Goal: Information Seeking & Learning: Learn about a topic

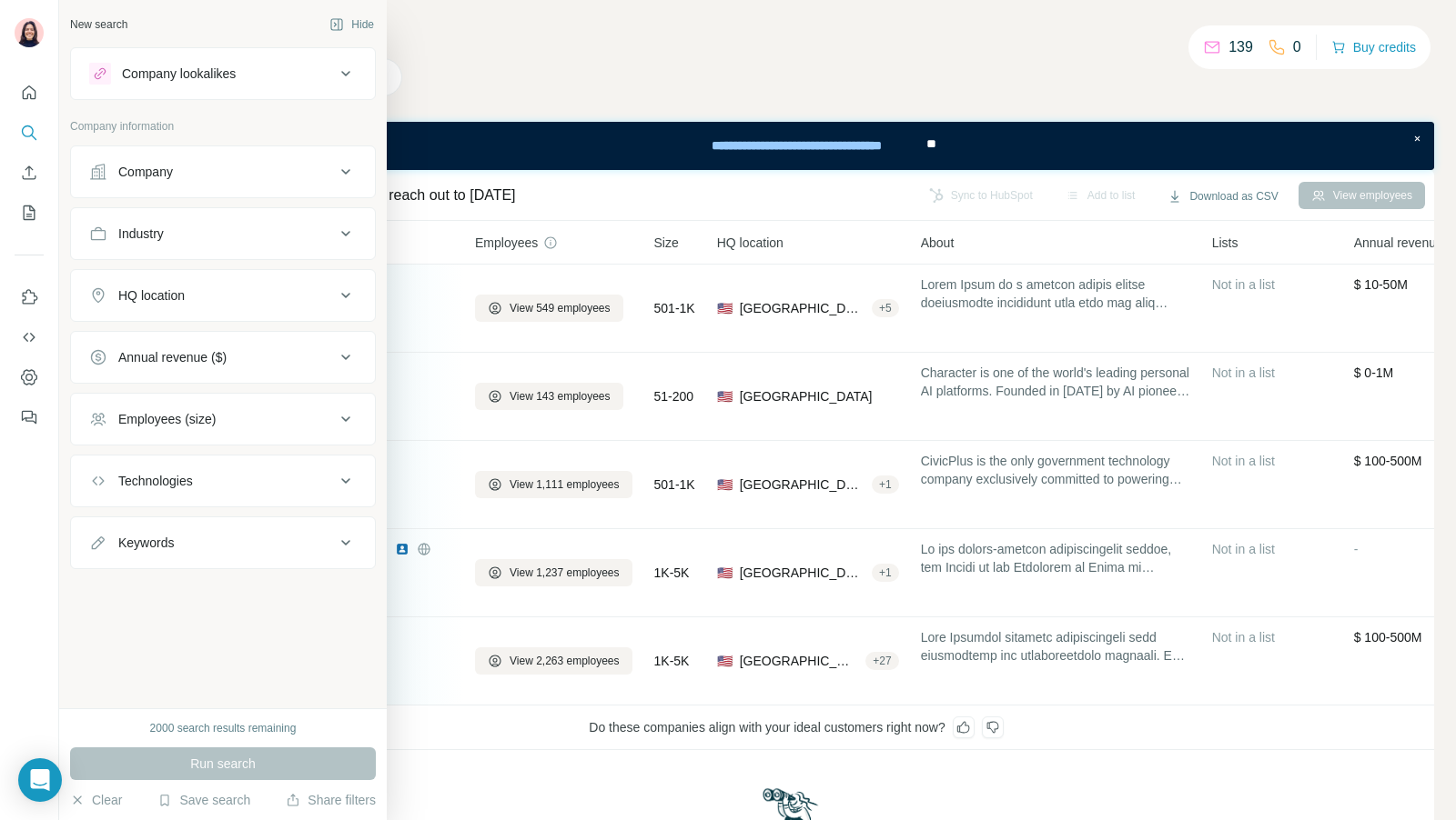
click at [141, 304] on button "HQ location" at bounding box center [223, 295] width 304 height 44
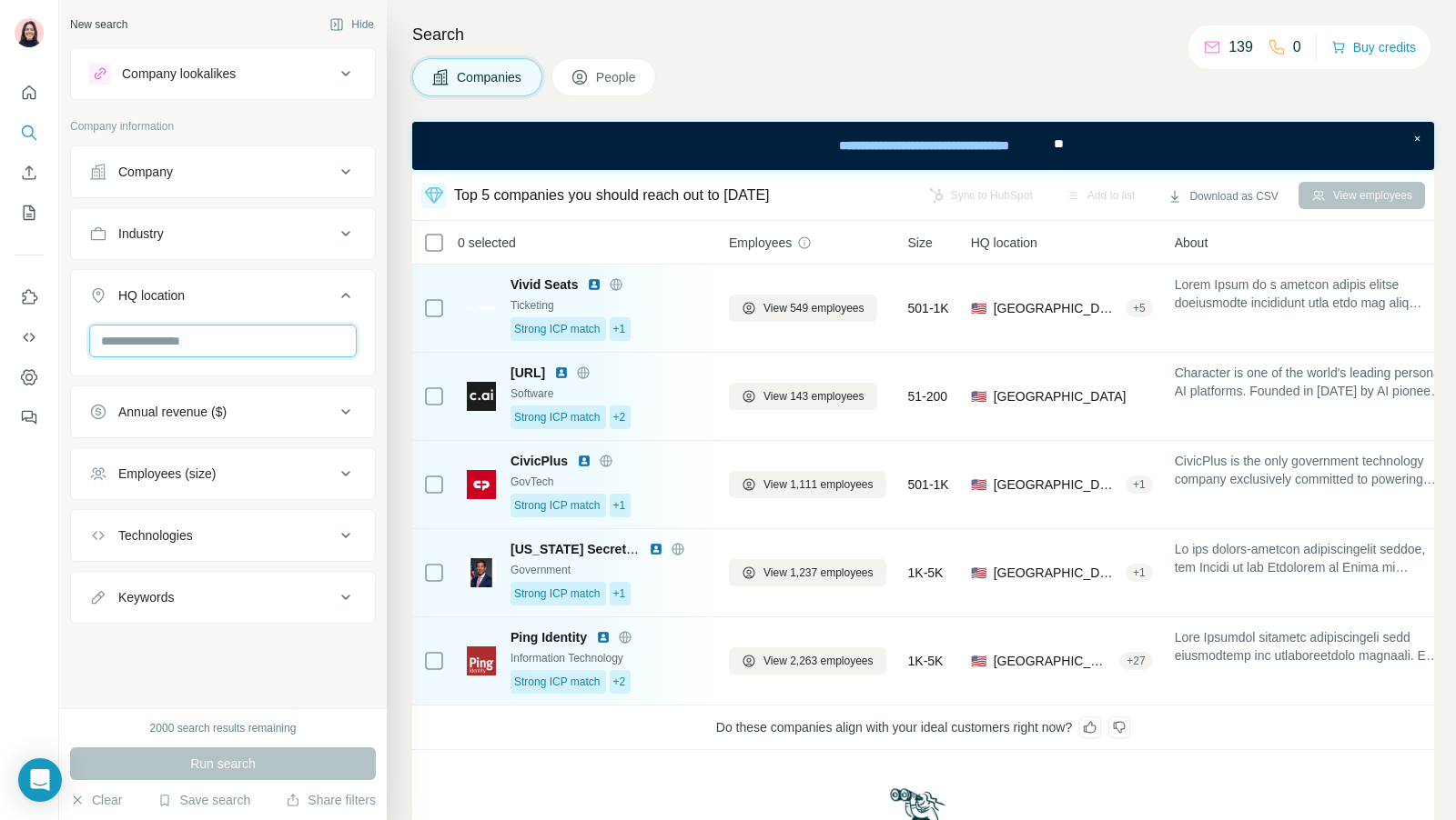
click at [174, 349] on input "text" at bounding box center [223, 341] width 268 height 33
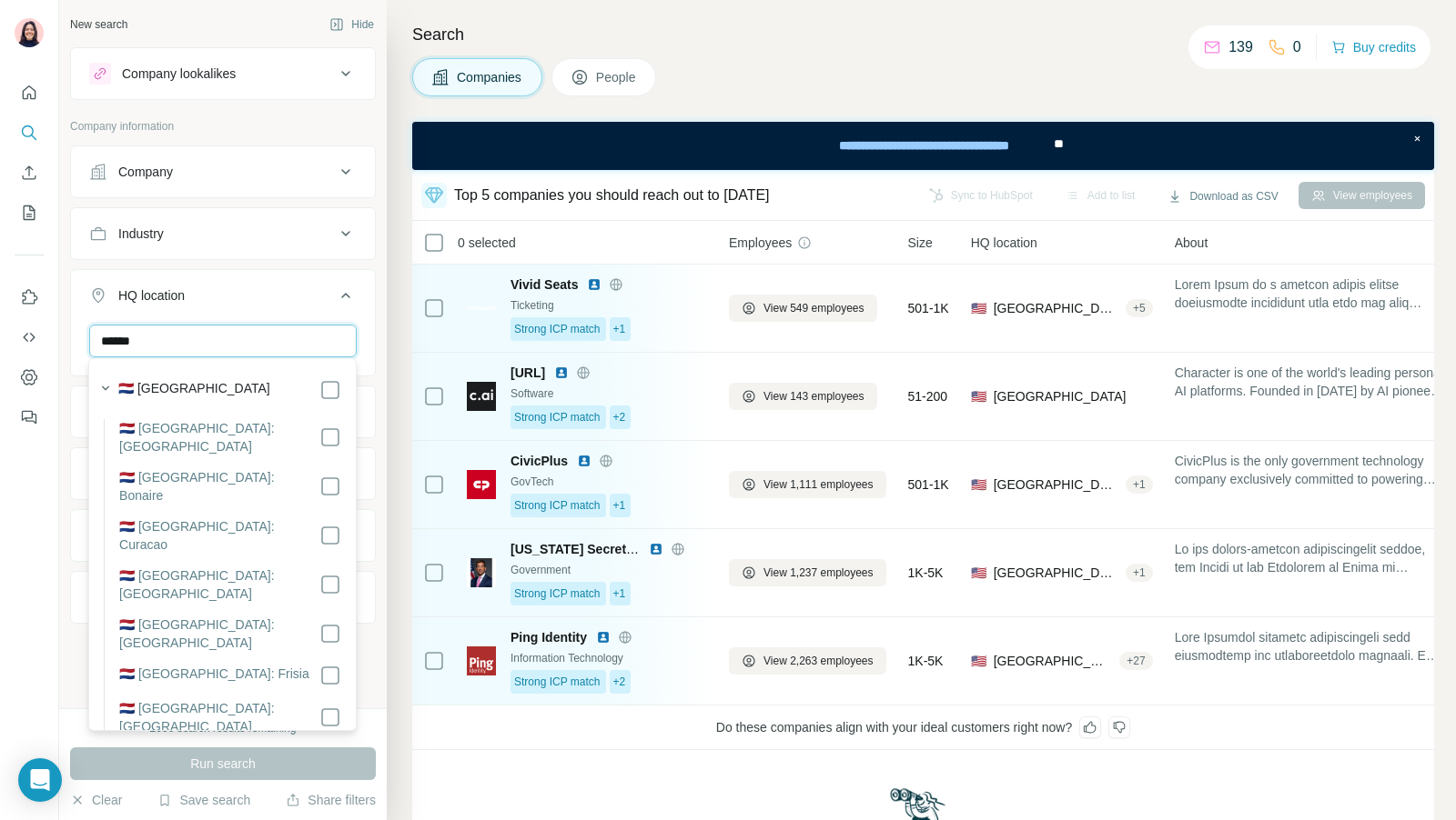
type input "******"
click at [166, 385] on label "🇳🇱 [GEOGRAPHIC_DATA]" at bounding box center [194, 390] width 152 height 22
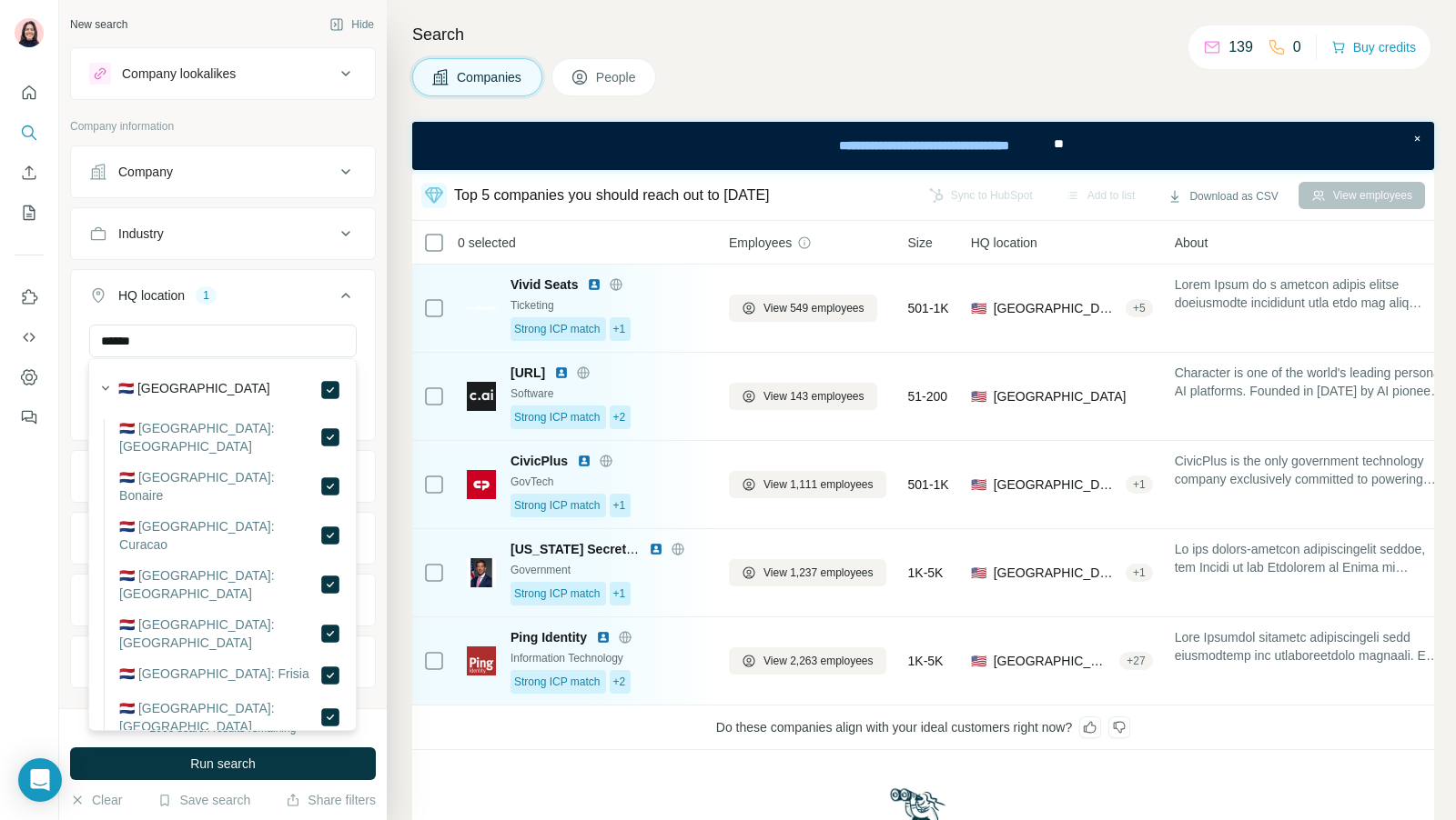
click at [378, 266] on div "New search Hide Company lookalikes Company information Company Industry HQ loca…" at bounding box center [222, 354] width 327 height 709
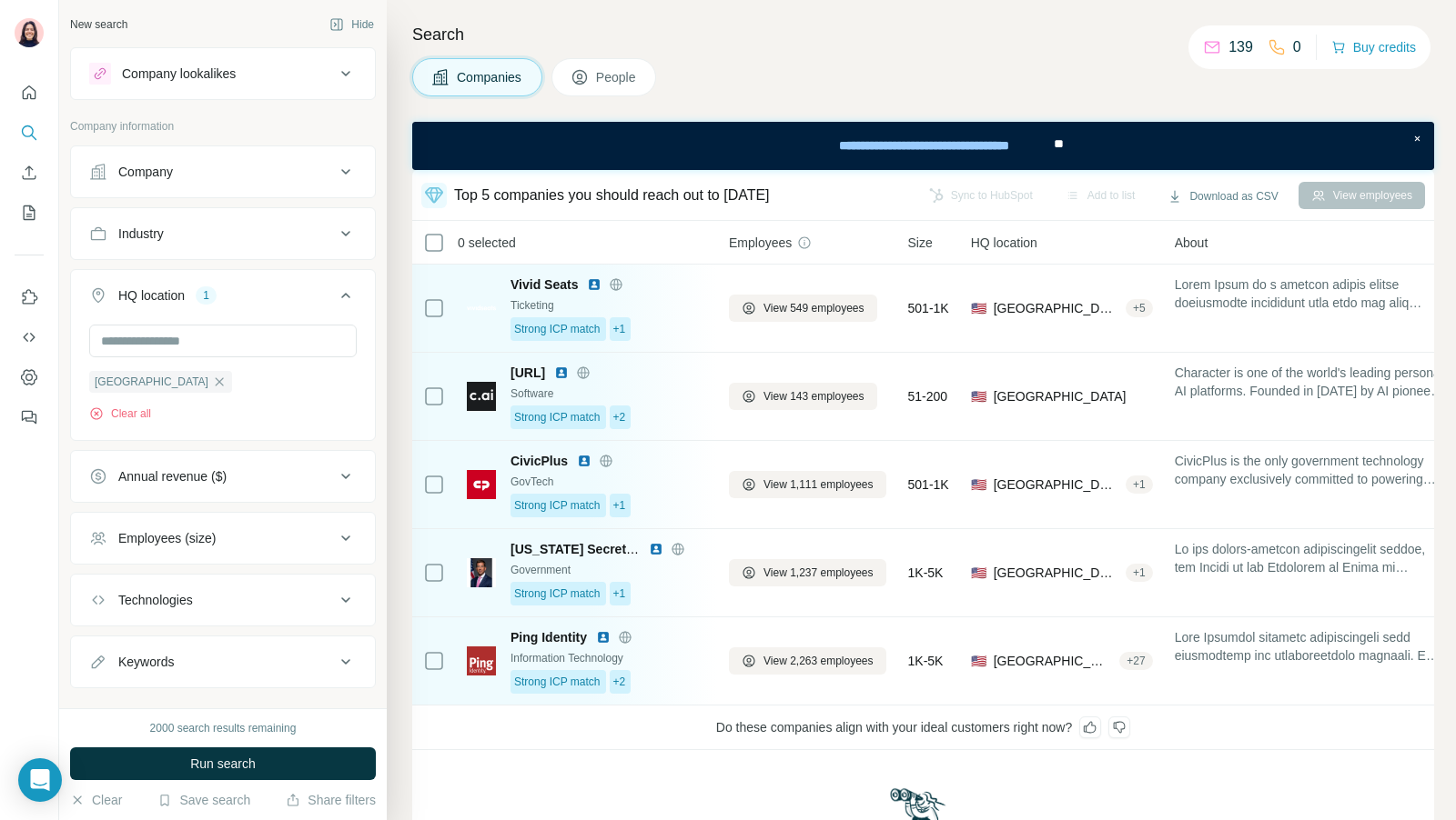
click at [208, 529] on div "Employees (size)" at bounding box center [167, 538] width 97 height 18
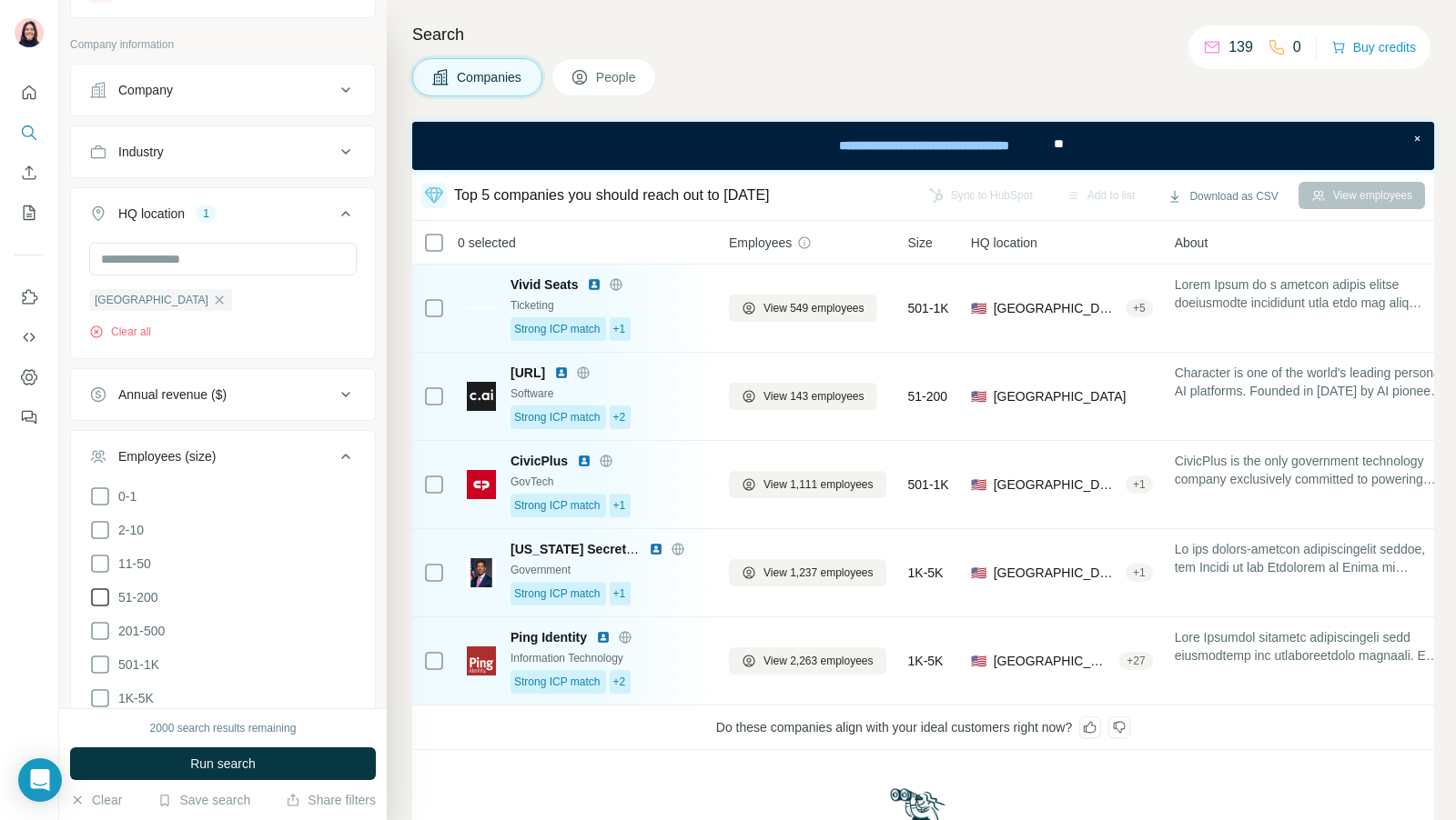
click at [94, 600] on icon at bounding box center [100, 597] width 22 height 22
click at [101, 620] on icon at bounding box center [100, 631] width 22 height 22
click at [101, 654] on icon at bounding box center [100, 665] width 22 height 22
click at [330, 451] on div "Employees (size) 3" at bounding box center [212, 456] width 246 height 18
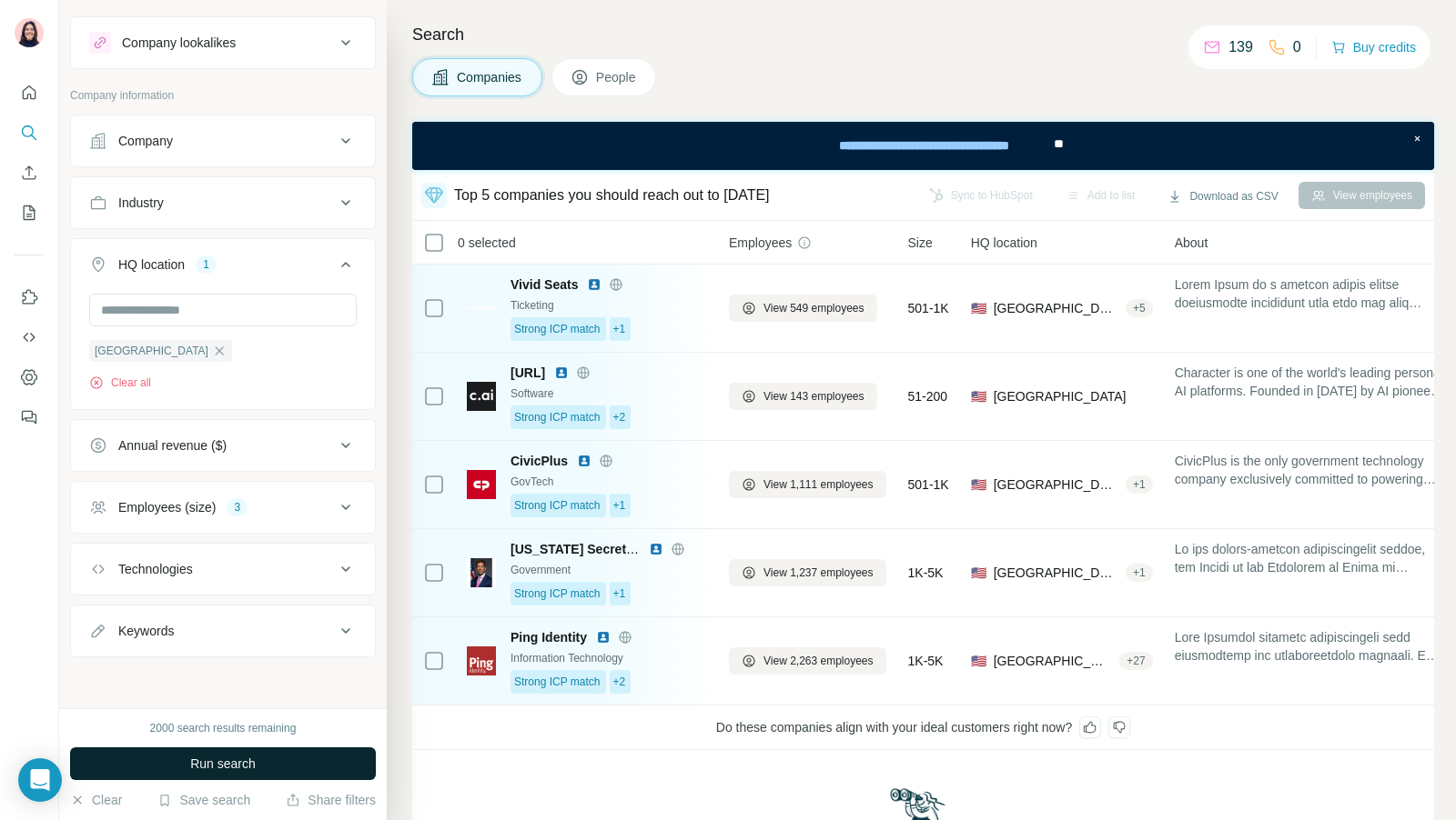
scroll to position [24, 0]
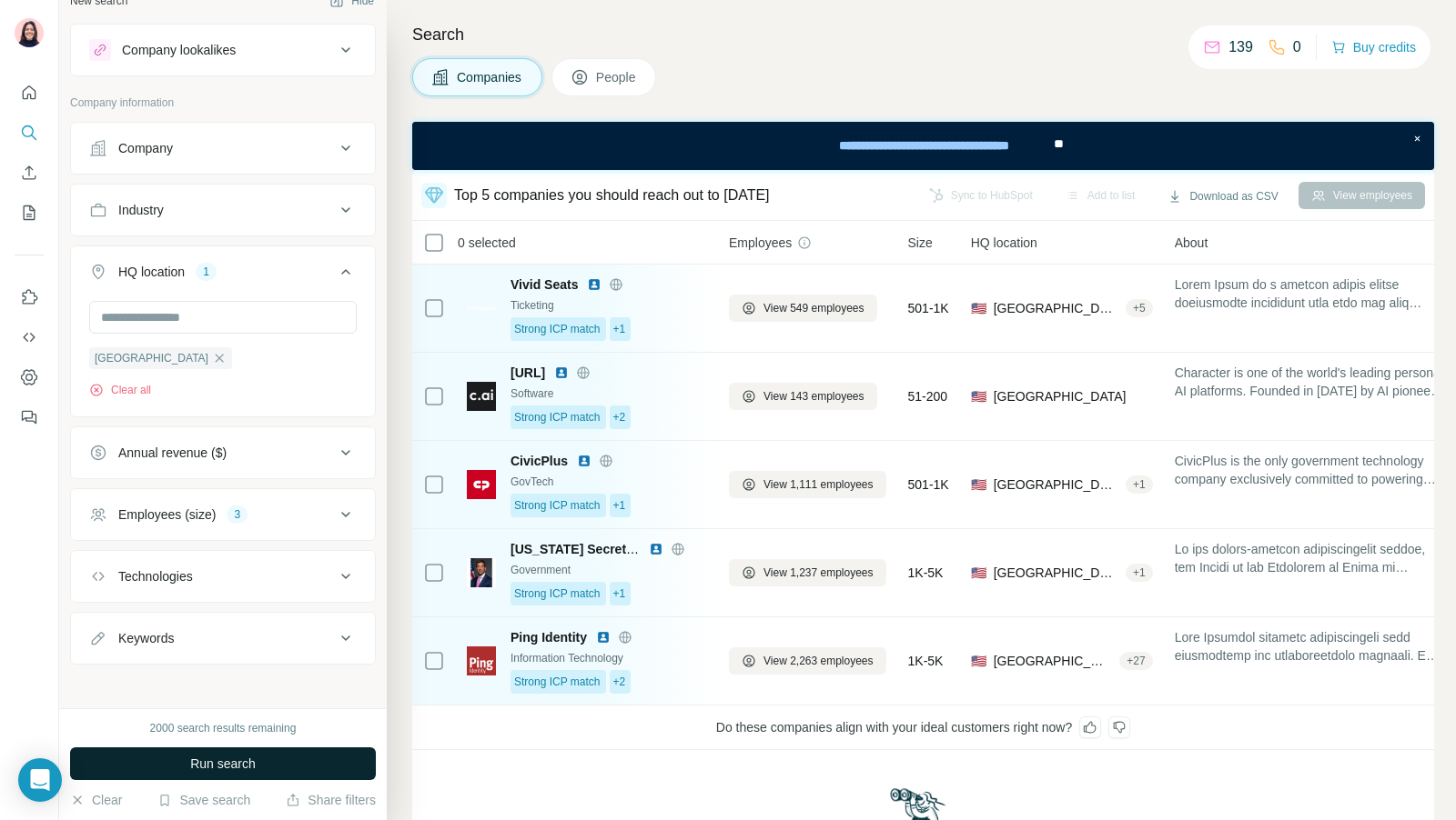
click at [234, 201] on div "Industry" at bounding box center [212, 210] width 246 height 18
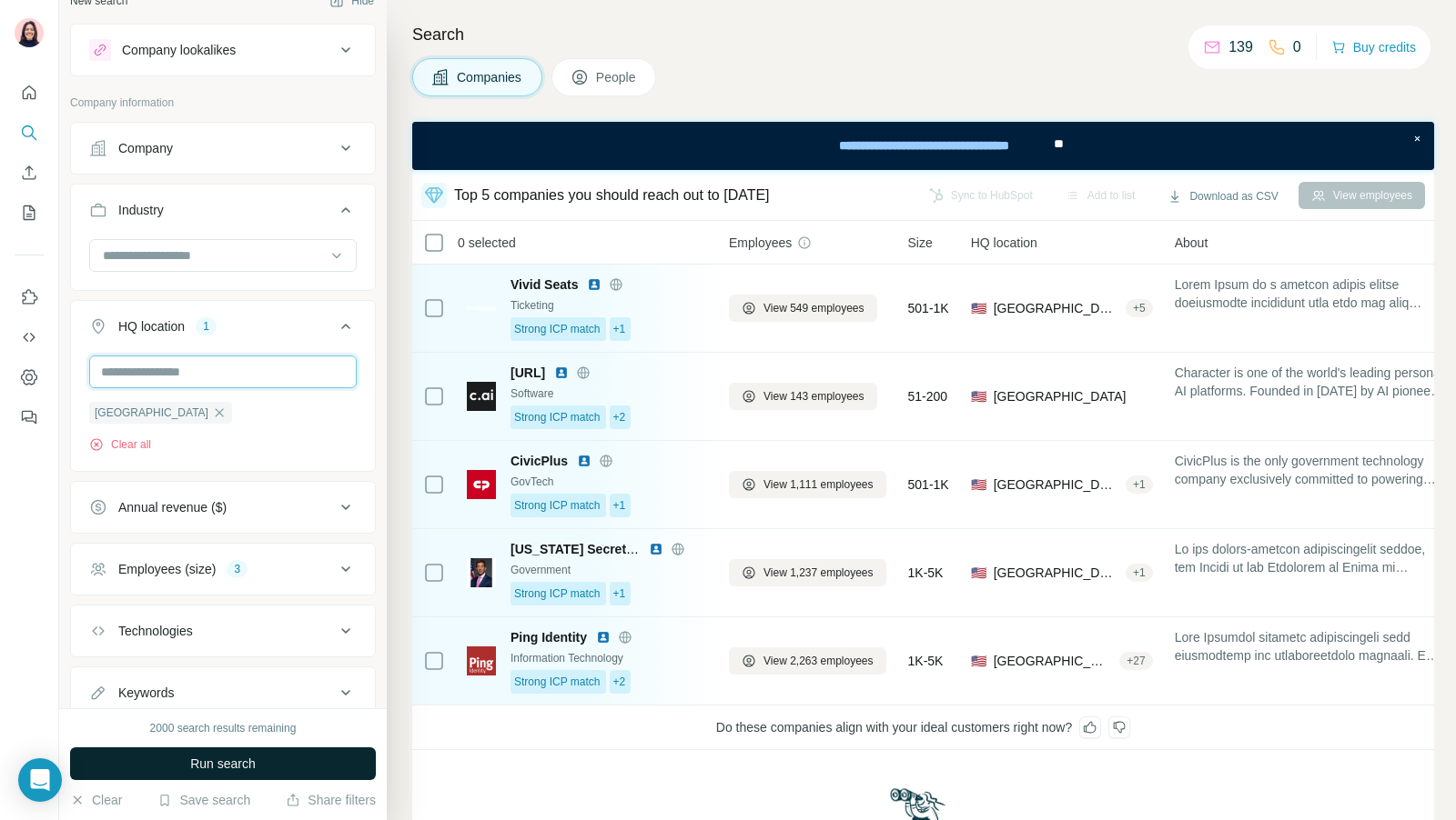
click at [201, 359] on input "text" at bounding box center [223, 372] width 268 height 33
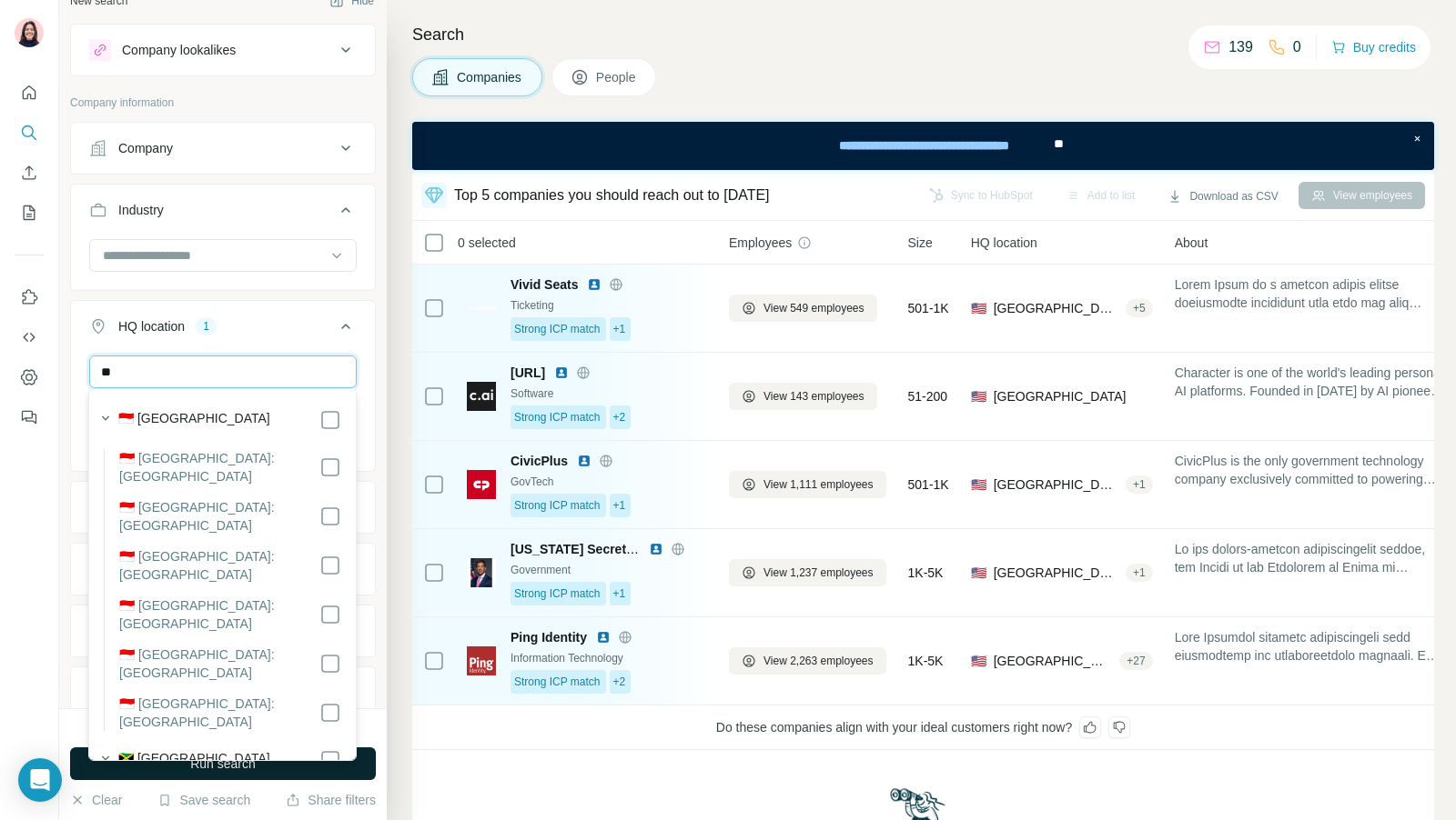
type input "*"
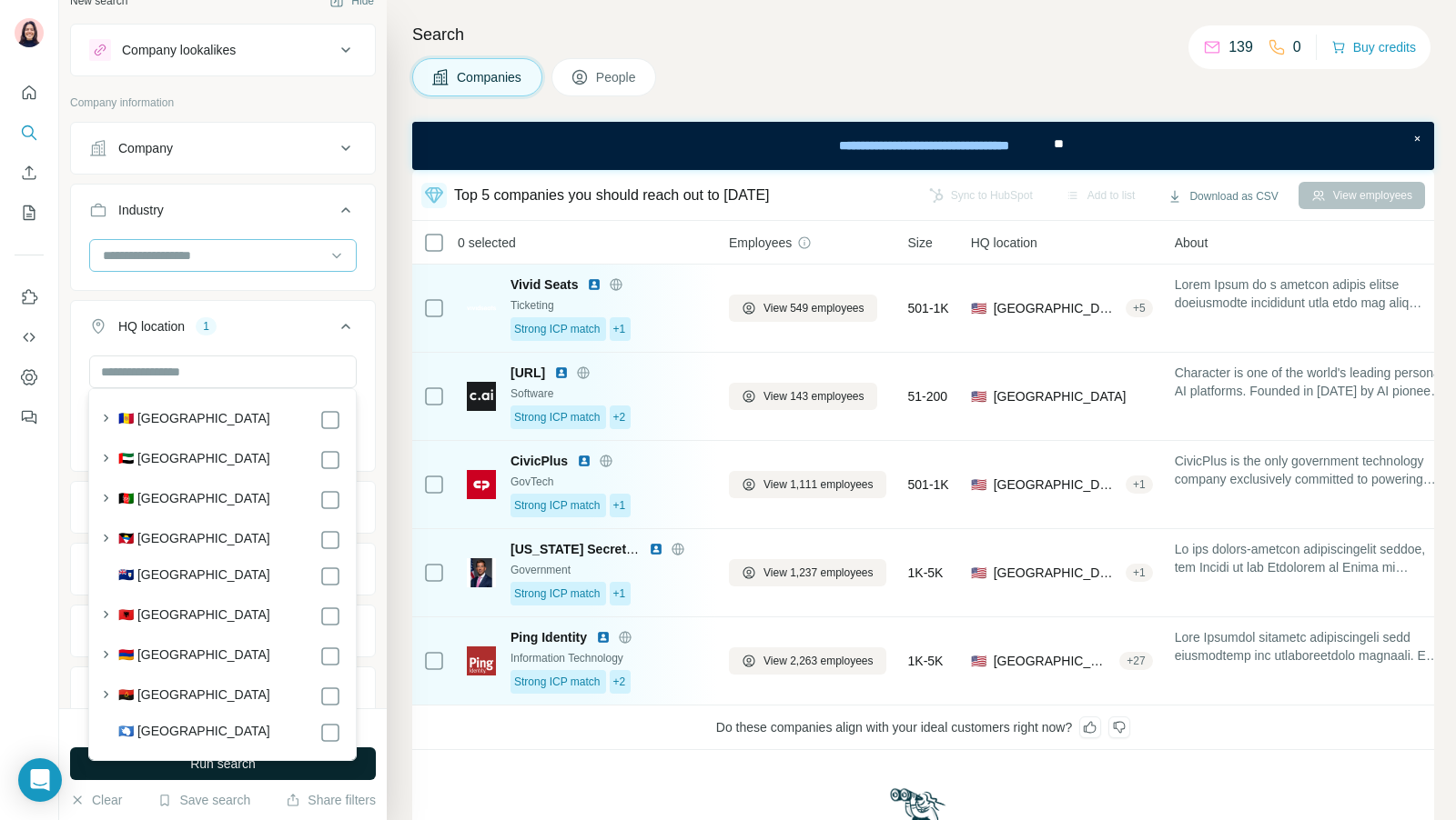
click at [203, 241] on div at bounding box center [214, 255] width 225 height 31
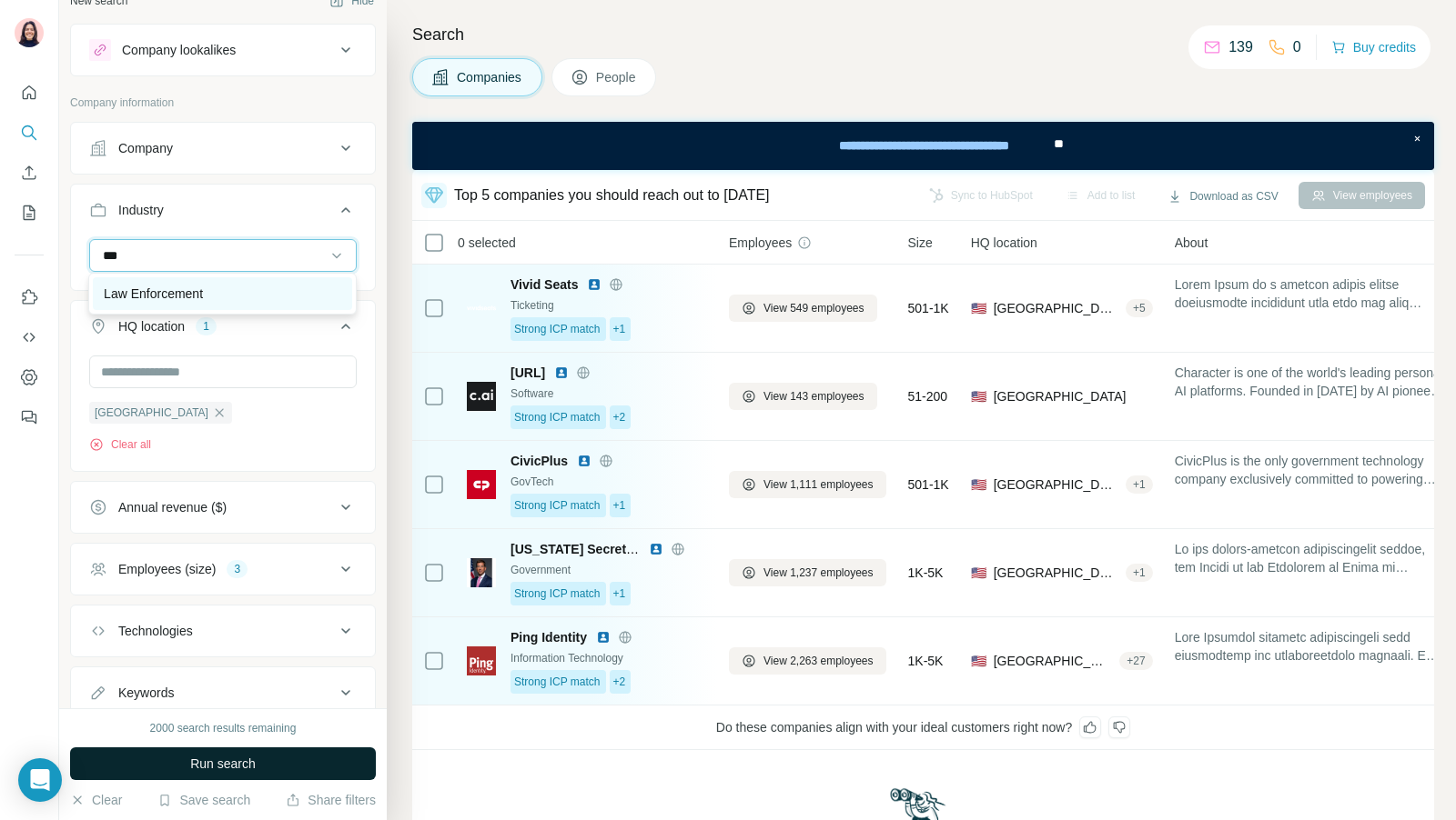
type input "***"
click at [232, 291] on div "Law Enforcement" at bounding box center [222, 293] width 238 height 18
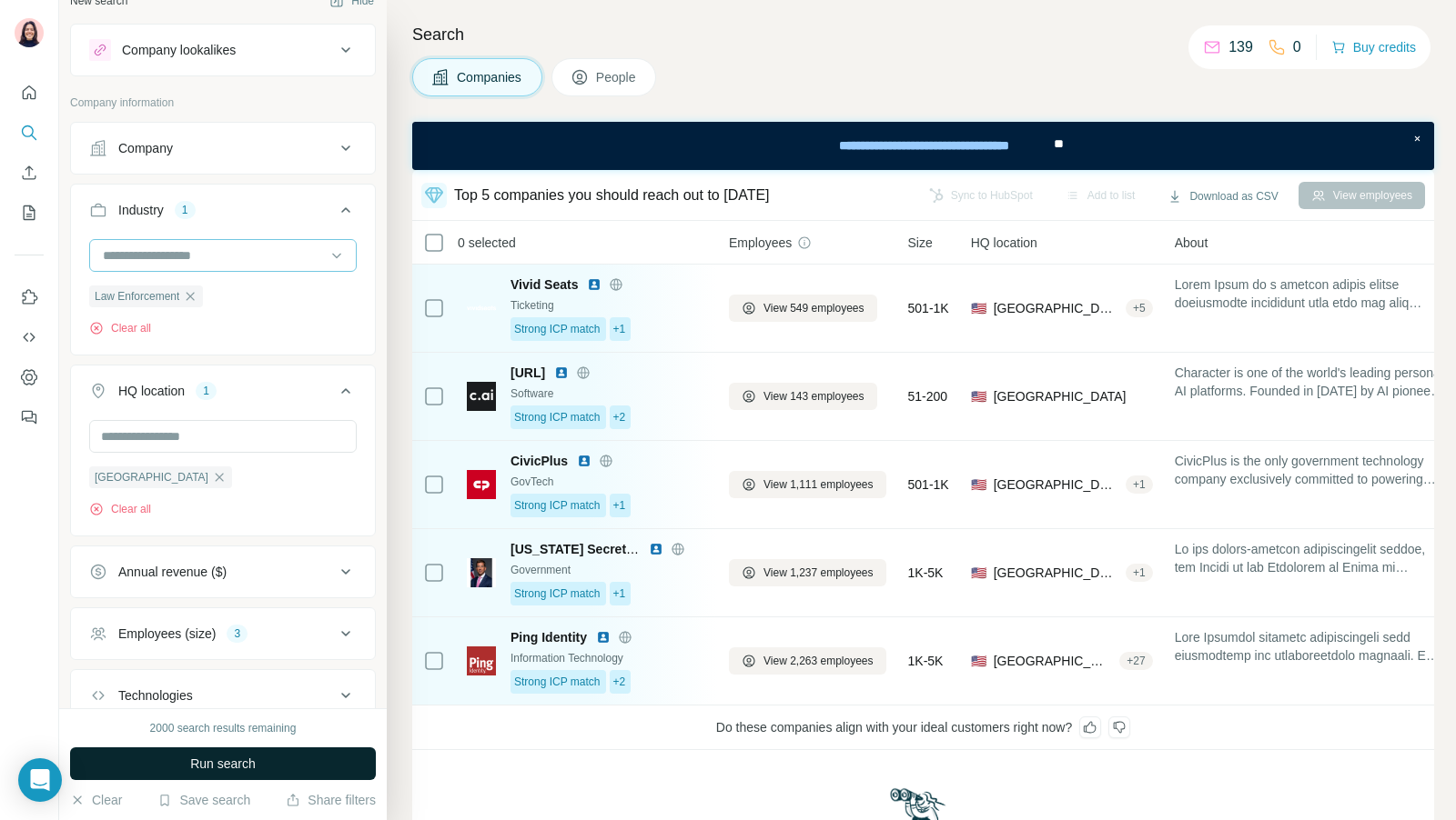
click at [224, 261] on input at bounding box center [214, 255] width 225 height 20
type input "*"
click at [393, 191] on div "Search Companies People Top 5 companies you should reach out to today Sync to H…" at bounding box center [921, 410] width 1069 height 820
click at [219, 254] on input at bounding box center [214, 255] width 225 height 20
type input "*****"
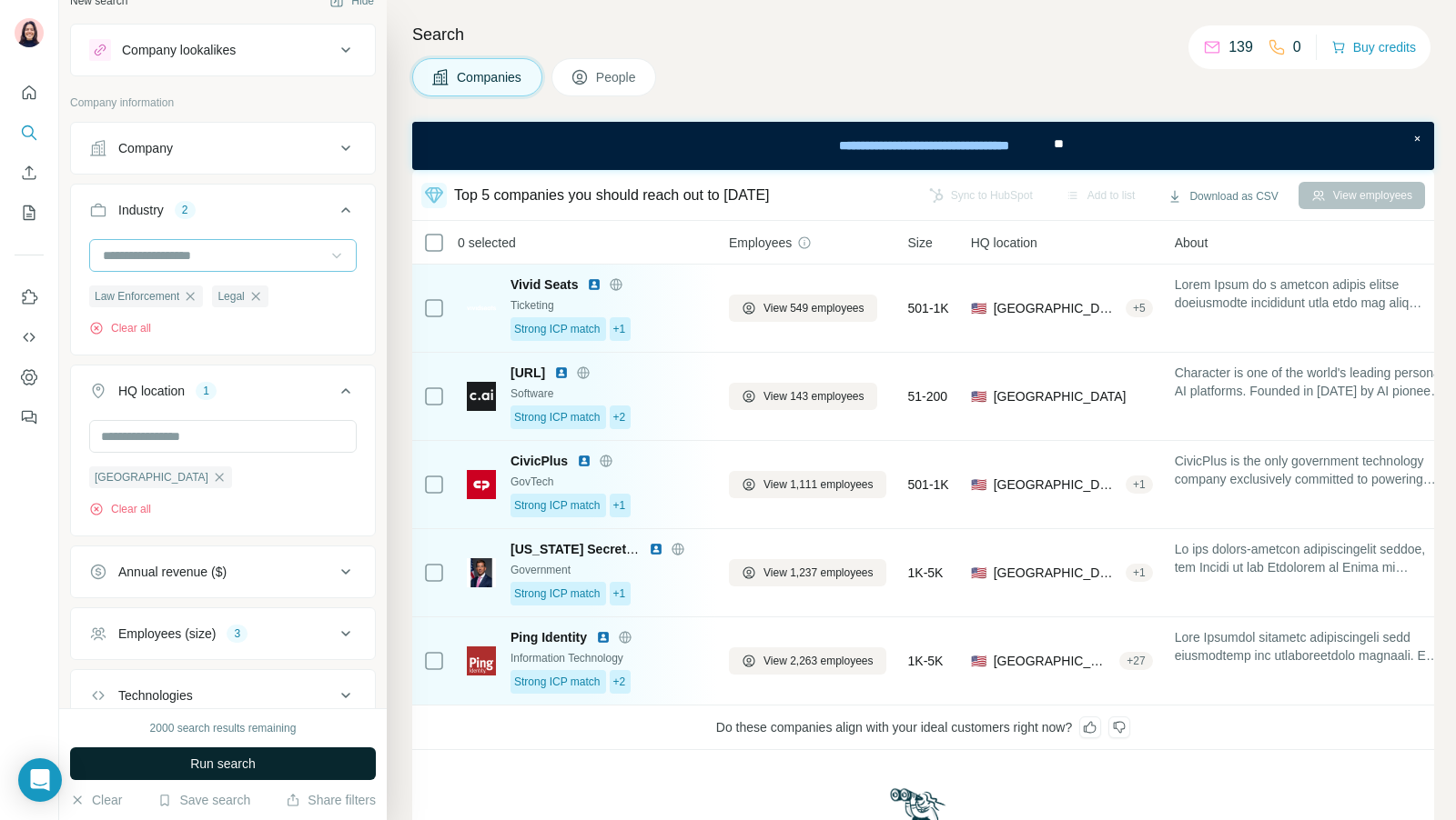
click at [236, 251] on input at bounding box center [214, 255] width 225 height 20
type input "*****"
click at [139, 328] on p "Legal Tech" at bounding box center [133, 326] width 61 height 18
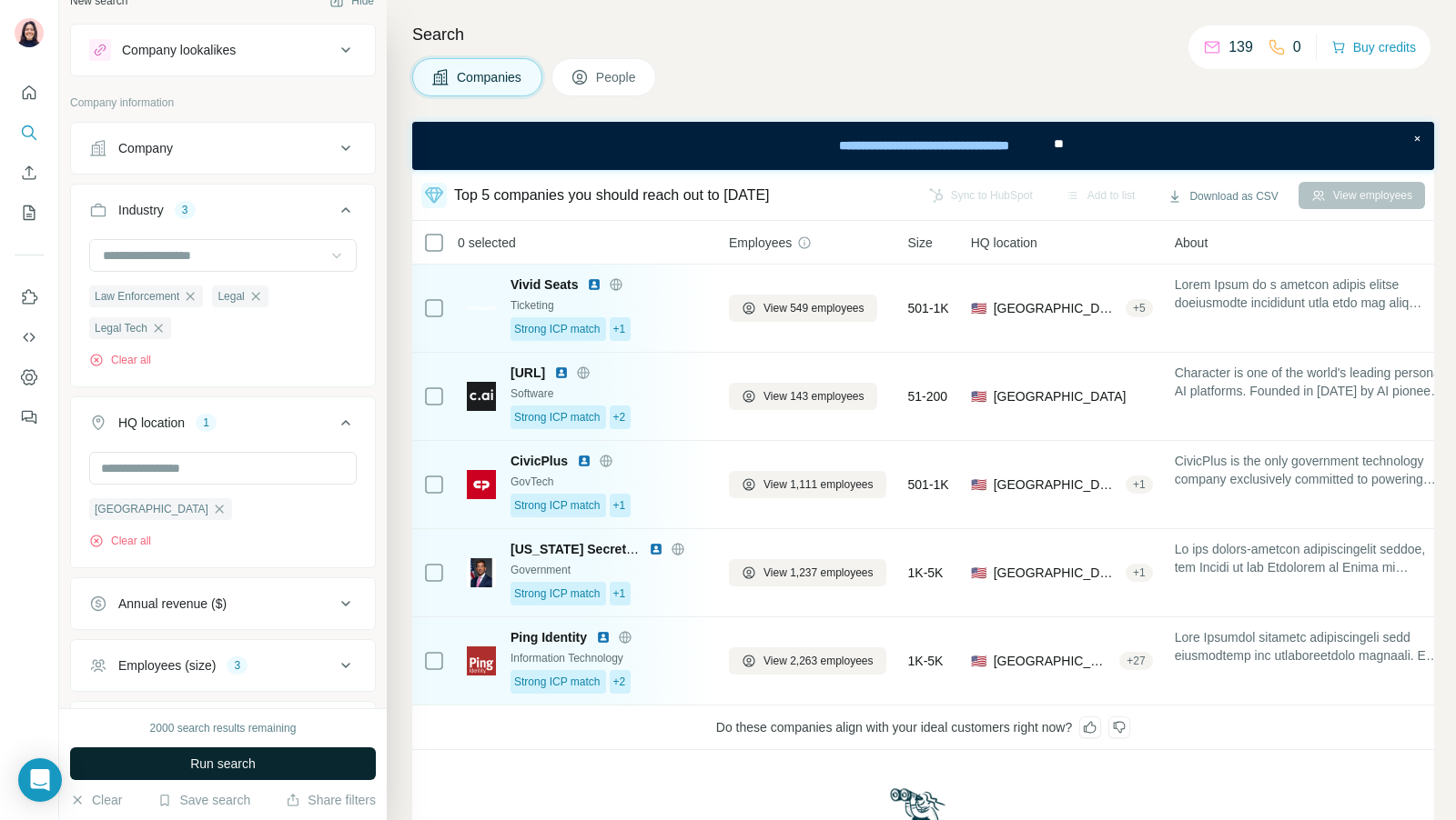
click at [235, 761] on span "Run search" at bounding box center [223, 763] width 66 height 18
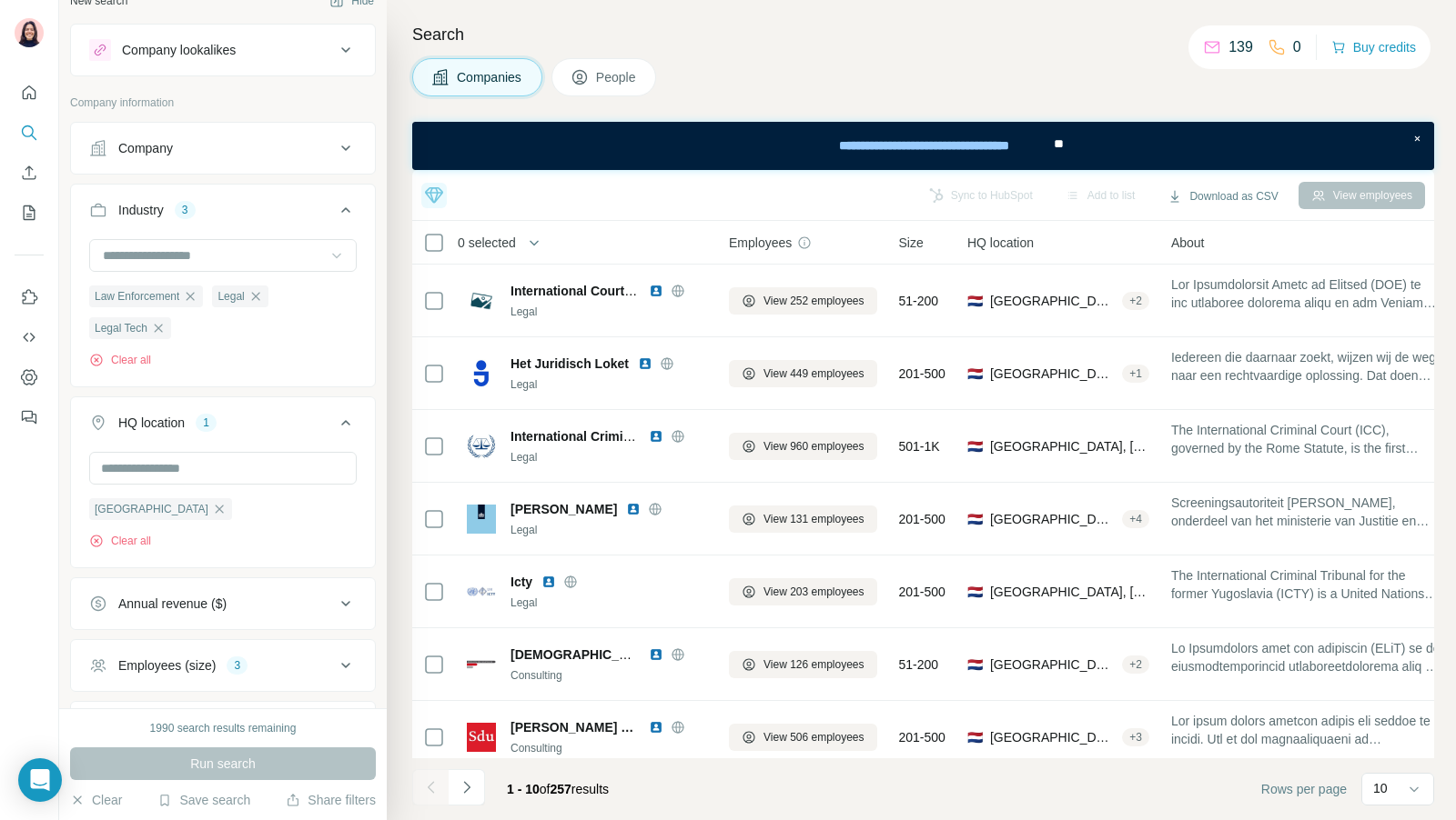
click at [613, 78] on span "People" at bounding box center [617, 78] width 42 height 18
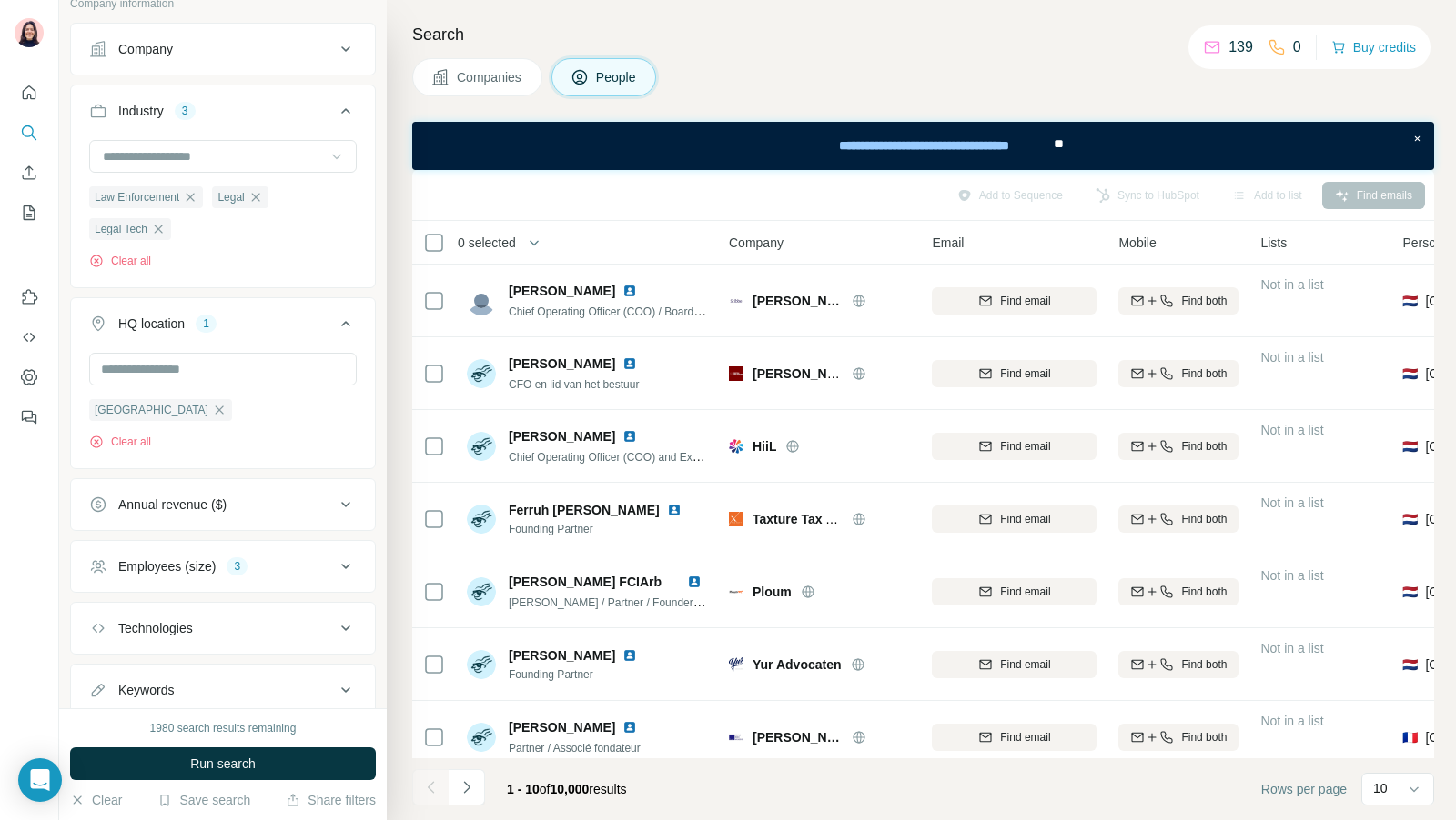
scroll to position [586, 0]
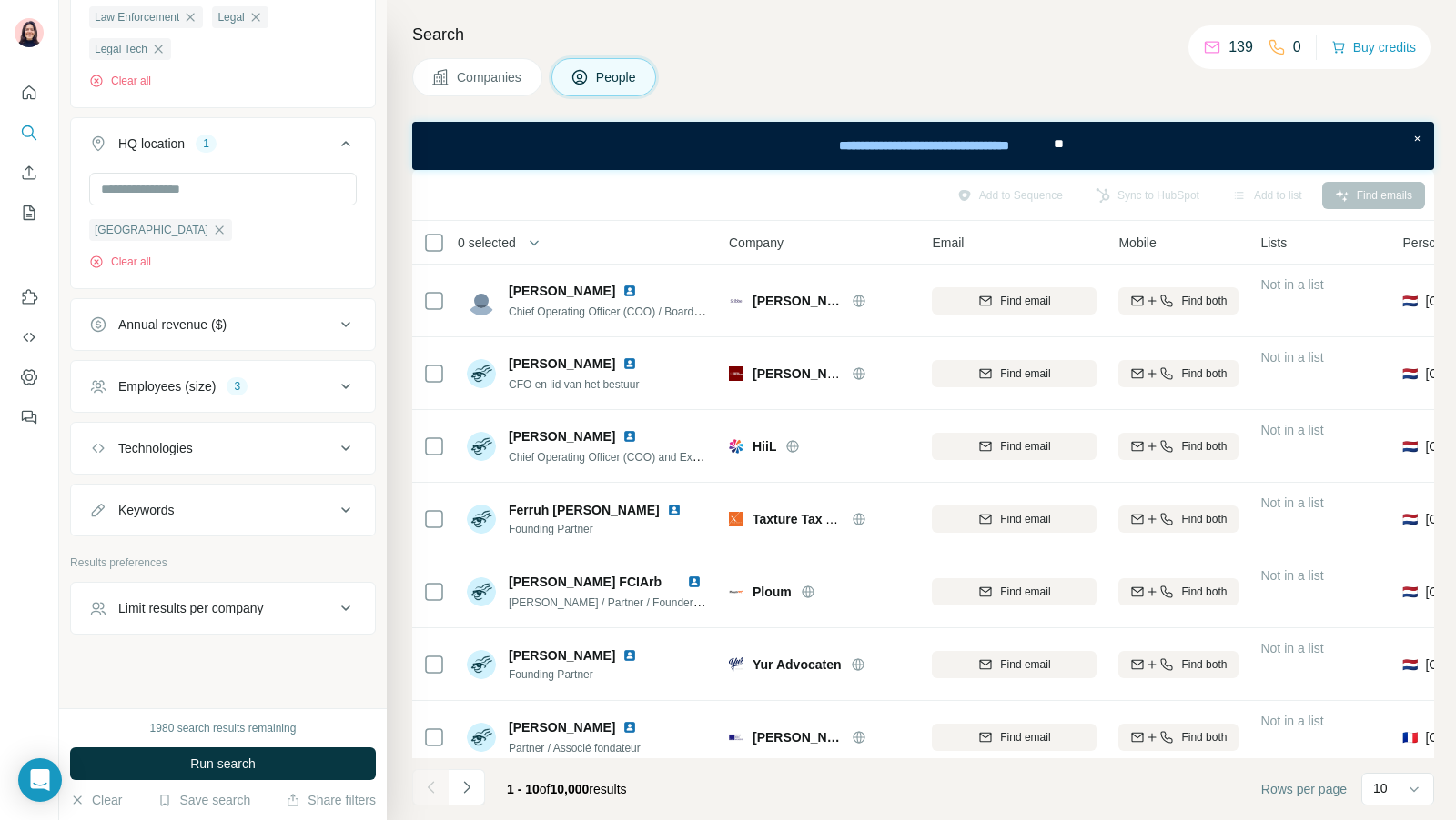
click at [270, 365] on button "Employees (size) 3" at bounding box center [223, 387] width 304 height 44
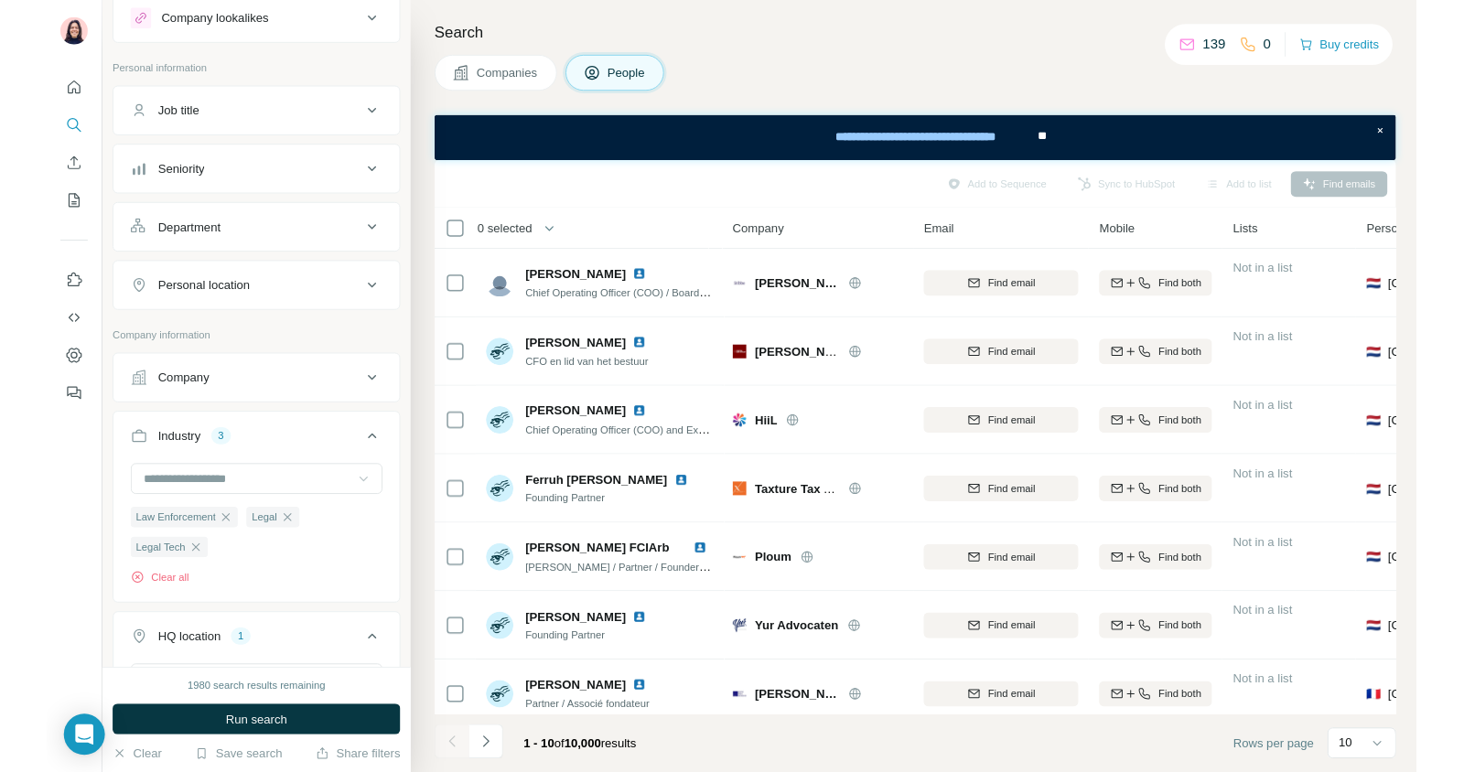
scroll to position [0, 0]
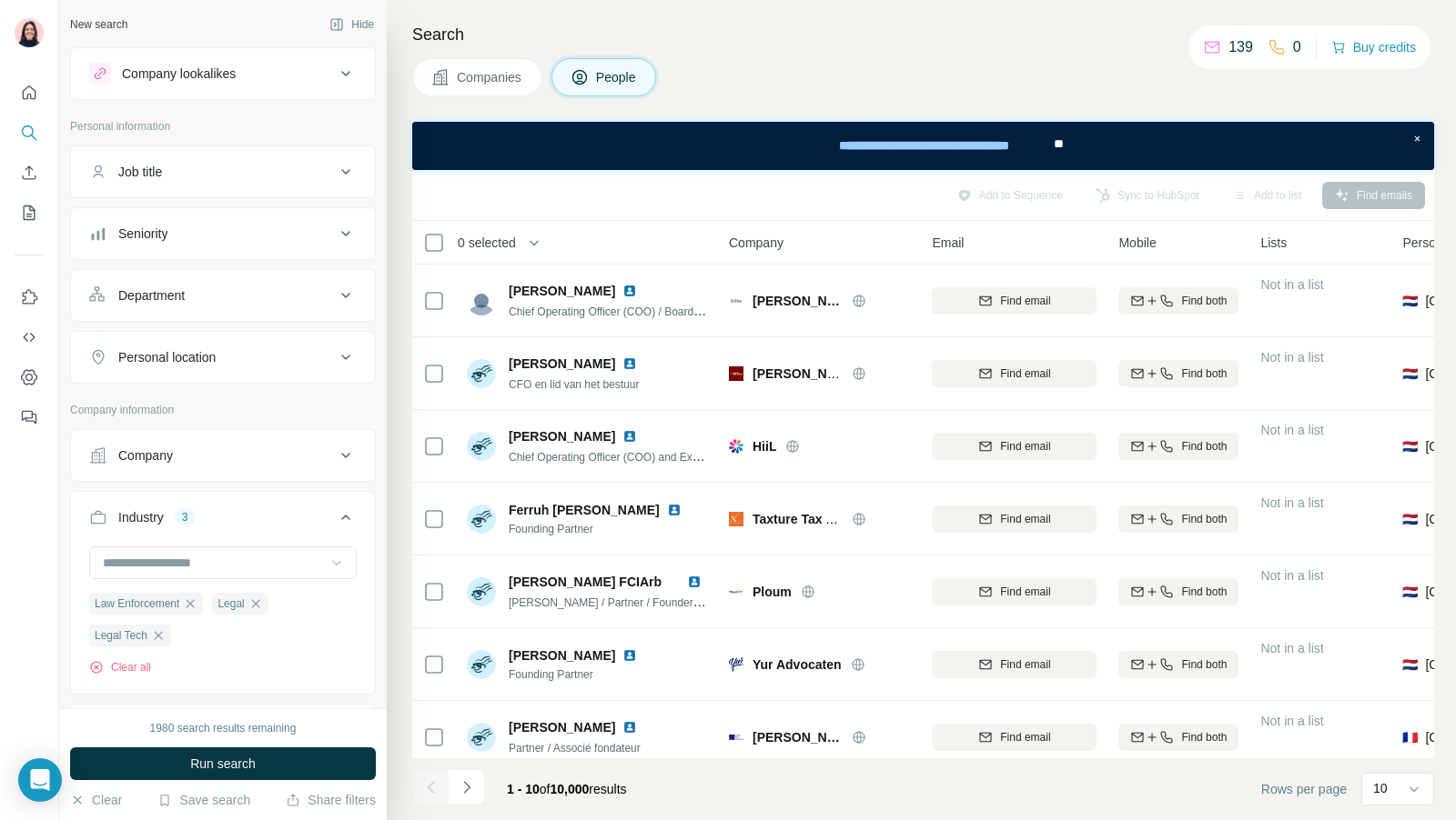
click at [170, 185] on button "Job title" at bounding box center [223, 172] width 304 height 44
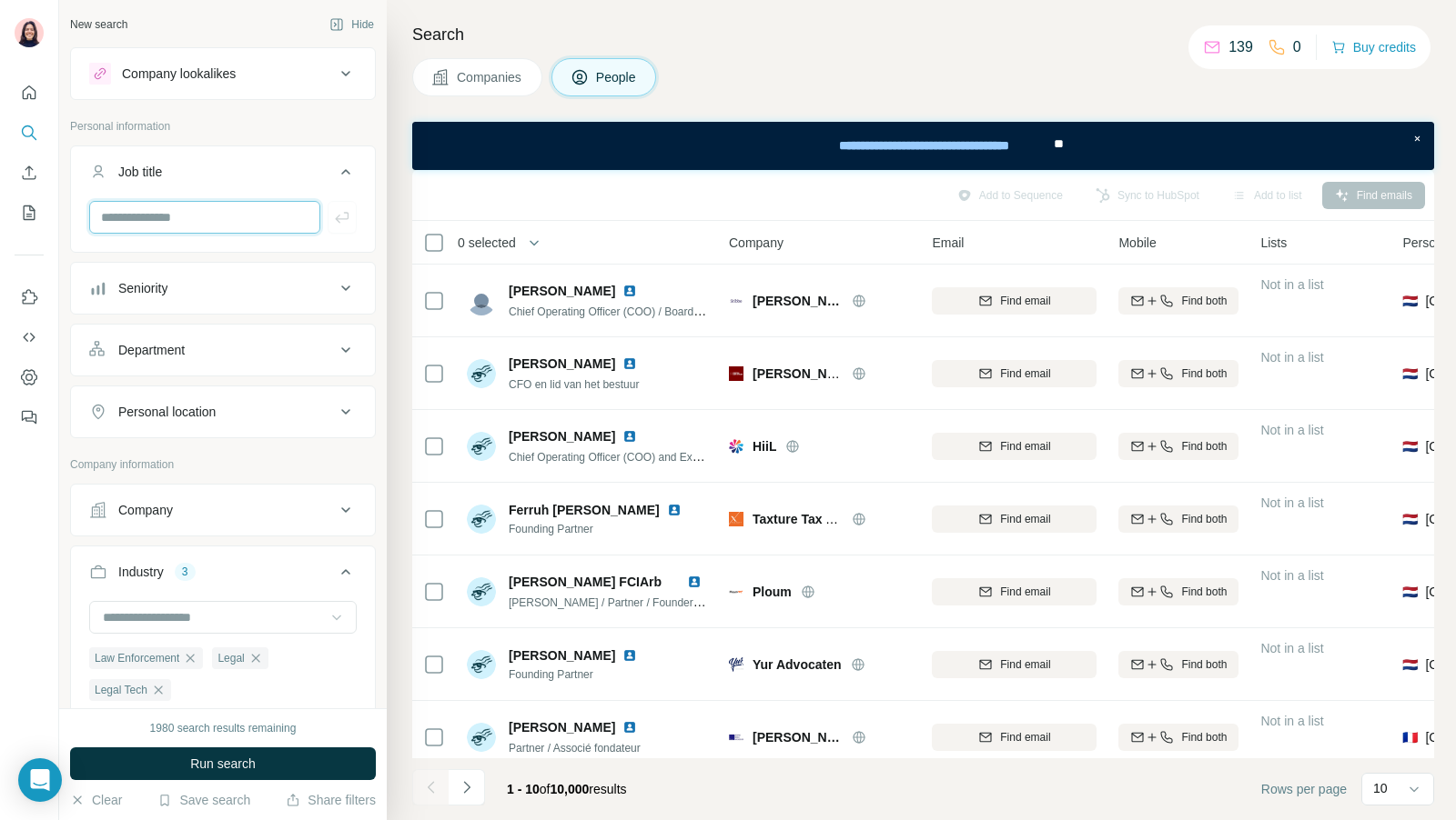
click at [169, 219] on input "text" at bounding box center [205, 217] width 231 height 33
type input "**"
click at [334, 218] on icon "button" at bounding box center [342, 217] width 18 height 18
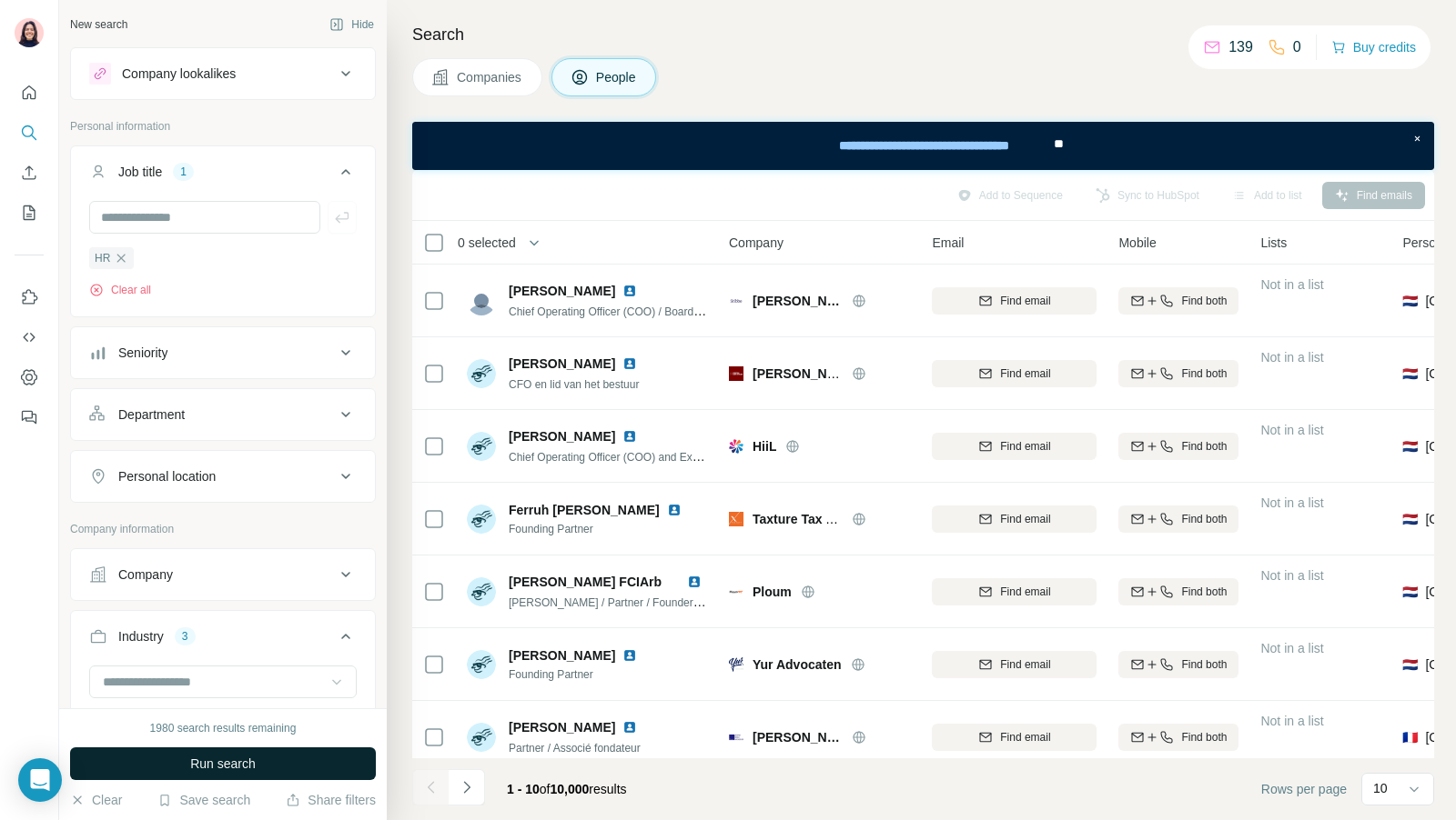
click at [216, 759] on span "Run search" at bounding box center [223, 763] width 66 height 18
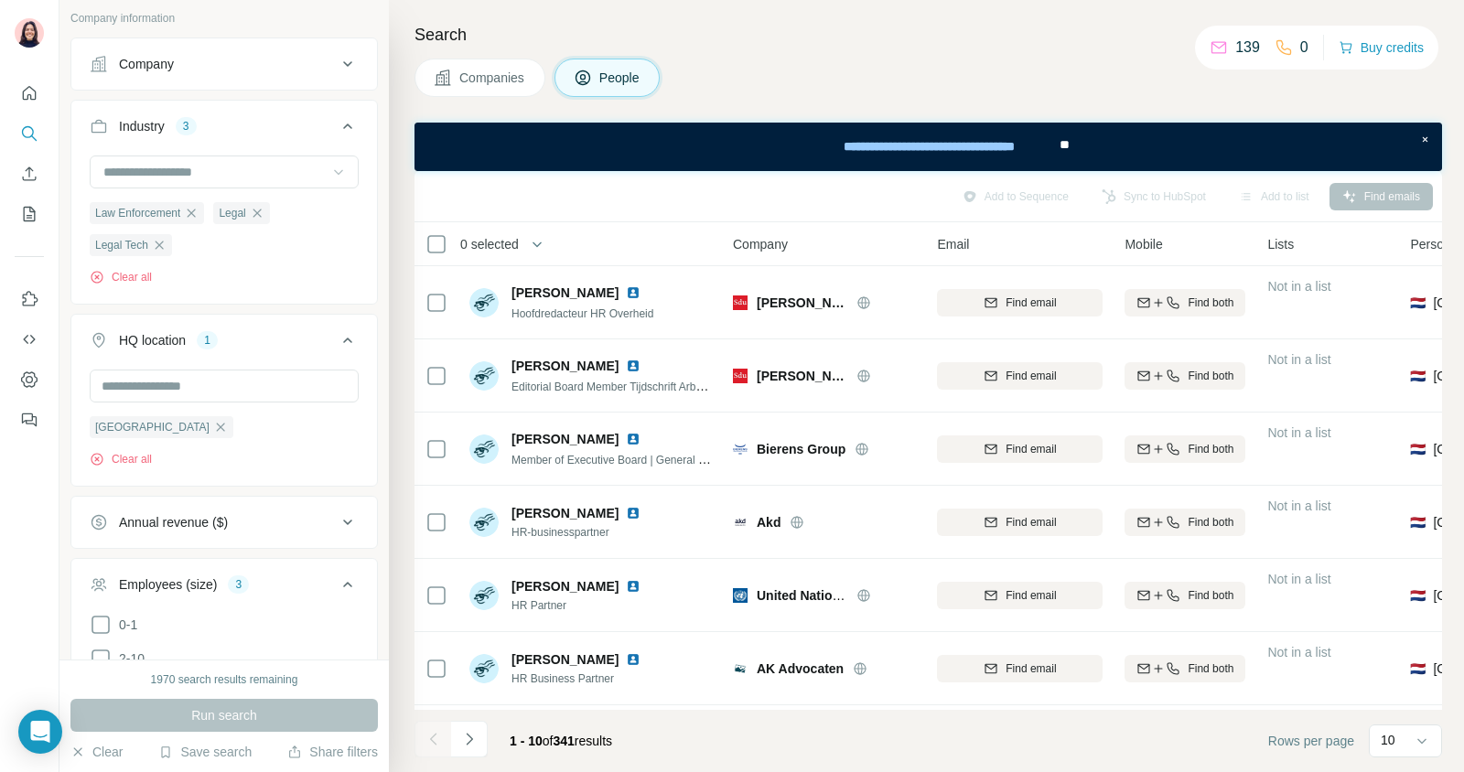
scroll to position [512, 0]
click at [193, 209] on icon "button" at bounding box center [191, 215] width 15 height 15
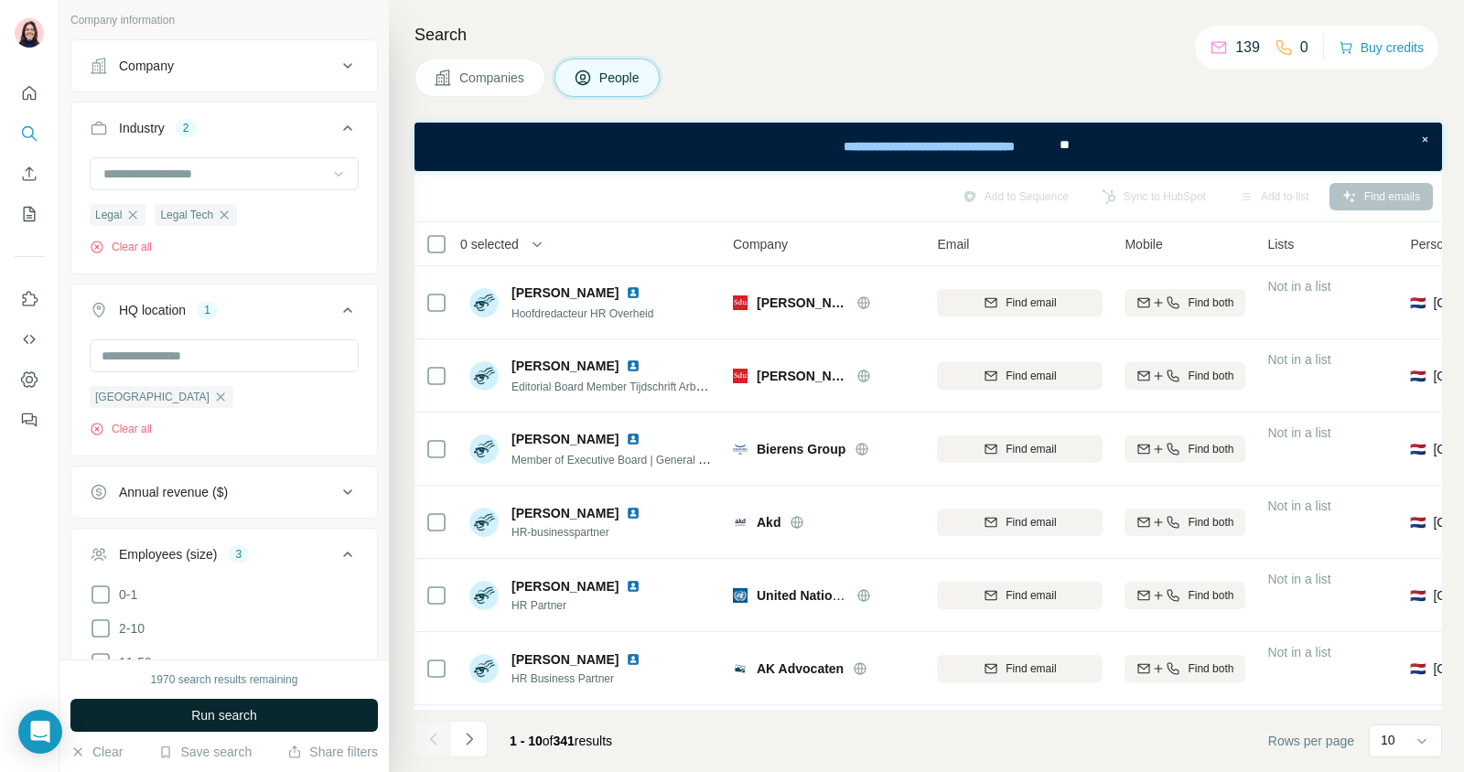
click at [264, 716] on button "Run search" at bounding box center [223, 715] width 307 height 33
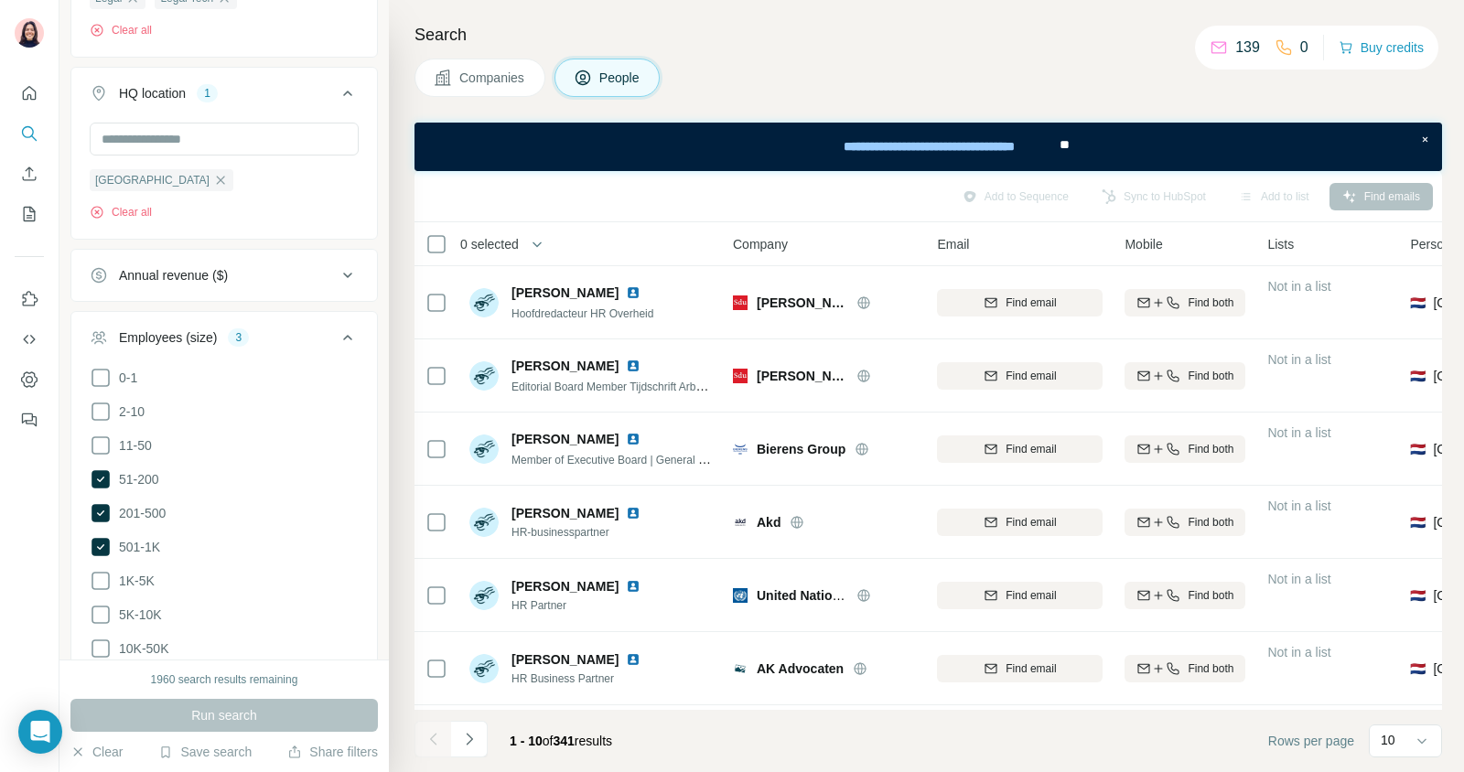
scroll to position [735, 0]
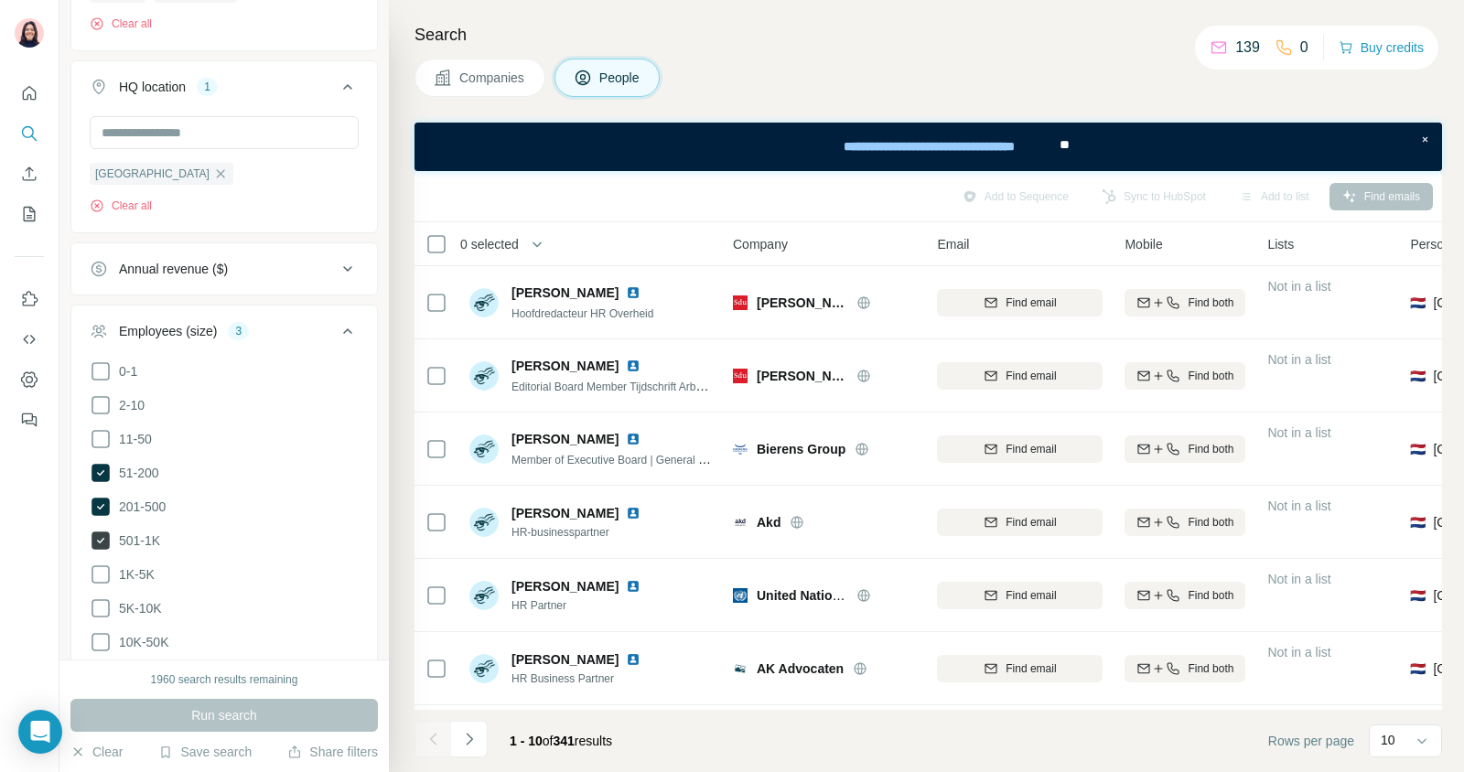
click at [102, 532] on icon at bounding box center [100, 540] width 18 height 18
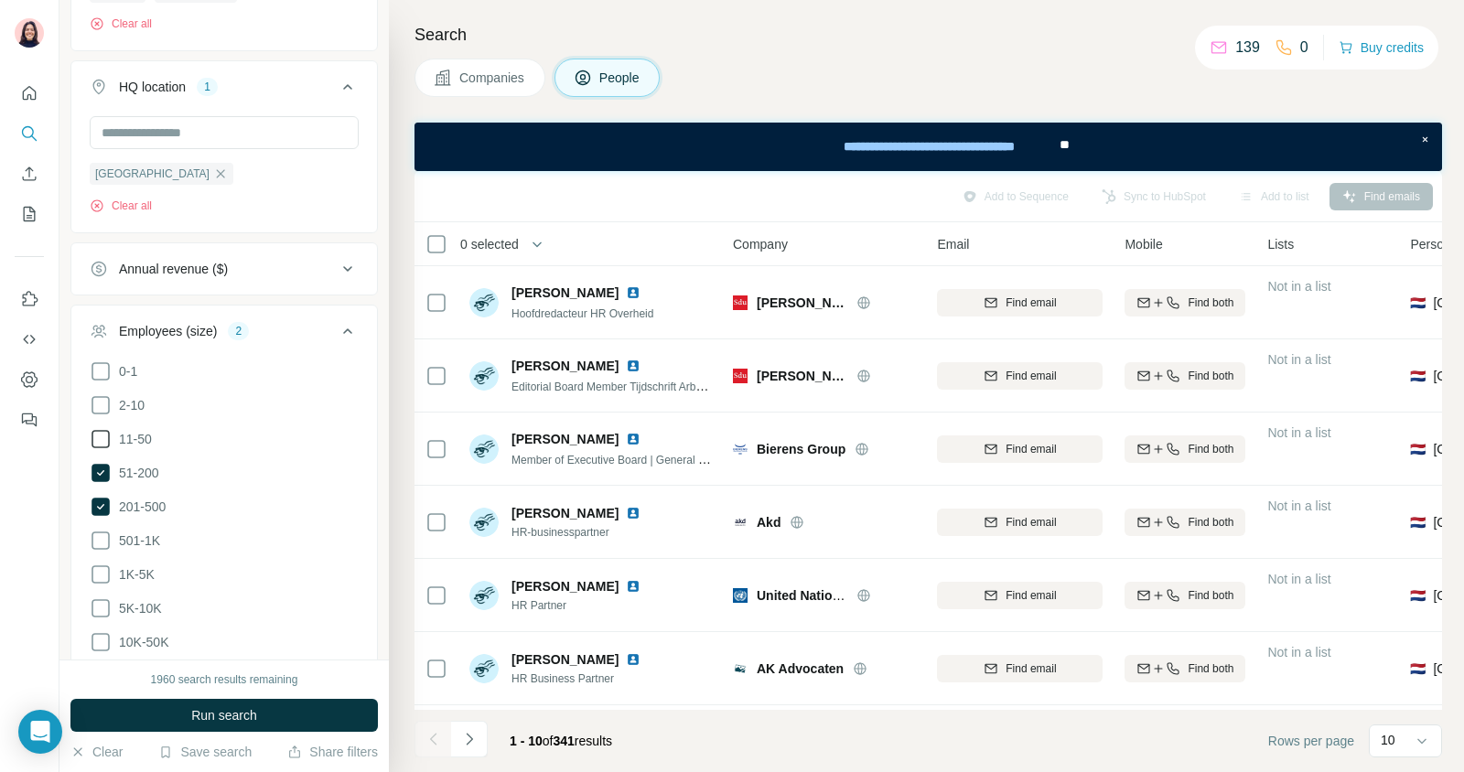
click at [99, 435] on icon at bounding box center [101, 439] width 22 height 22
click at [306, 705] on button "Run search" at bounding box center [223, 715] width 307 height 33
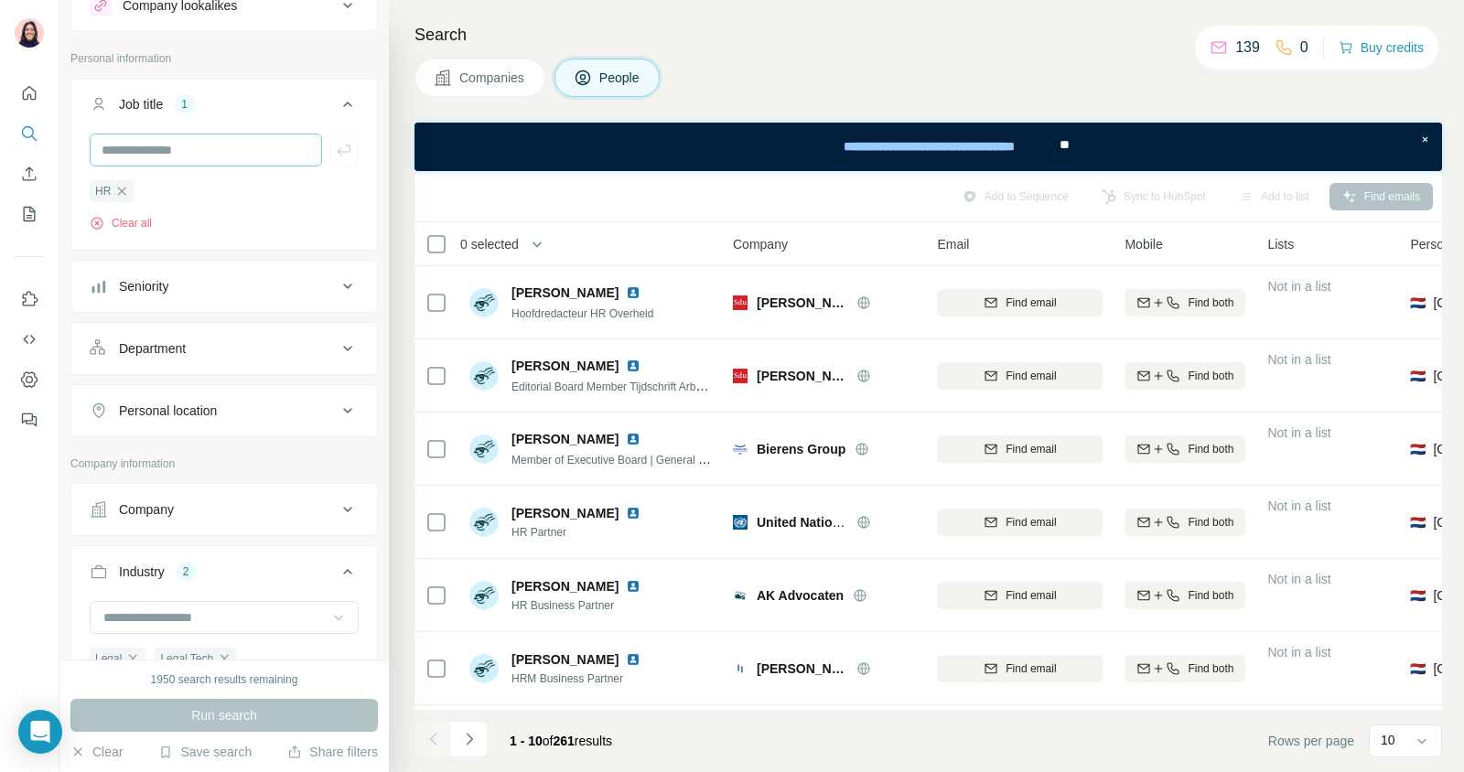
scroll to position [81, 0]
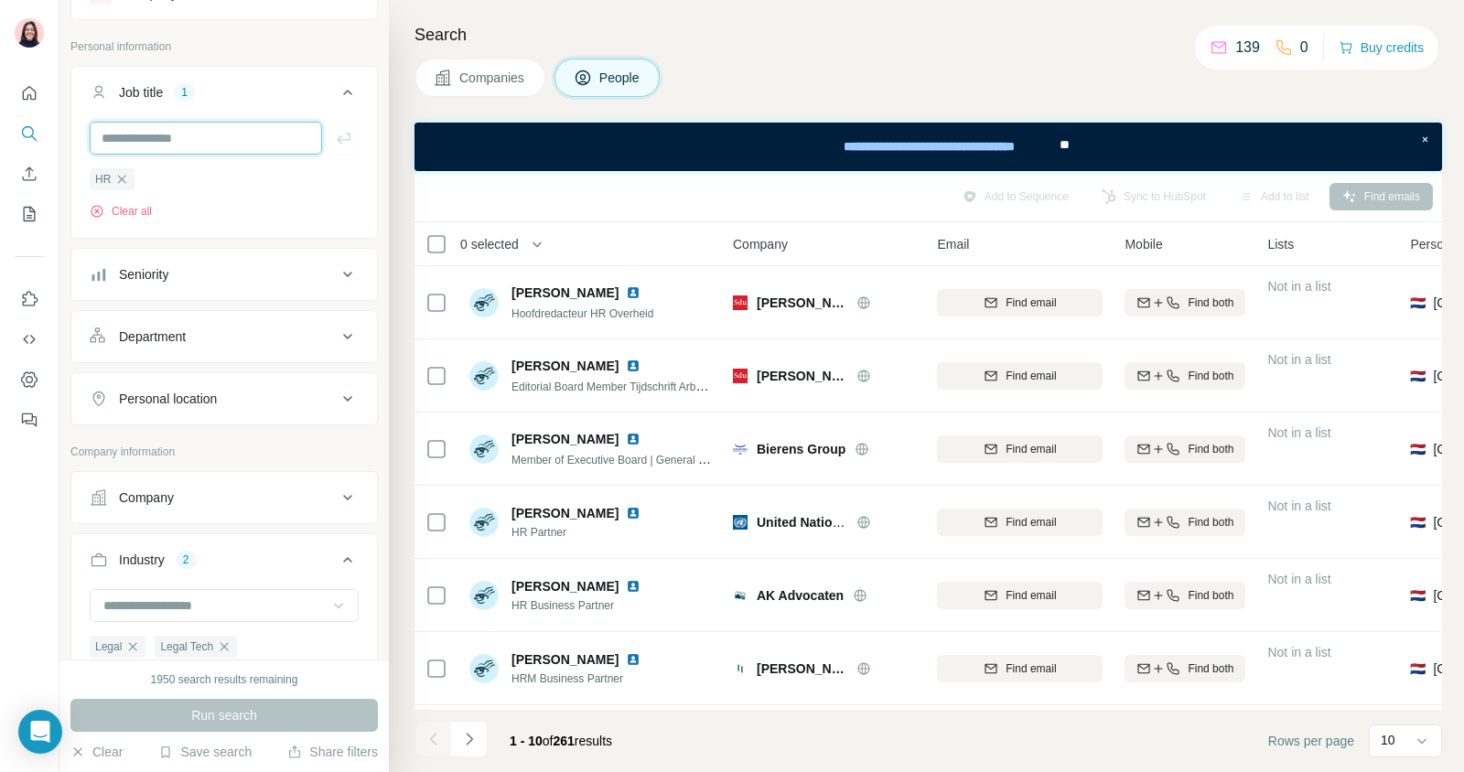
click at [225, 134] on input "text" at bounding box center [206, 138] width 232 height 33
type input "**********"
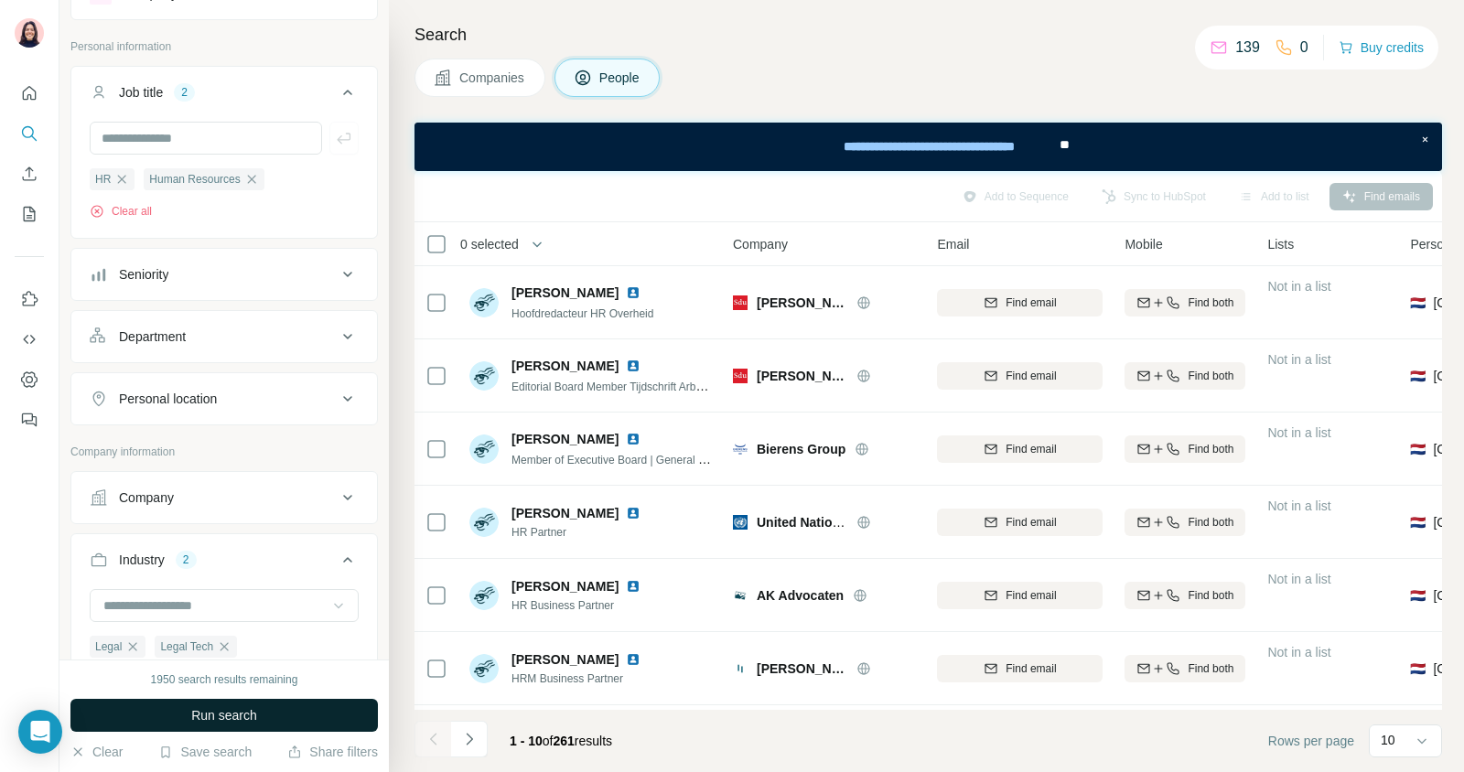
click at [222, 726] on button "Run search" at bounding box center [223, 715] width 307 height 33
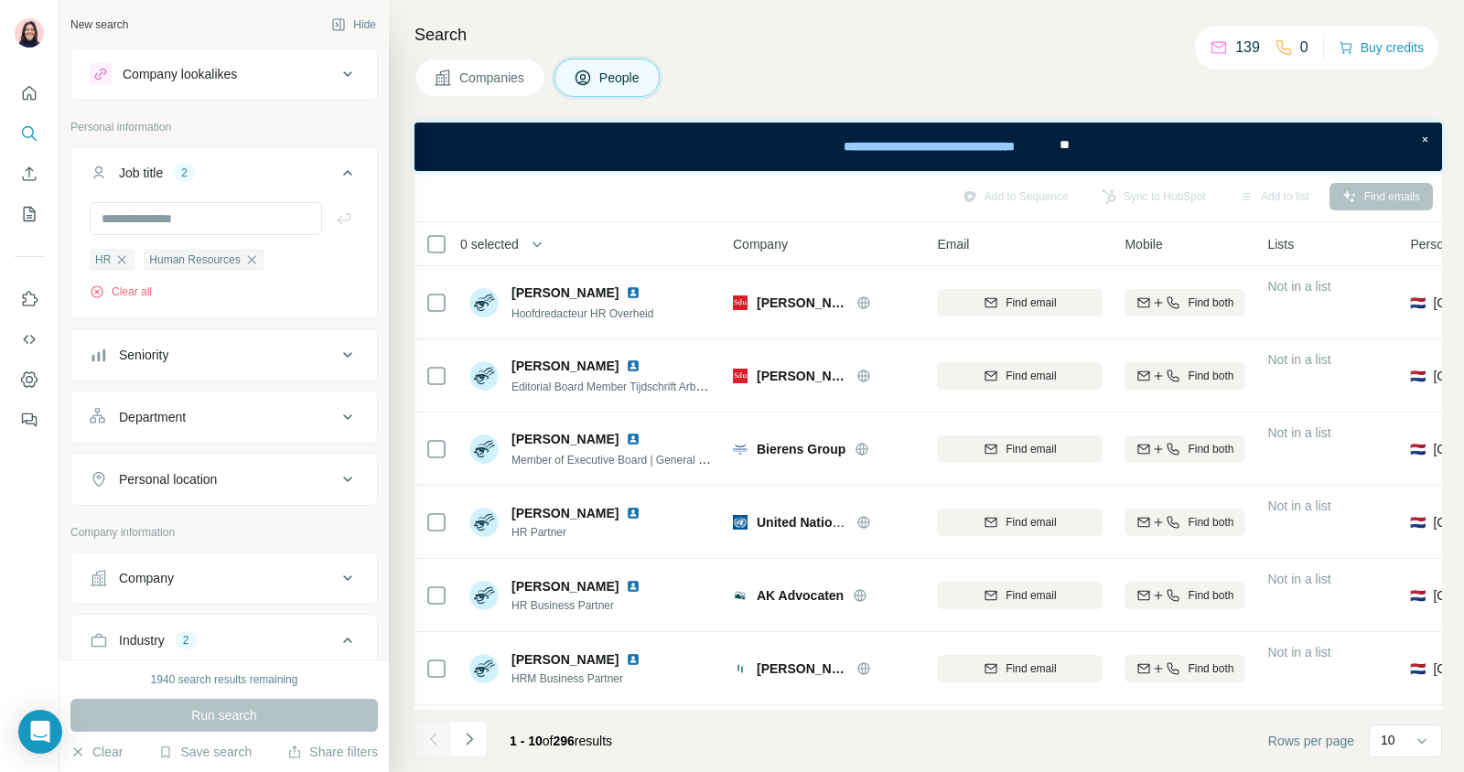
click at [489, 70] on span "Companies" at bounding box center [492, 78] width 67 height 18
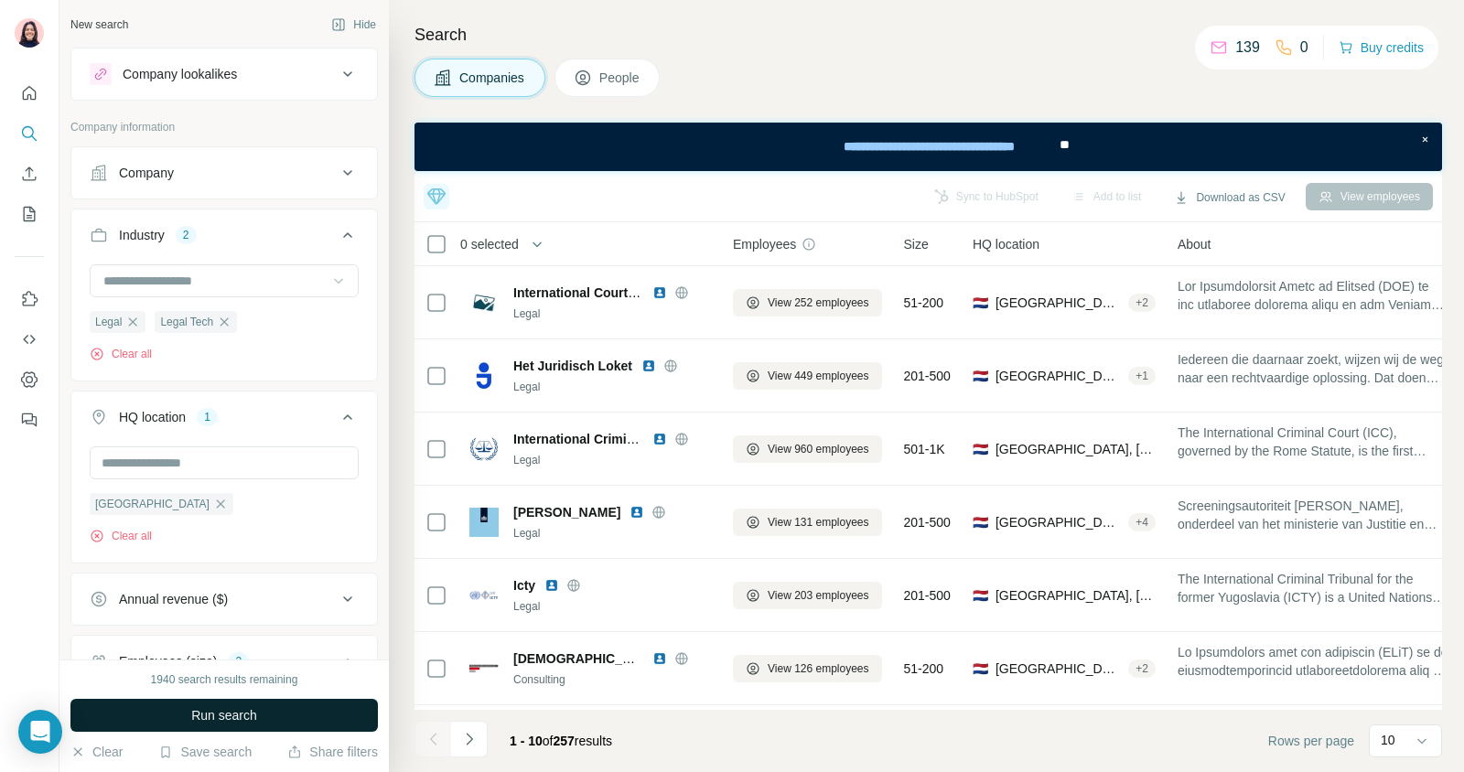
click at [252, 717] on span "Run search" at bounding box center [224, 715] width 66 height 18
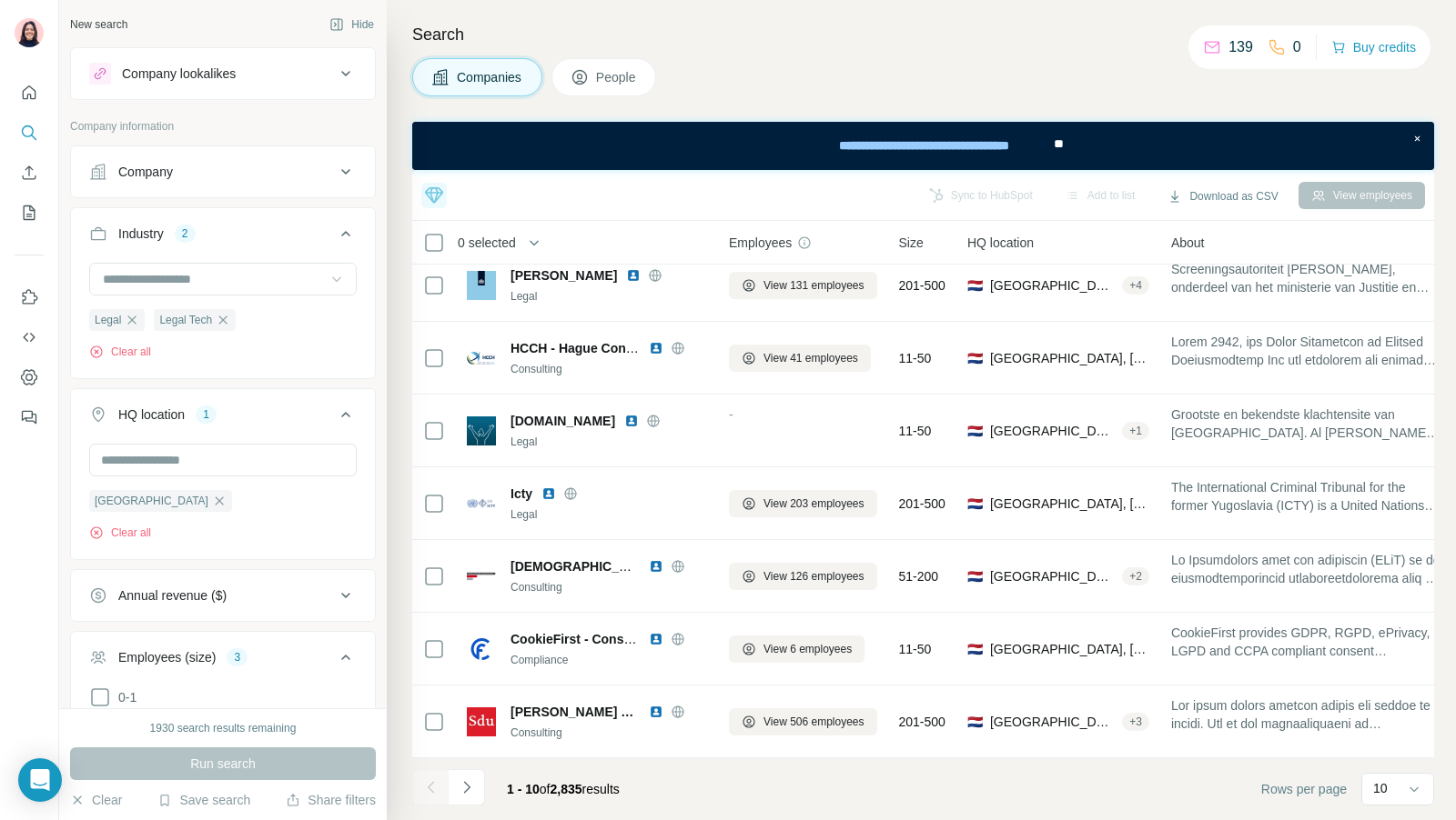
scroll to position [232, 0]
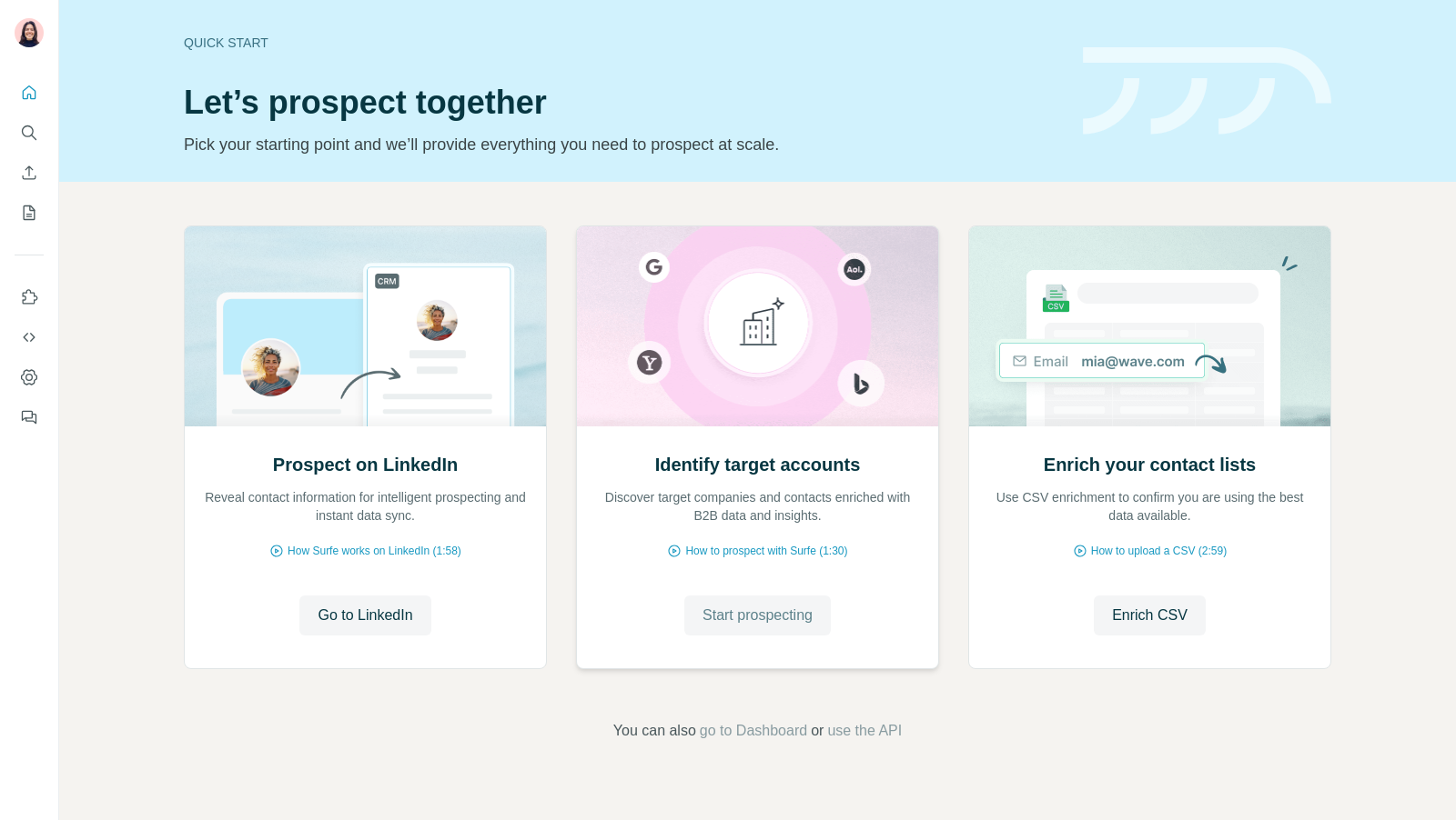
click at [818, 614] on button "Start prospecting" at bounding box center [757, 615] width 146 height 40
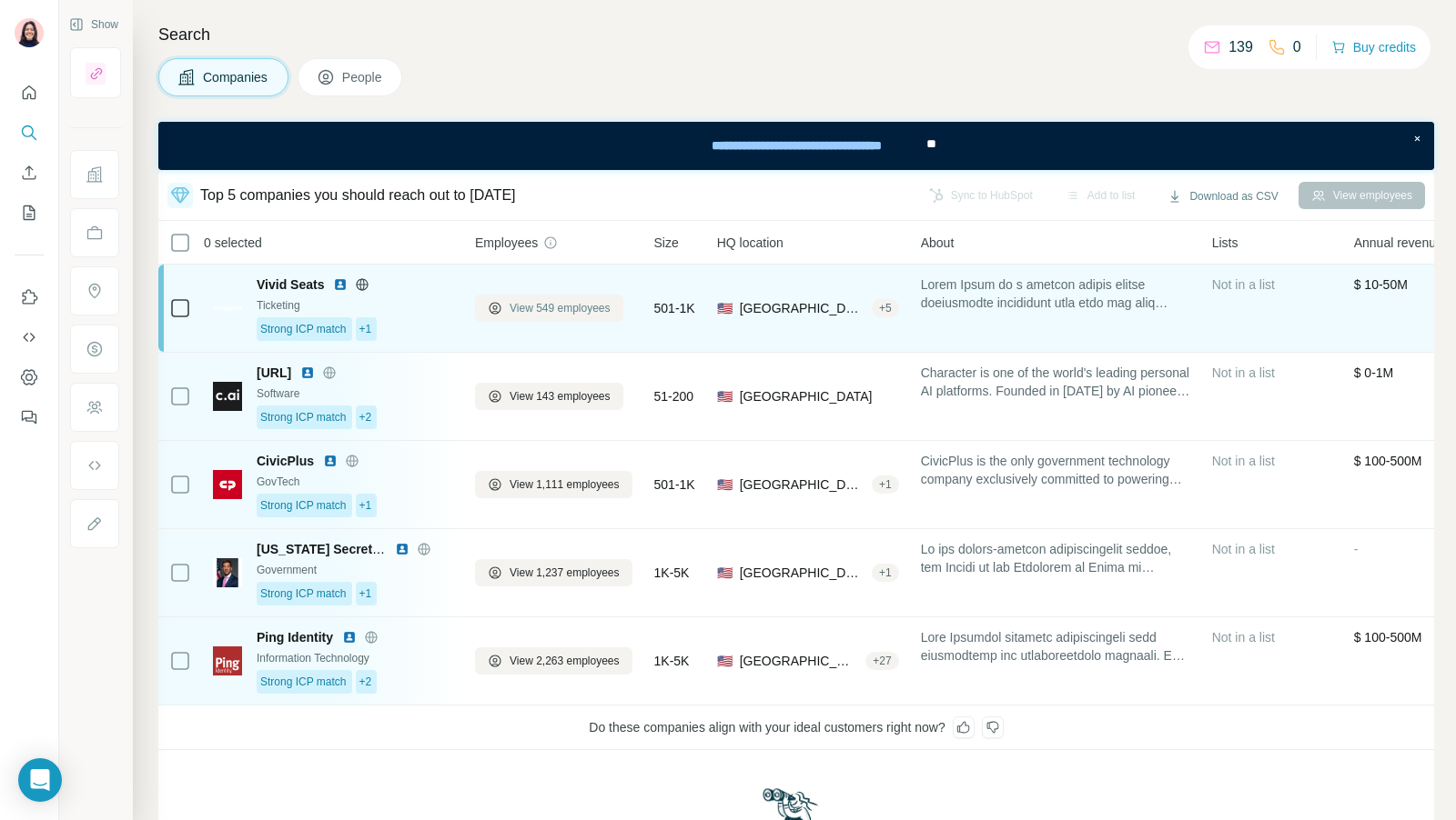
click at [515, 315] on button "View 549 employees" at bounding box center [549, 307] width 148 height 27
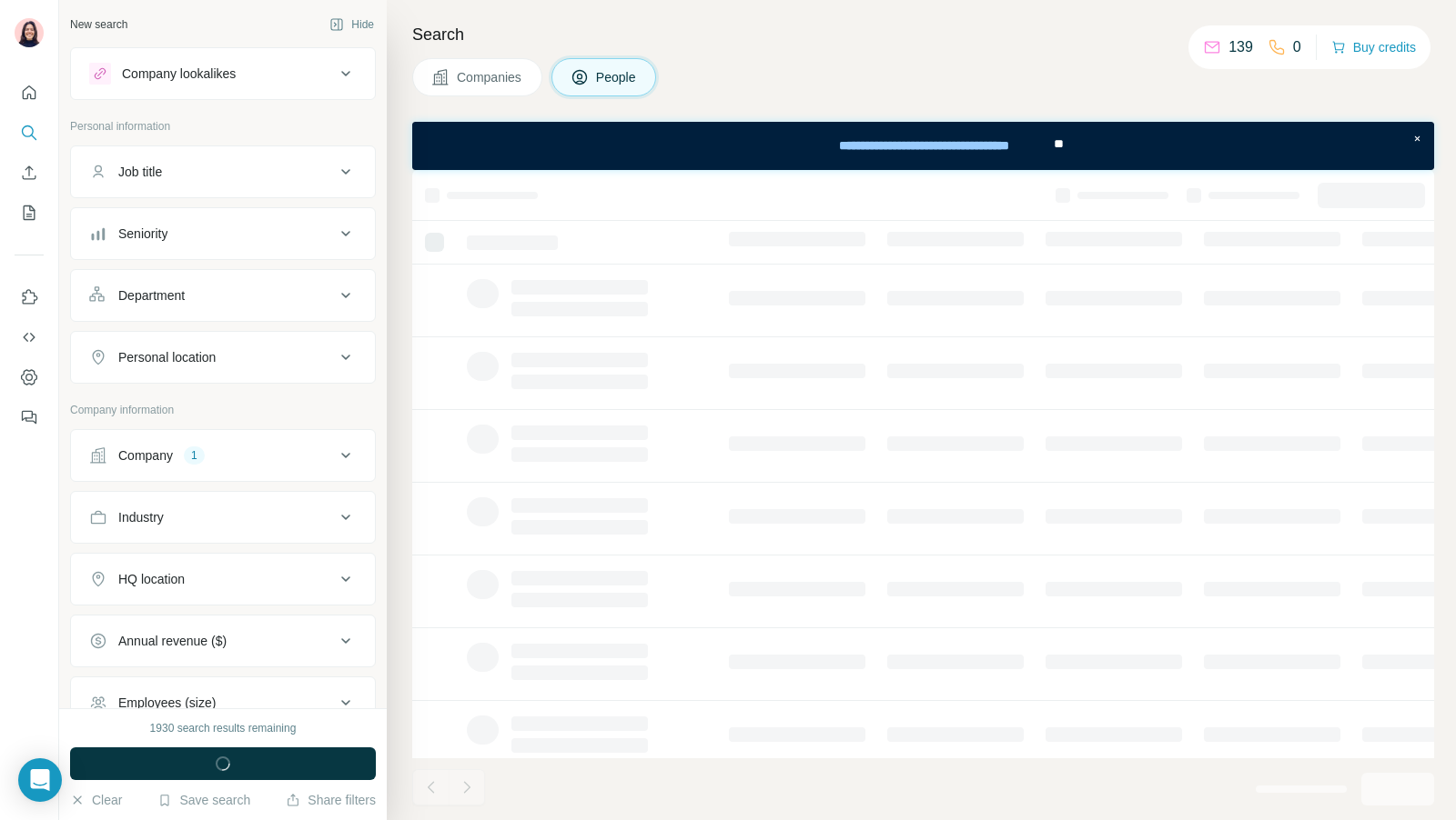
click at [515, 315] on div at bounding box center [579, 312] width 136 height 22
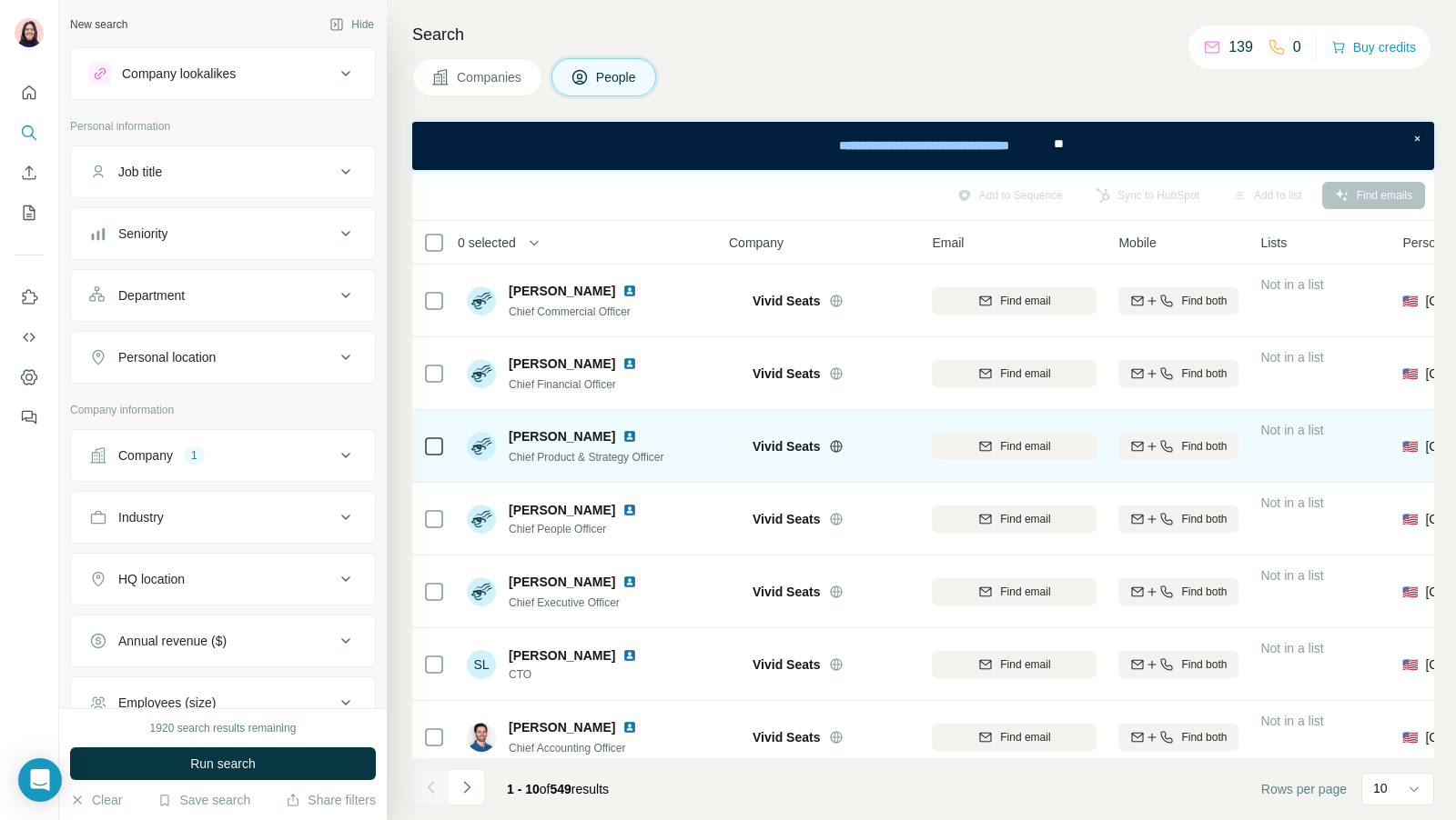
click at [623, 434] on img at bounding box center [630, 436] width 15 height 15
click at [764, 456] on div "Vivid Seats" at bounding box center [819, 446] width 181 height 50
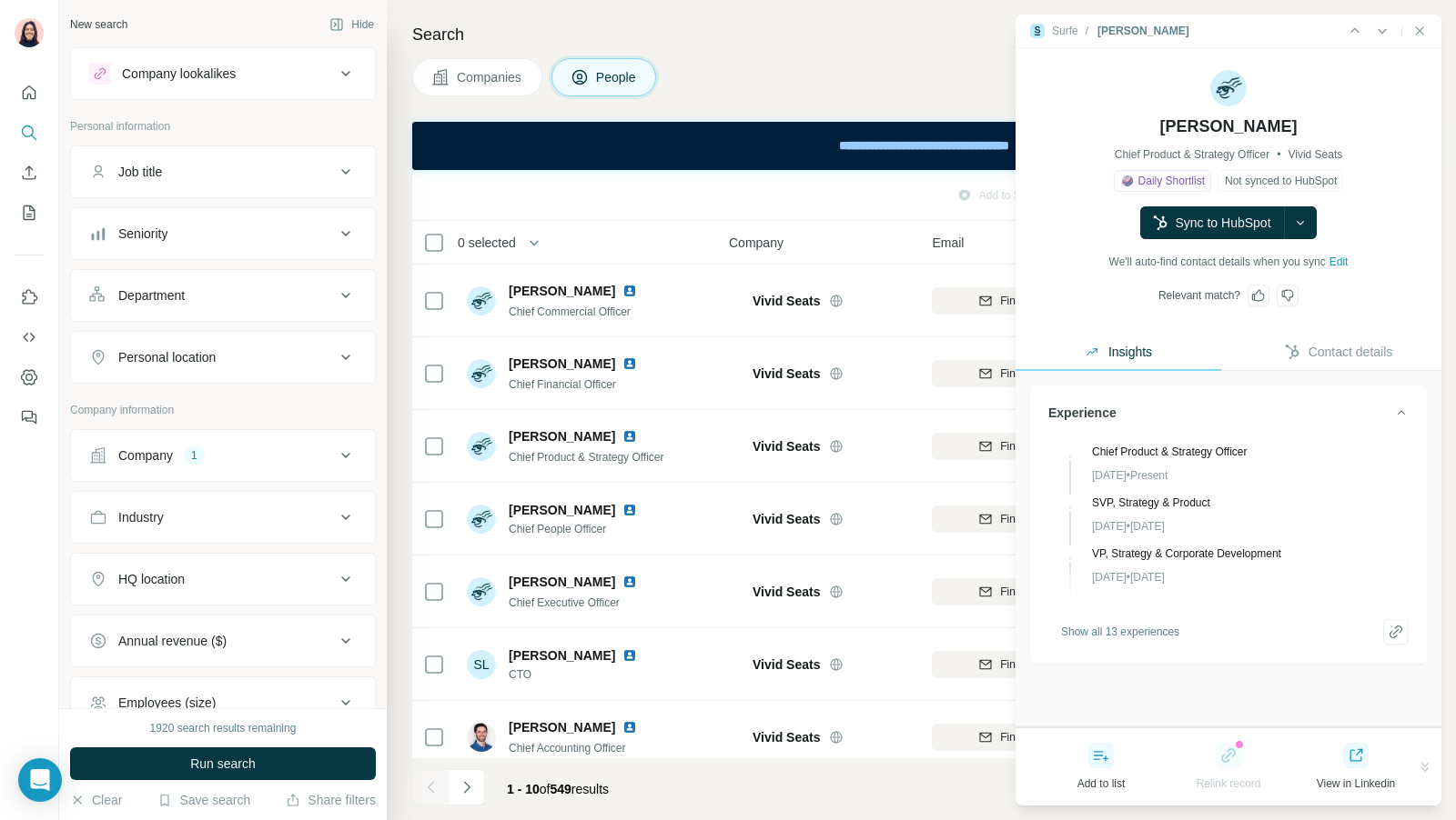
click at [1117, 629] on span "Show all 13 experiences" at bounding box center [1120, 632] width 118 height 16
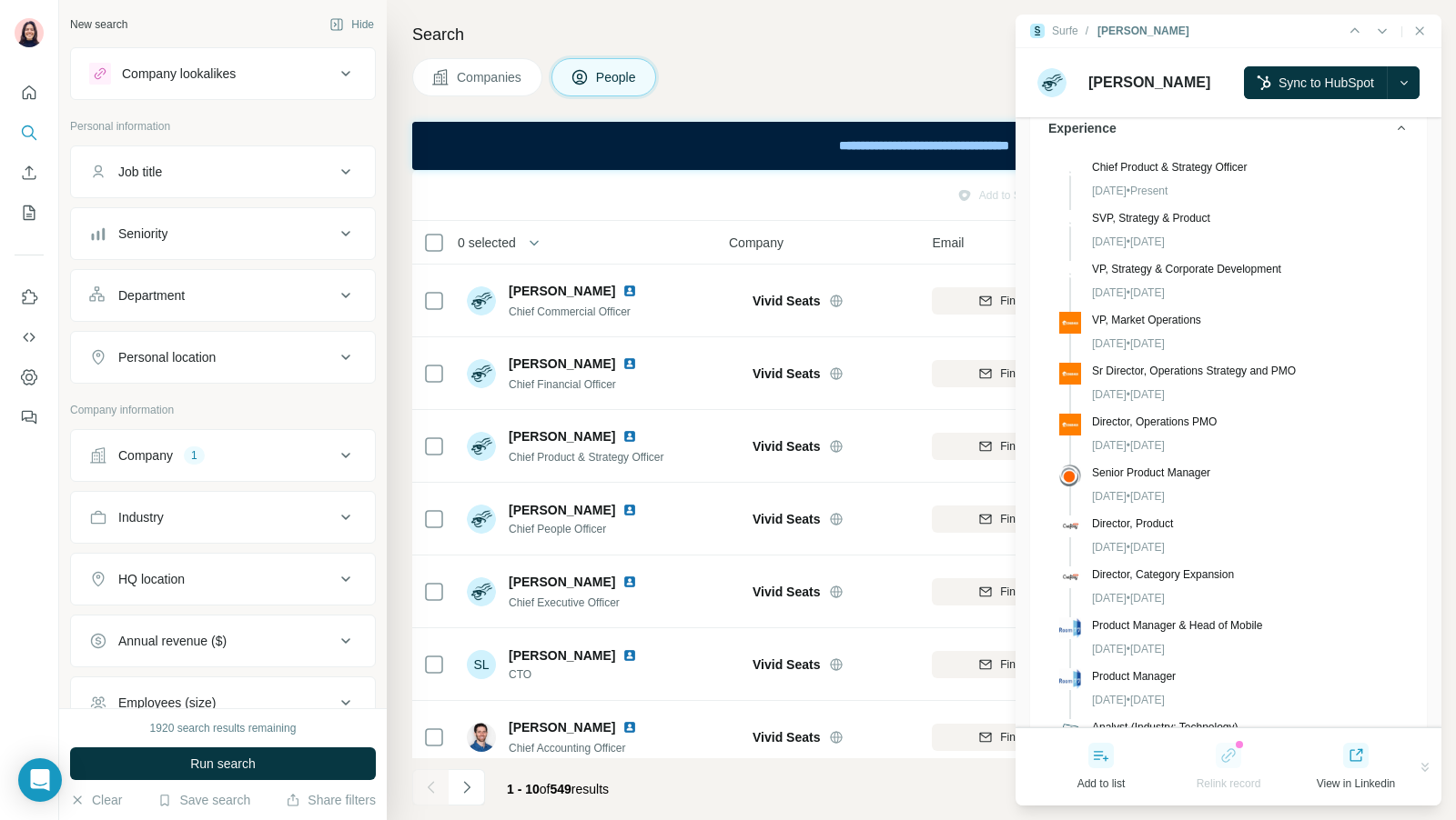
scroll to position [318, 0]
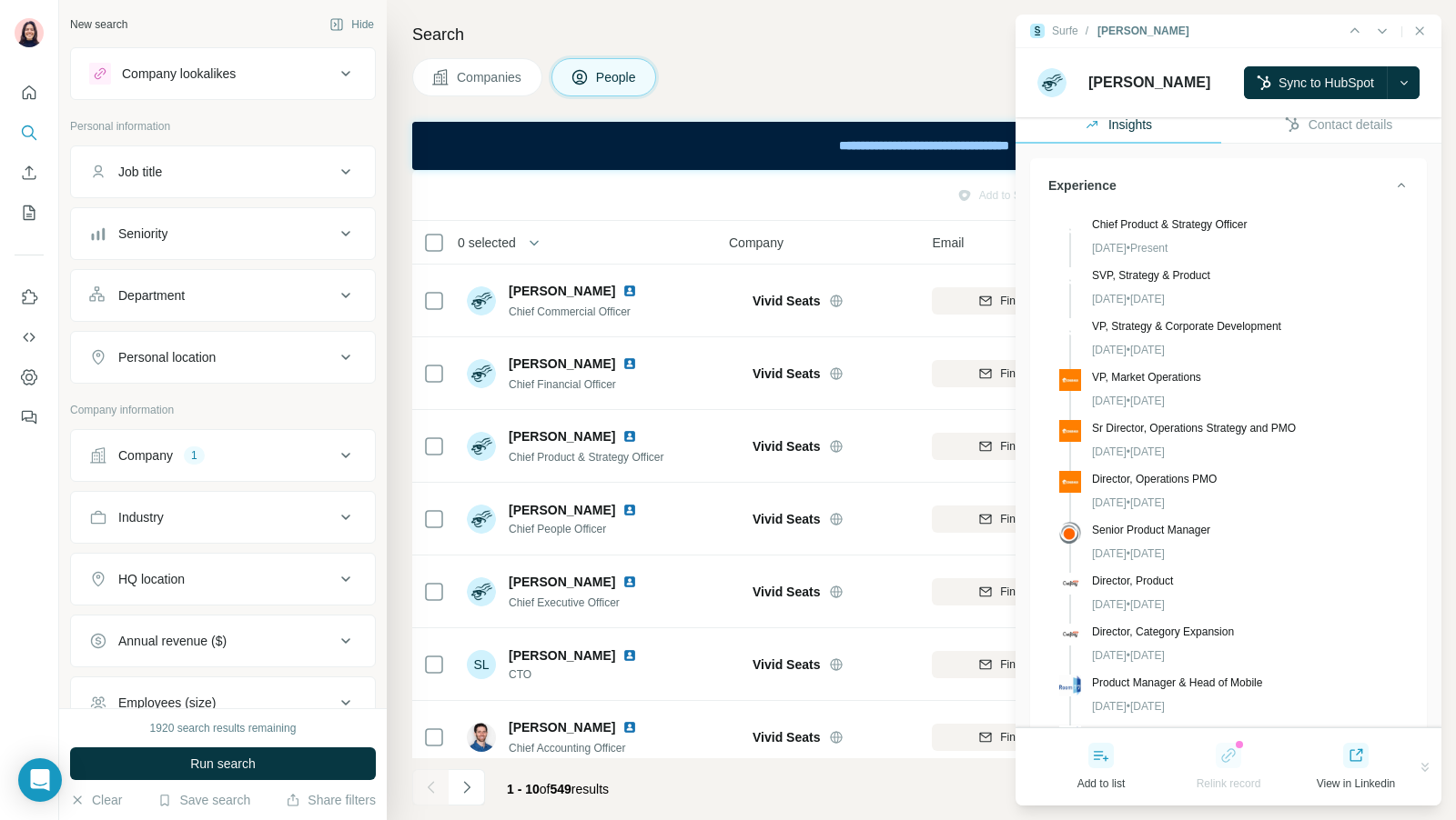
click at [232, 355] on div "Personal location" at bounding box center [212, 357] width 246 height 18
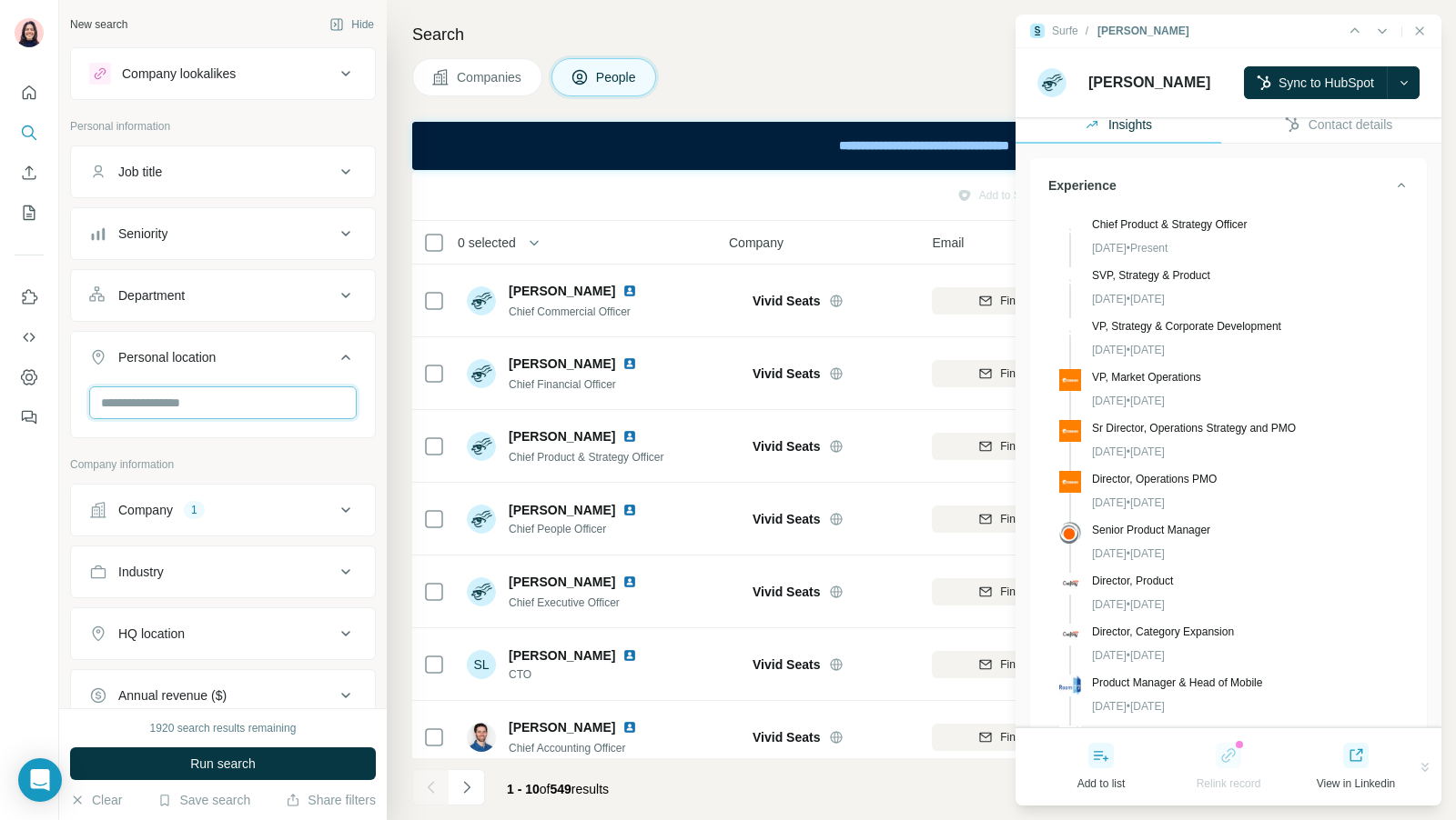
click at [223, 396] on input "text" at bounding box center [223, 403] width 268 height 33
type input "****"
click at [182, 442] on label "🇳🇱 [GEOGRAPHIC_DATA]" at bounding box center [179, 447] width 152 height 22
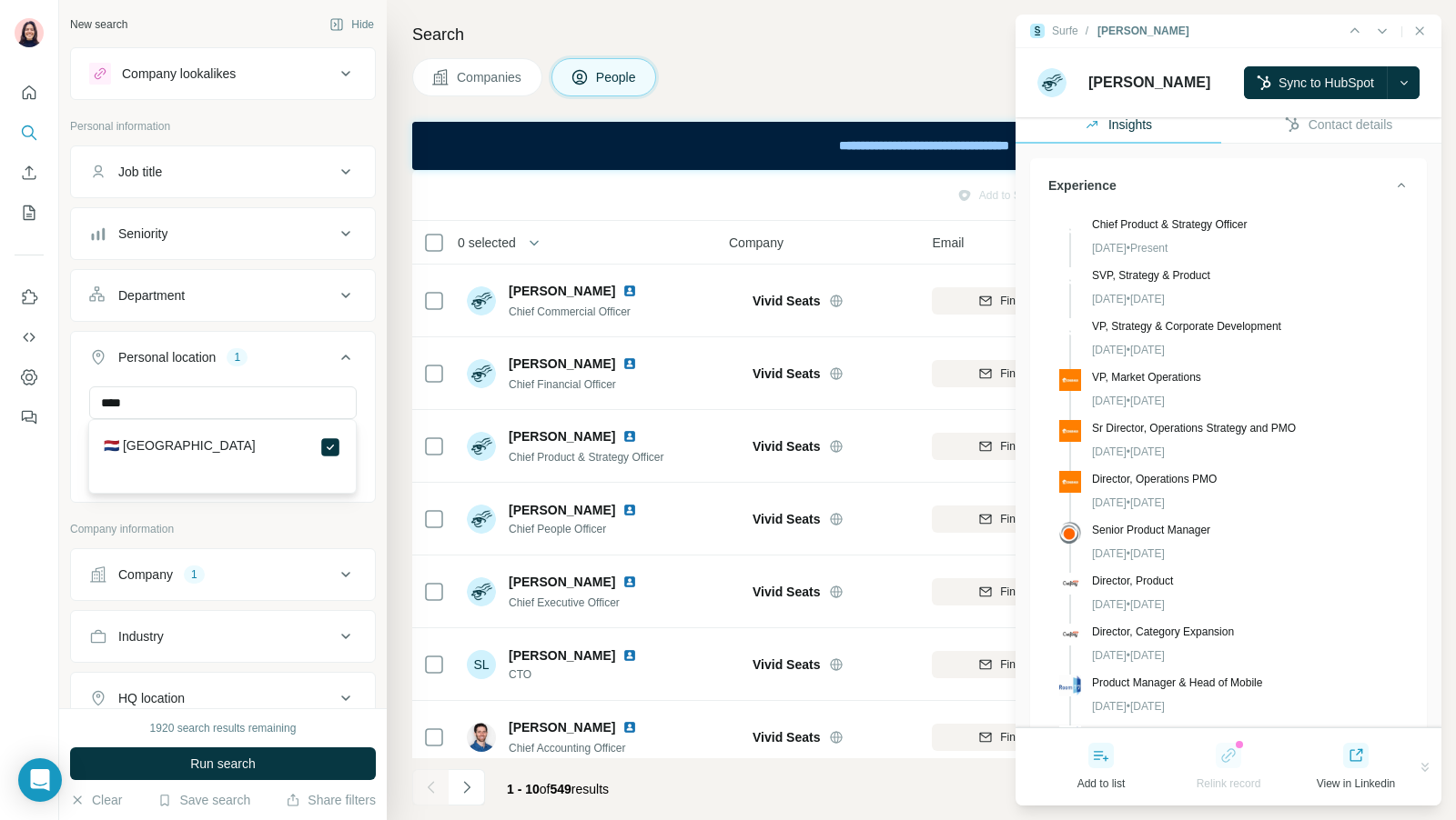
click at [233, 166] on div "Job title" at bounding box center [212, 172] width 246 height 18
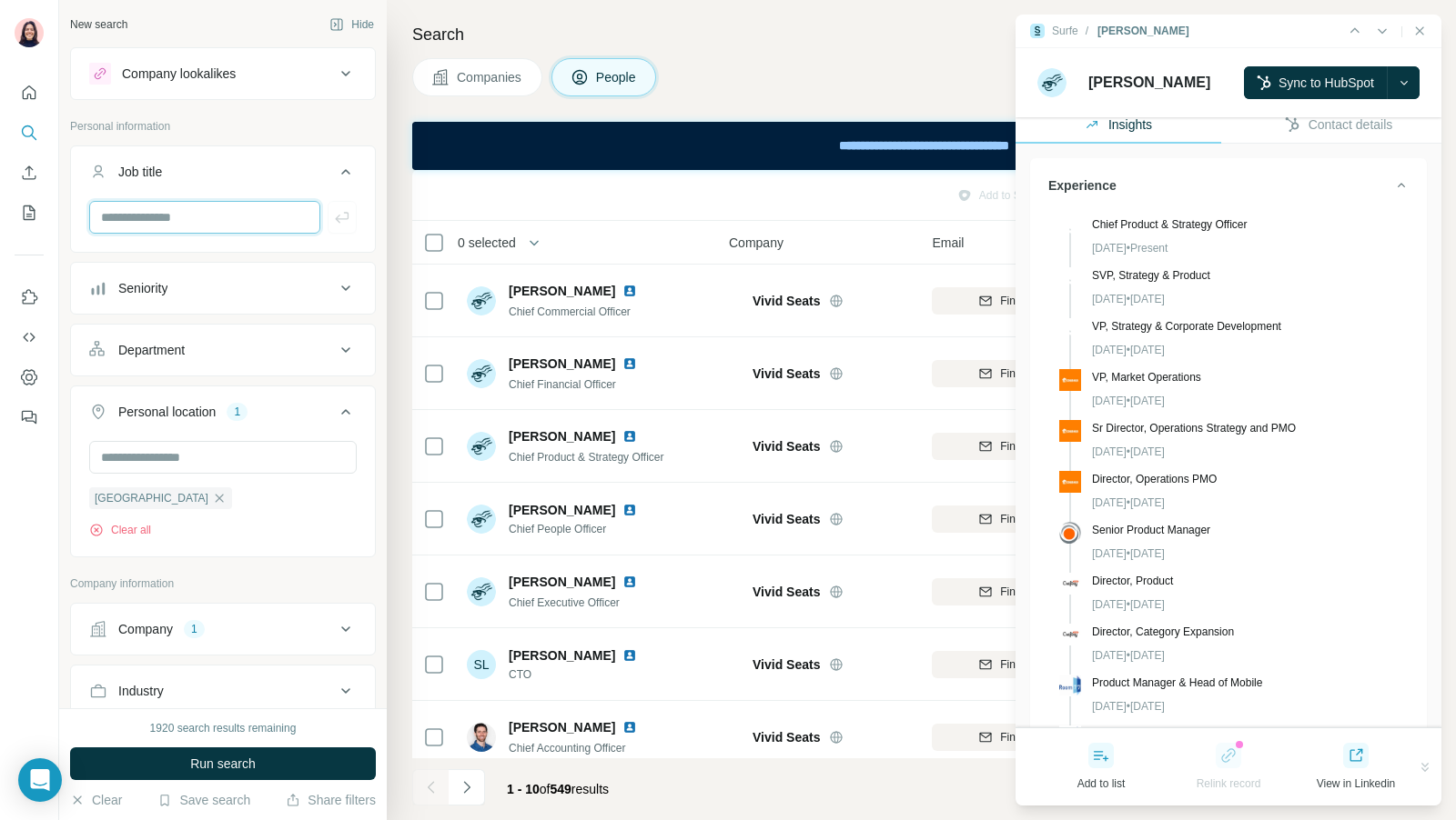
click at [219, 223] on input "text" at bounding box center [205, 217] width 231 height 33
type input "**"
click at [357, 215] on div "**" at bounding box center [223, 225] width 304 height 48
click at [338, 217] on icon "button" at bounding box center [342, 217] width 18 height 18
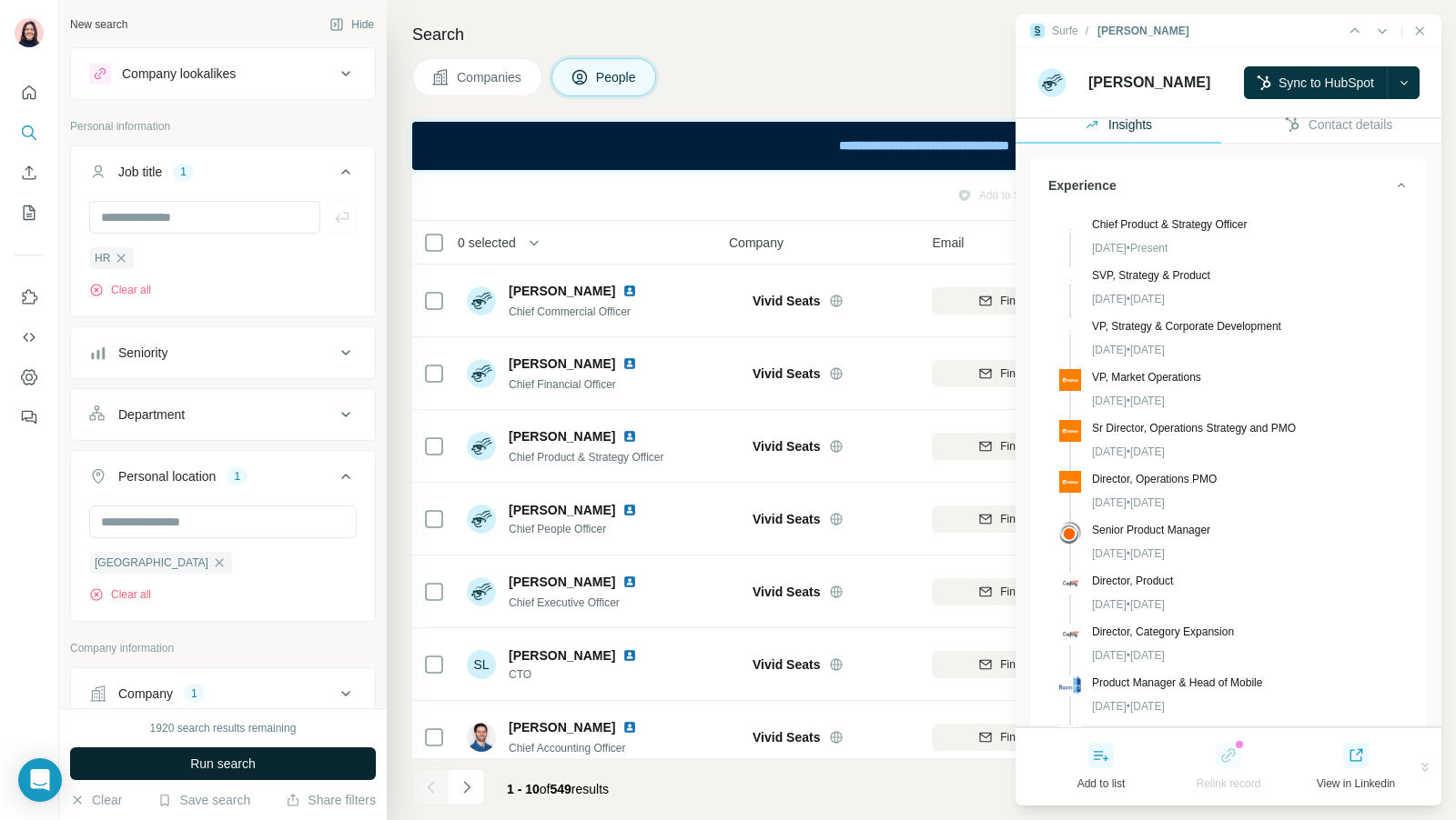
click at [149, 773] on button "Run search" at bounding box center [222, 763] width 305 height 33
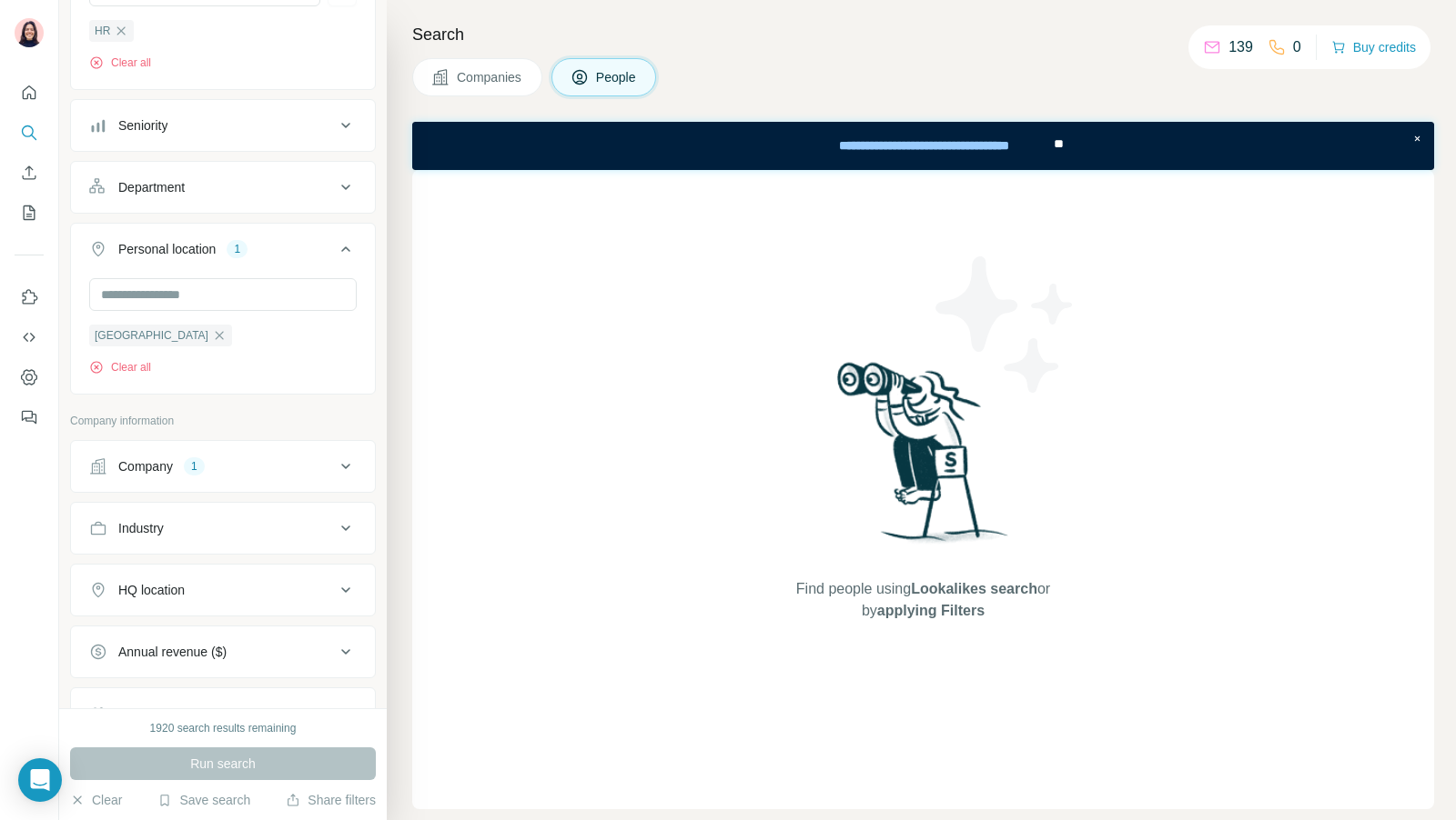
scroll to position [235, 0]
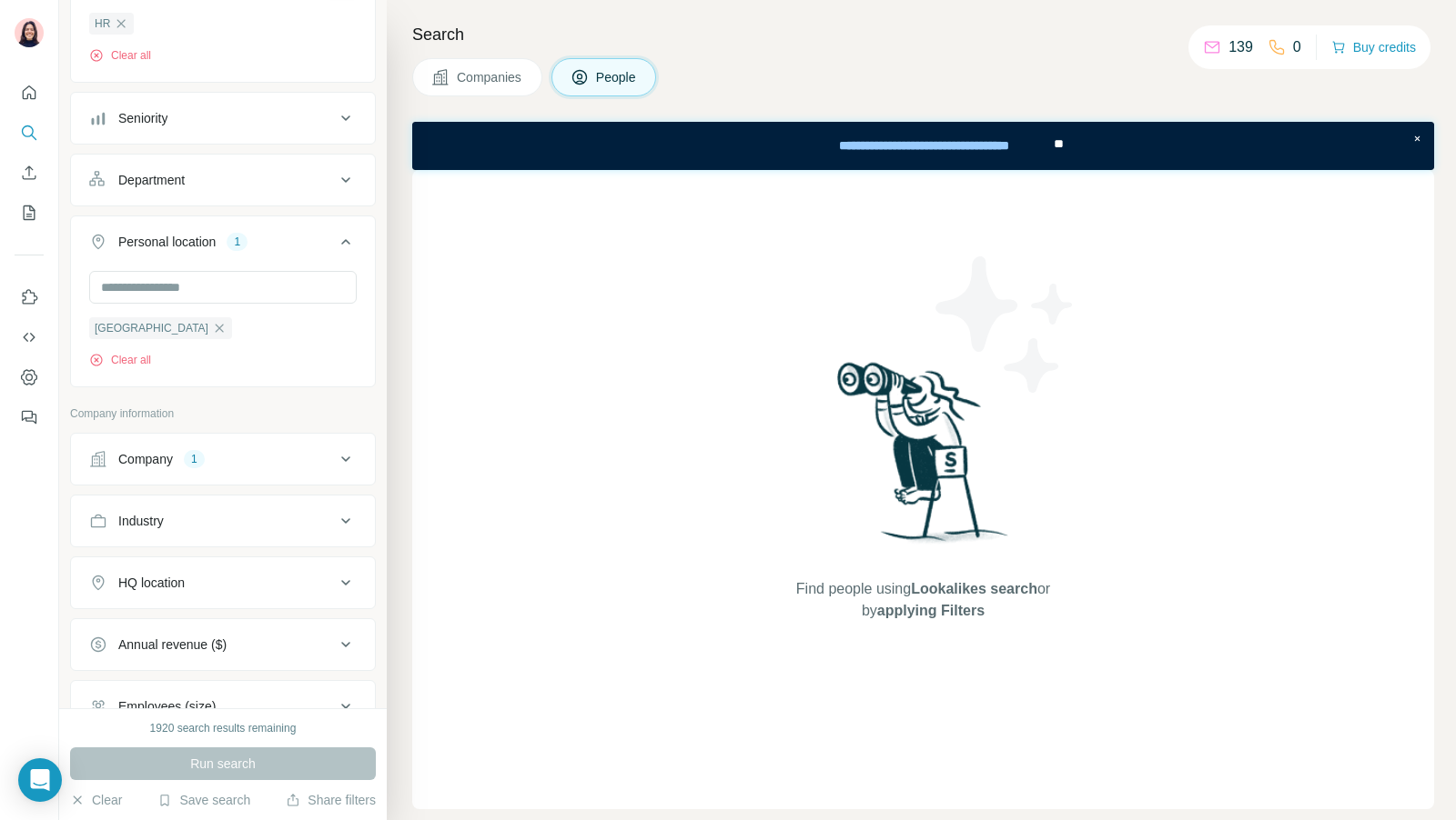
click at [251, 461] on div "Company 1" at bounding box center [212, 459] width 246 height 18
click at [165, 573] on icon "button" at bounding box center [160, 577] width 15 height 15
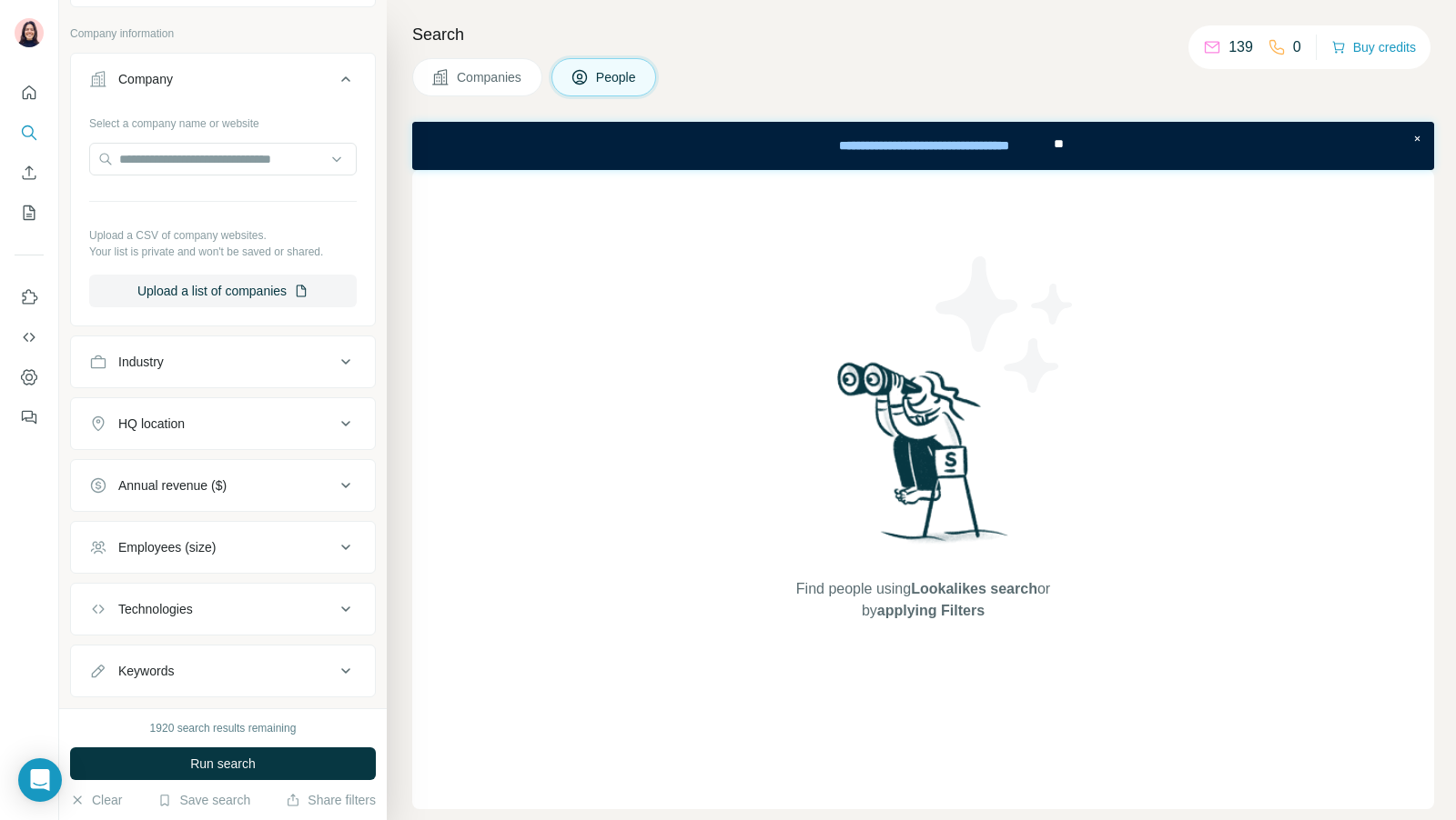
scroll to position [655, 0]
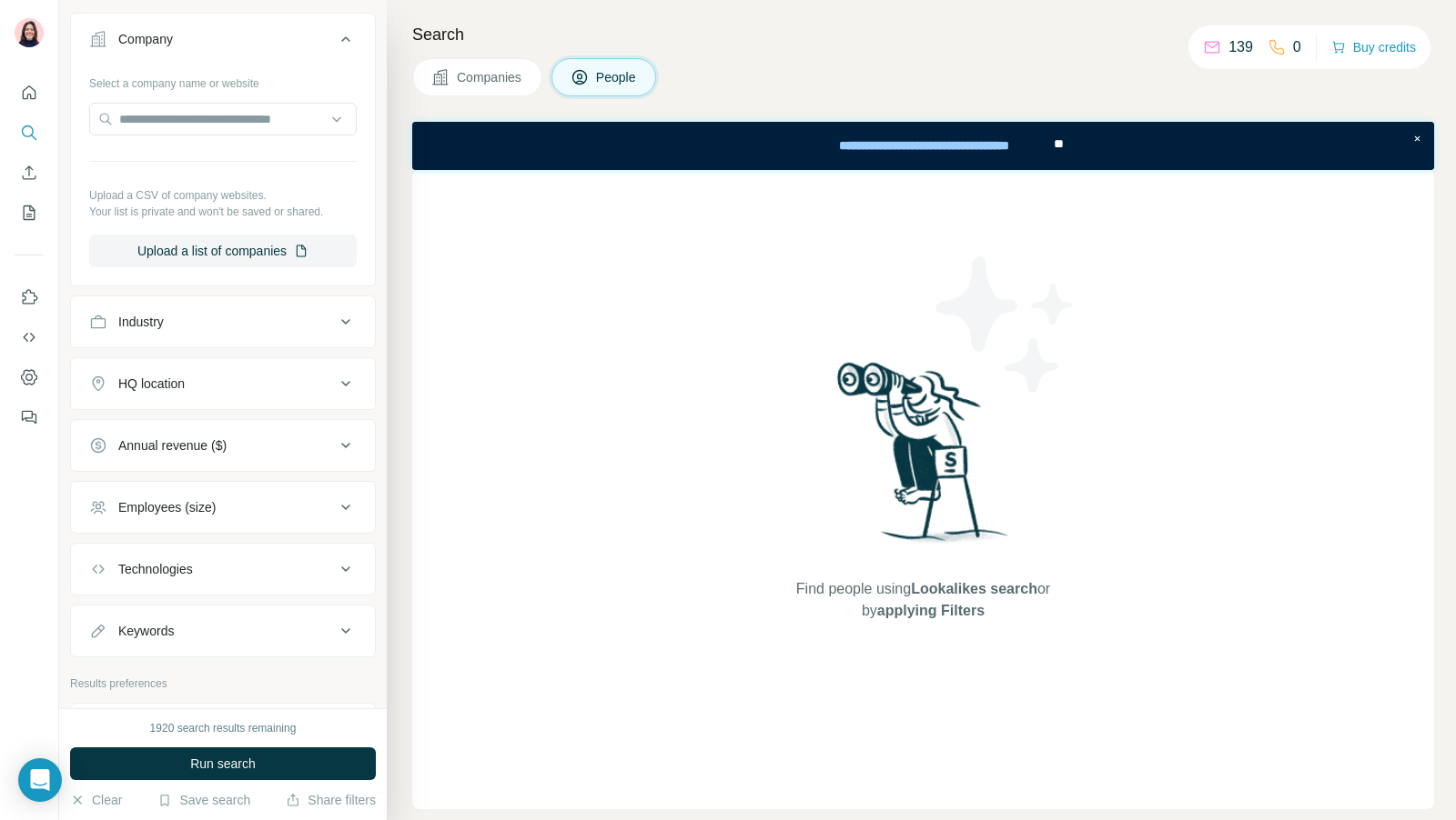
click at [235, 328] on button "Industry" at bounding box center [223, 322] width 304 height 44
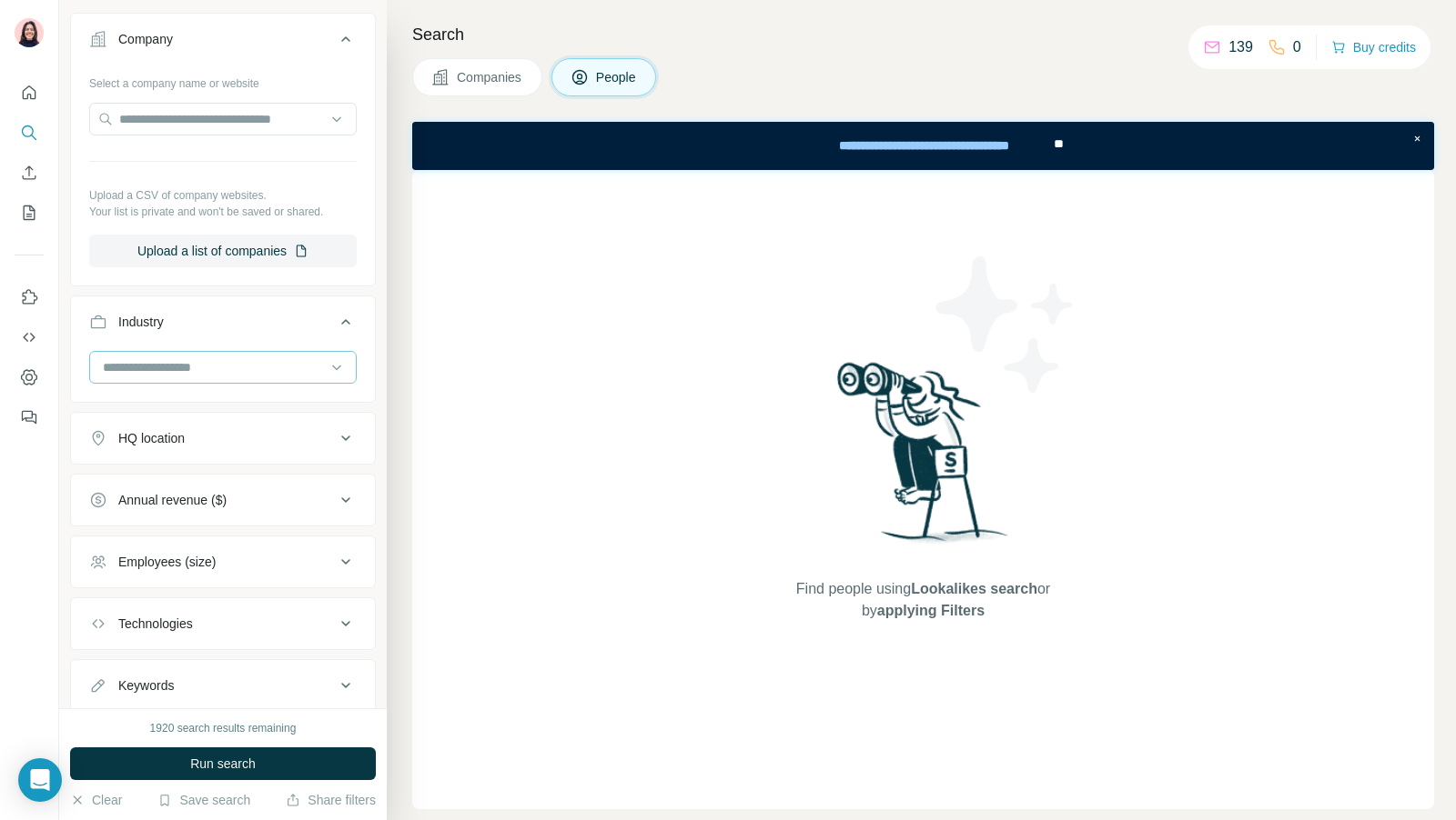
click at [207, 372] on div at bounding box center [214, 367] width 225 height 31
type input "****"
click at [186, 410] on div "Legal" at bounding box center [222, 403] width 238 height 18
click at [194, 363] on input at bounding box center [214, 368] width 225 height 20
type input "*"
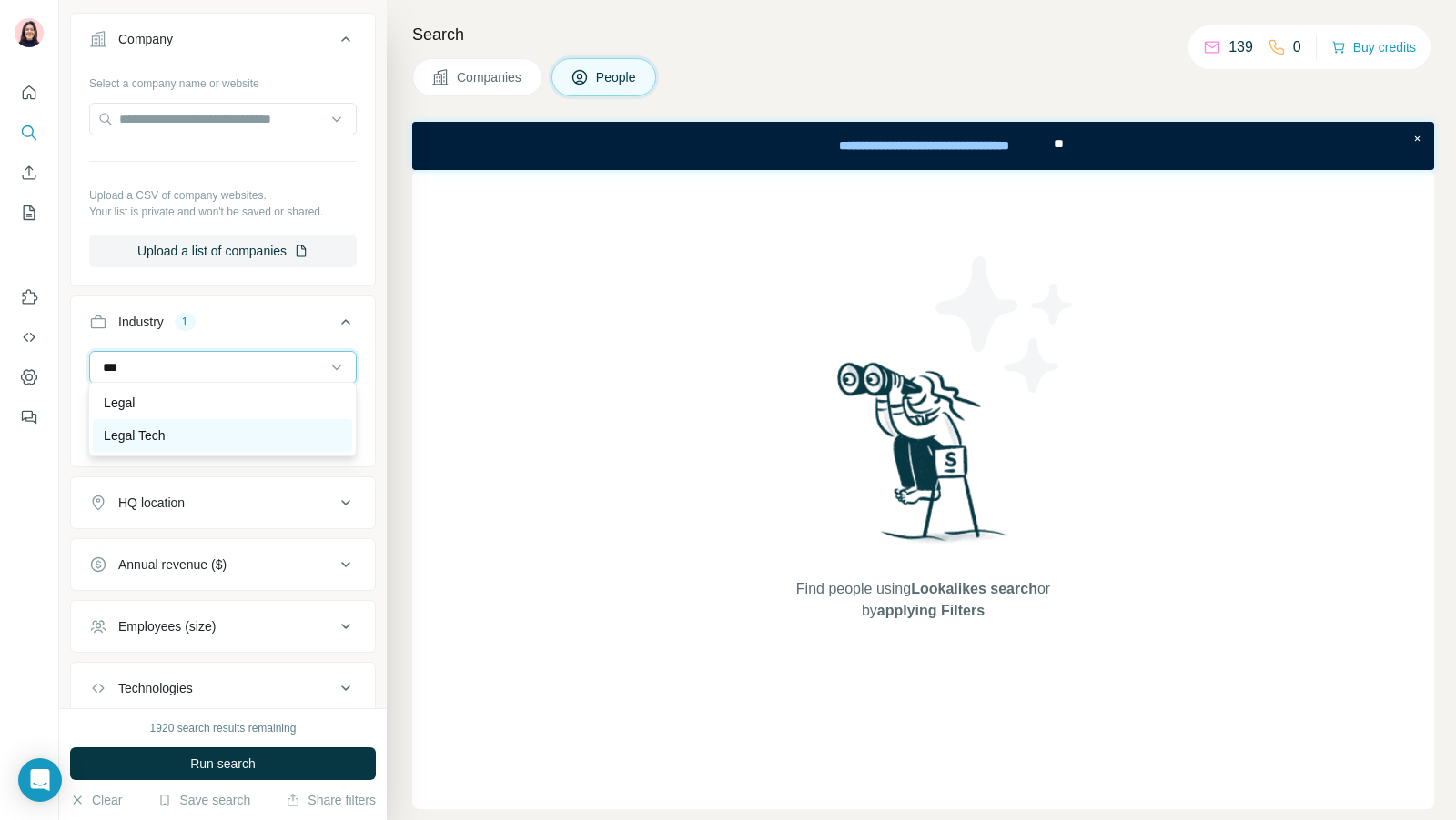
type input "***"
click at [137, 436] on p "Legal Tech" at bounding box center [133, 435] width 61 height 18
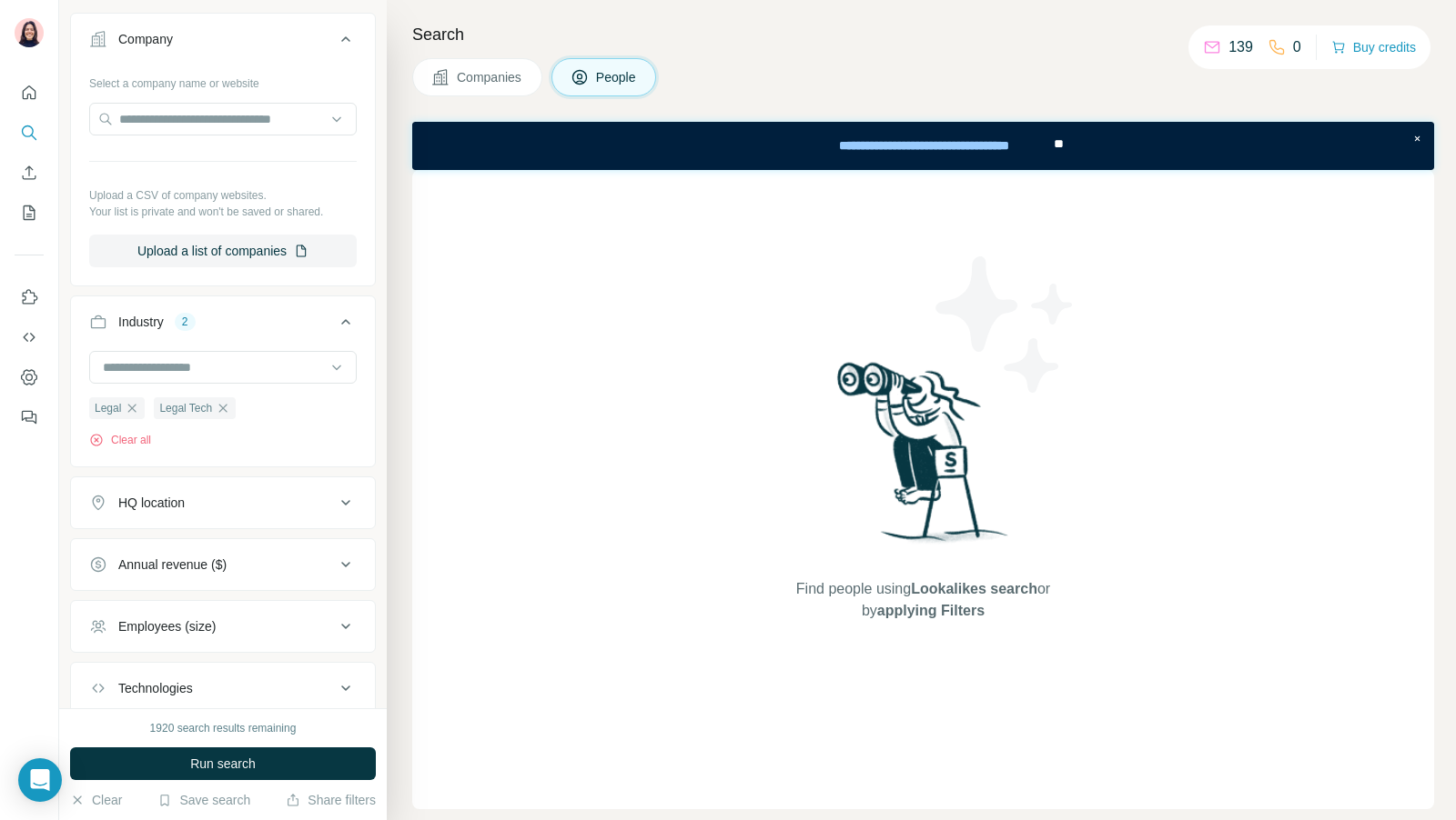
click at [218, 502] on div "HQ location" at bounding box center [212, 503] width 246 height 18
click at [287, 672] on div "Employees (size)" at bounding box center [212, 681] width 246 height 18
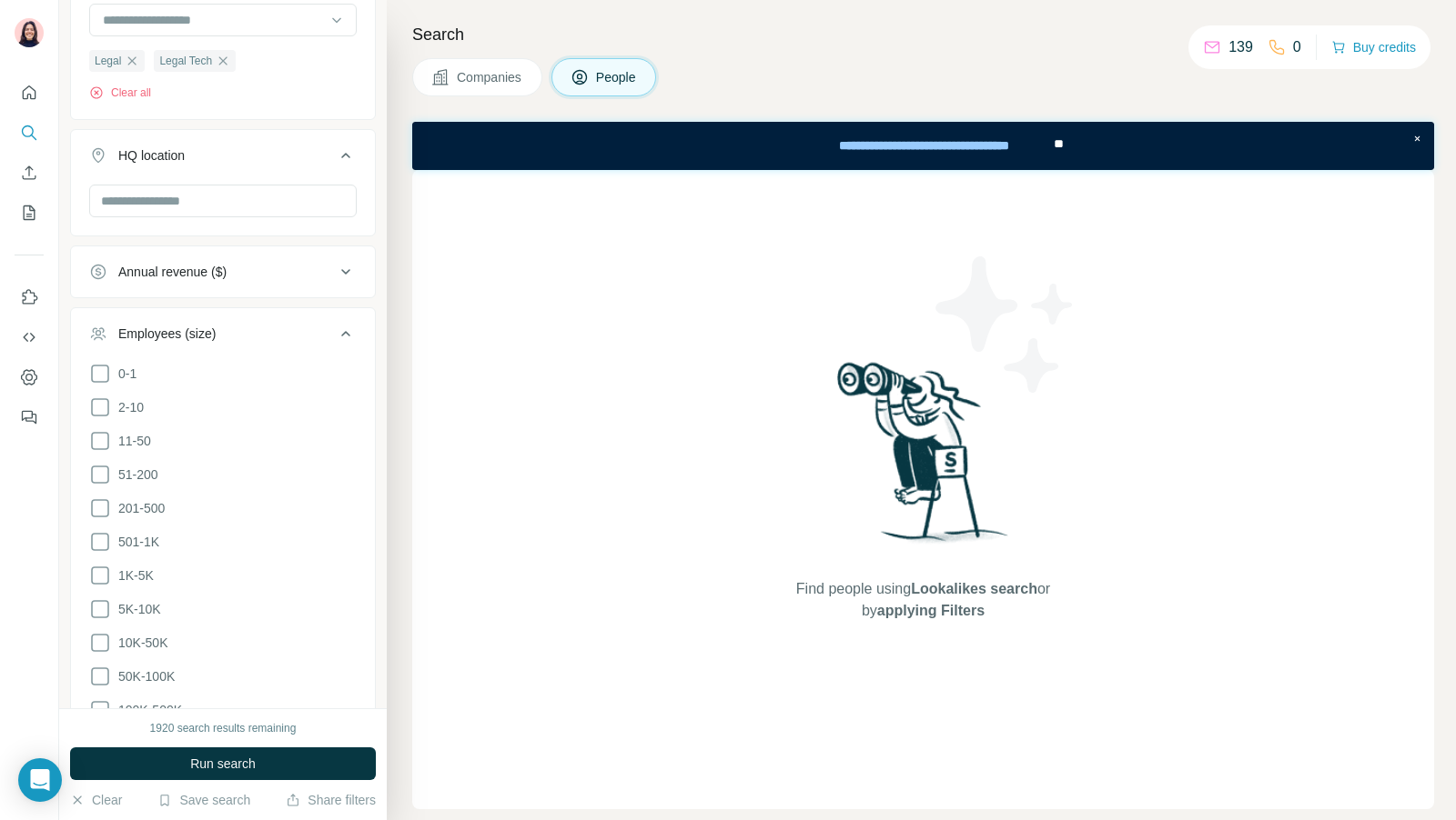
scroll to position [1057, 0]
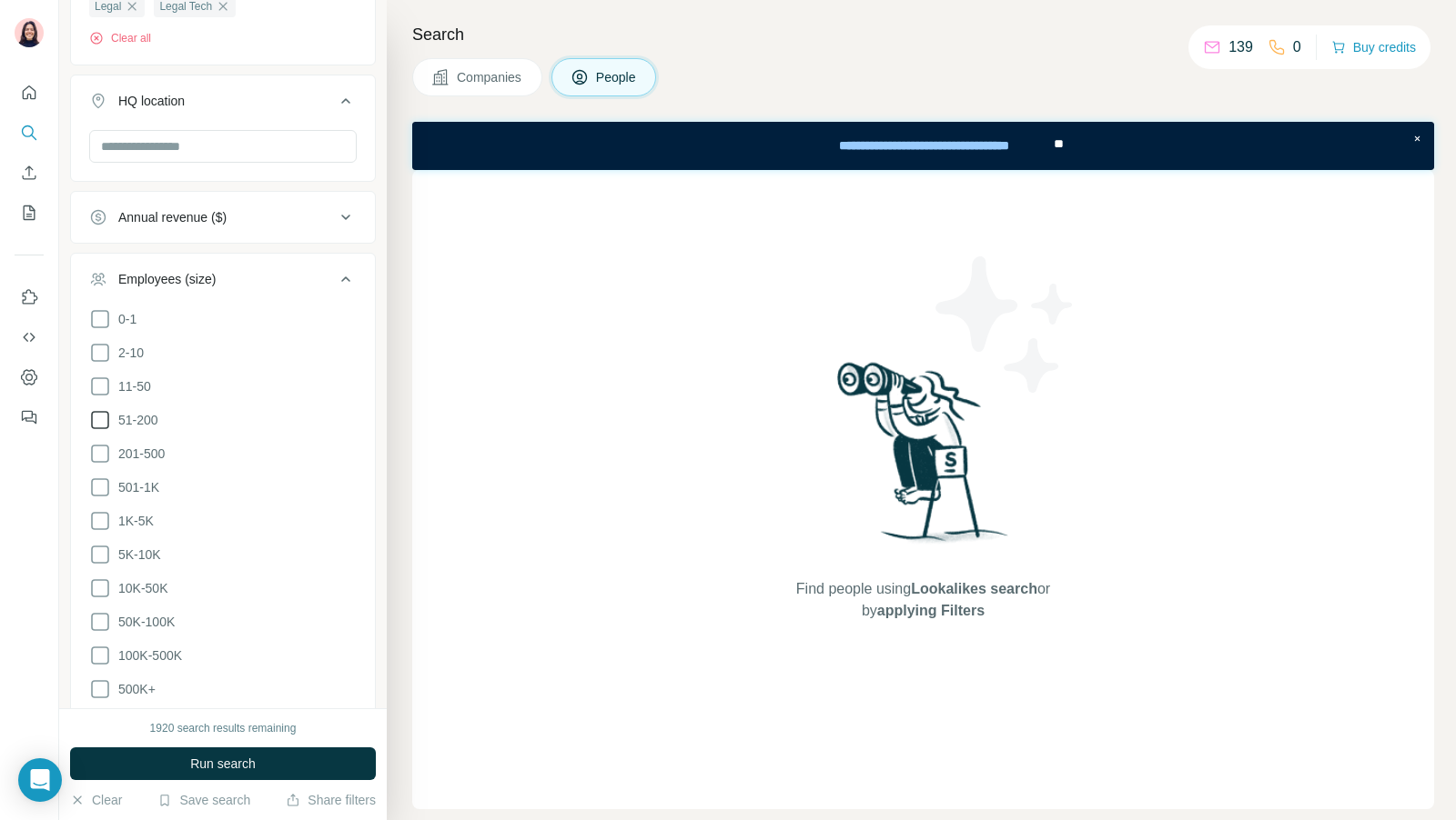
click at [99, 410] on icon at bounding box center [100, 420] width 22 height 22
click at [99, 442] on icon at bounding box center [100, 453] width 22 height 22
click at [98, 484] on icon at bounding box center [99, 487] width 18 height 18
click at [249, 762] on span "Run search" at bounding box center [223, 763] width 66 height 18
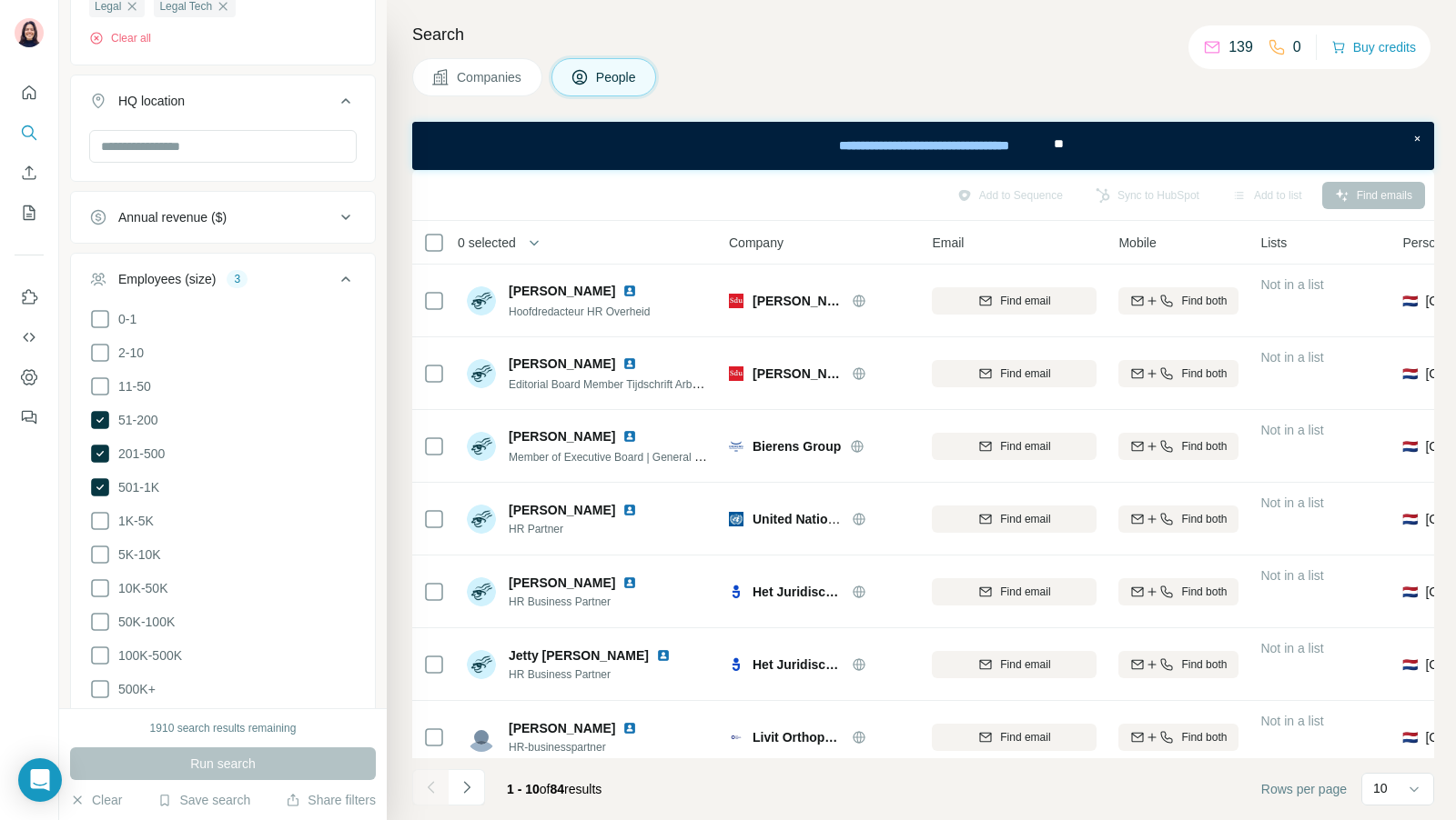
click at [340, 268] on icon at bounding box center [346, 279] width 22 height 22
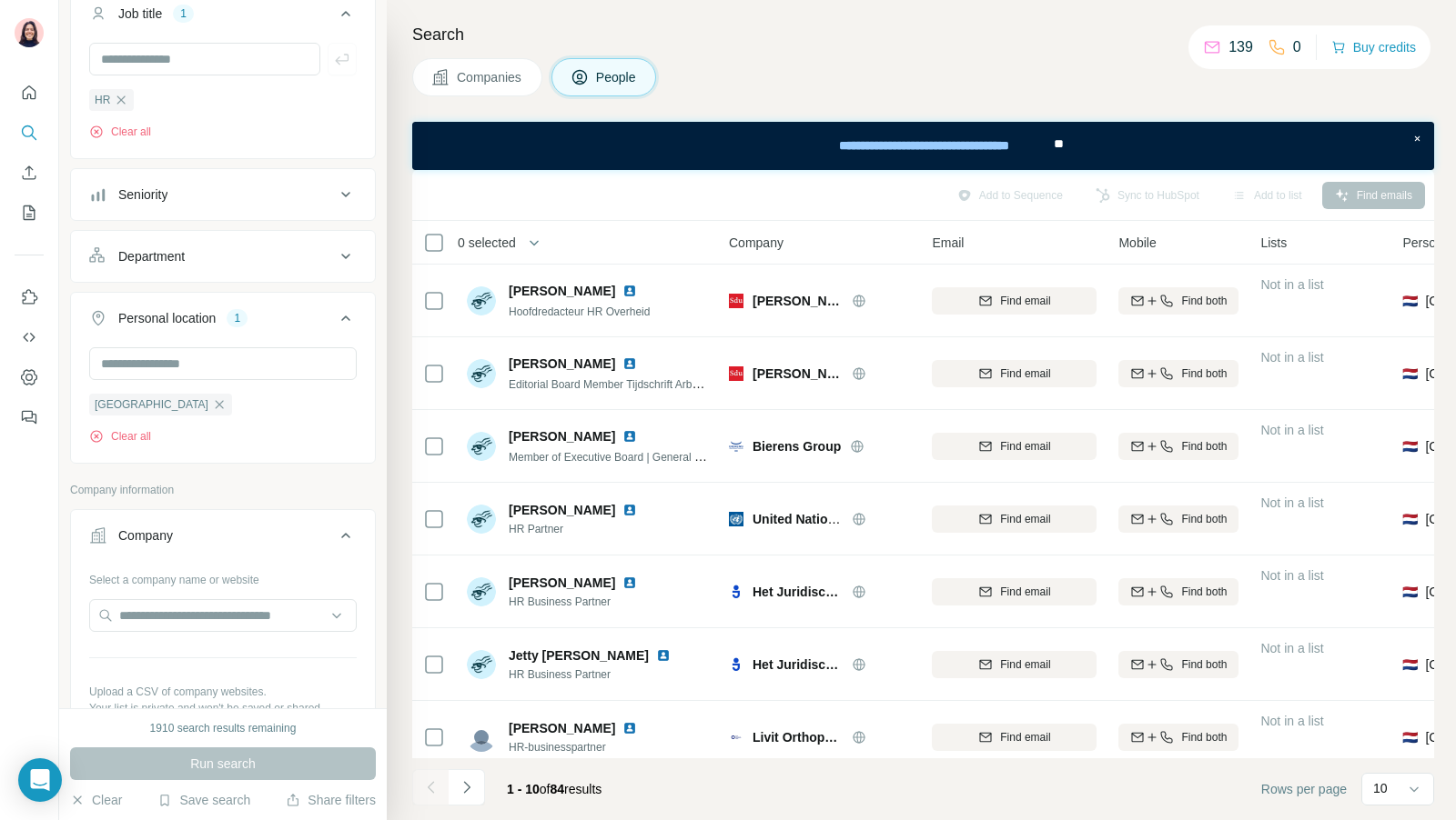
scroll to position [112, 0]
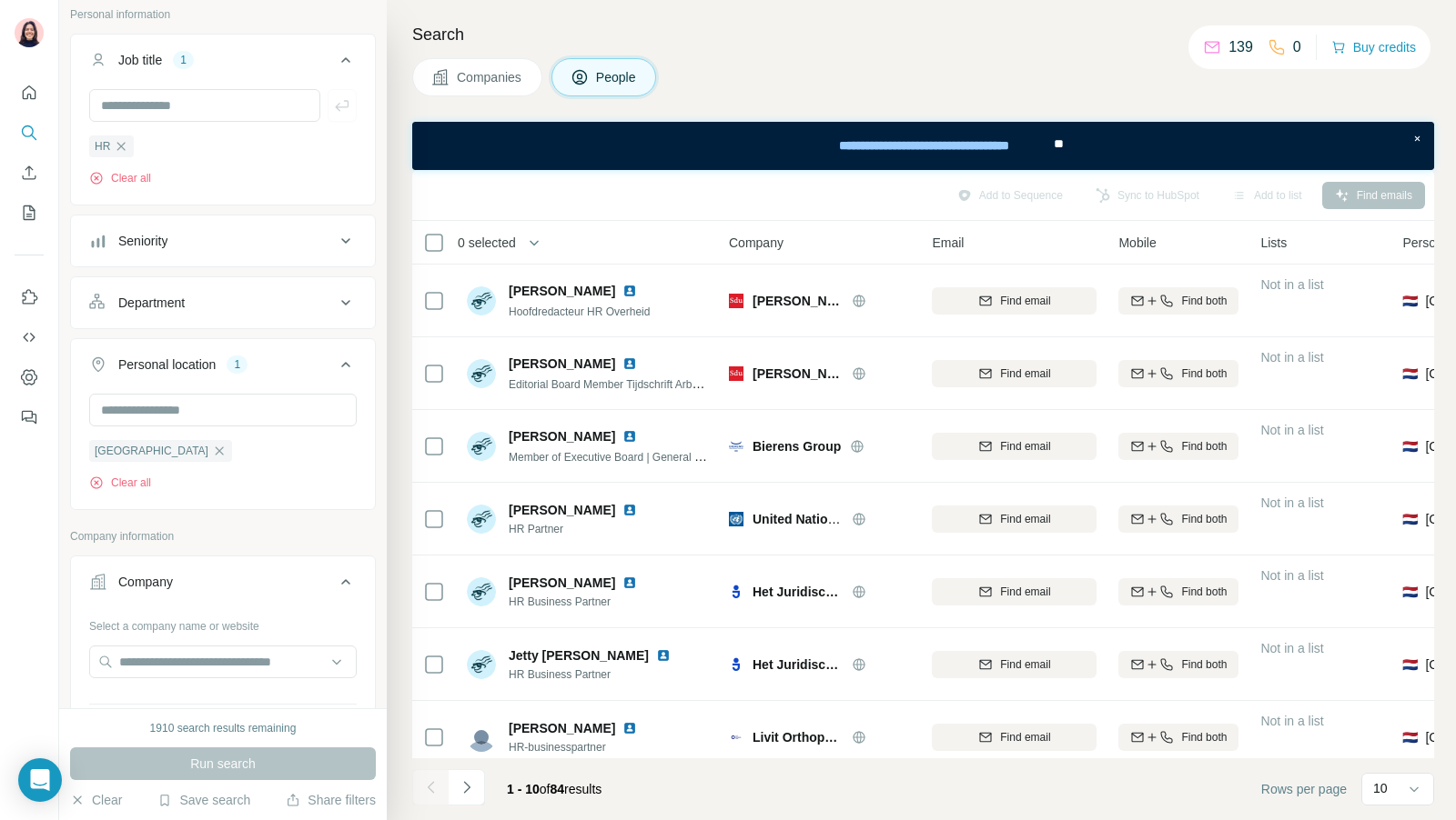
click at [320, 573] on div "Company" at bounding box center [212, 581] width 246 height 18
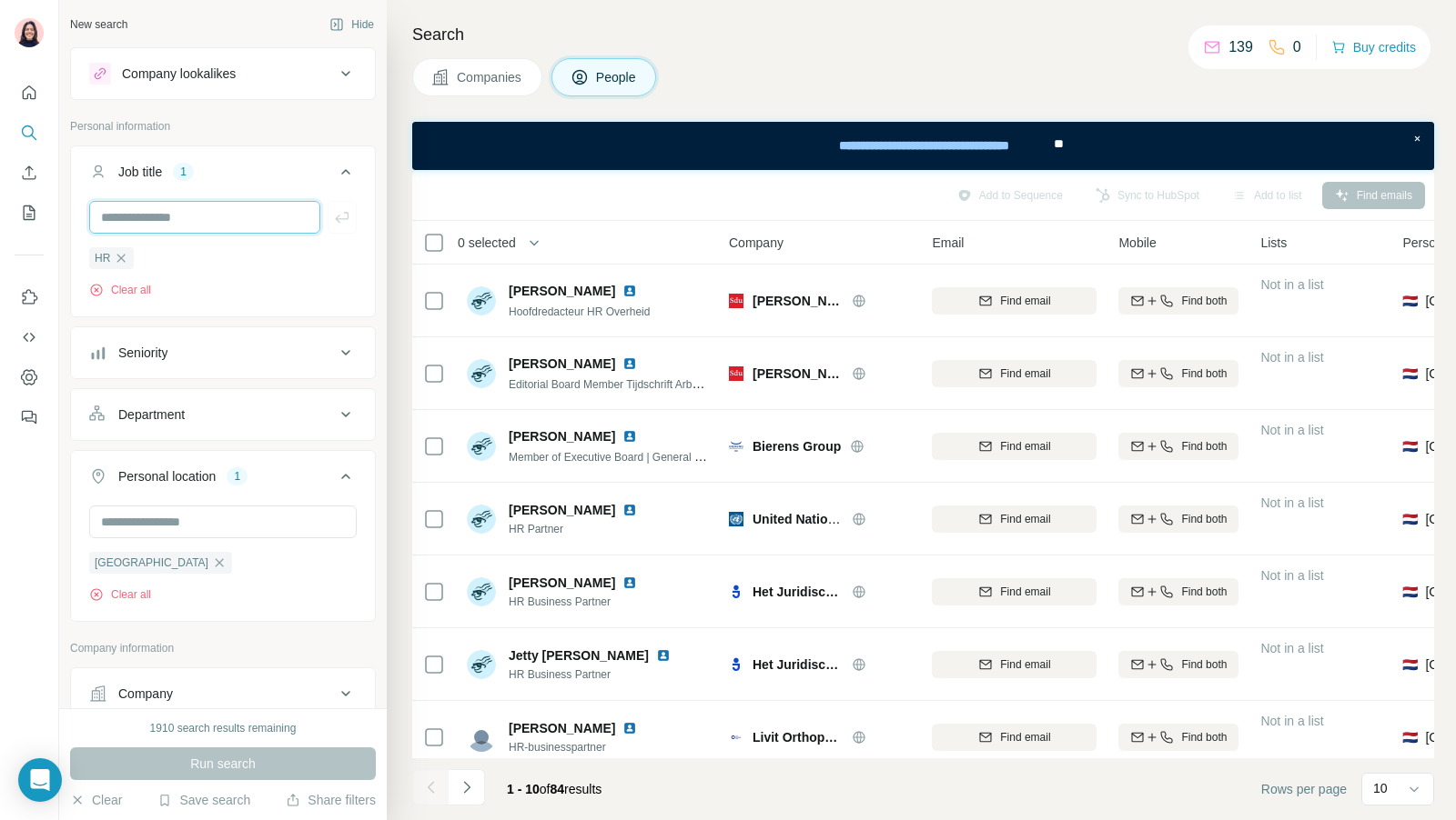
click at [227, 206] on input "text" at bounding box center [205, 217] width 231 height 33
type input "*"
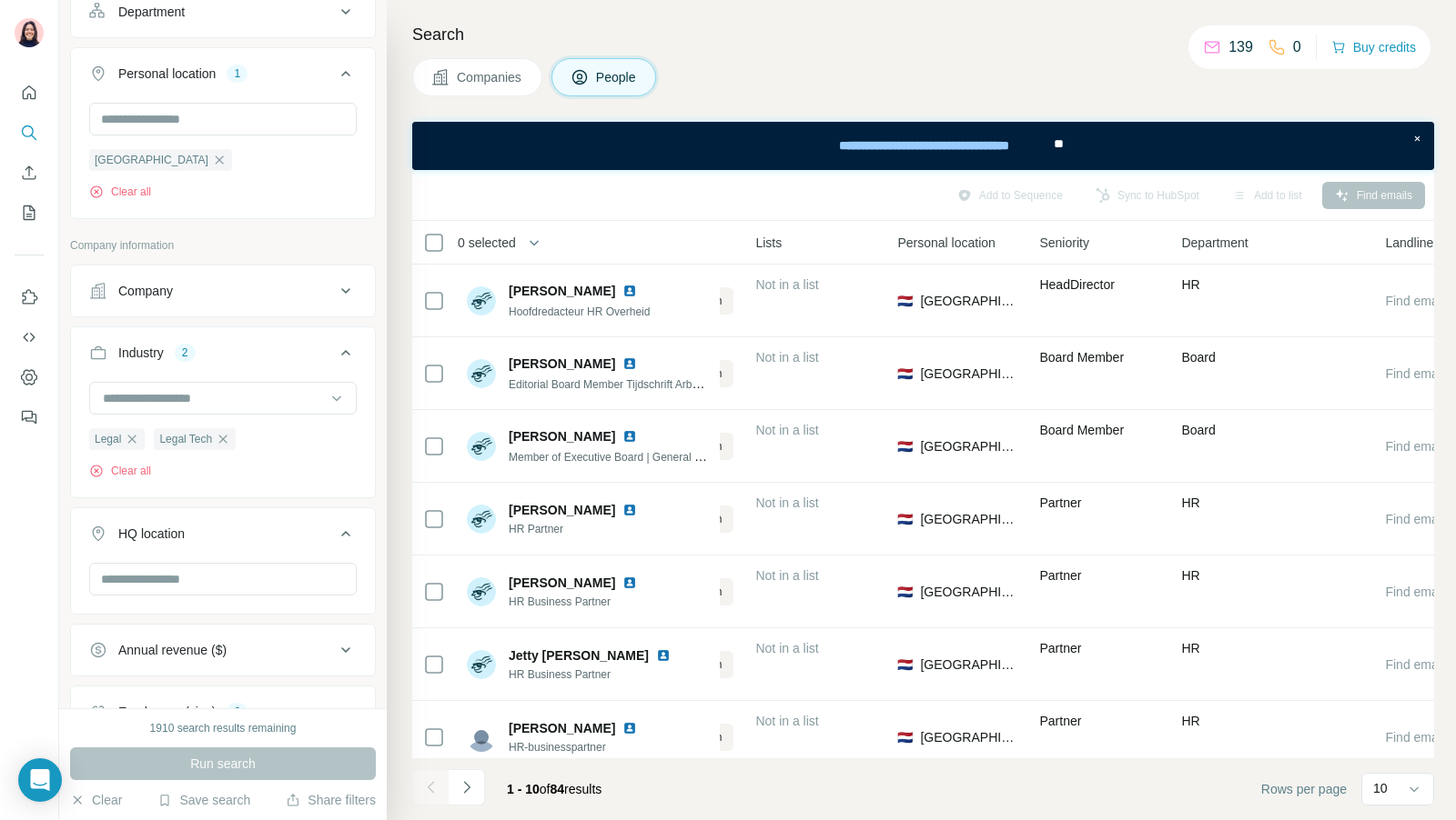
scroll to position [407, 0]
click at [232, 571] on input "text" at bounding box center [223, 575] width 268 height 33
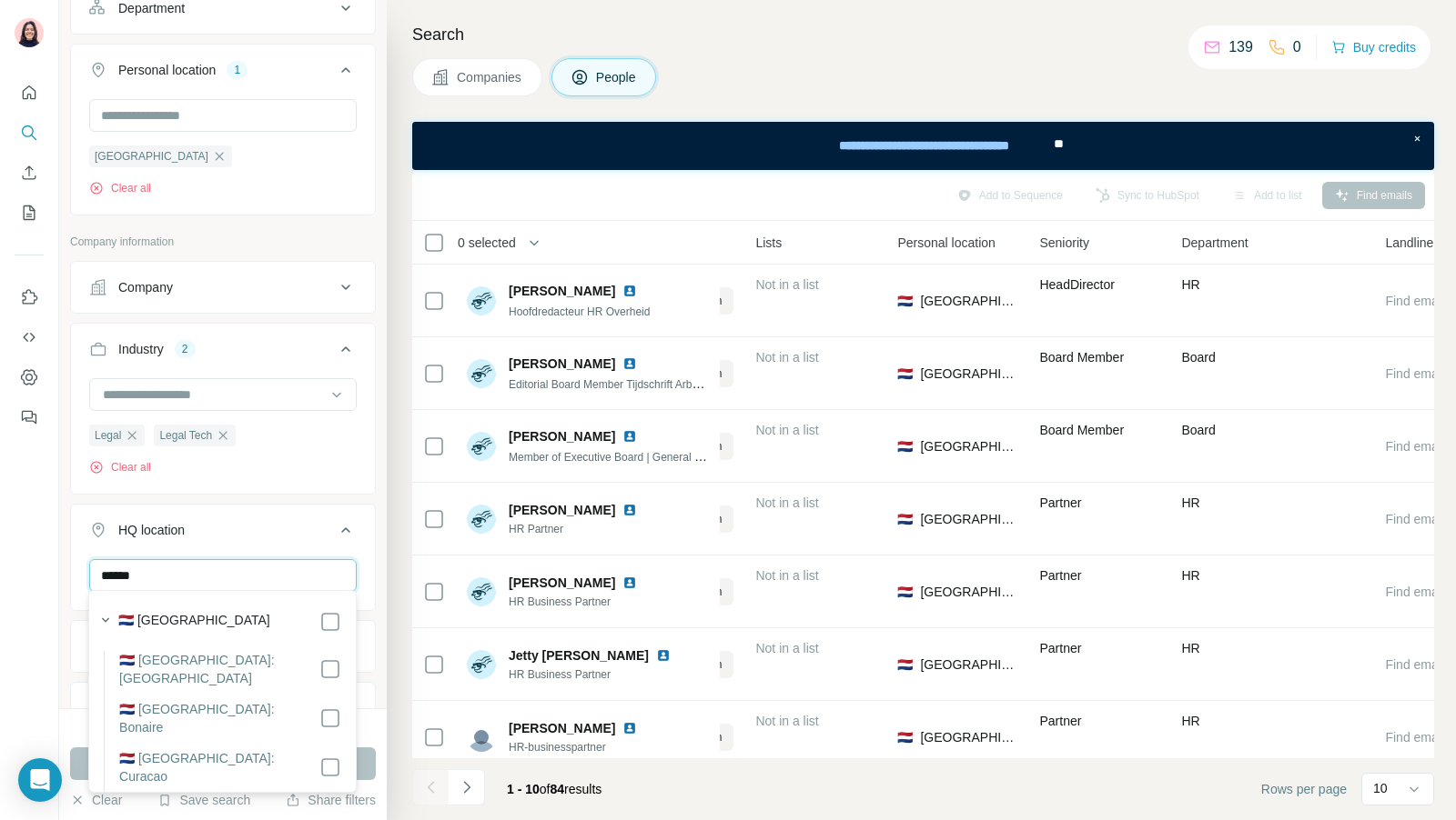
type input "******"
click at [207, 624] on label "🇳🇱 [GEOGRAPHIC_DATA]" at bounding box center [194, 622] width 152 height 22
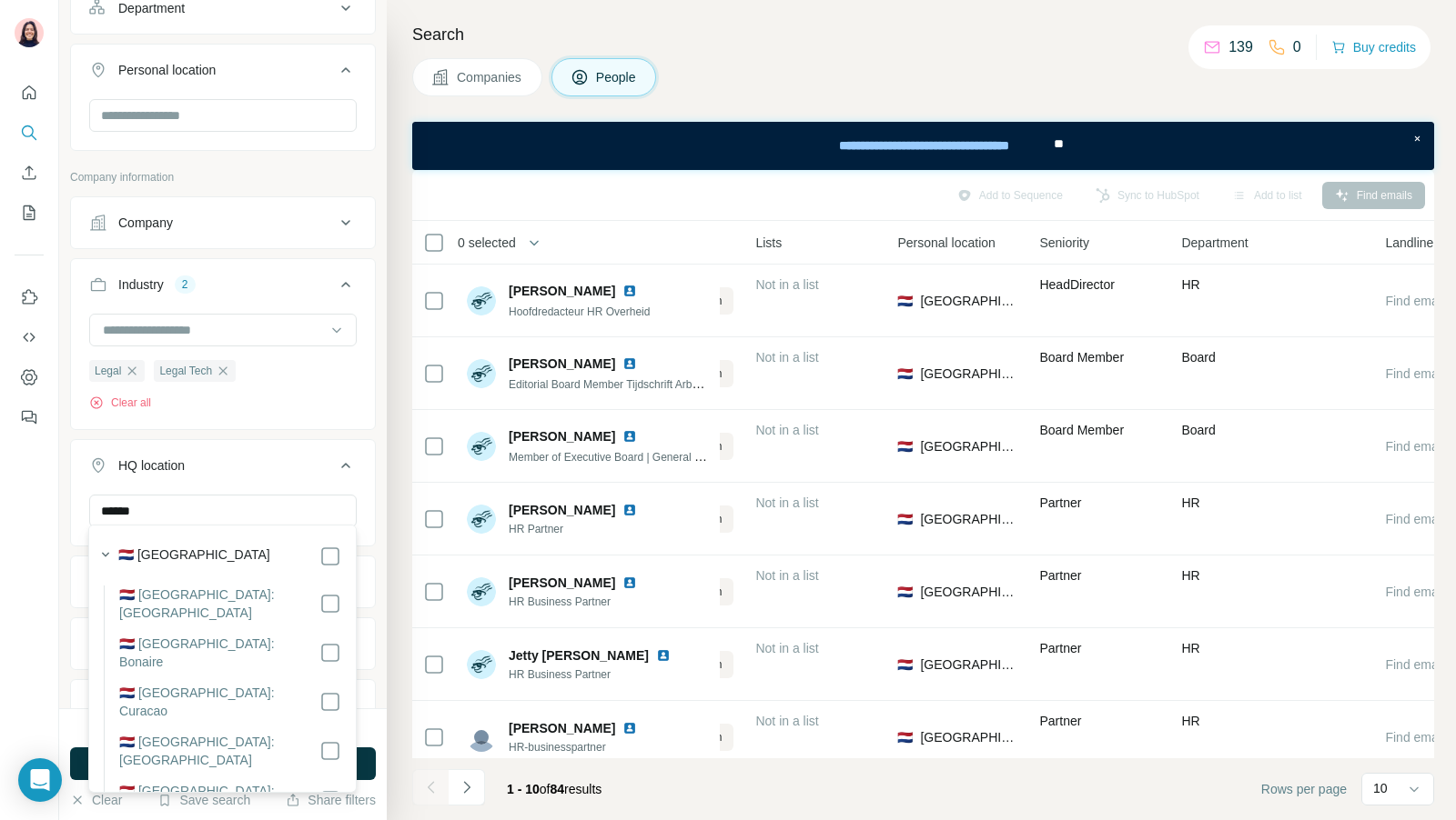
scroll to position [186, 0]
click at [198, 548] on label "🇳🇱 [GEOGRAPHIC_DATA]" at bounding box center [194, 557] width 152 height 22
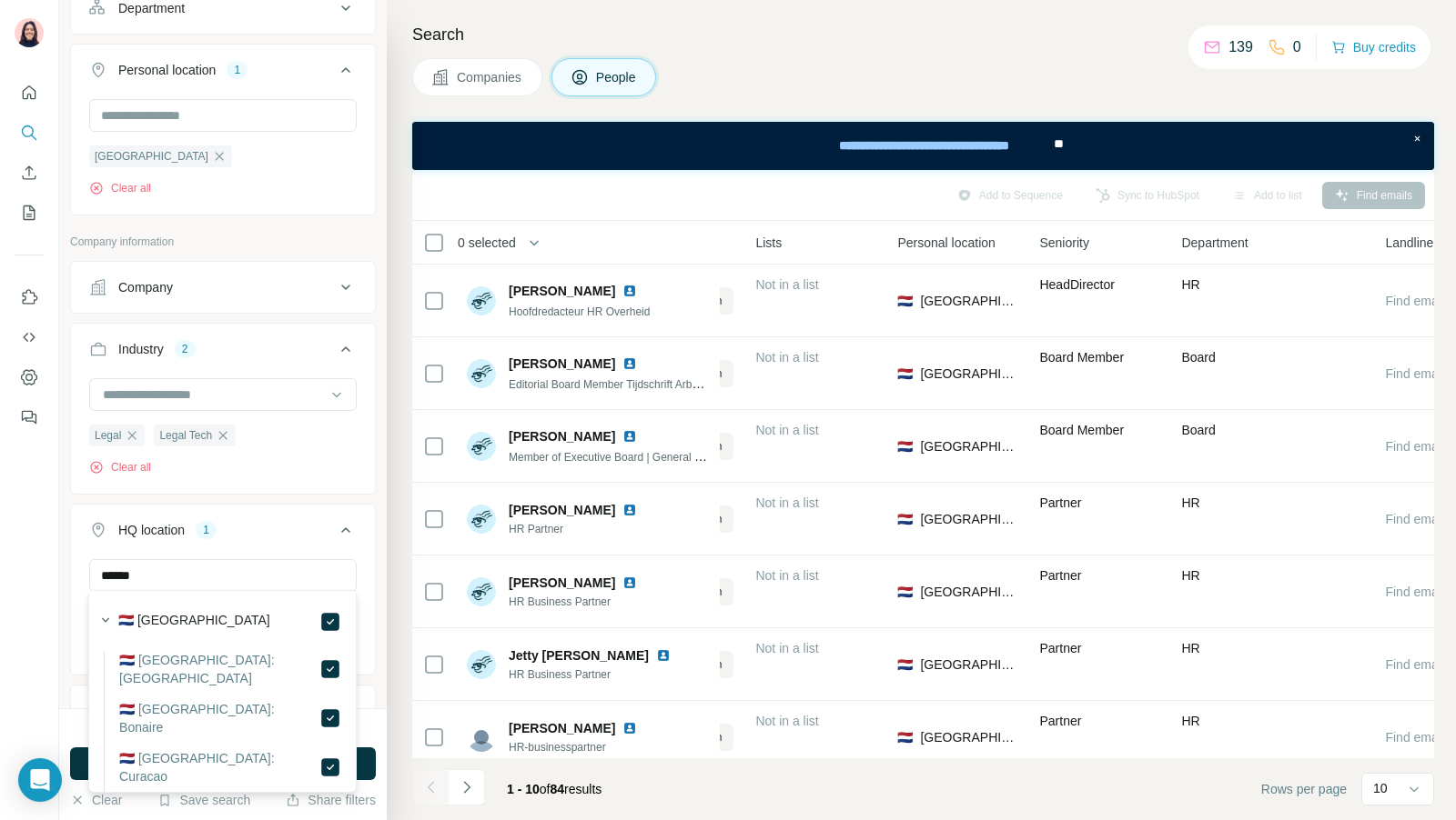
click at [383, 621] on div "New search Hide Company lookalikes Personal information Job title 1 HR Clear al…" at bounding box center [222, 354] width 327 height 709
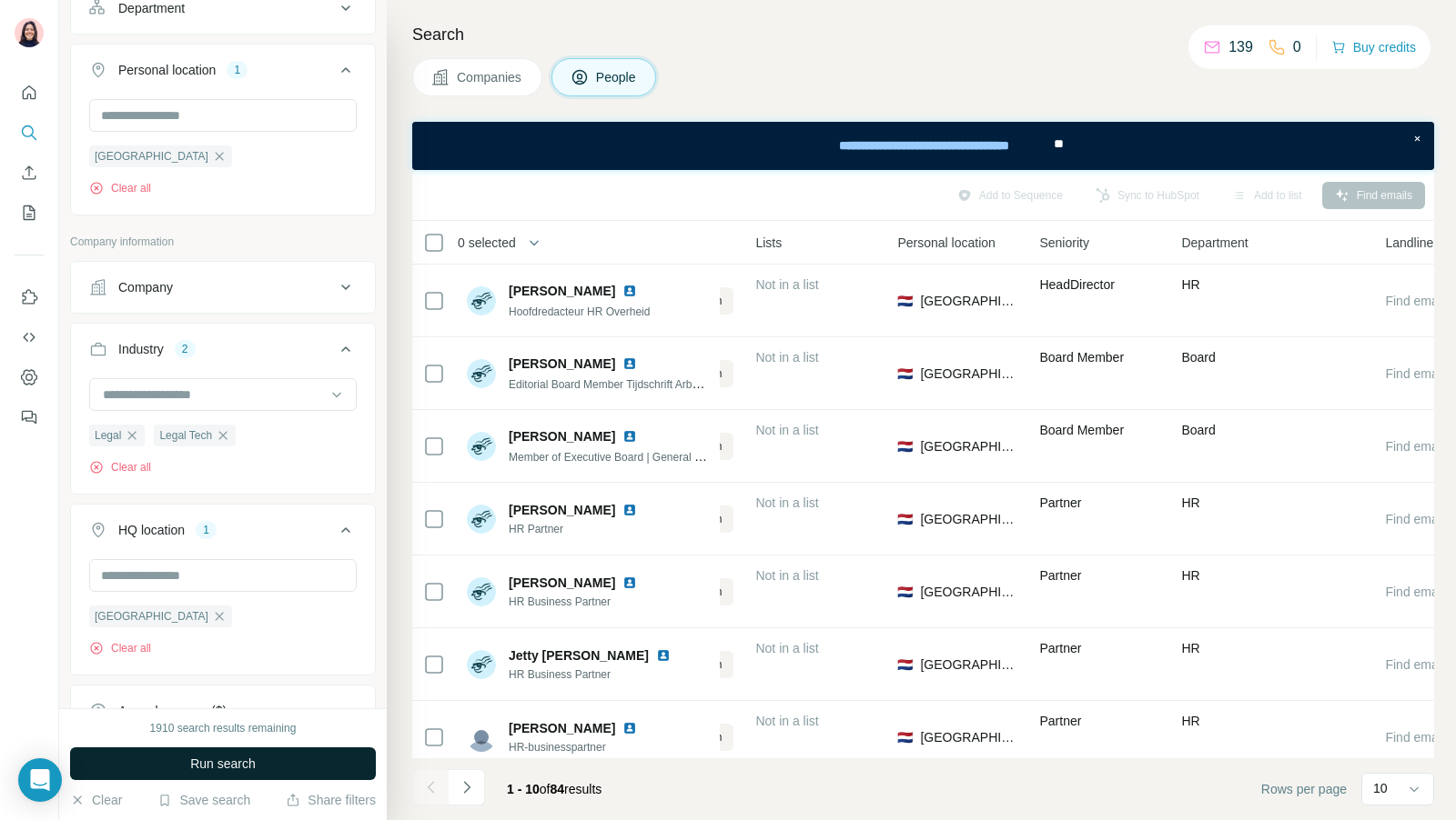
click at [322, 772] on button "Run search" at bounding box center [222, 763] width 305 height 33
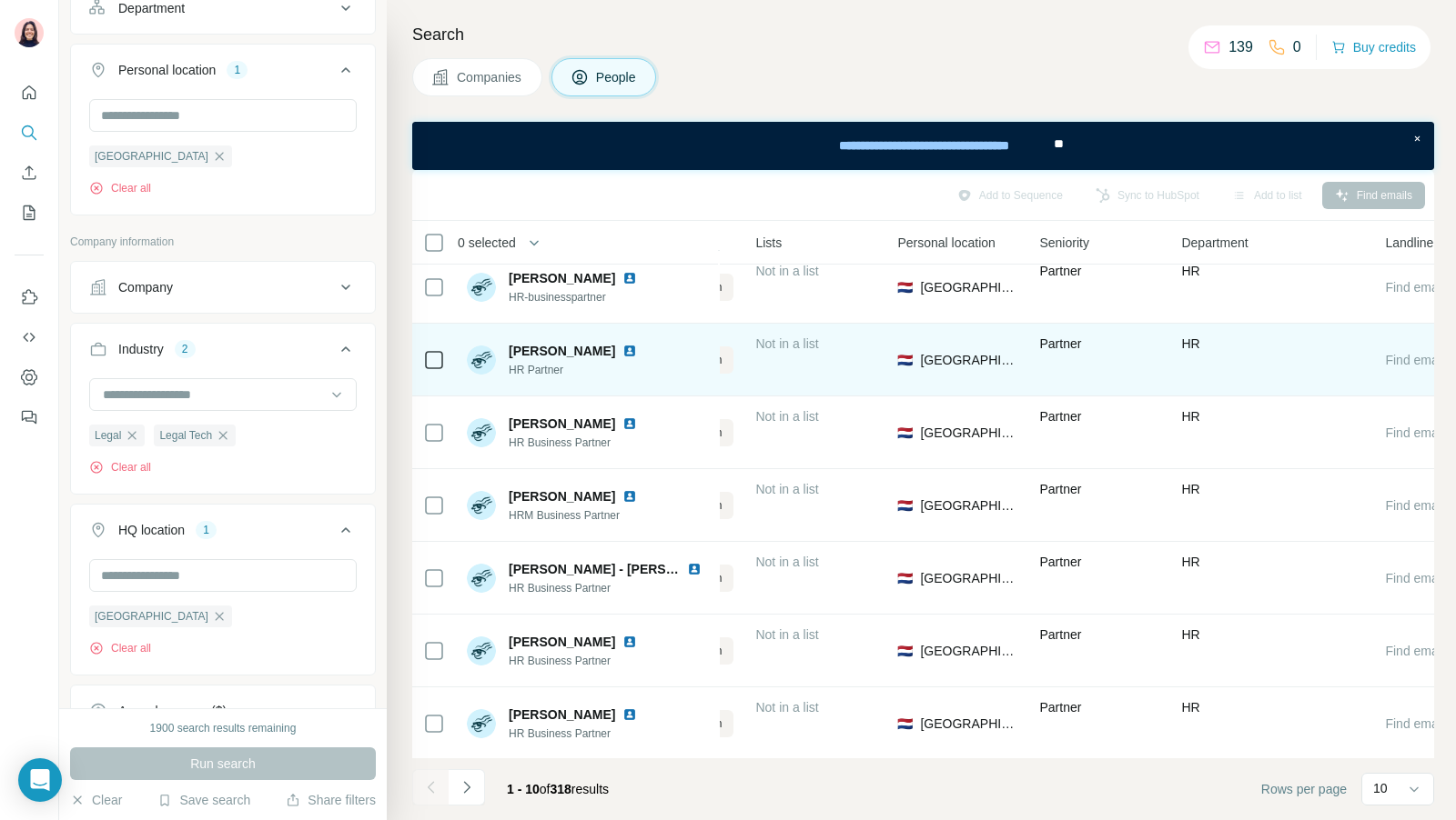
scroll to position [0, 505]
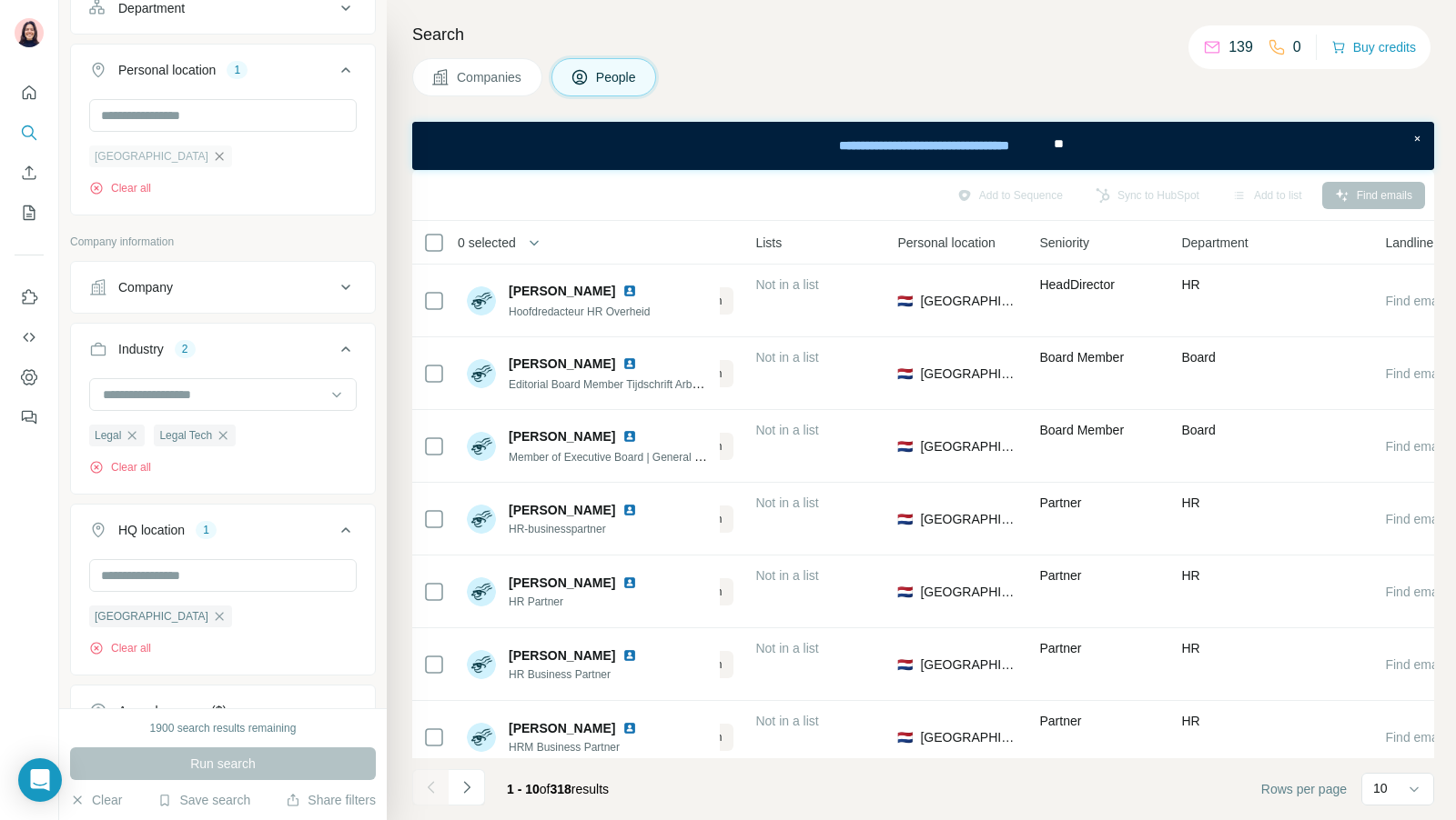
click at [212, 152] on icon "button" at bounding box center [219, 156] width 15 height 15
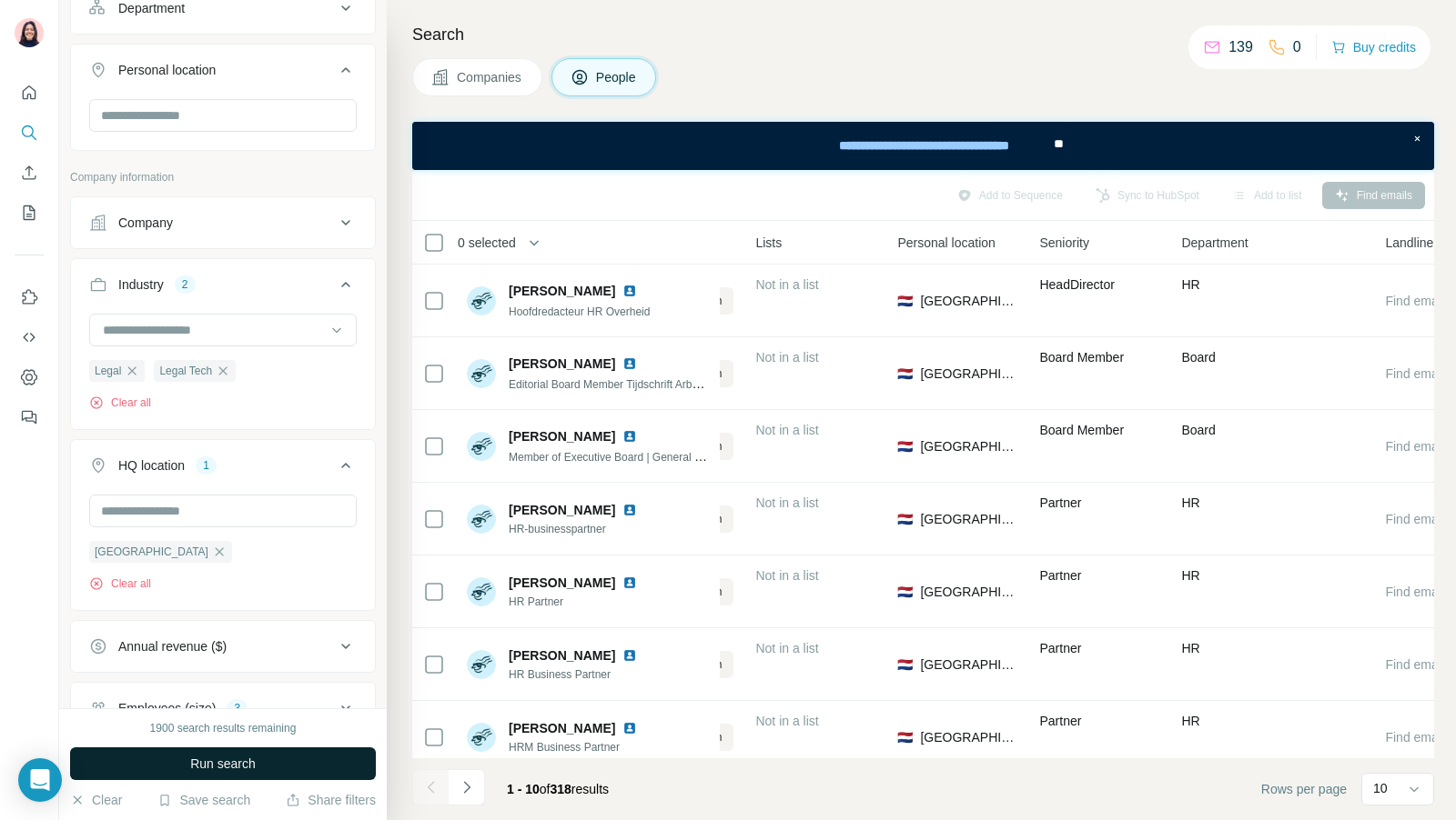
click at [233, 773] on button "Run search" at bounding box center [222, 763] width 305 height 33
click at [96, 805] on button "Clear" at bounding box center [95, 800] width 52 height 18
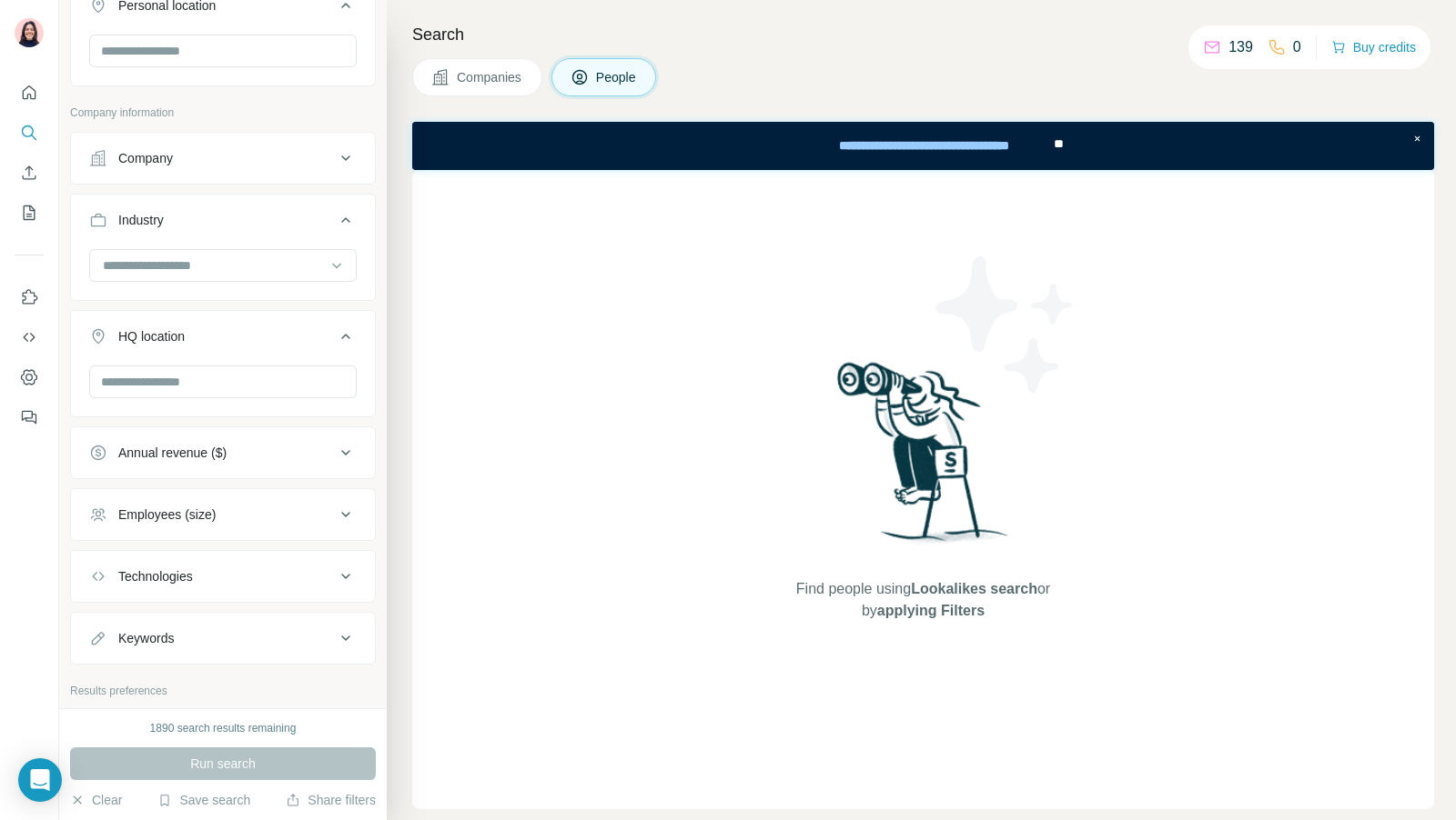
scroll to position [342, 0]
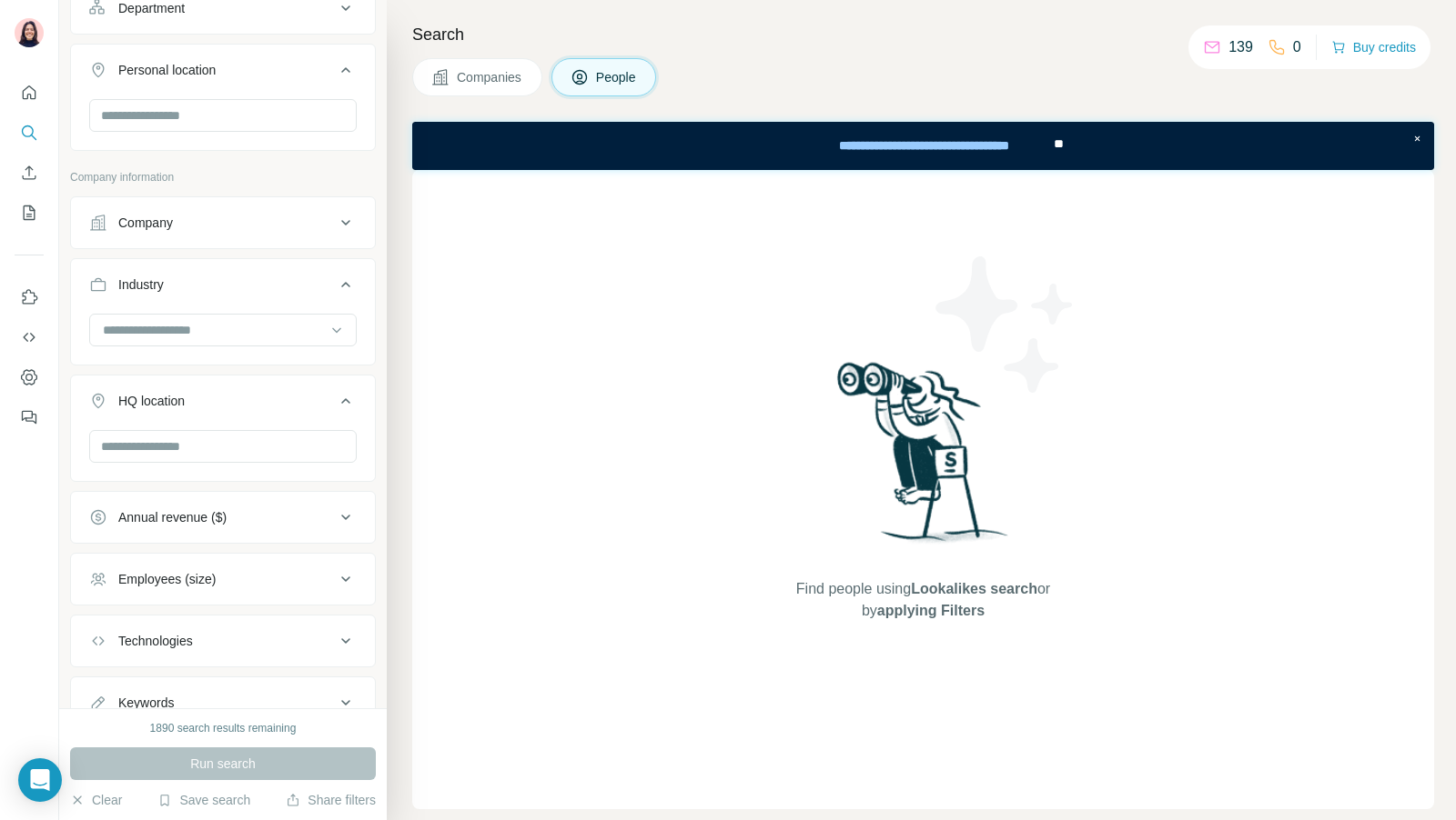
click at [457, 82] on span "Companies" at bounding box center [489, 78] width 67 height 18
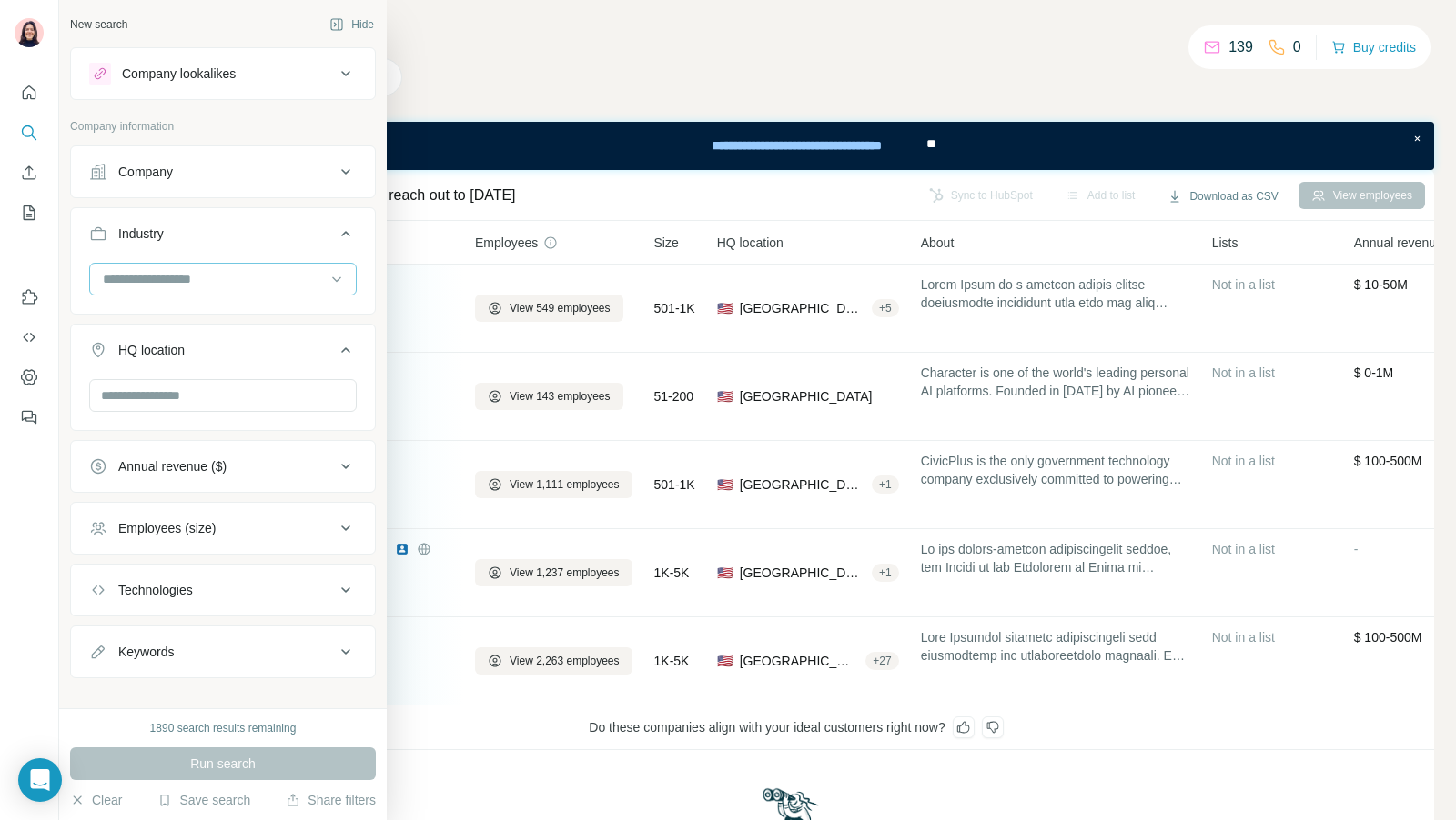
click at [144, 279] on input at bounding box center [214, 279] width 225 height 20
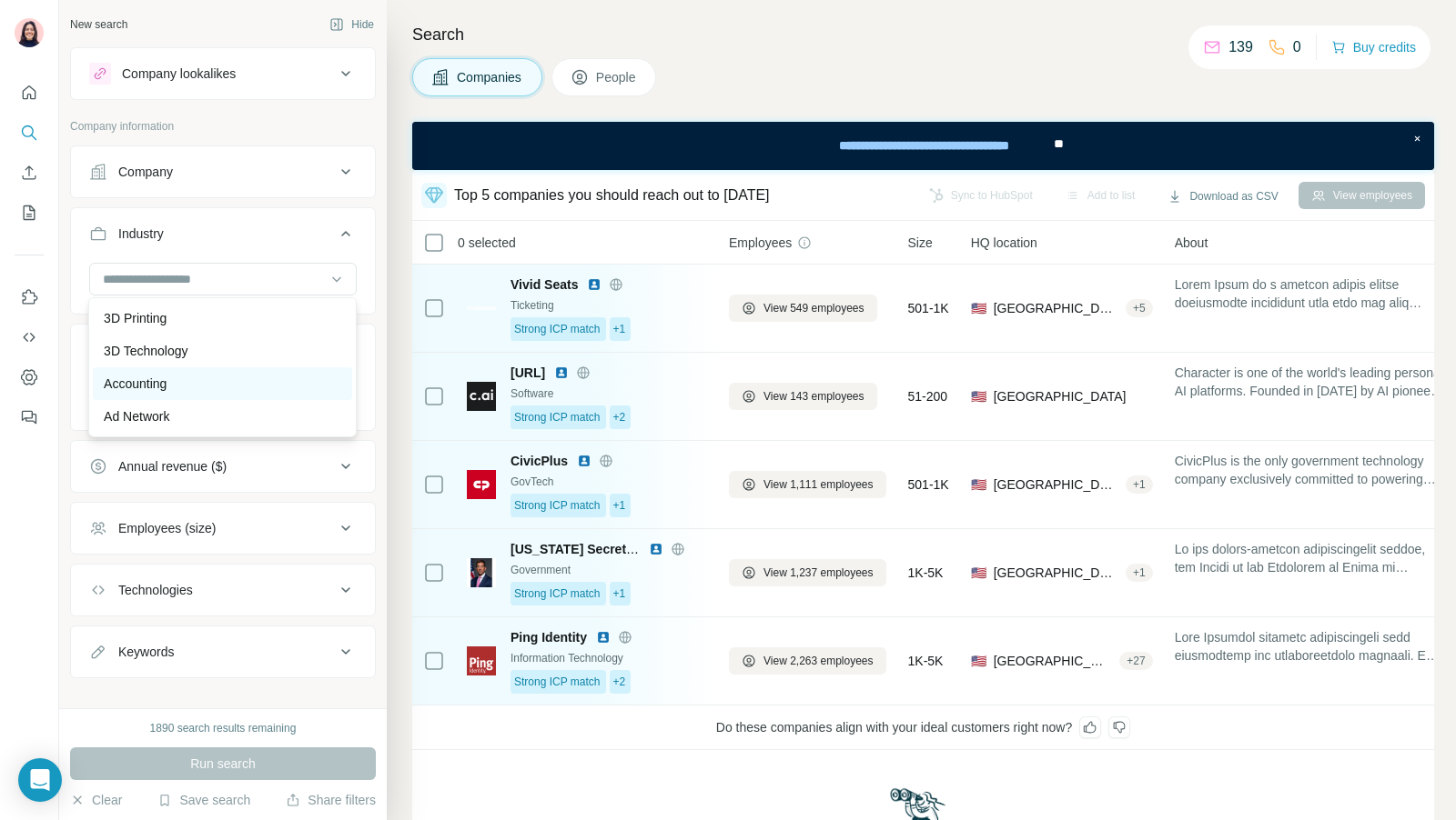
click at [155, 378] on p "Accounting" at bounding box center [134, 384] width 63 height 18
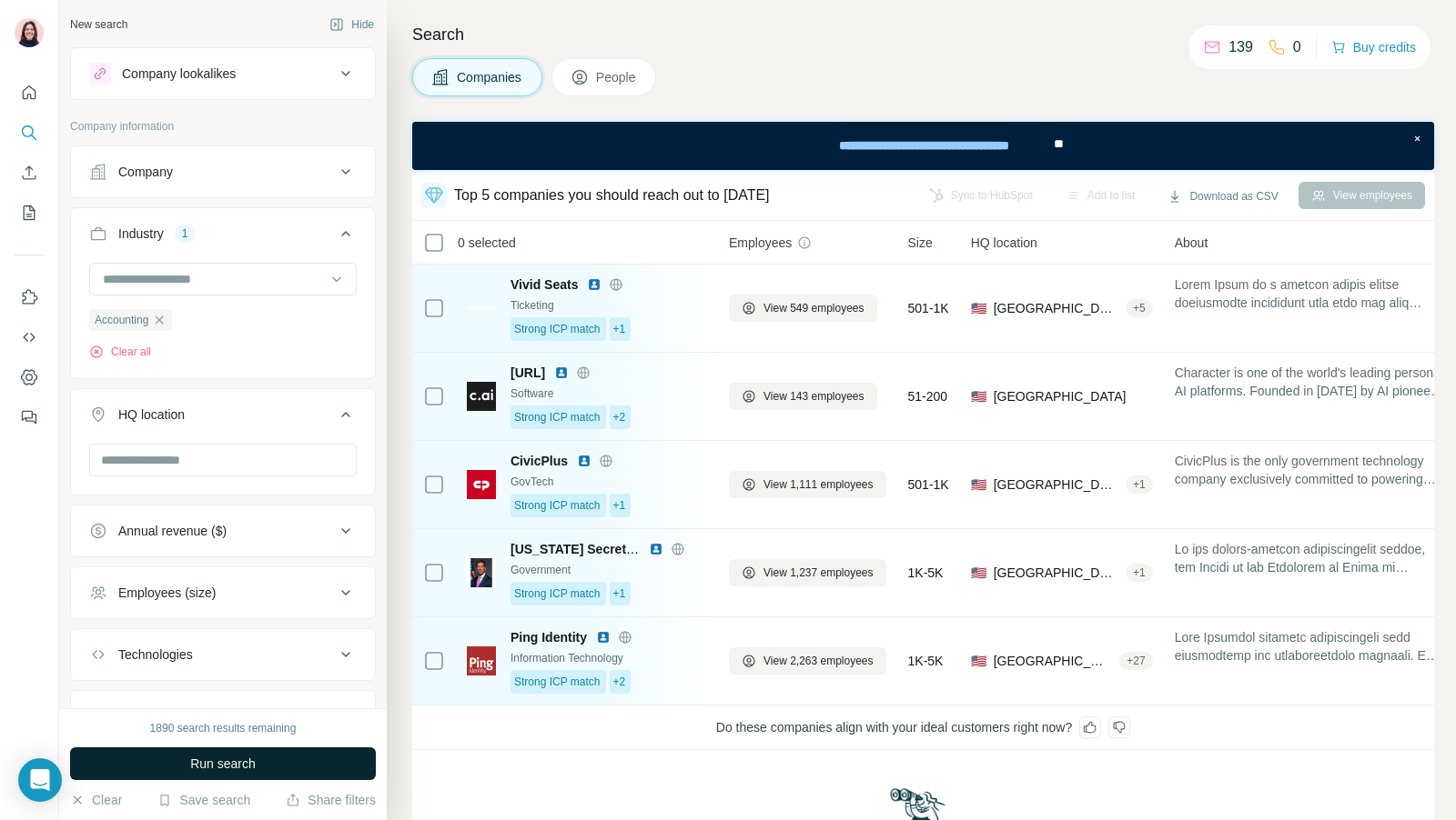
click at [234, 765] on span "Run search" at bounding box center [223, 763] width 66 height 18
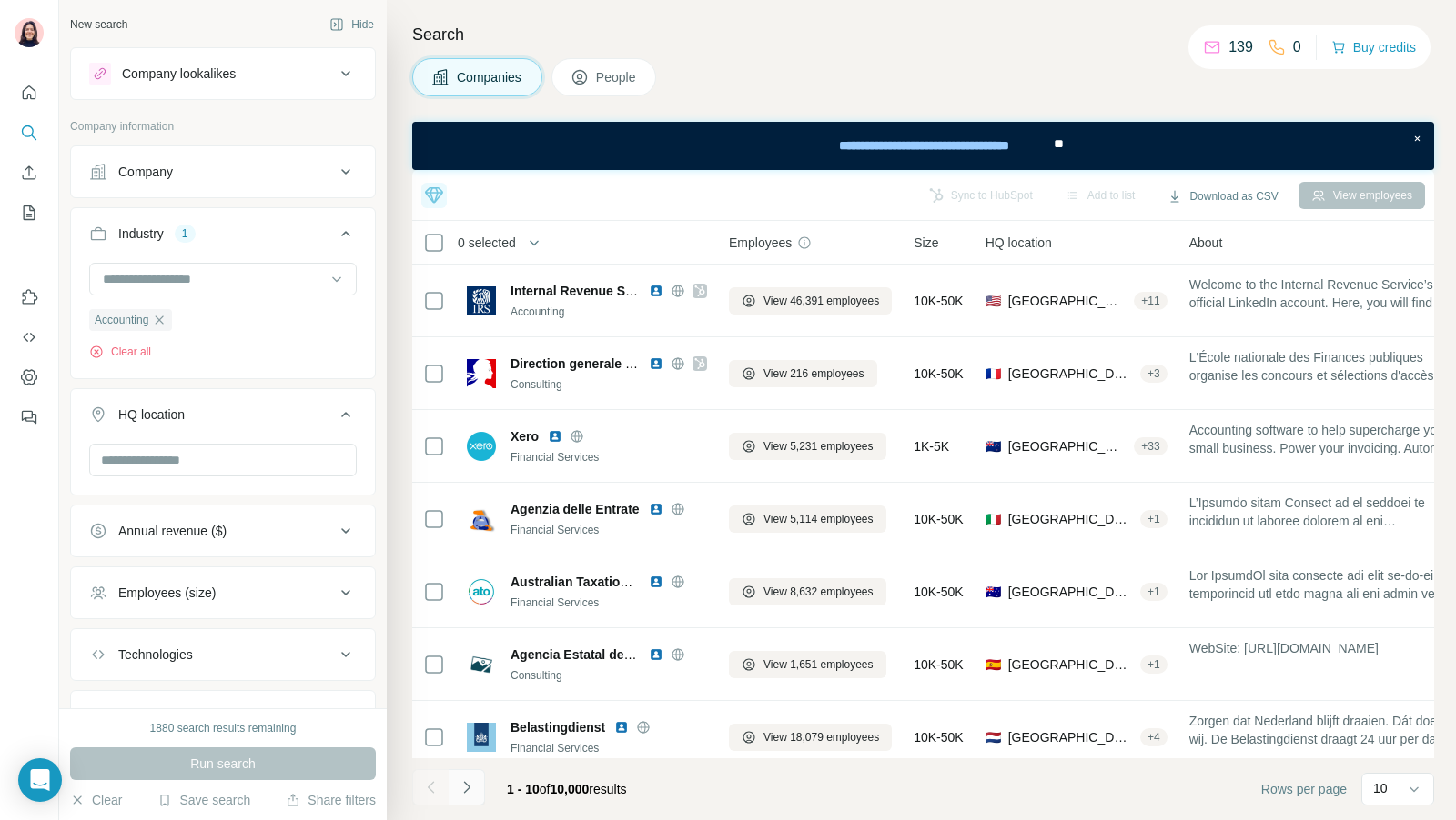
click at [465, 791] on icon "Navigate to next page" at bounding box center [466, 787] width 18 height 18
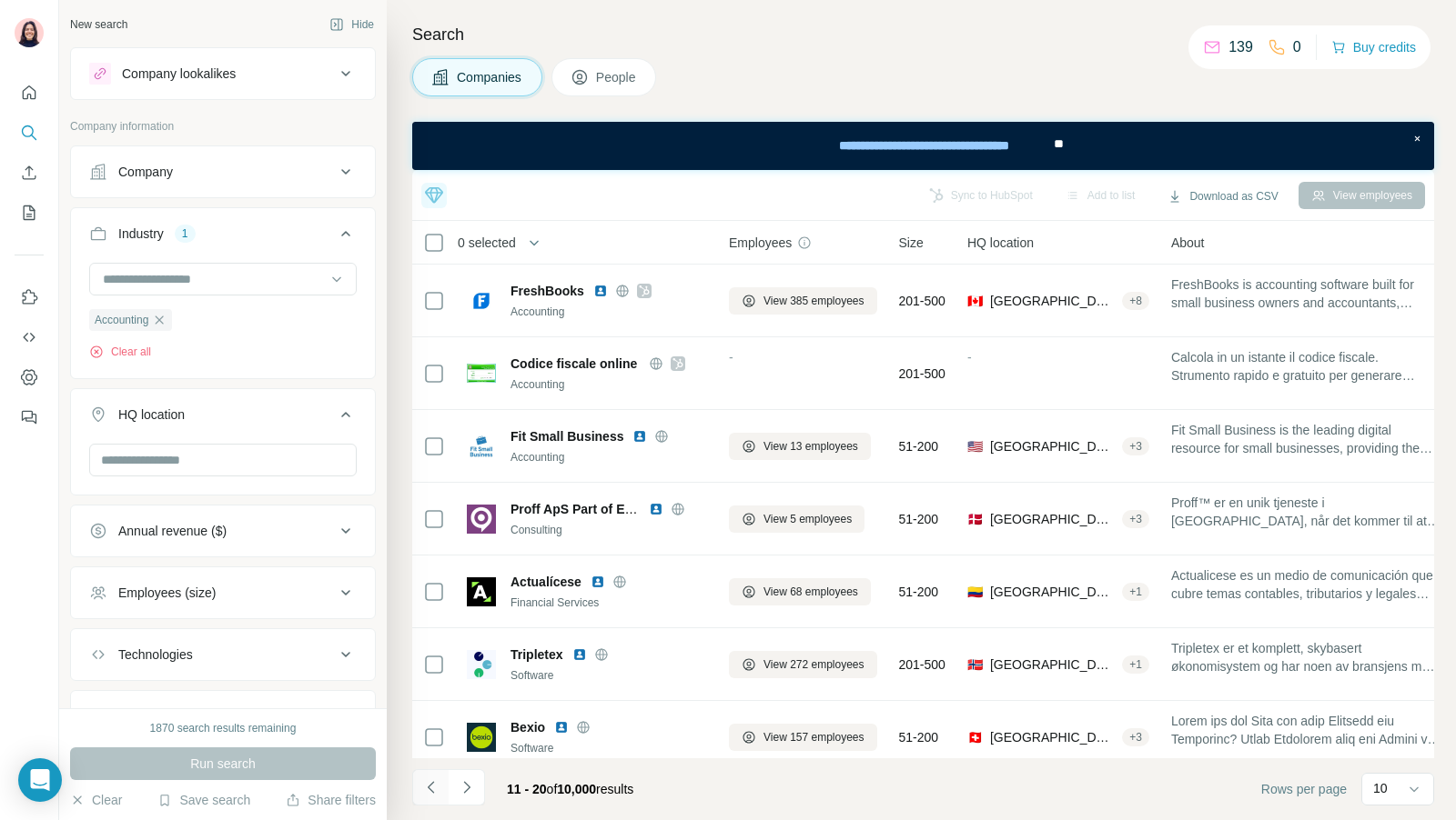
click at [430, 782] on icon "Navigate to previous page" at bounding box center [431, 787] width 18 height 18
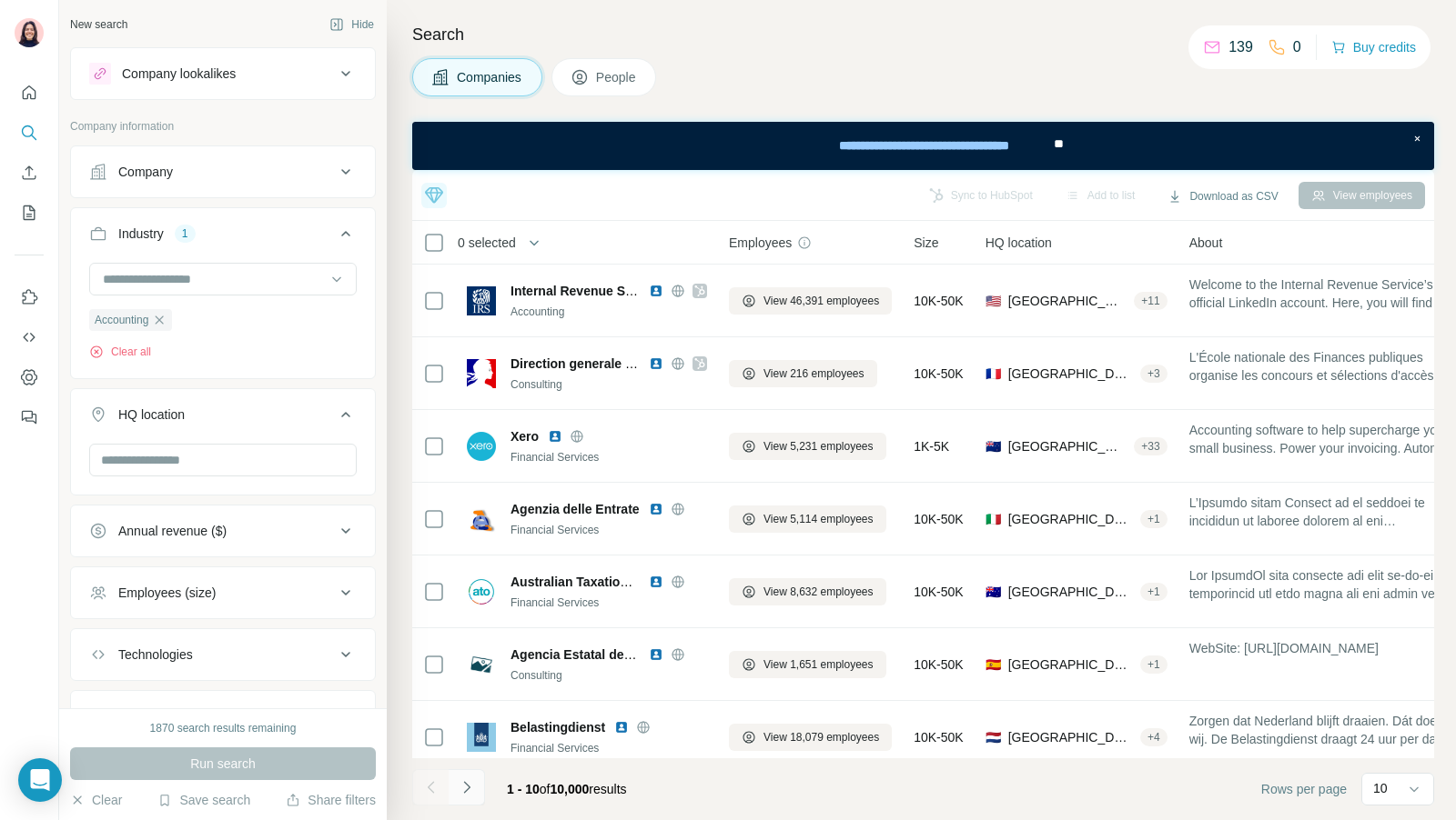
click at [462, 790] on icon "Navigate to next page" at bounding box center [466, 787] width 18 height 18
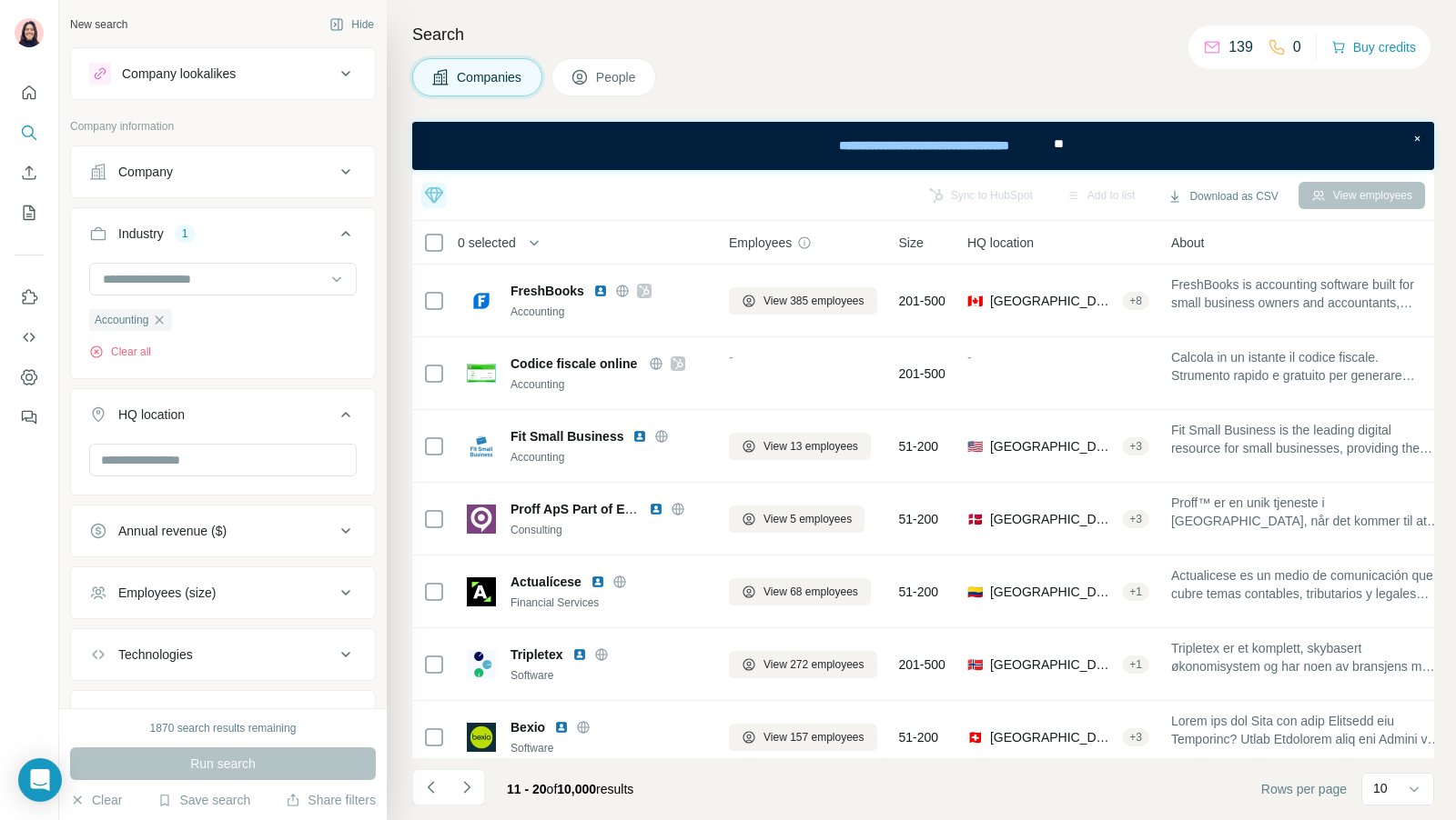
click at [565, 75] on button "People" at bounding box center [604, 78] width 105 height 38
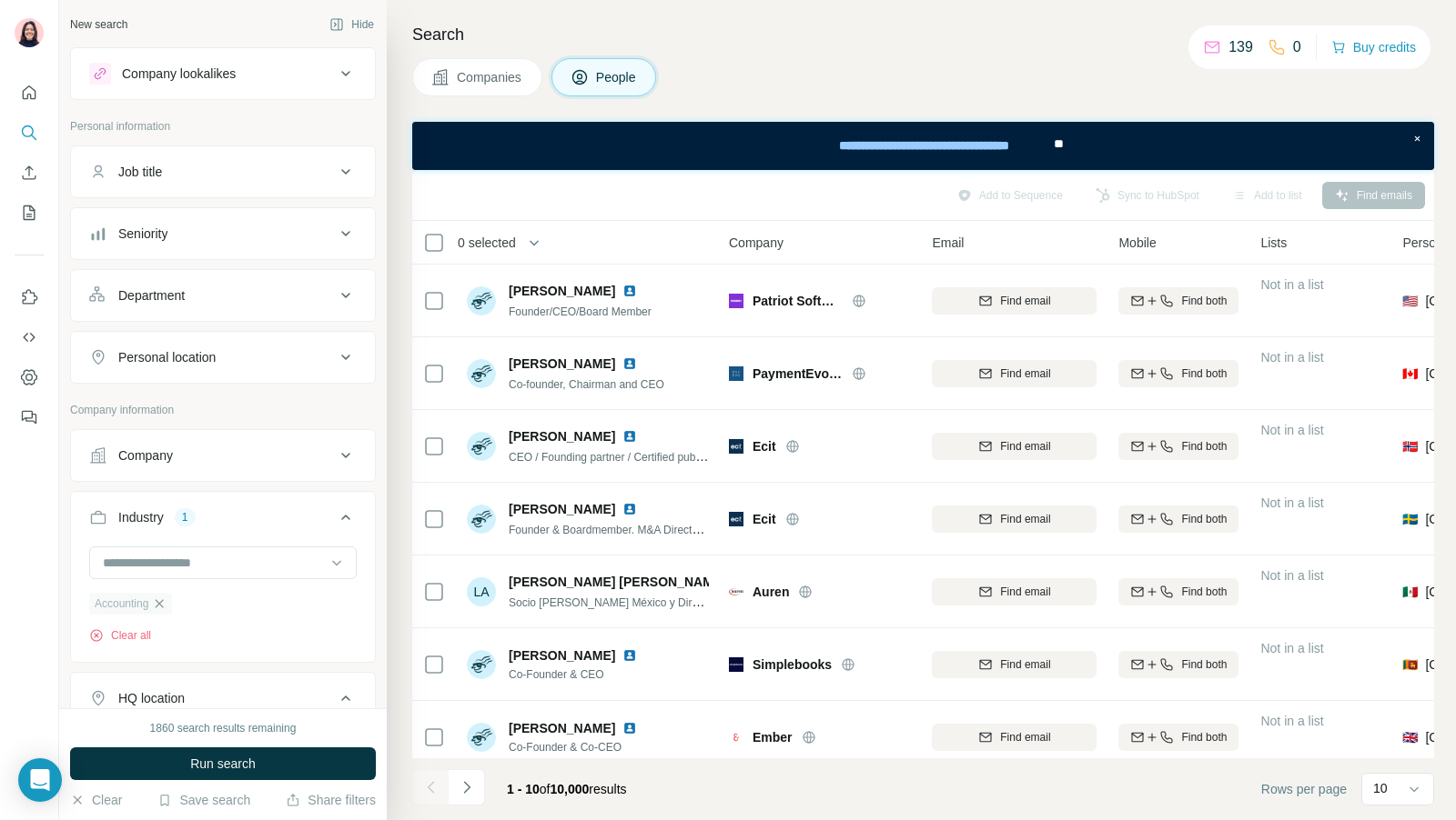
click at [163, 599] on icon "button" at bounding box center [159, 603] width 8 height 8
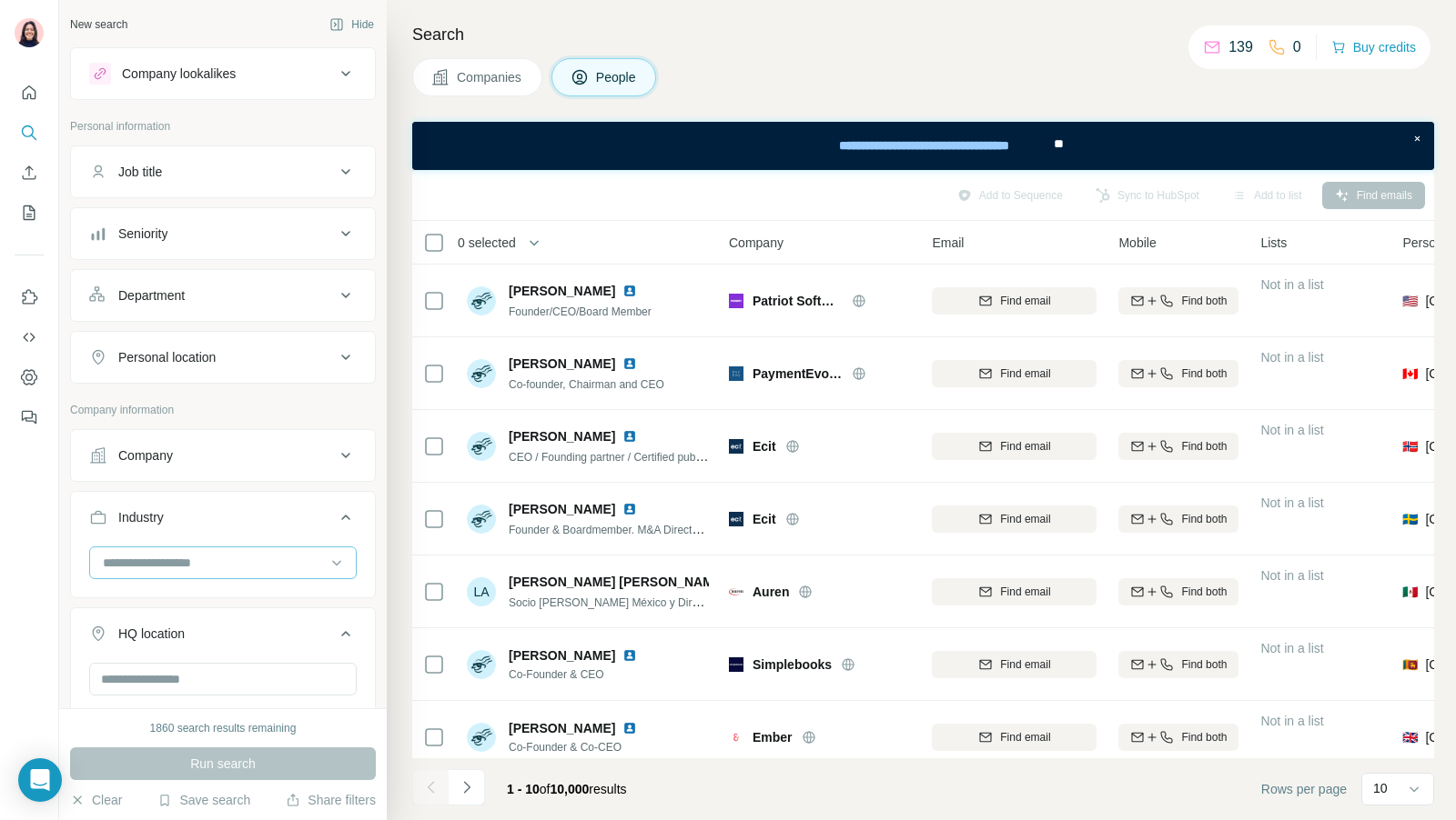
scroll to position [217, 0]
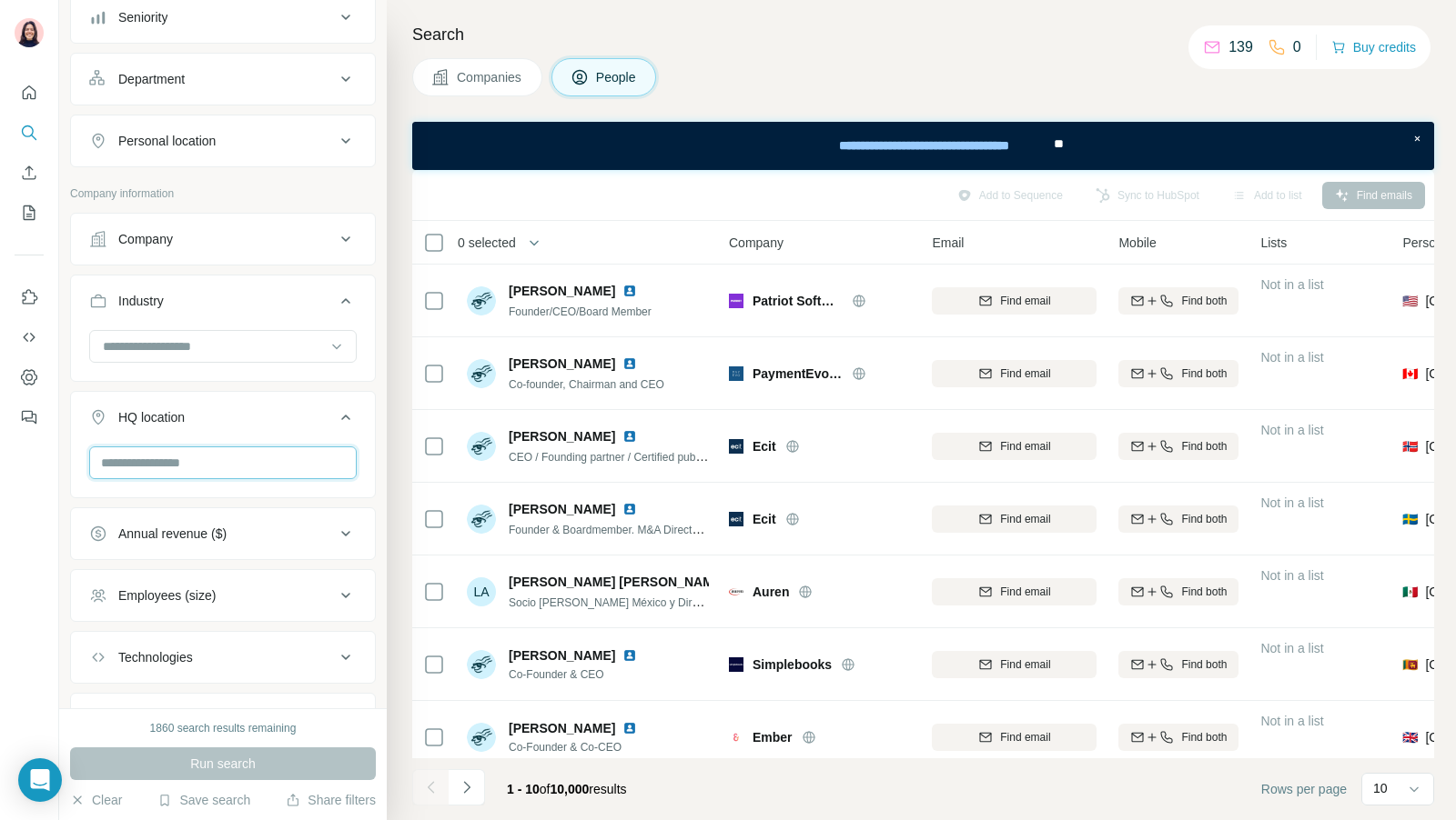
click at [237, 458] on input "text" at bounding box center [223, 462] width 268 height 33
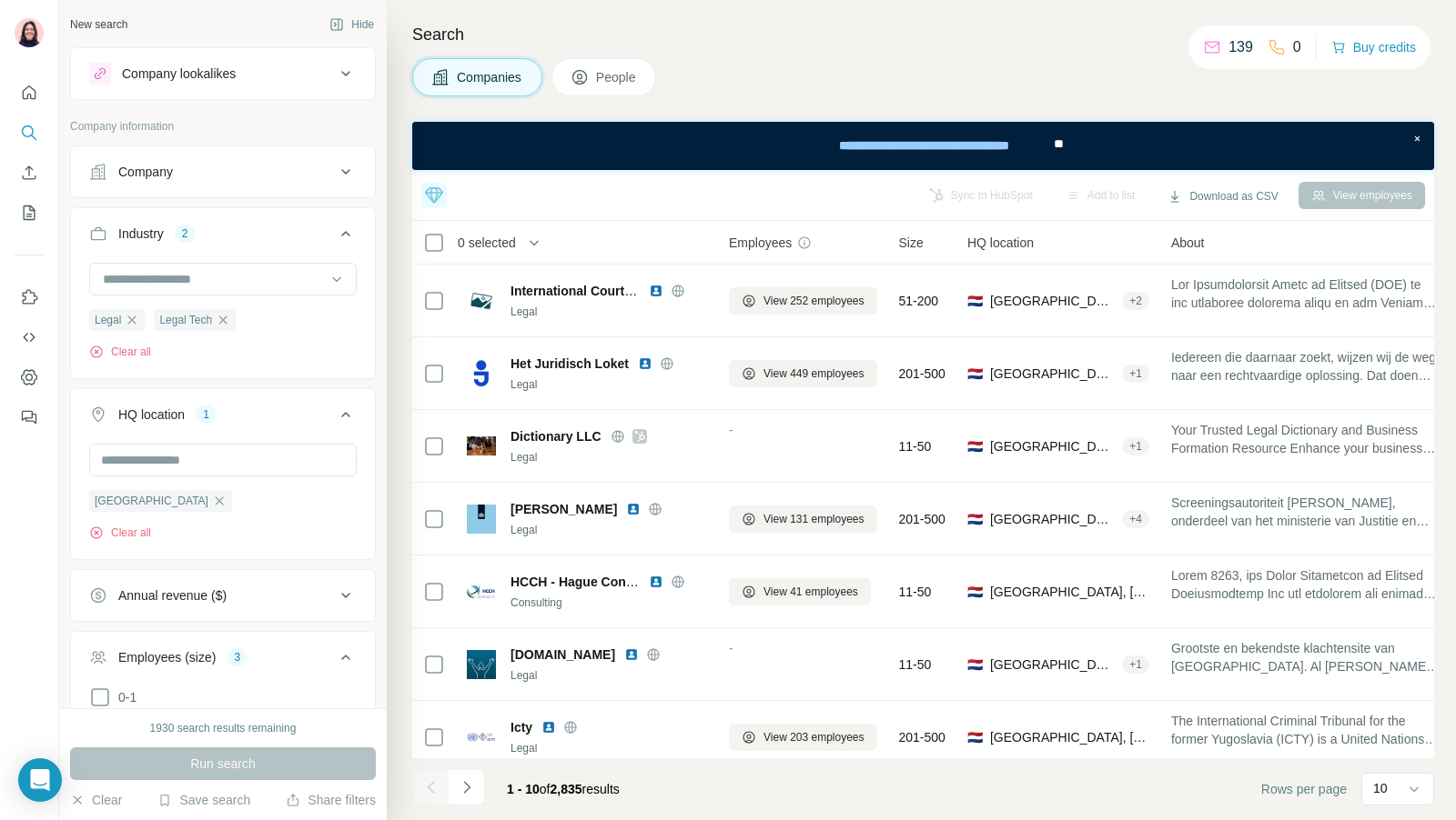
scroll to position [232, 0]
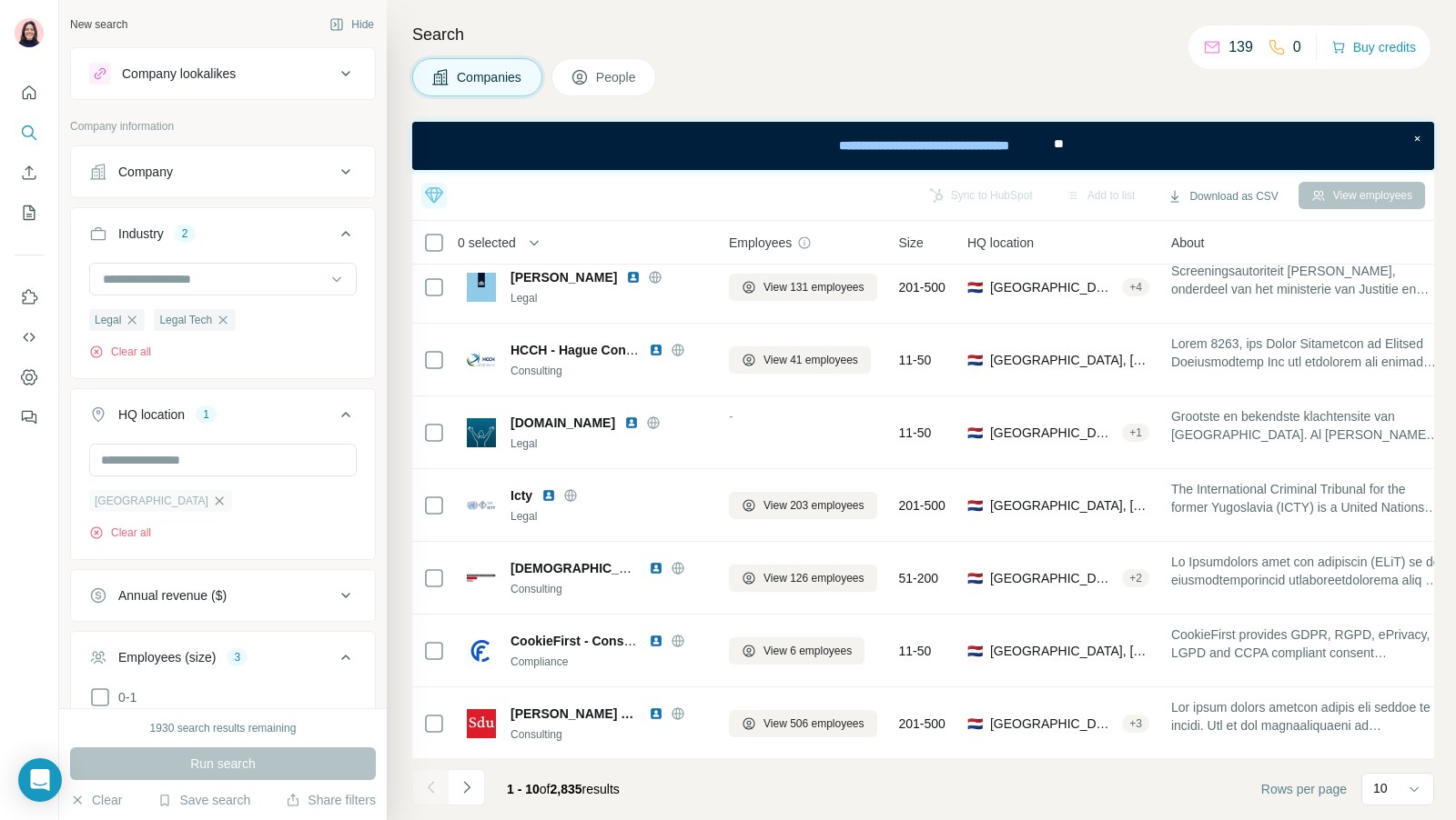
click at [212, 495] on icon "button" at bounding box center [219, 501] width 15 height 15
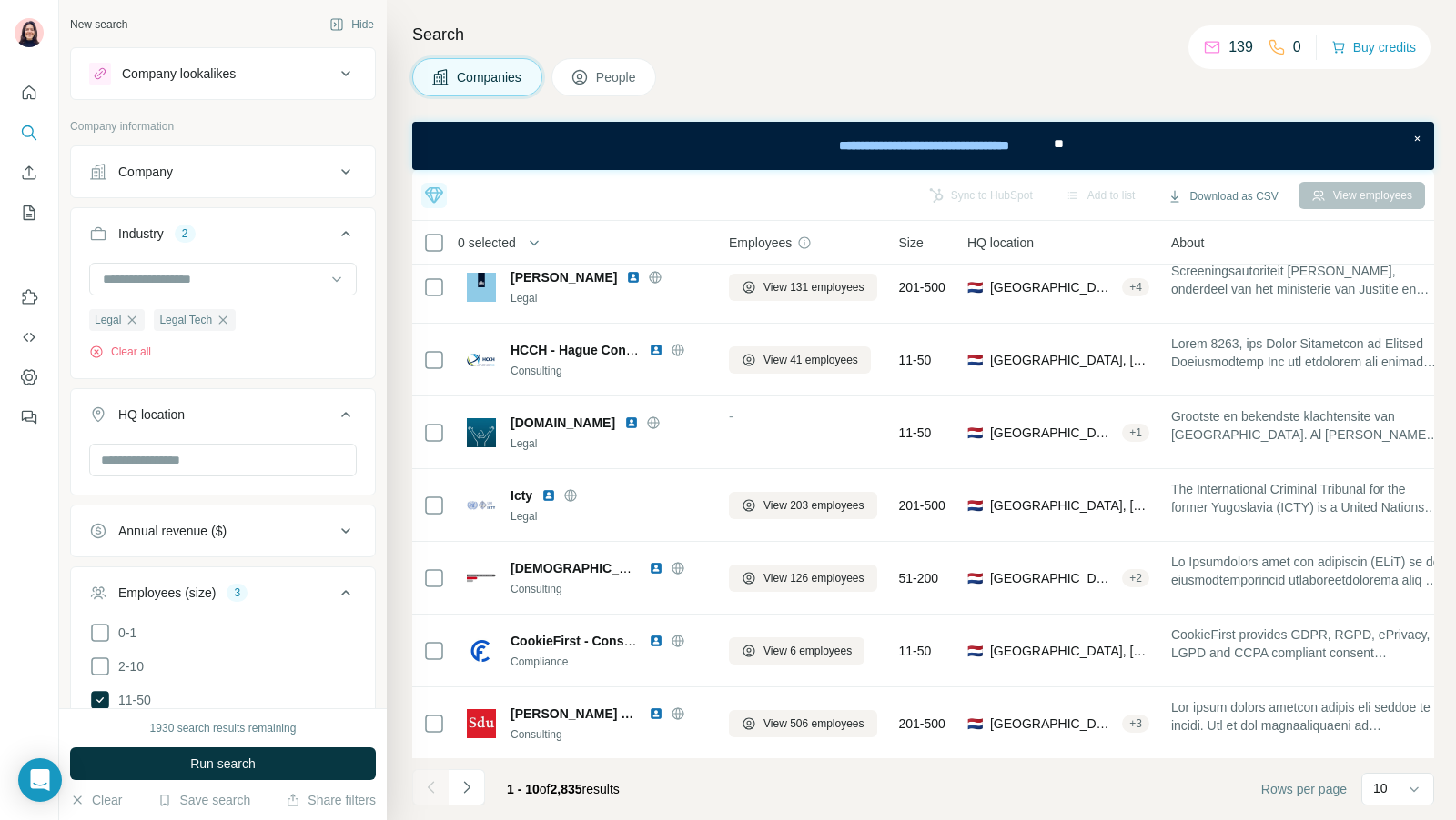
click at [586, 77] on icon at bounding box center [580, 78] width 18 height 18
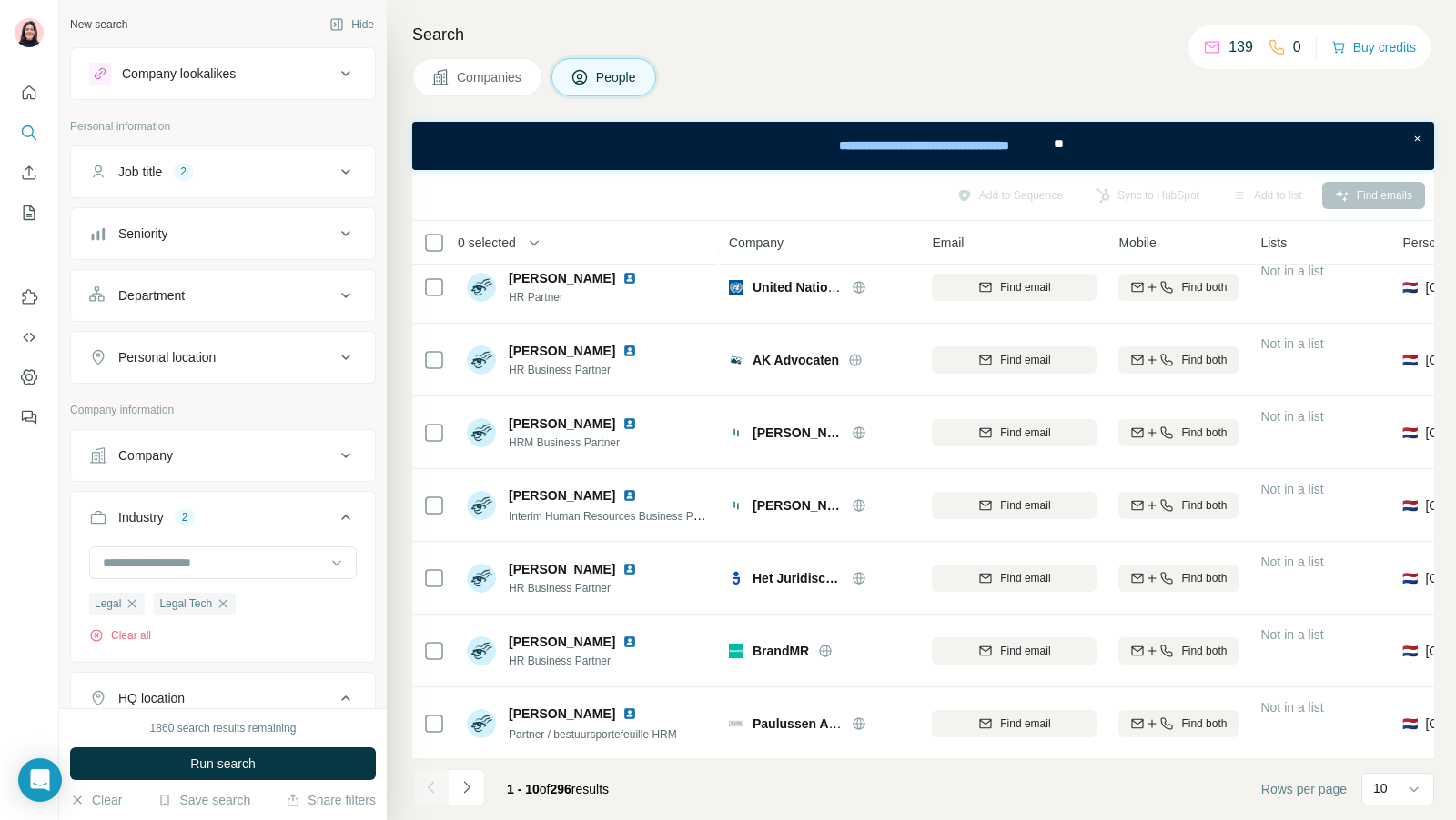
click at [225, 353] on div "Personal location" at bounding box center [212, 357] width 246 height 18
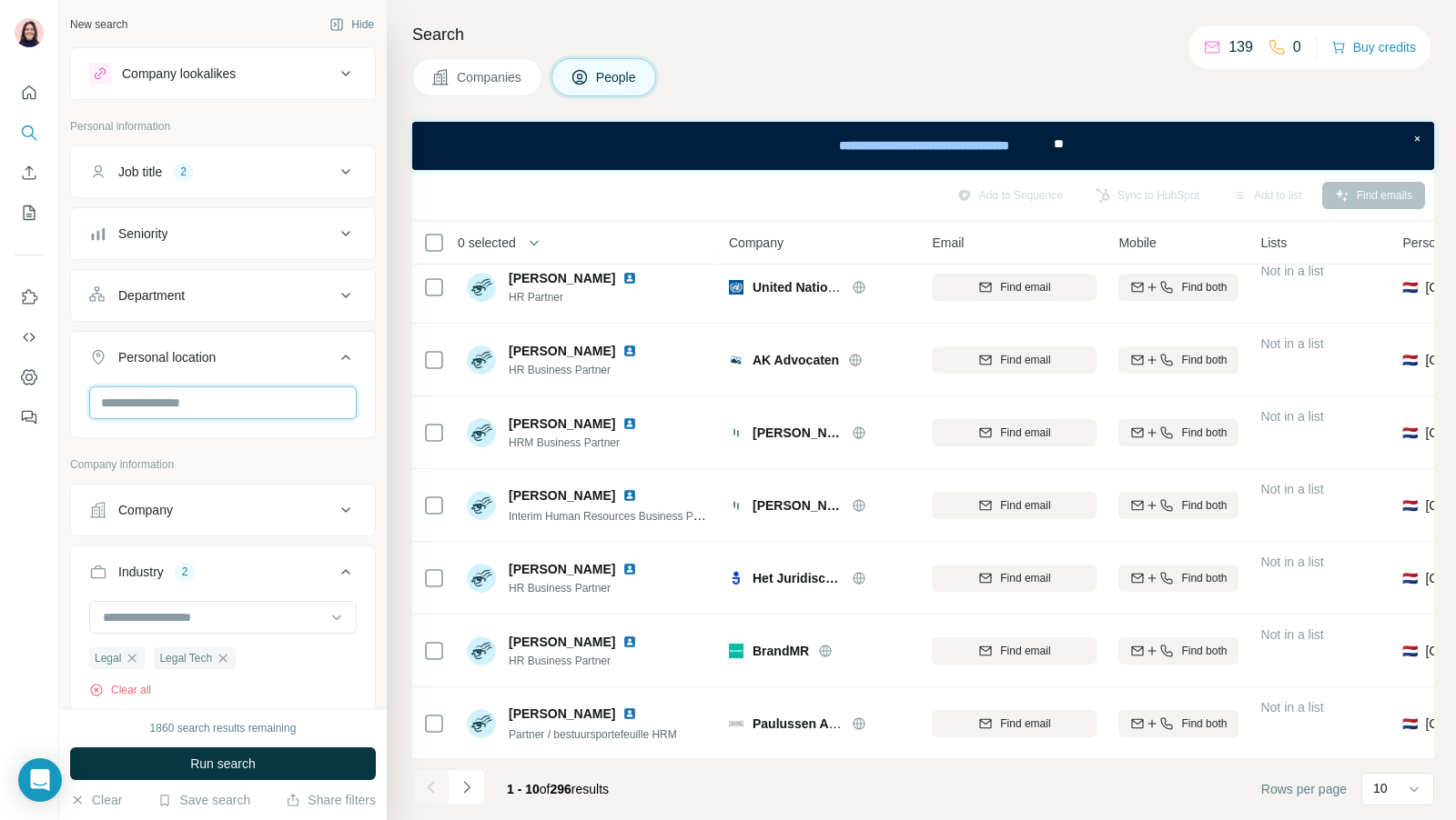
click at [209, 401] on input "text" at bounding box center [223, 403] width 268 height 33
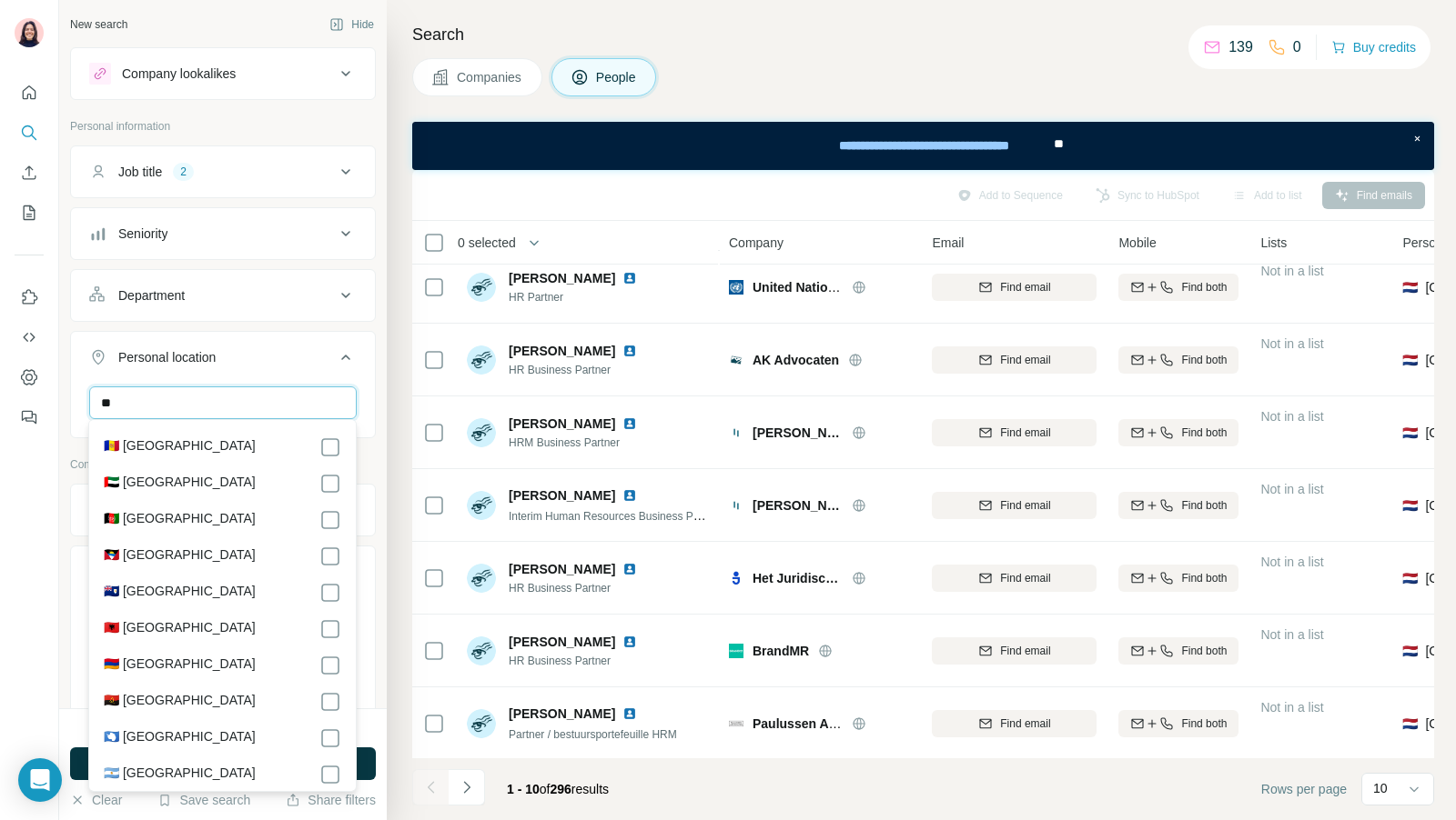
type input "*"
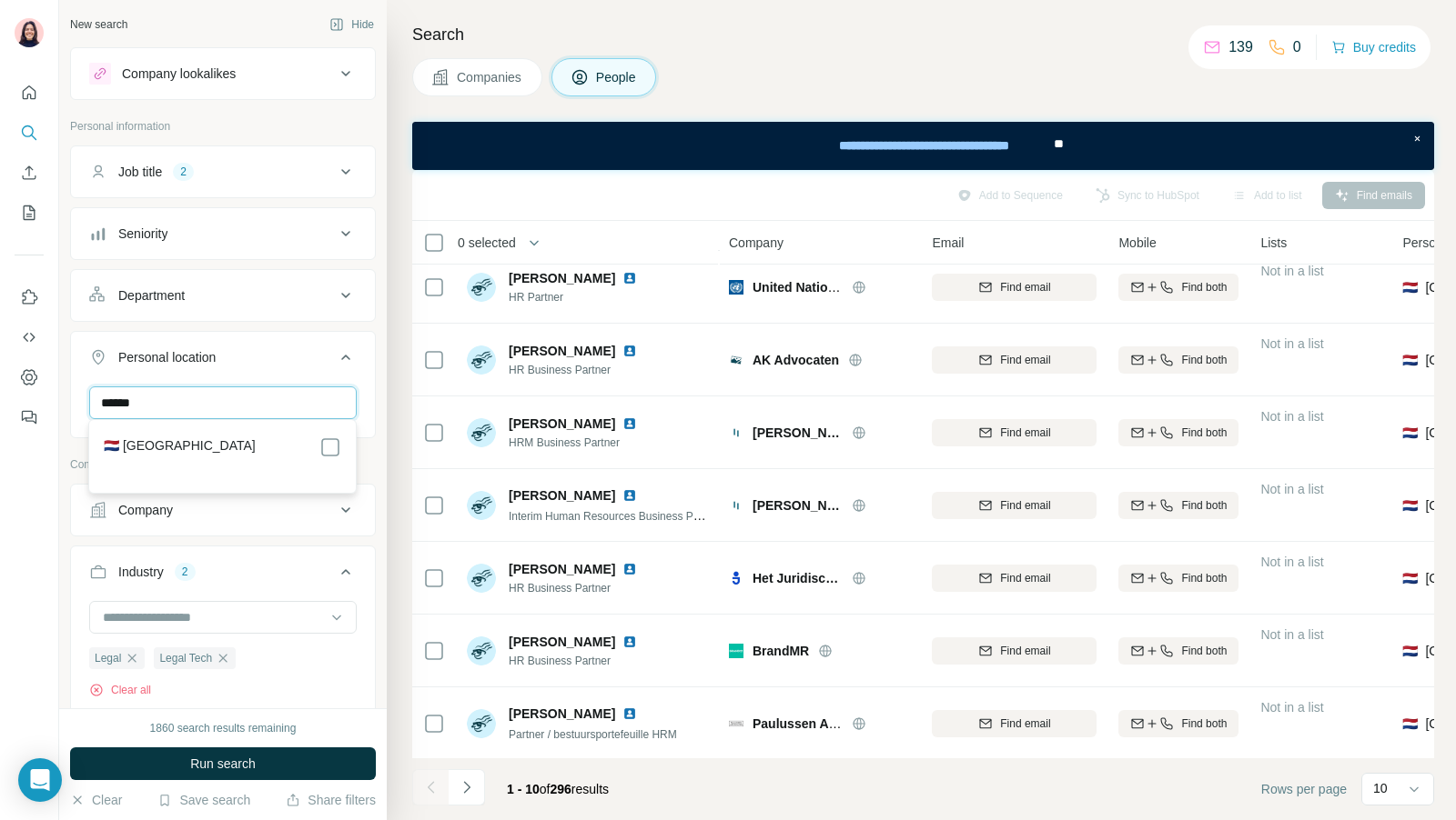
type input "******"
click at [169, 439] on label "🇳🇱 [GEOGRAPHIC_DATA]" at bounding box center [179, 447] width 152 height 22
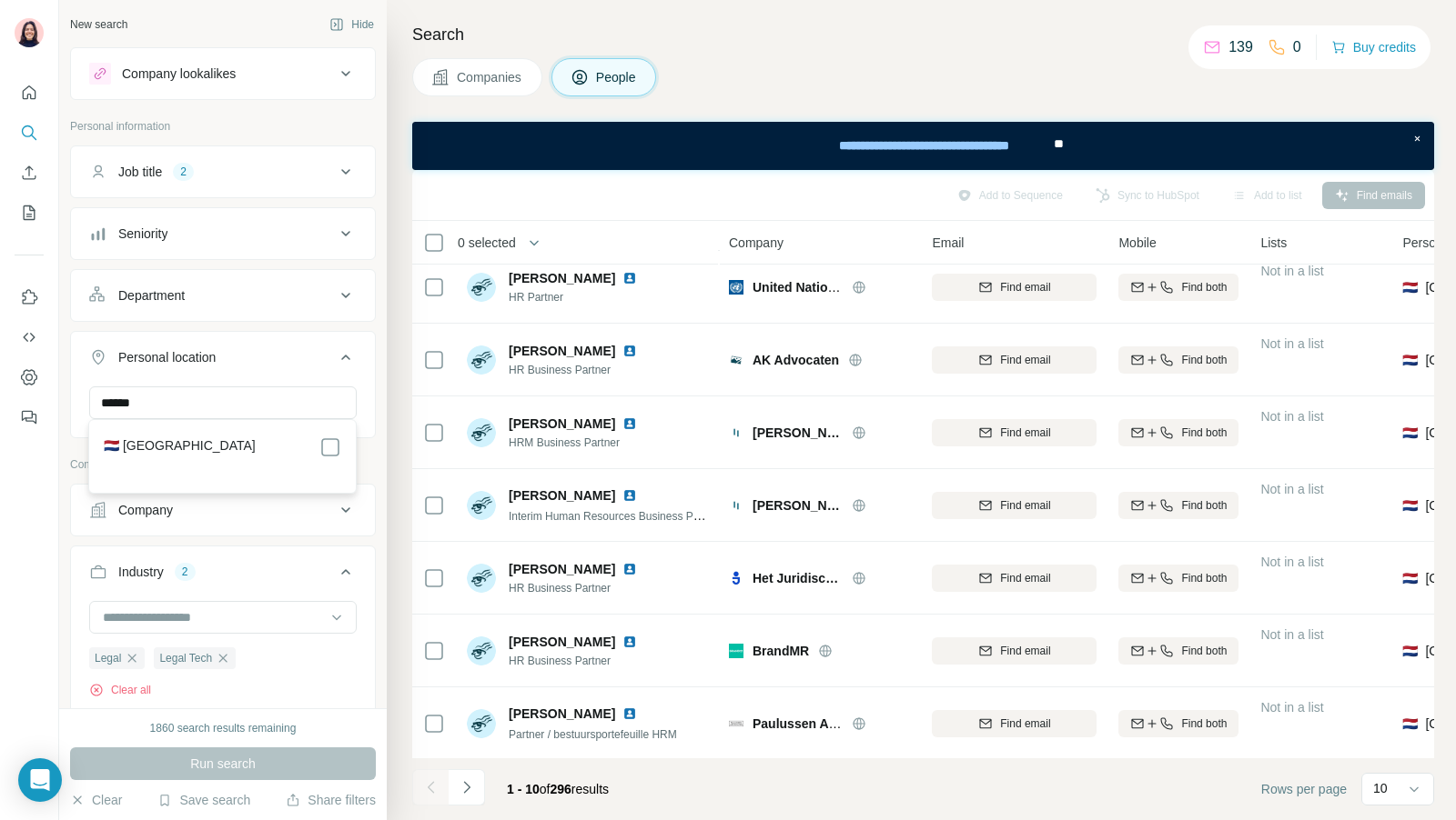
scroll to position [186, 0]
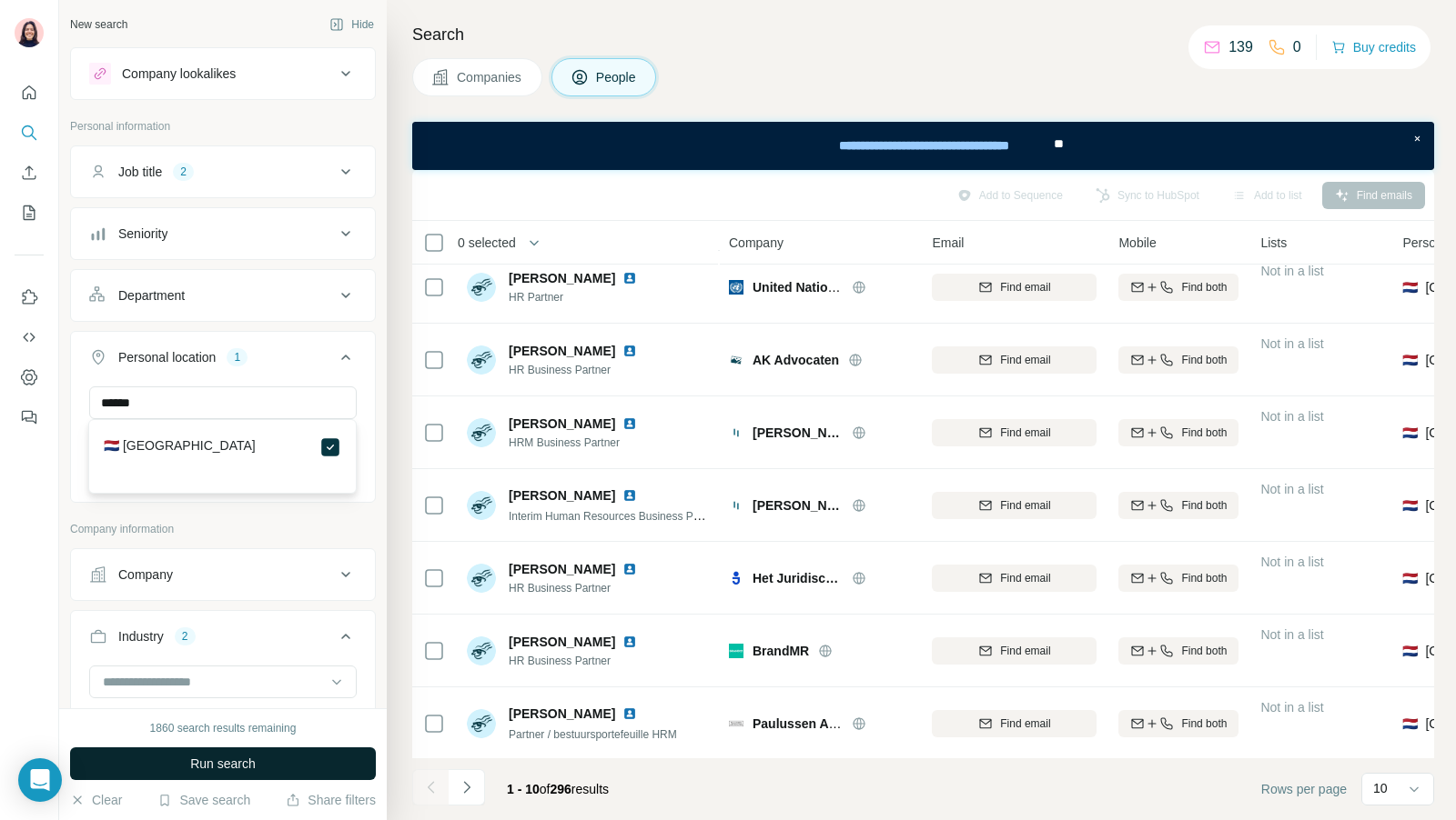
click at [252, 773] on button "Run search" at bounding box center [222, 763] width 305 height 33
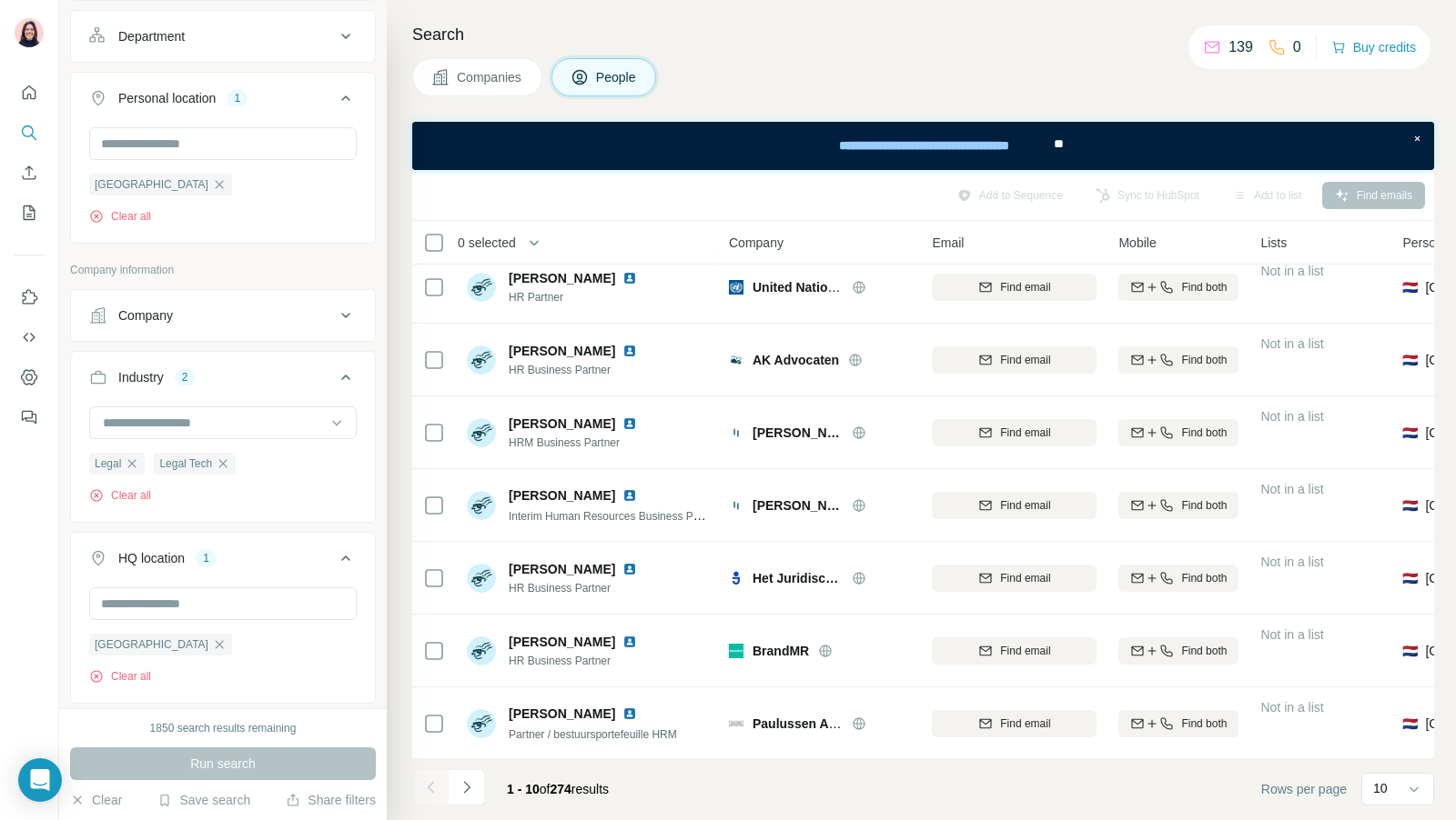
scroll to position [264, 0]
click at [212, 635] on icon "button" at bounding box center [219, 639] width 15 height 15
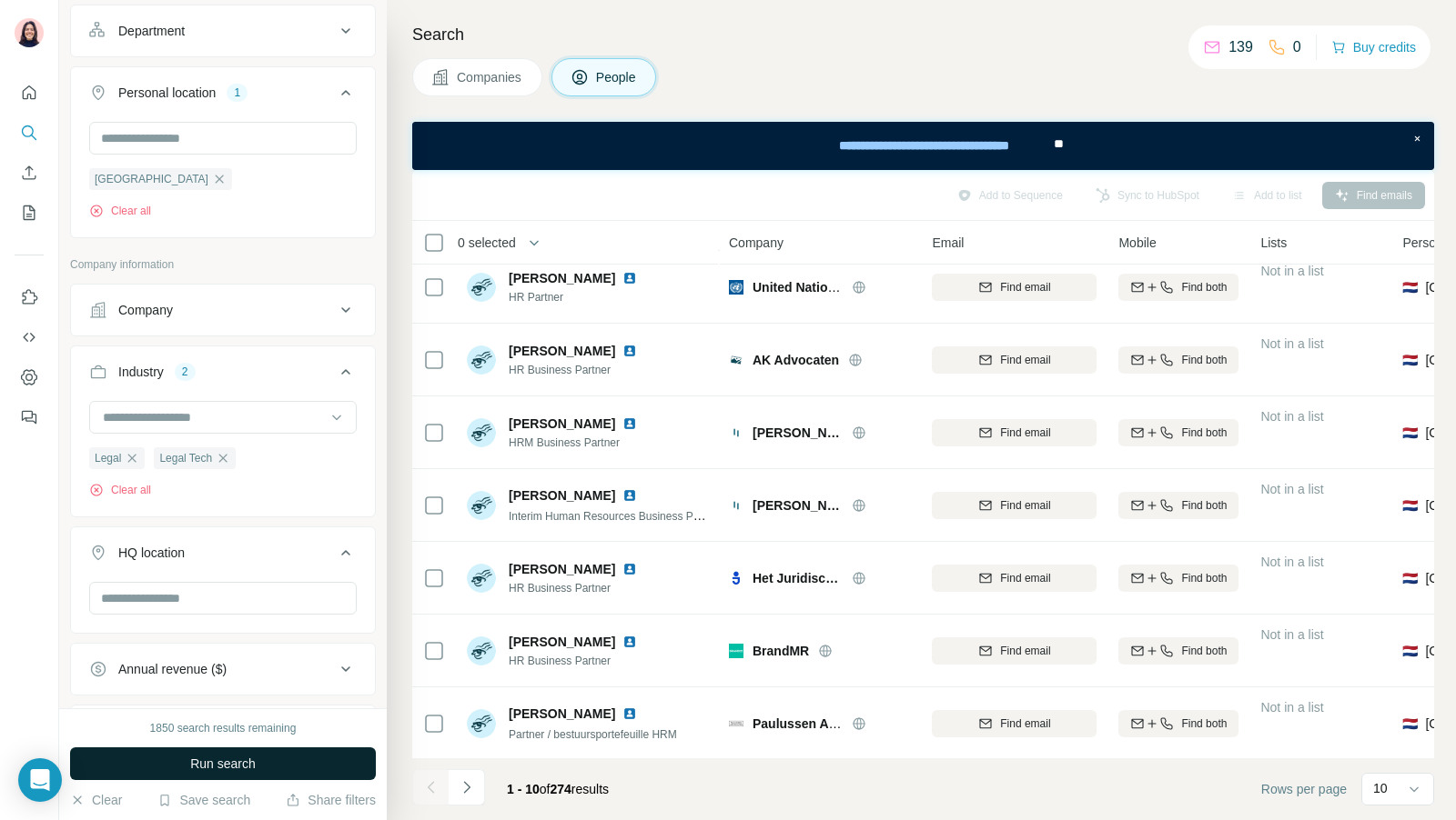
click at [230, 759] on span "Run search" at bounding box center [223, 763] width 66 height 18
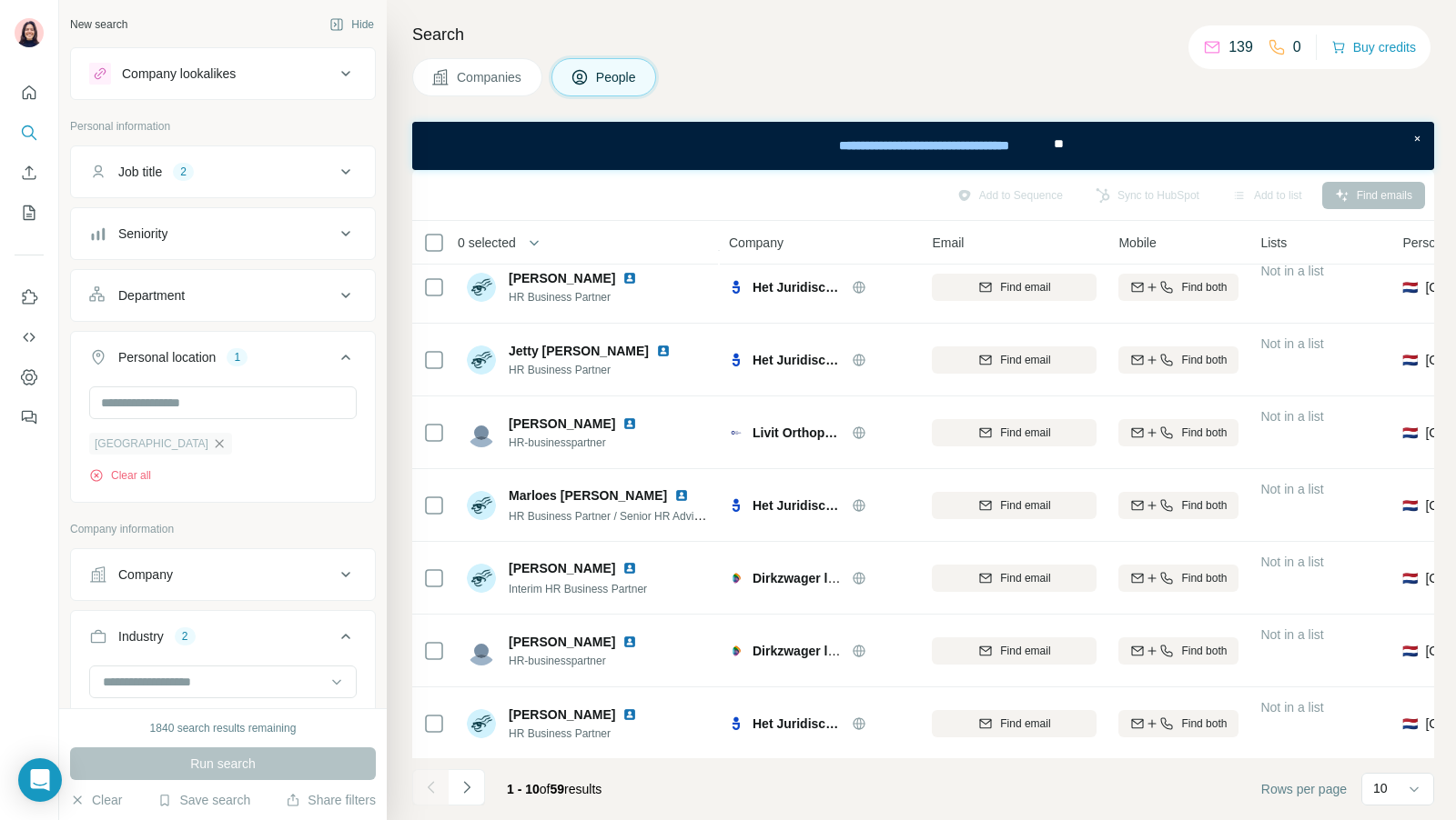
click at [212, 437] on icon "button" at bounding box center [219, 443] width 15 height 15
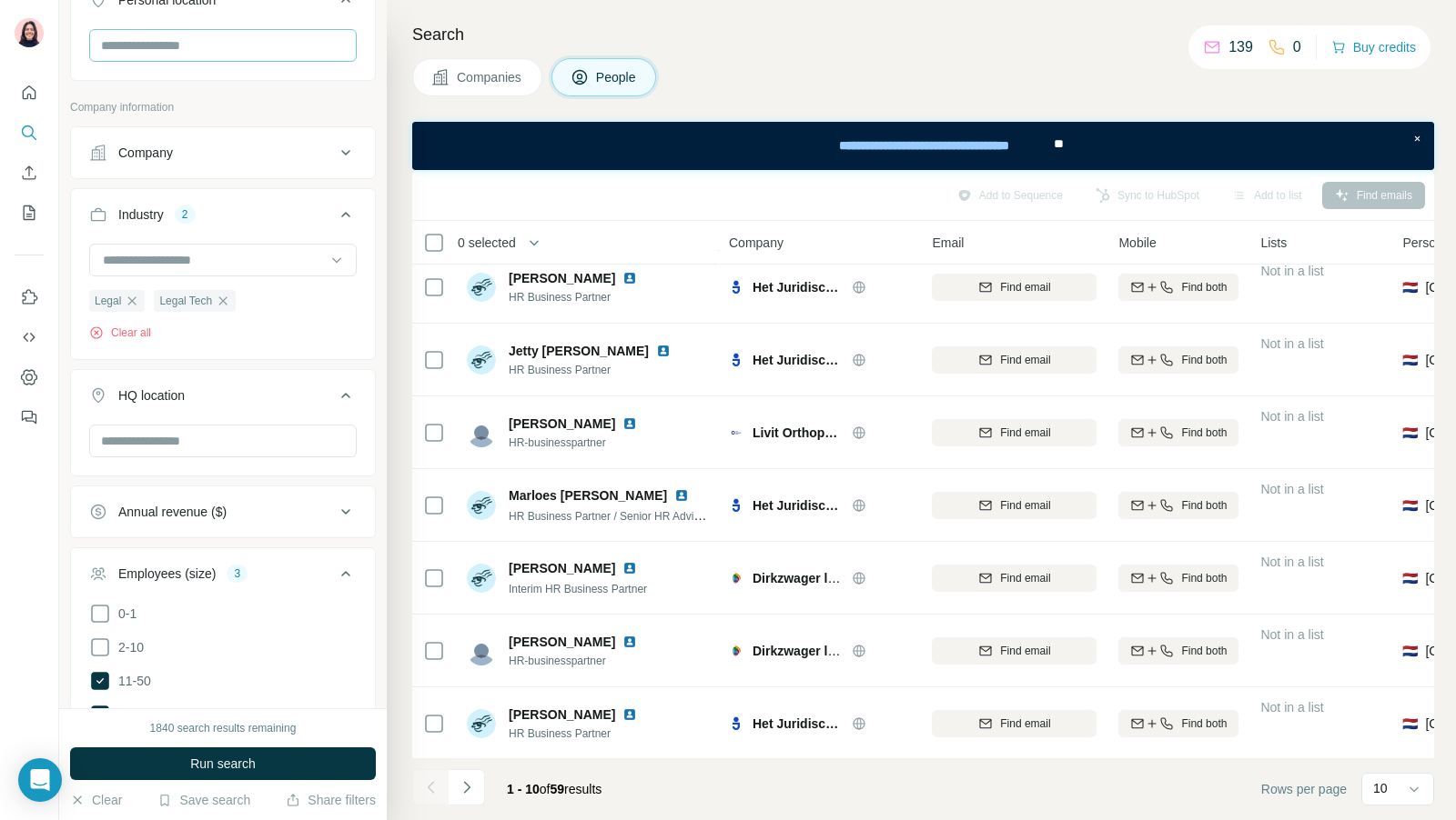
scroll to position [416, 0]
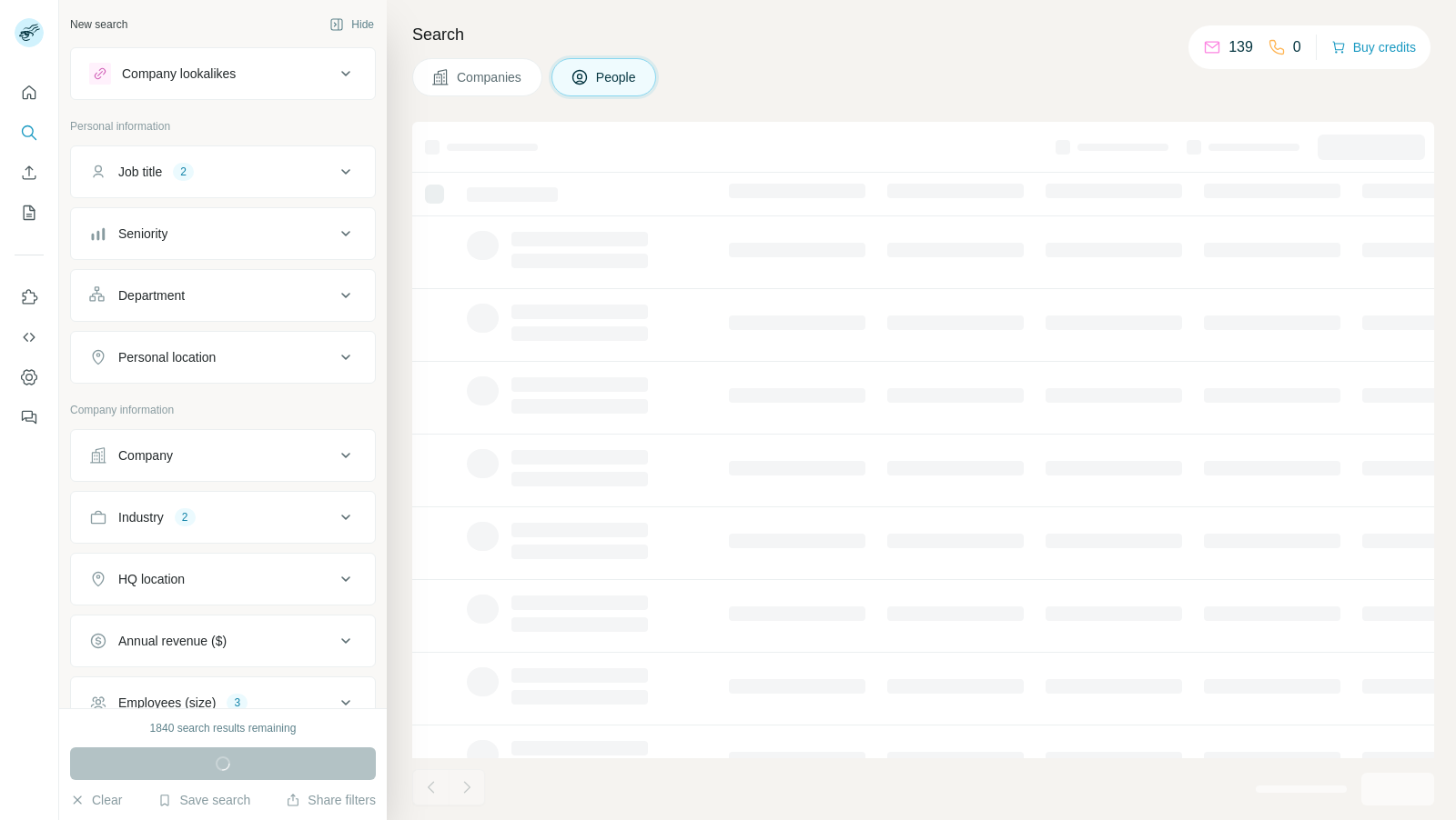
scroll to position [263, 0]
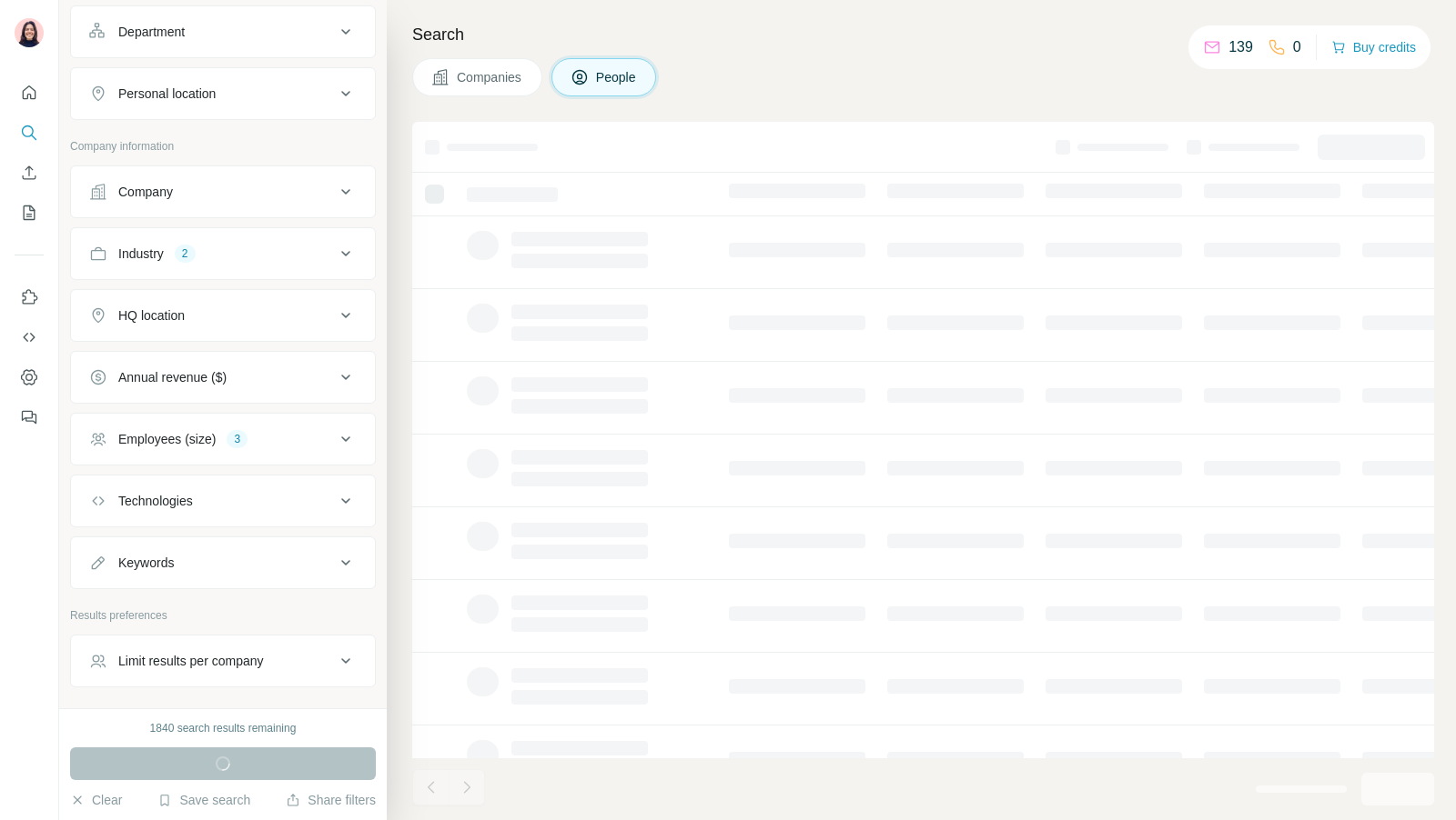
click at [232, 306] on div "HQ location" at bounding box center [212, 315] width 246 height 18
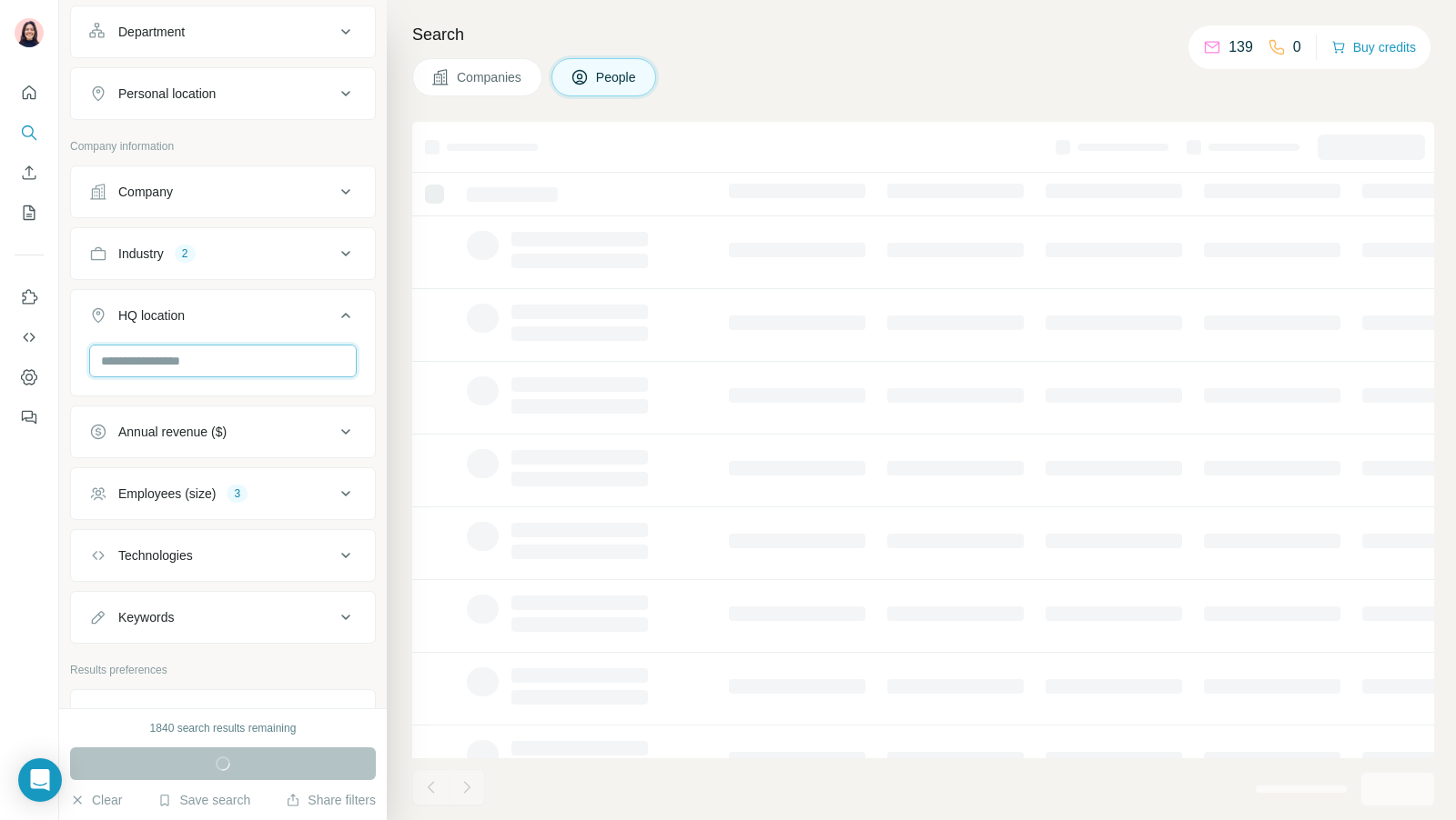
click at [181, 345] on input "text" at bounding box center [223, 361] width 268 height 33
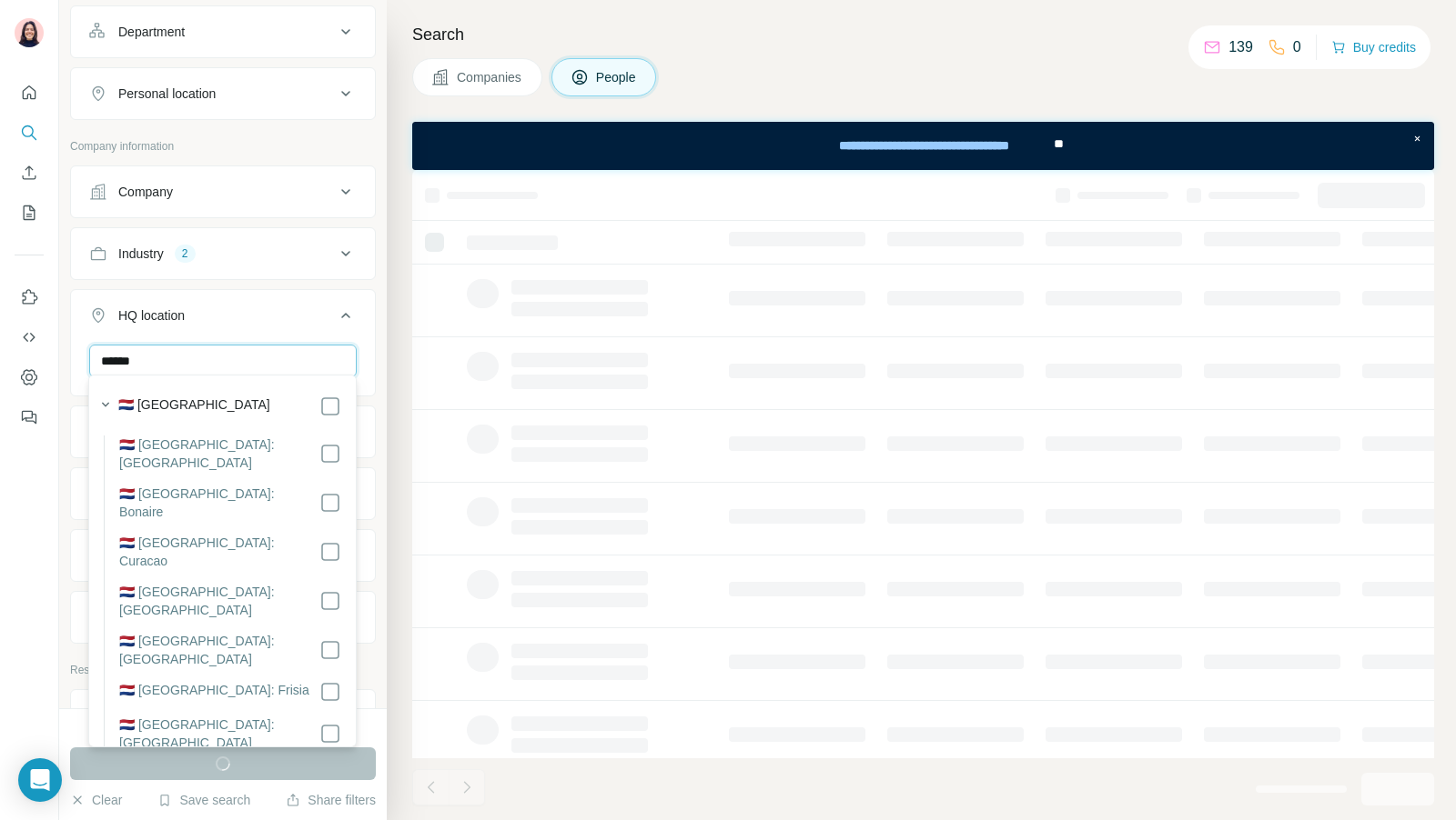
scroll to position [0, 0]
type input "******"
click at [159, 405] on label "🇳🇱 [GEOGRAPHIC_DATA]" at bounding box center [194, 407] width 152 height 22
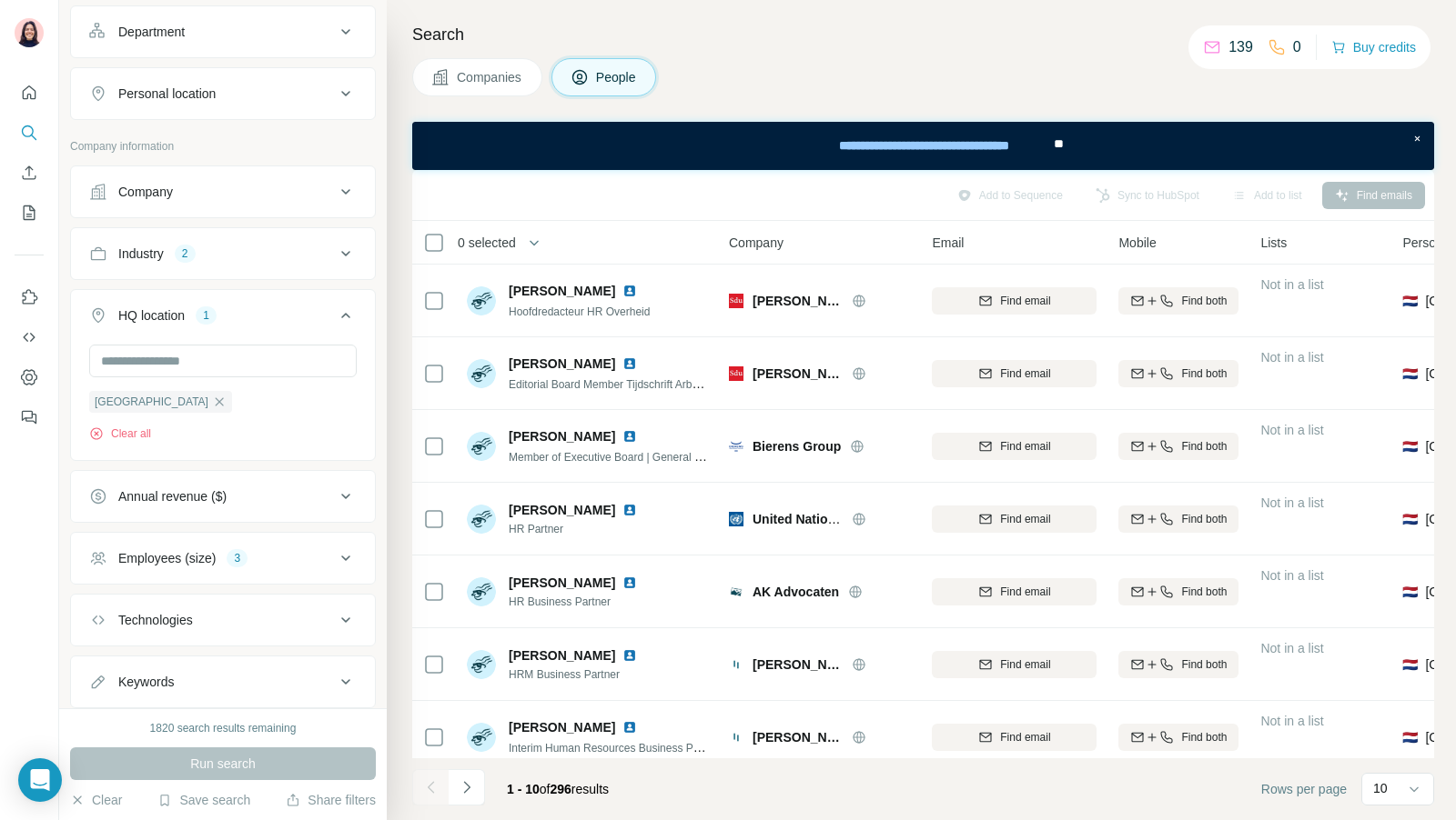
drag, startPoint x: 555, startPoint y: 793, endPoint x: 586, endPoint y: 793, distance: 31.0
click at [586, 793] on span "1 - 10 of 296 results" at bounding box center [558, 789] width 101 height 15
click at [624, 786] on div "1 - 10 of 296 results" at bounding box center [558, 789] width 131 height 40
click at [567, 791] on span "296" at bounding box center [560, 789] width 21 height 15
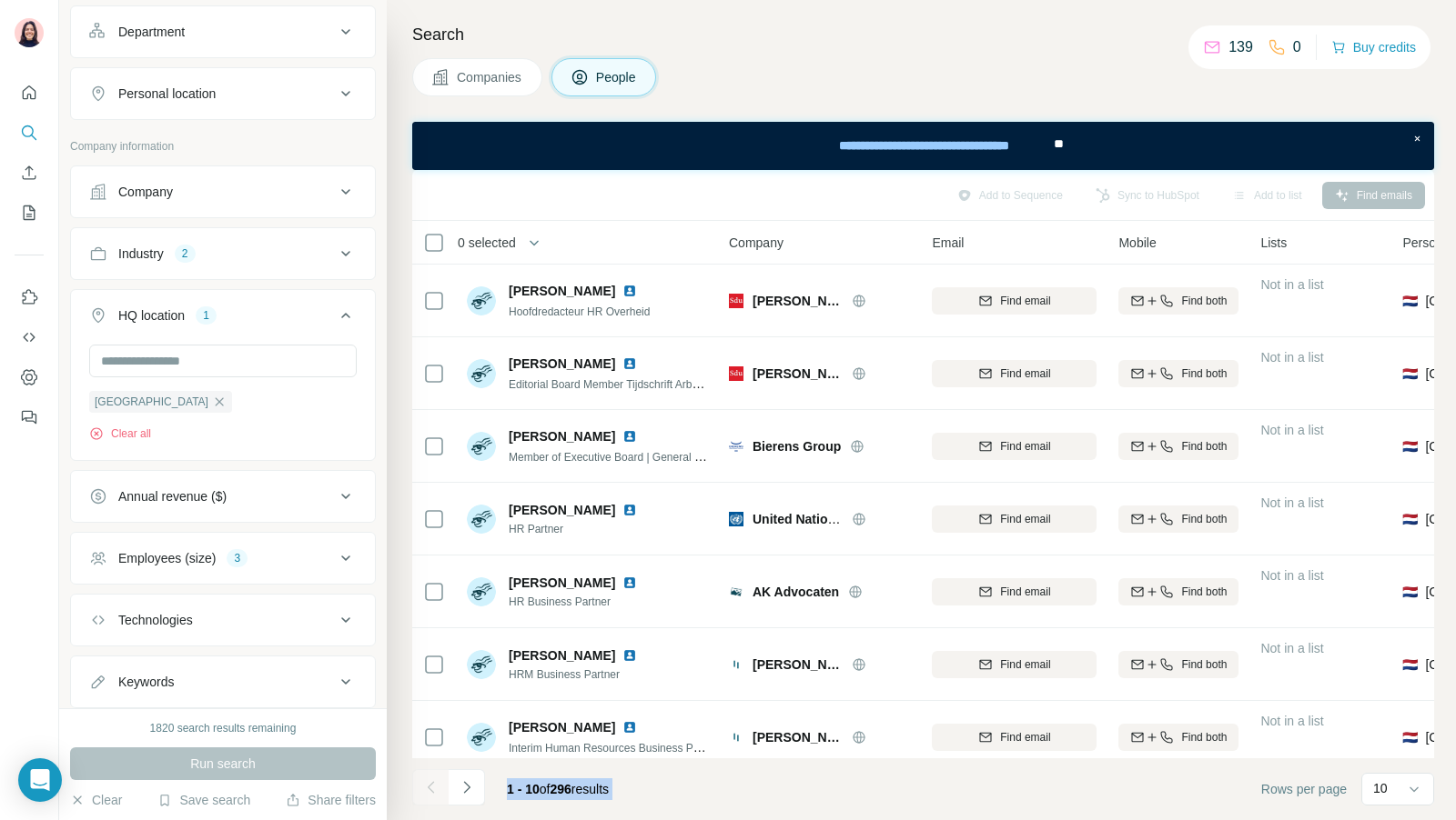
click at [567, 791] on span "296" at bounding box center [560, 789] width 21 height 15
click at [216, 398] on icon "button" at bounding box center [220, 402] width 8 height 8
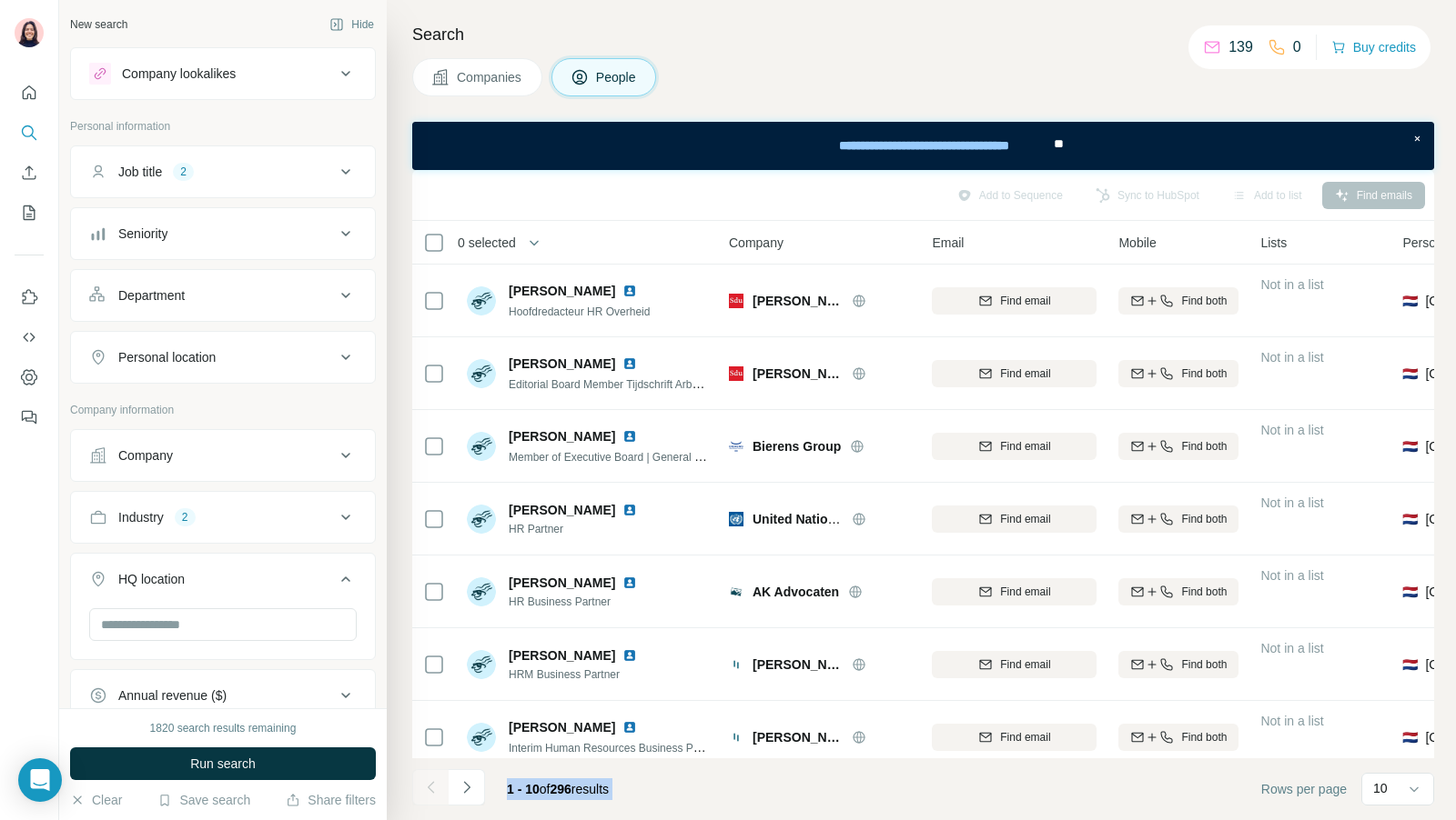
click at [229, 372] on button "Personal location" at bounding box center [223, 358] width 304 height 44
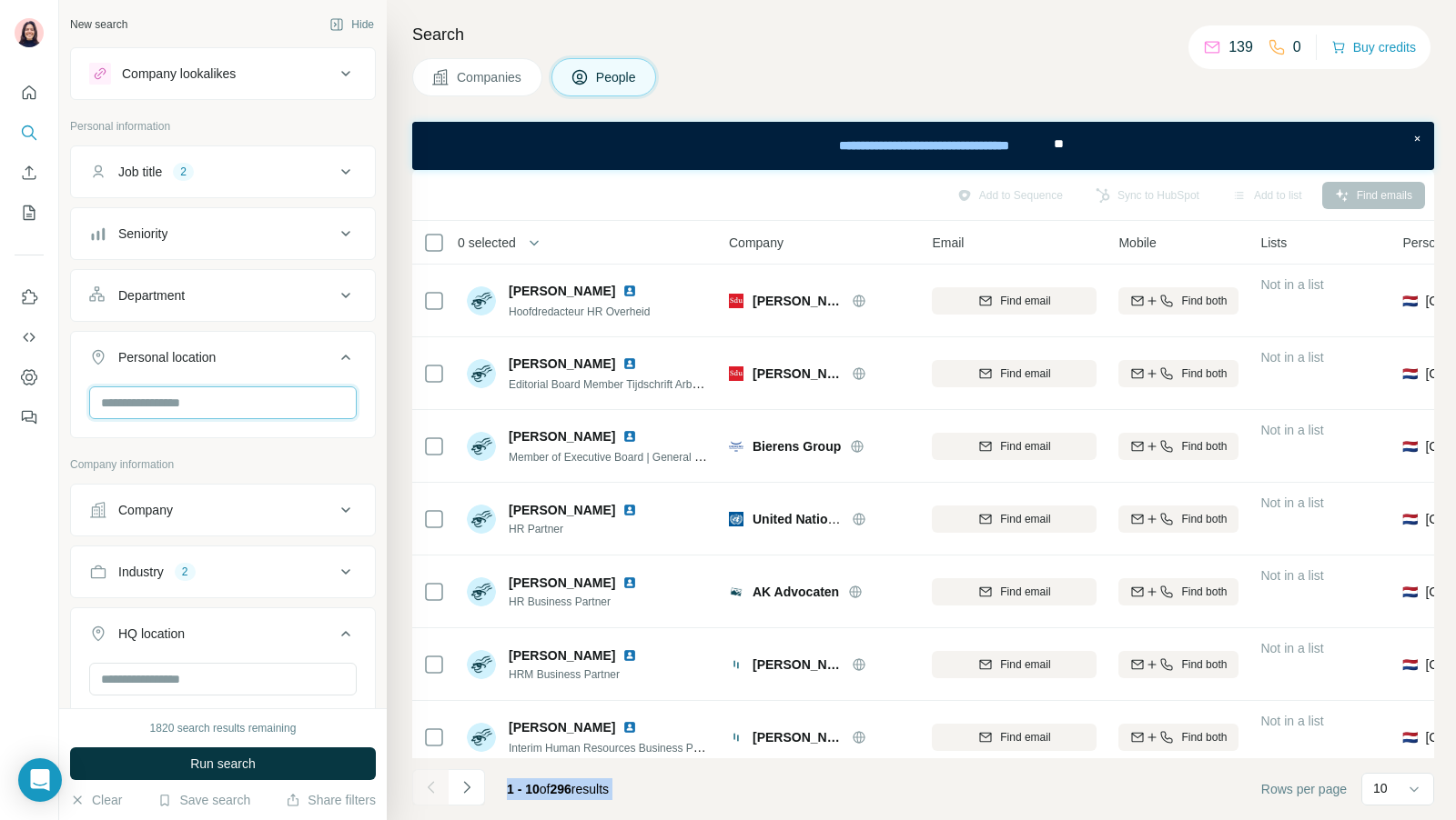
click at [222, 392] on input "text" at bounding box center [223, 403] width 268 height 33
type input "******"
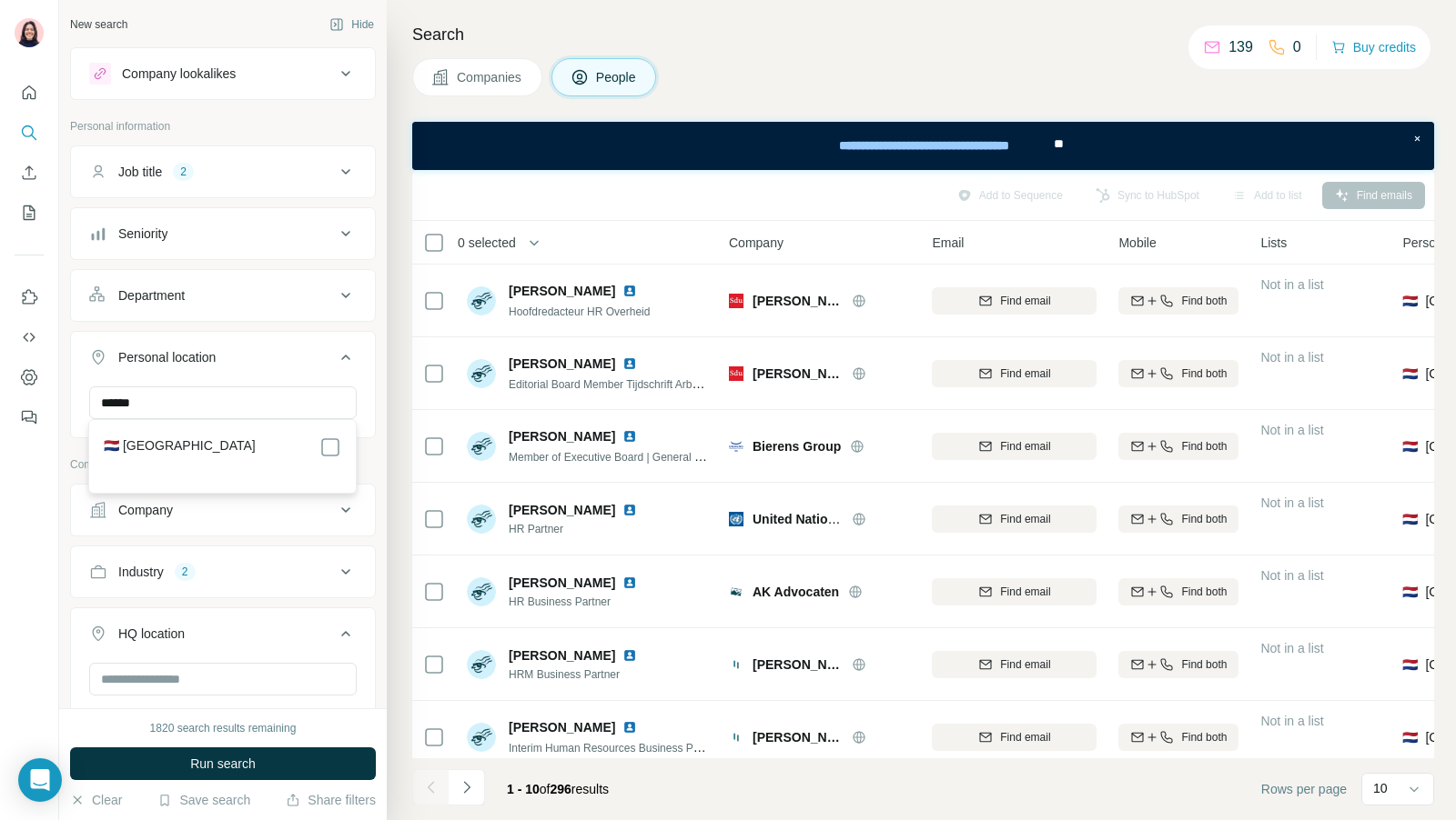
click at [171, 436] on label "🇳🇱 [GEOGRAPHIC_DATA]" at bounding box center [179, 447] width 152 height 22
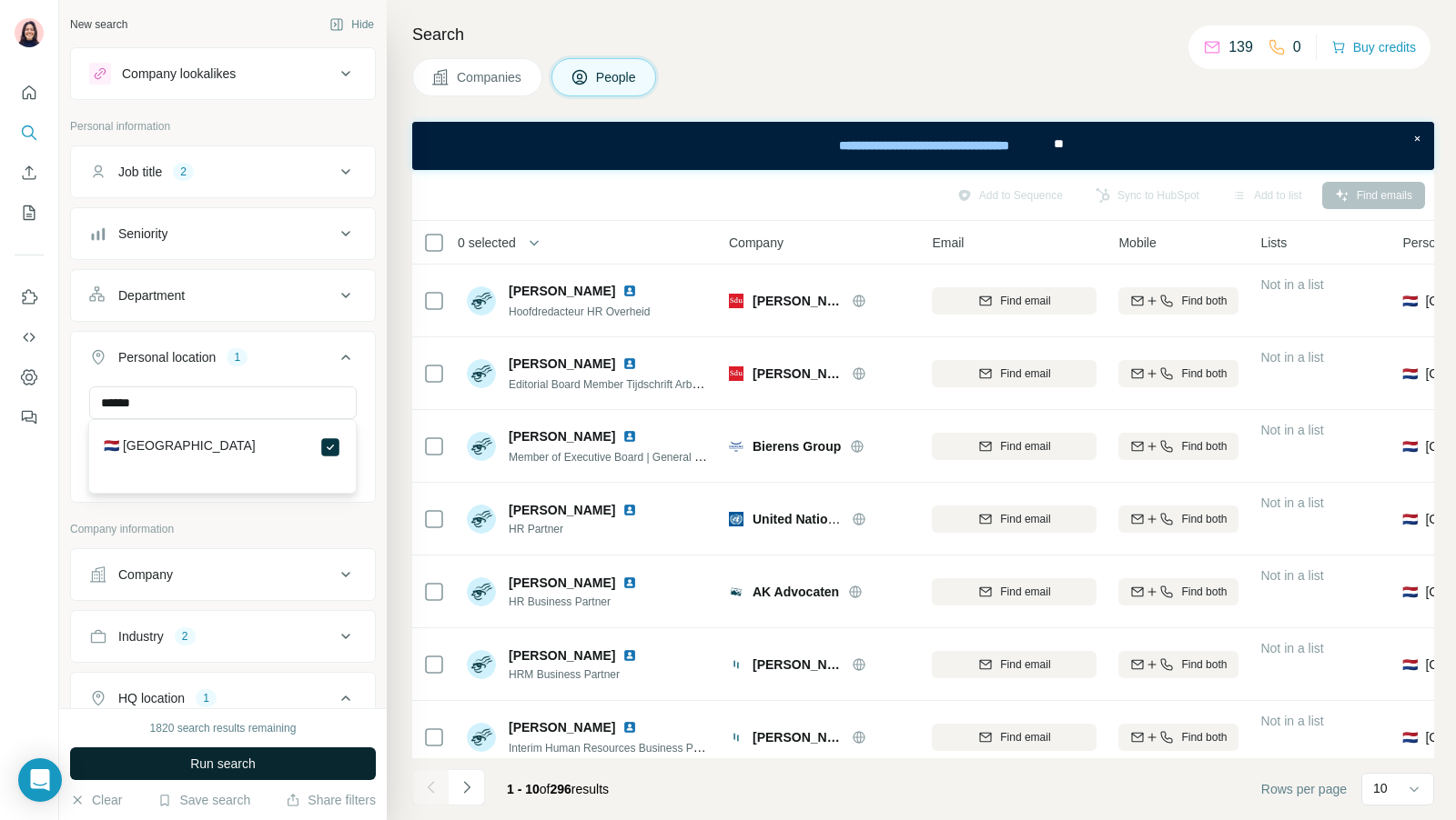
click at [238, 773] on button "Run search" at bounding box center [222, 763] width 305 height 33
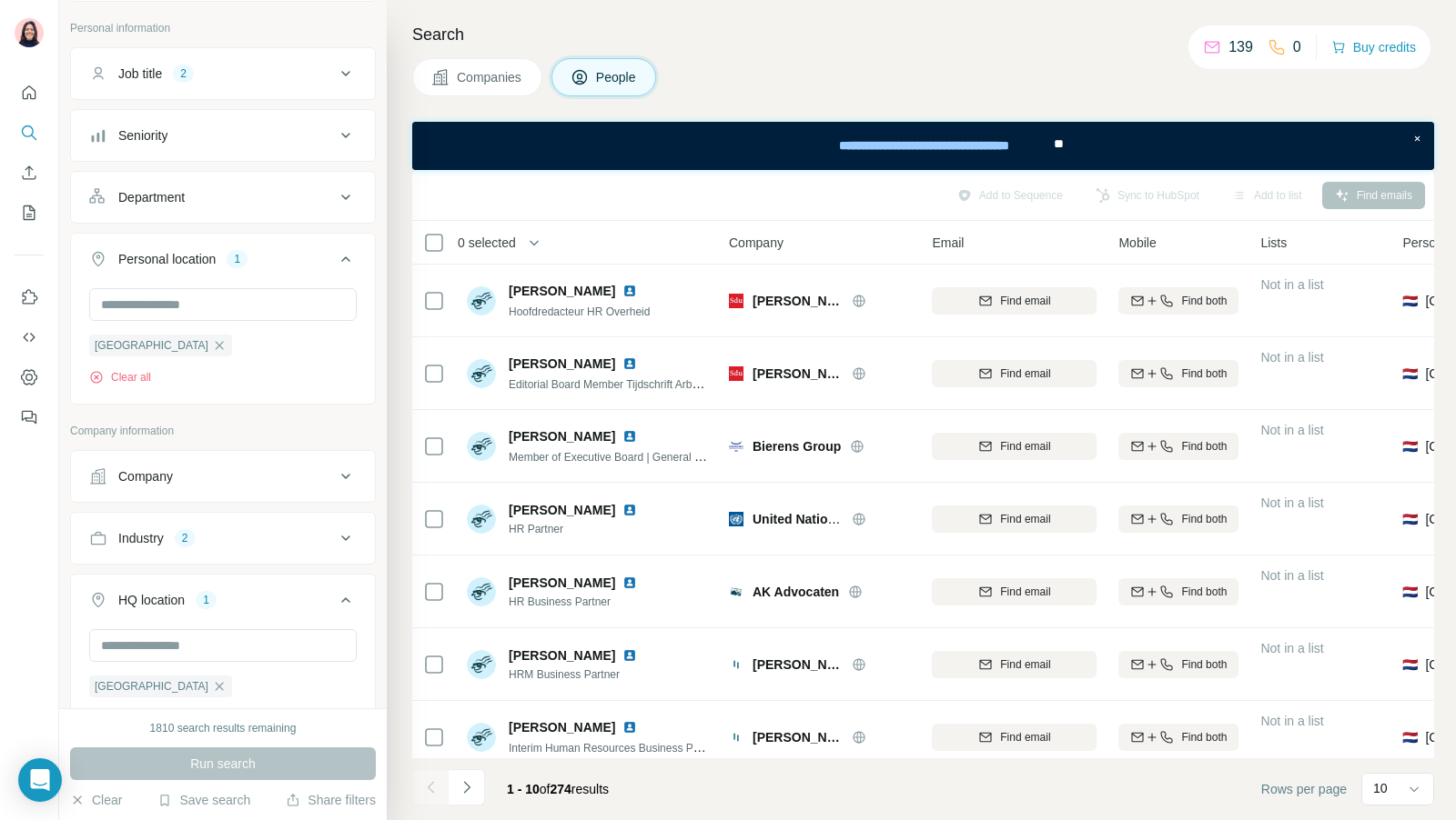
scroll to position [239, 0]
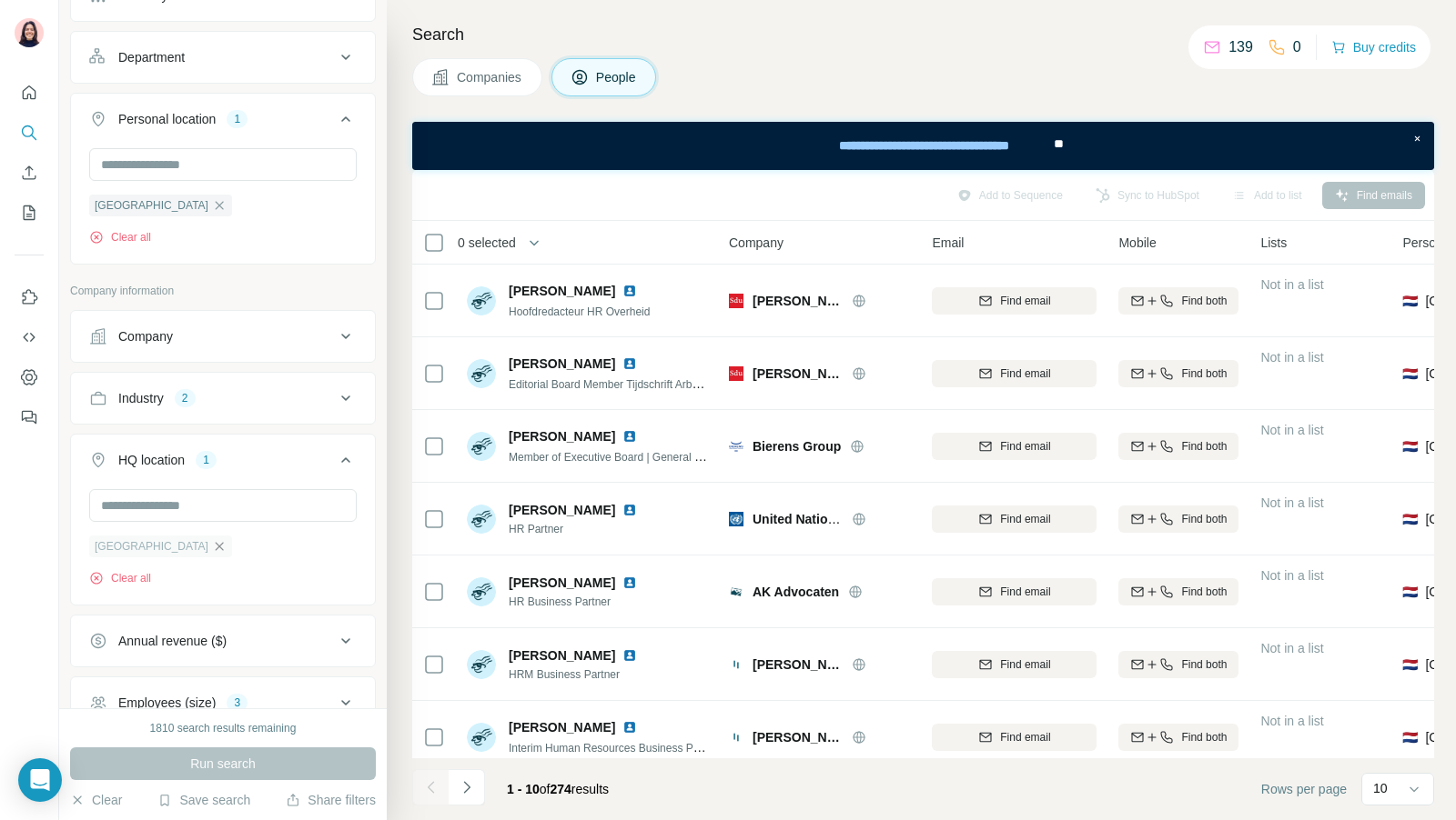
click at [212, 539] on icon "button" at bounding box center [219, 546] width 15 height 15
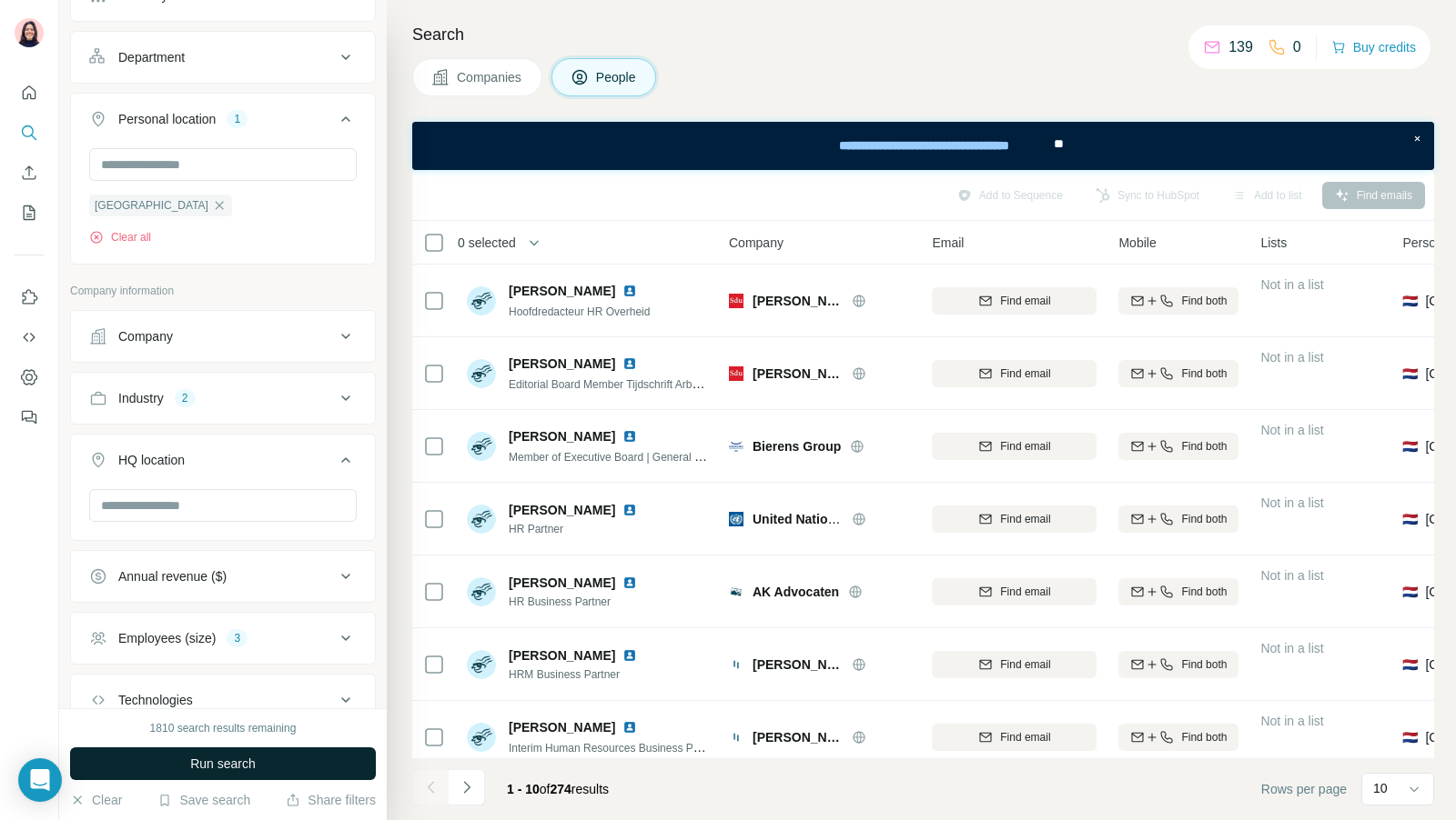
click at [222, 758] on span "Run search" at bounding box center [223, 763] width 66 height 18
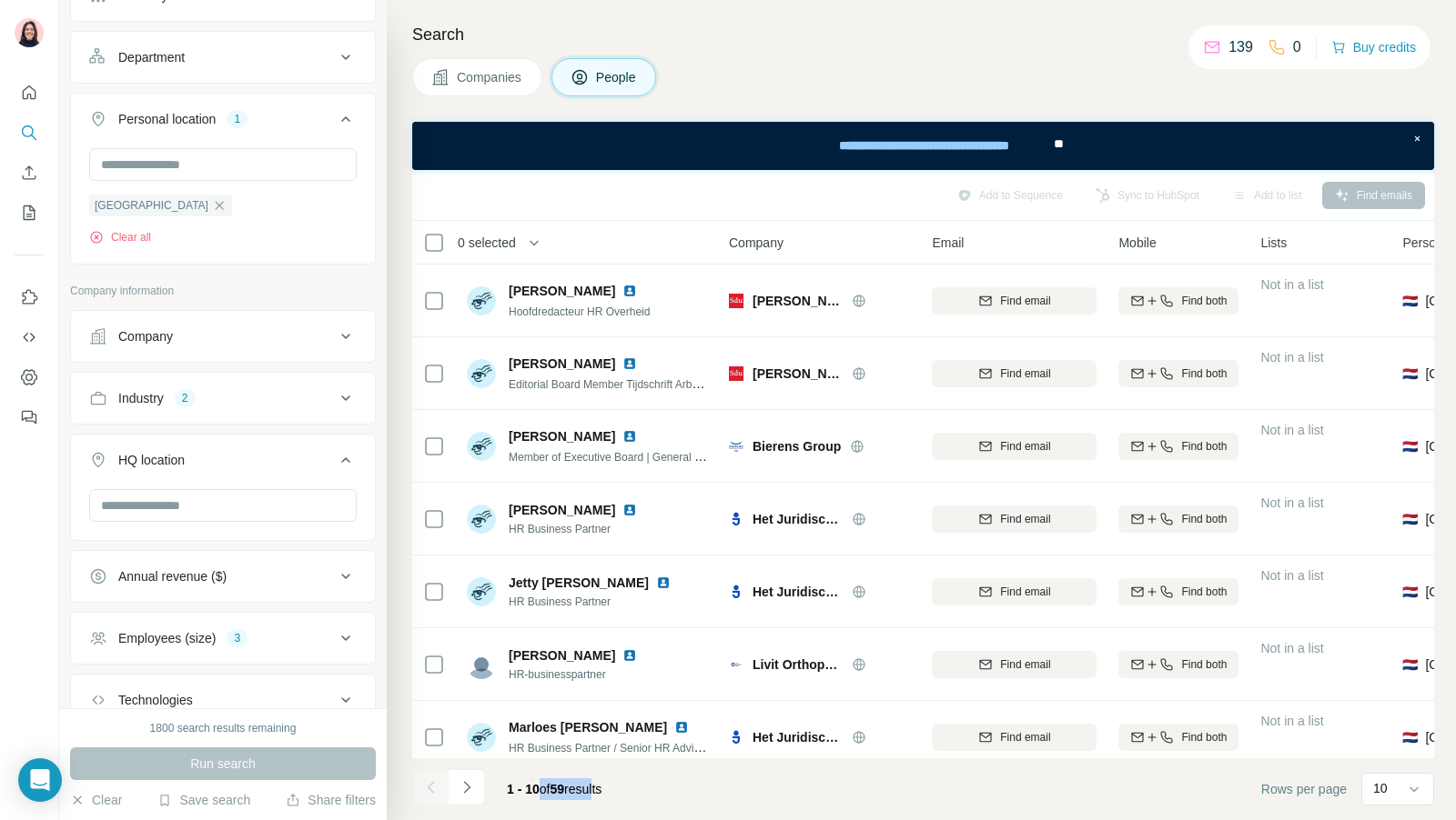
drag, startPoint x: 541, startPoint y: 783, endPoint x: 607, endPoint y: 783, distance: 66.0
click at [602, 783] on span "1 - 10 of 59 results" at bounding box center [554, 789] width 94 height 15
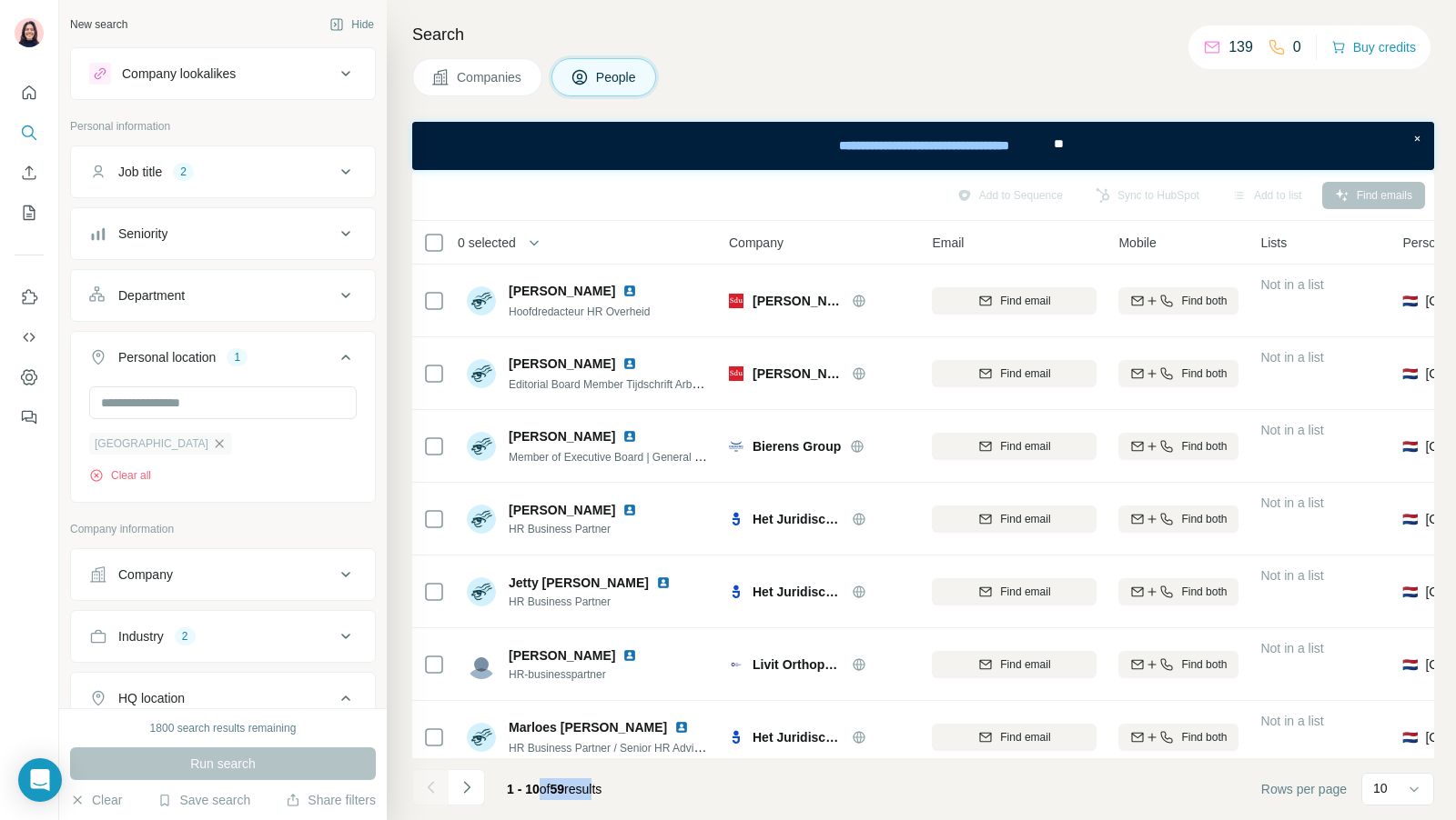
click at [216, 439] on icon "button" at bounding box center [220, 443] width 8 height 8
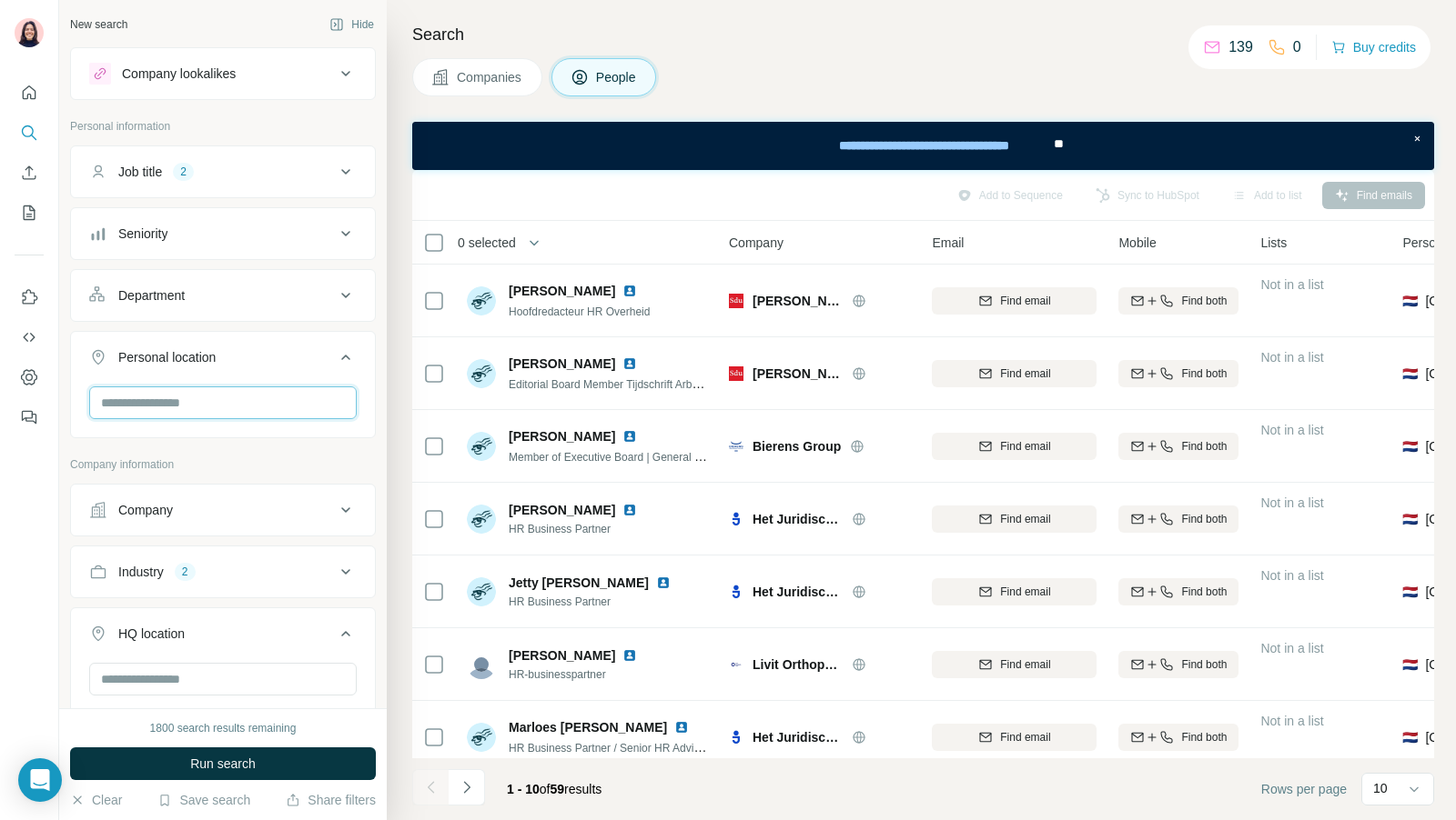
click at [189, 392] on input "text" at bounding box center [223, 403] width 268 height 33
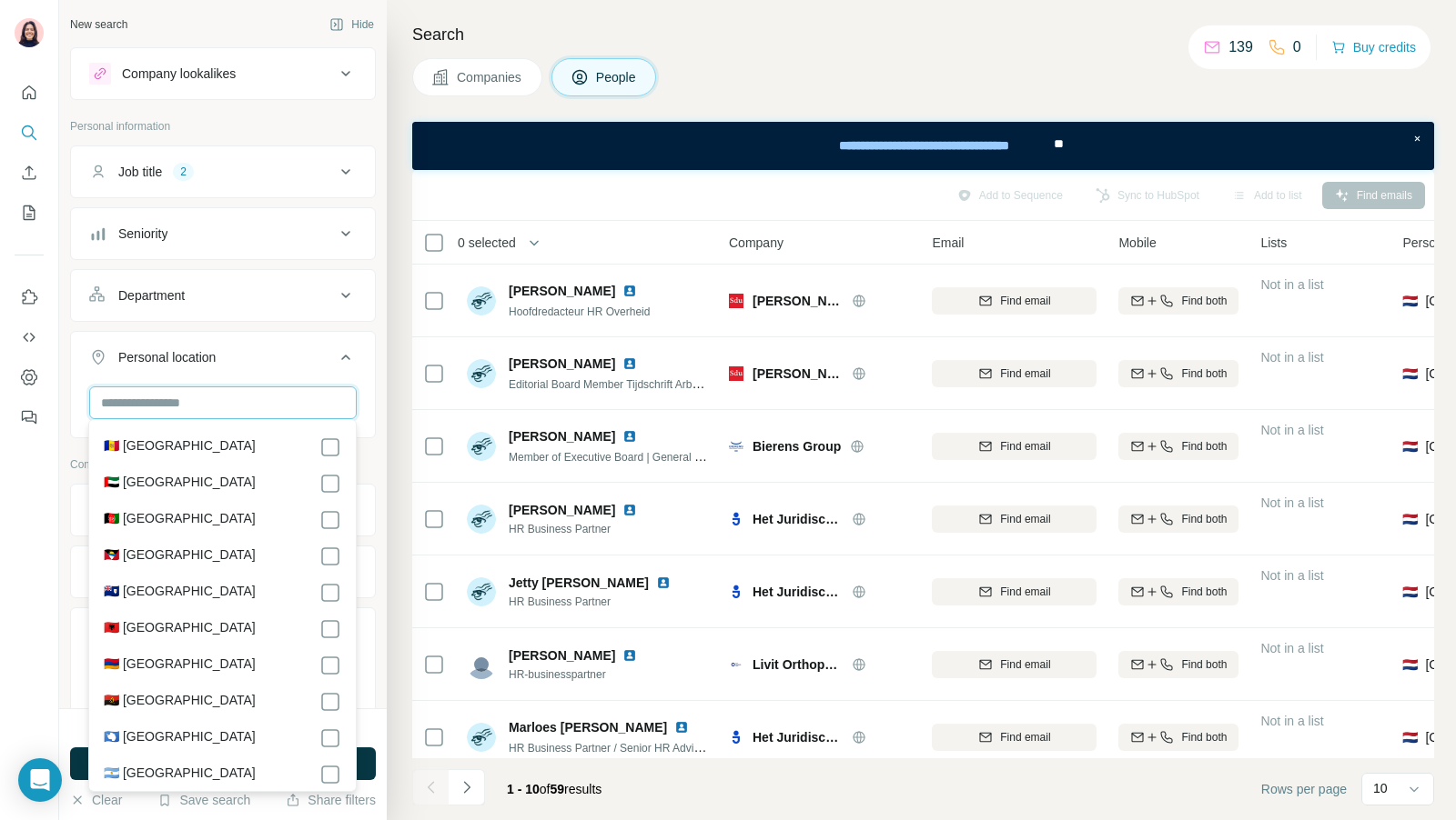
type input "*"
click at [68, 390] on div "New search Hide Company lookalikes Personal information Job title 2 Seniority D…" at bounding box center [222, 354] width 327 height 709
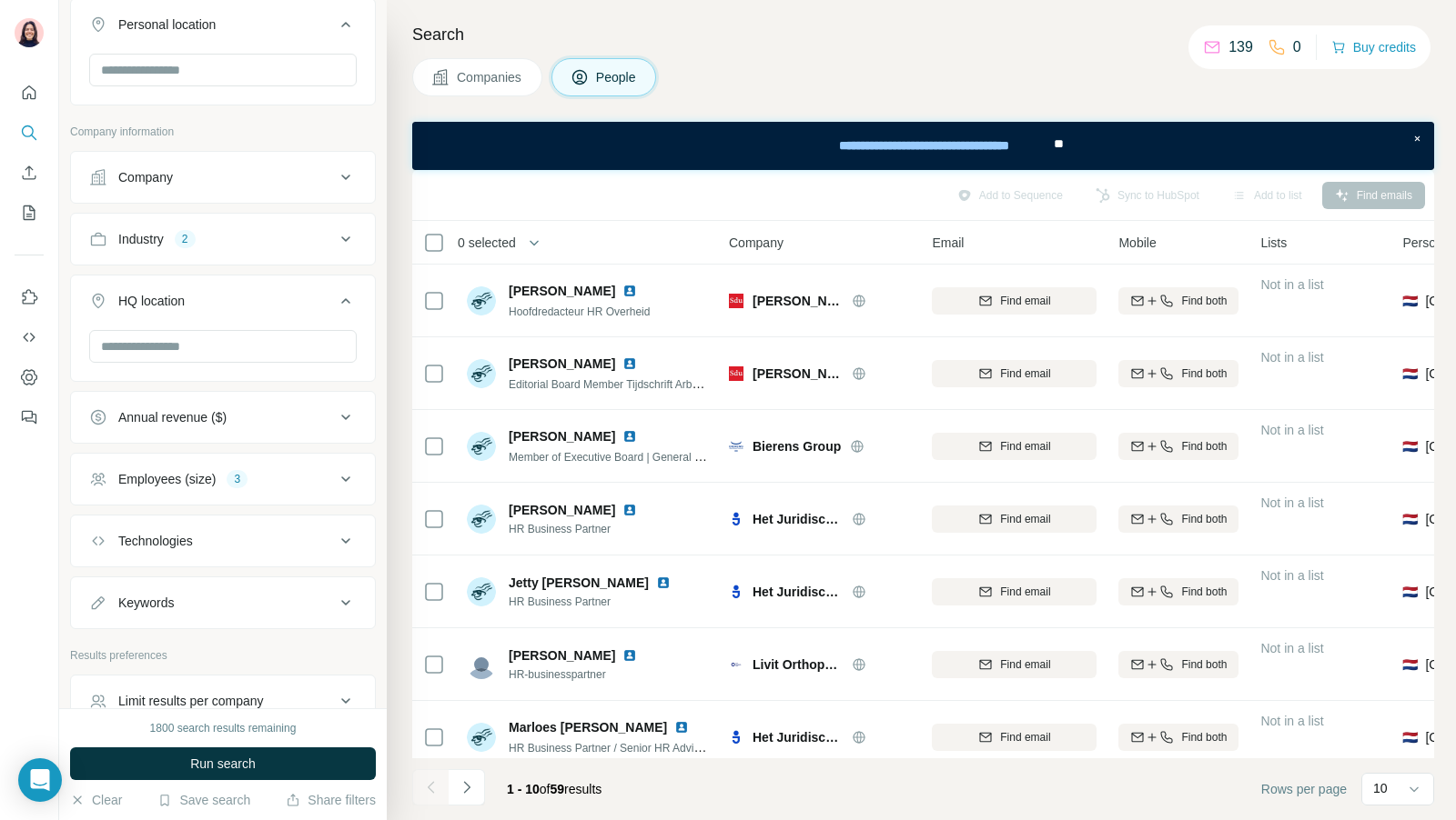
scroll to position [423, 0]
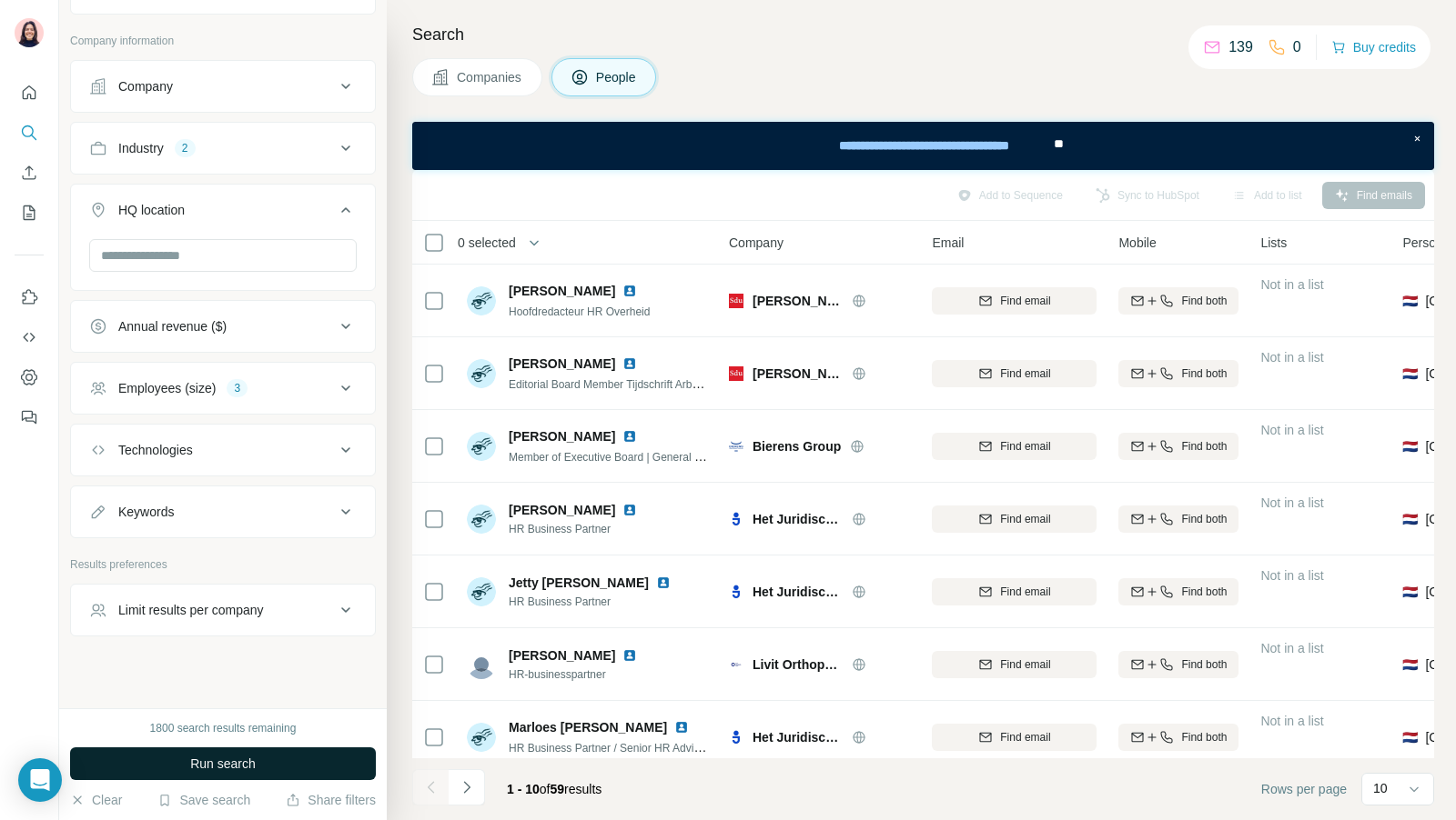
click at [209, 763] on span "Run search" at bounding box center [223, 763] width 66 height 18
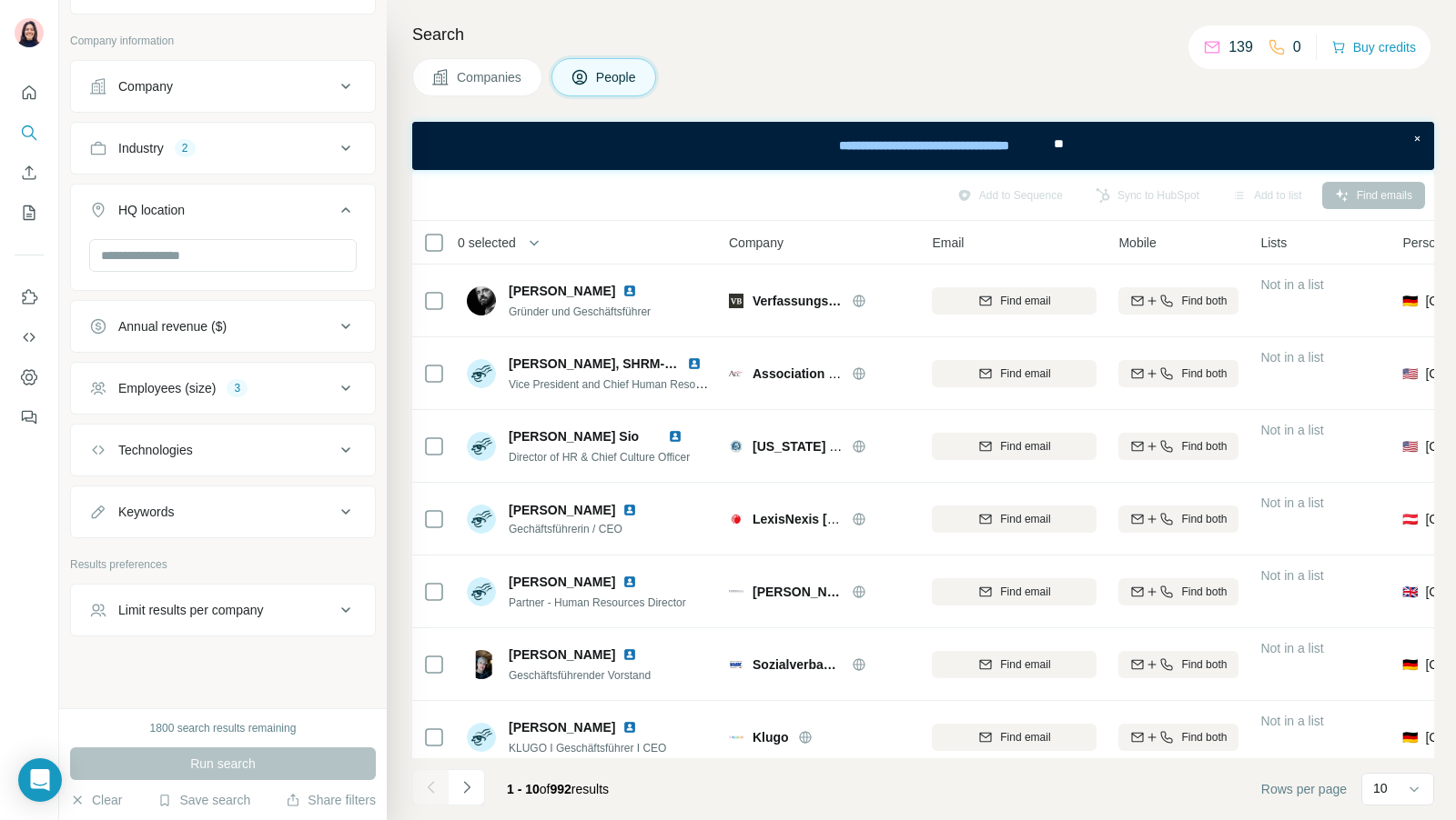
click at [477, 55] on div "Search Companies People Add to Sequence Sync to HubSpot Add to list Find emails…" at bounding box center [921, 410] width 1069 height 820
click at [476, 69] on span "Companies" at bounding box center [489, 78] width 67 height 18
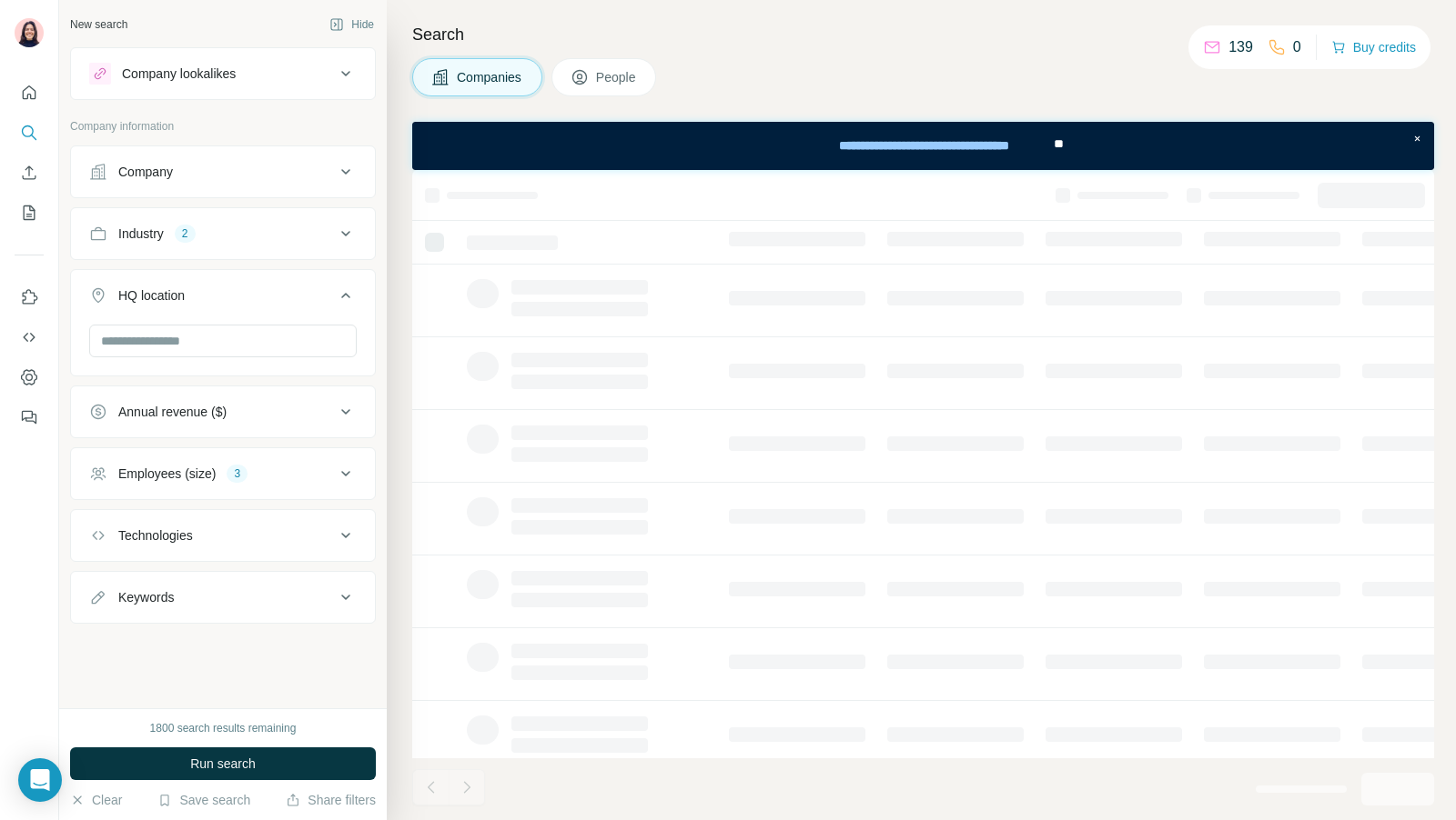
scroll to position [0, 0]
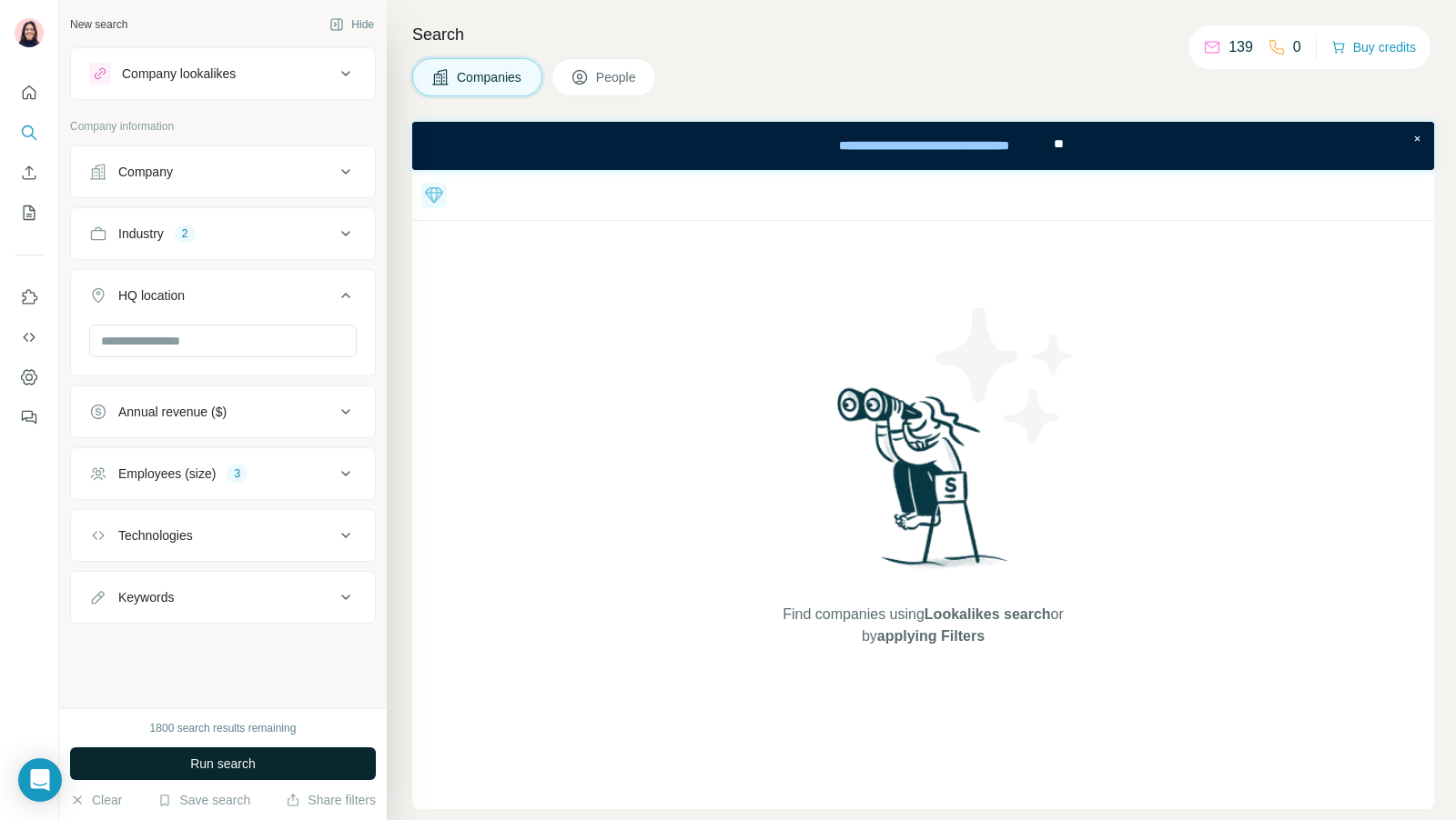
click at [245, 770] on span "Run search" at bounding box center [223, 763] width 66 height 18
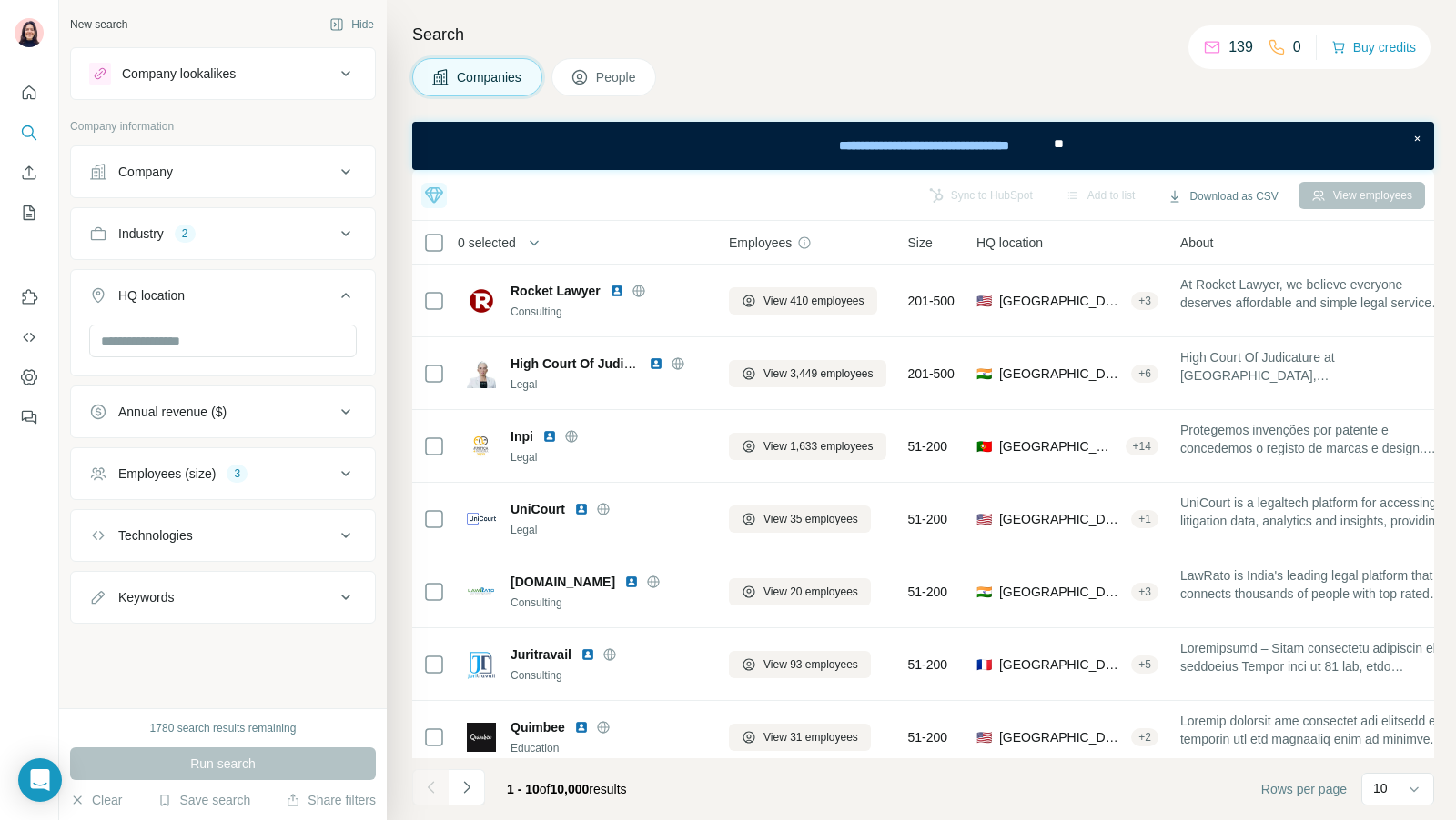
click at [346, 231] on icon at bounding box center [346, 234] width 22 height 22
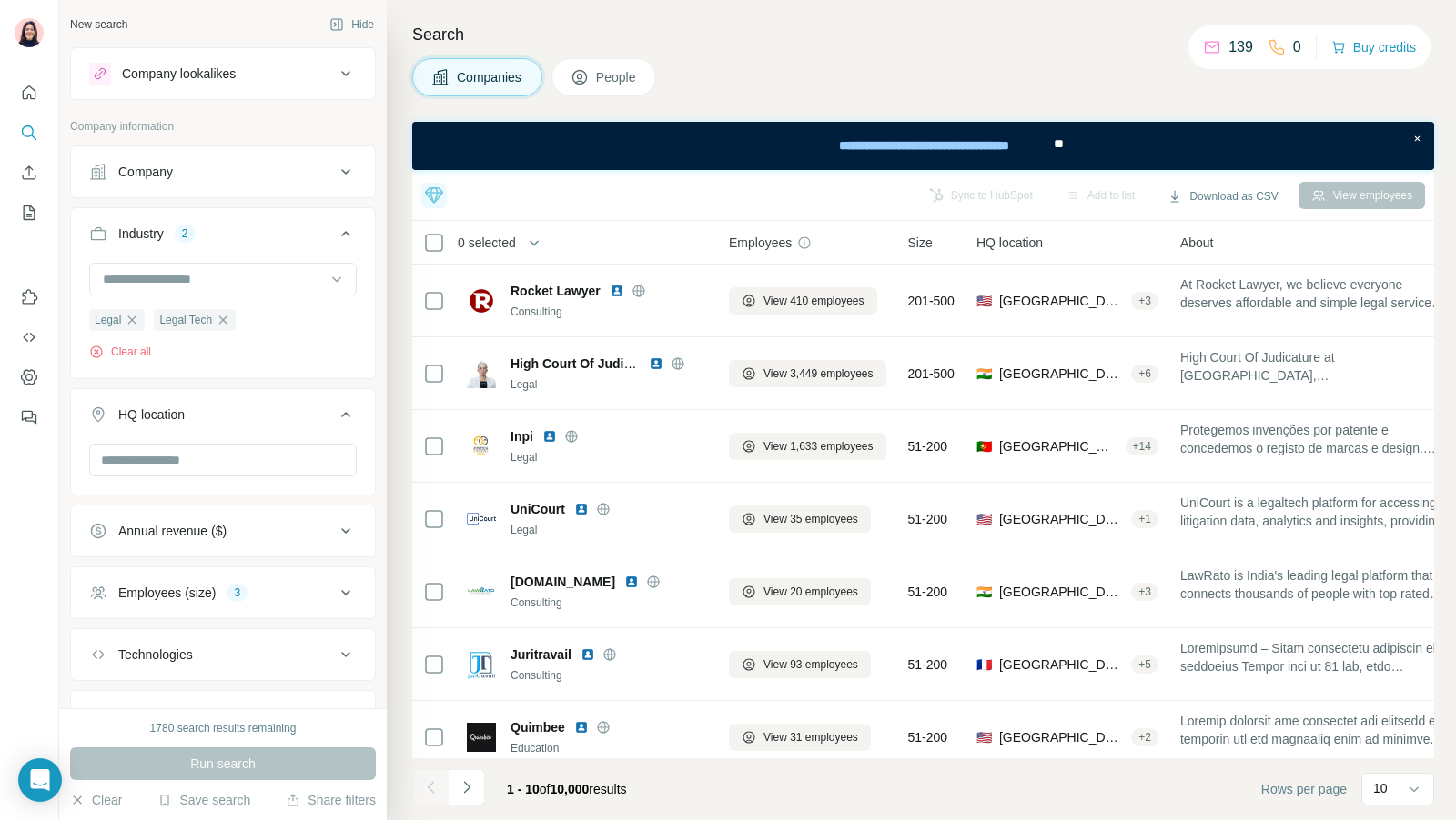
click at [281, 590] on div "Employees (size) 3" at bounding box center [212, 592] width 246 height 18
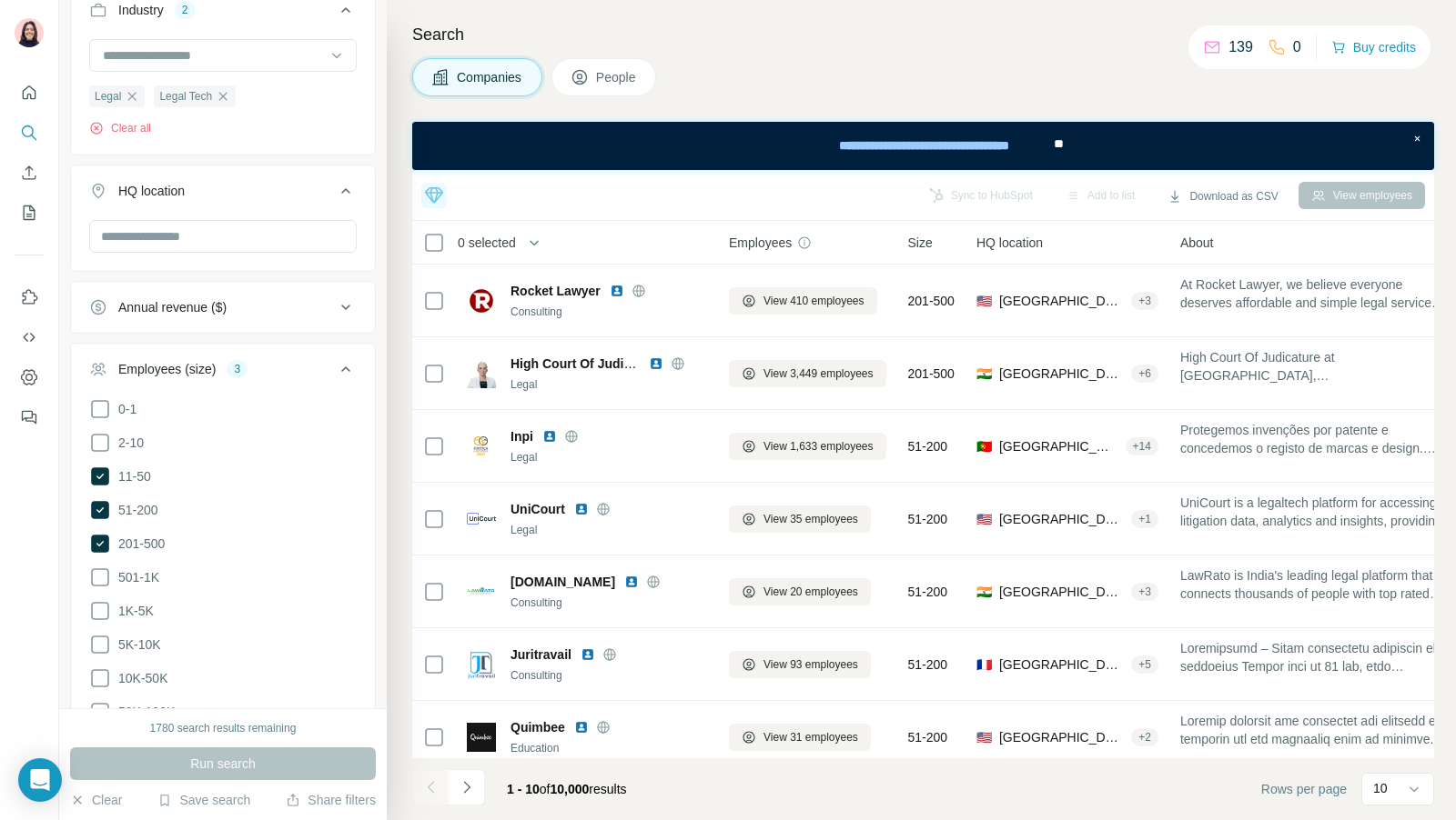
click at [437, 209] on div at bounding box center [435, 197] width 26 height 29
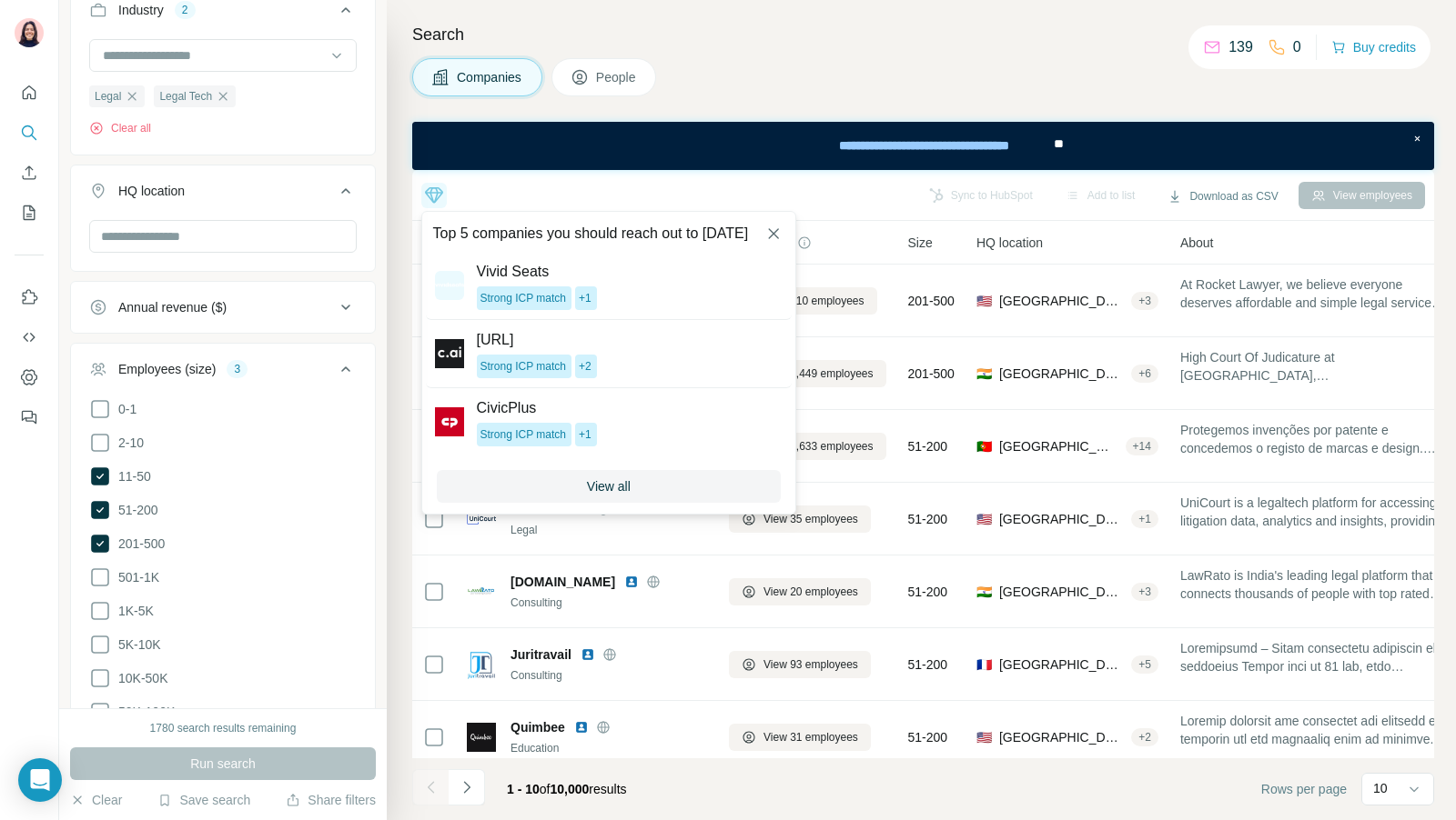
click at [499, 190] on div "Top 5 companies you should reach out to [DATE]" at bounding box center [611, 196] width 315 height 22
click at [780, 238] on icon "button" at bounding box center [773, 234] width 18 height 18
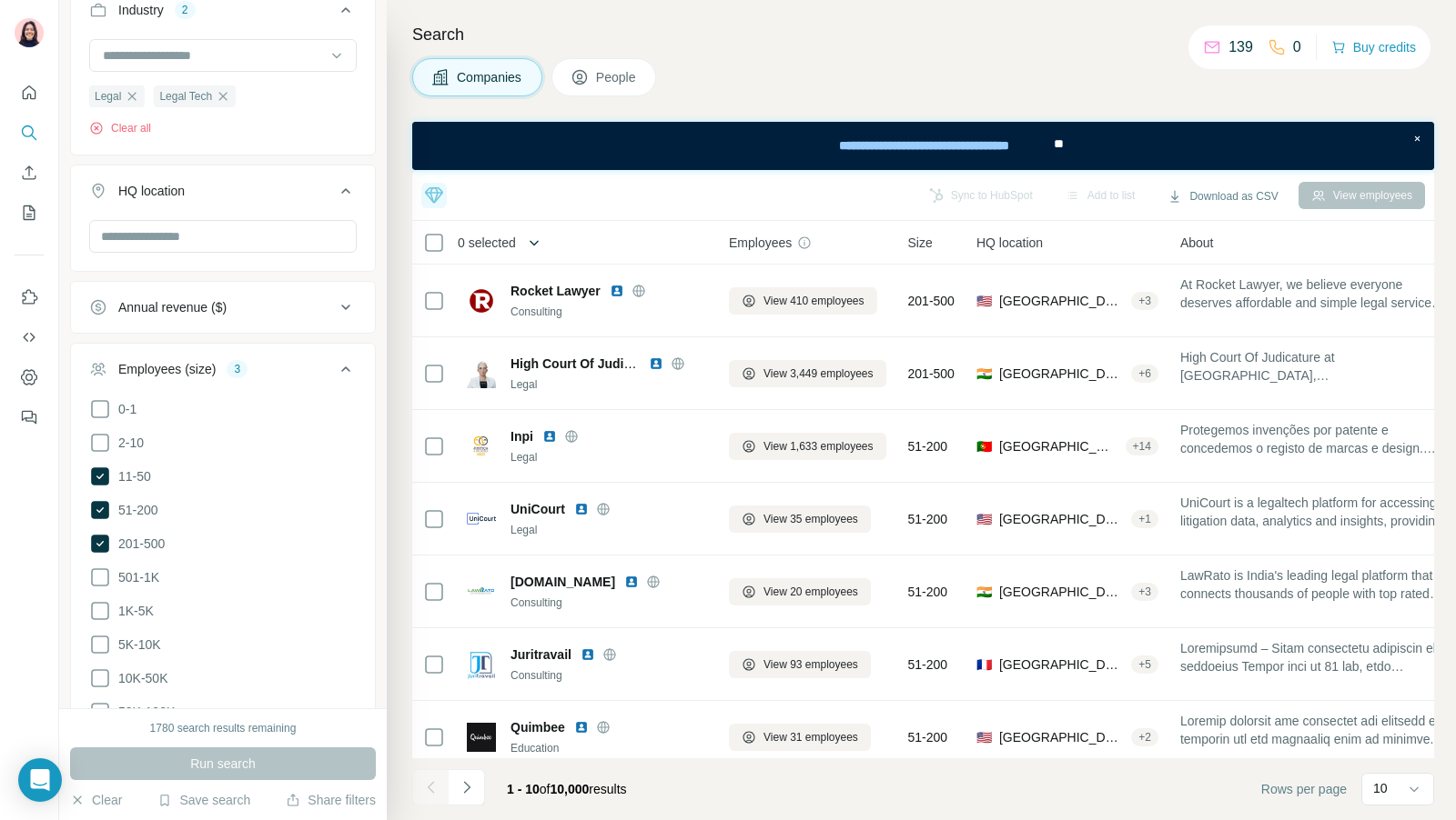
click at [543, 245] on icon "button" at bounding box center [534, 243] width 18 height 18
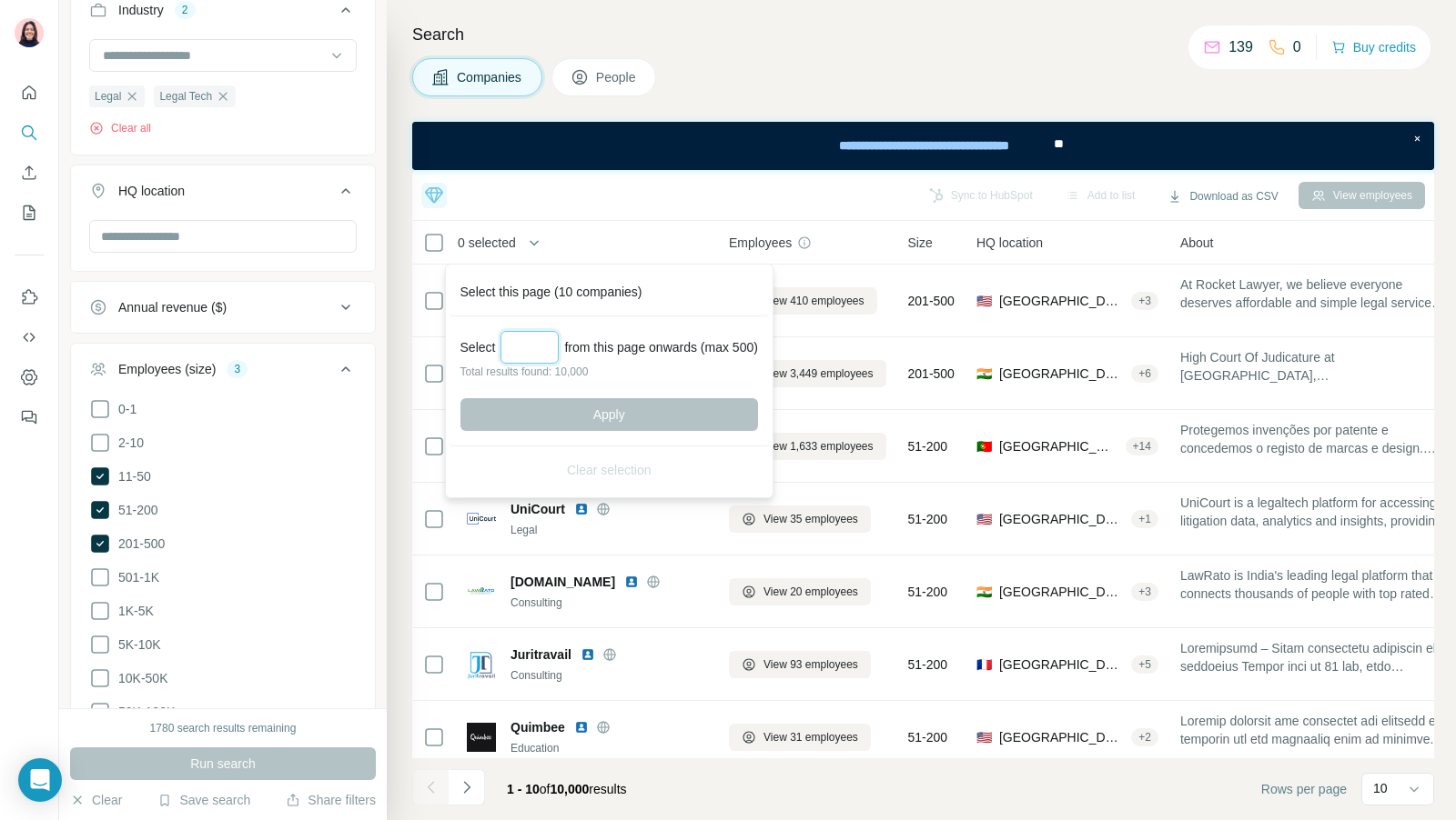
click at [543, 354] on input "Select a number (up to 500)" at bounding box center [529, 347] width 59 height 33
click at [681, 223] on th "0 selected" at bounding box center [557, 243] width 291 height 44
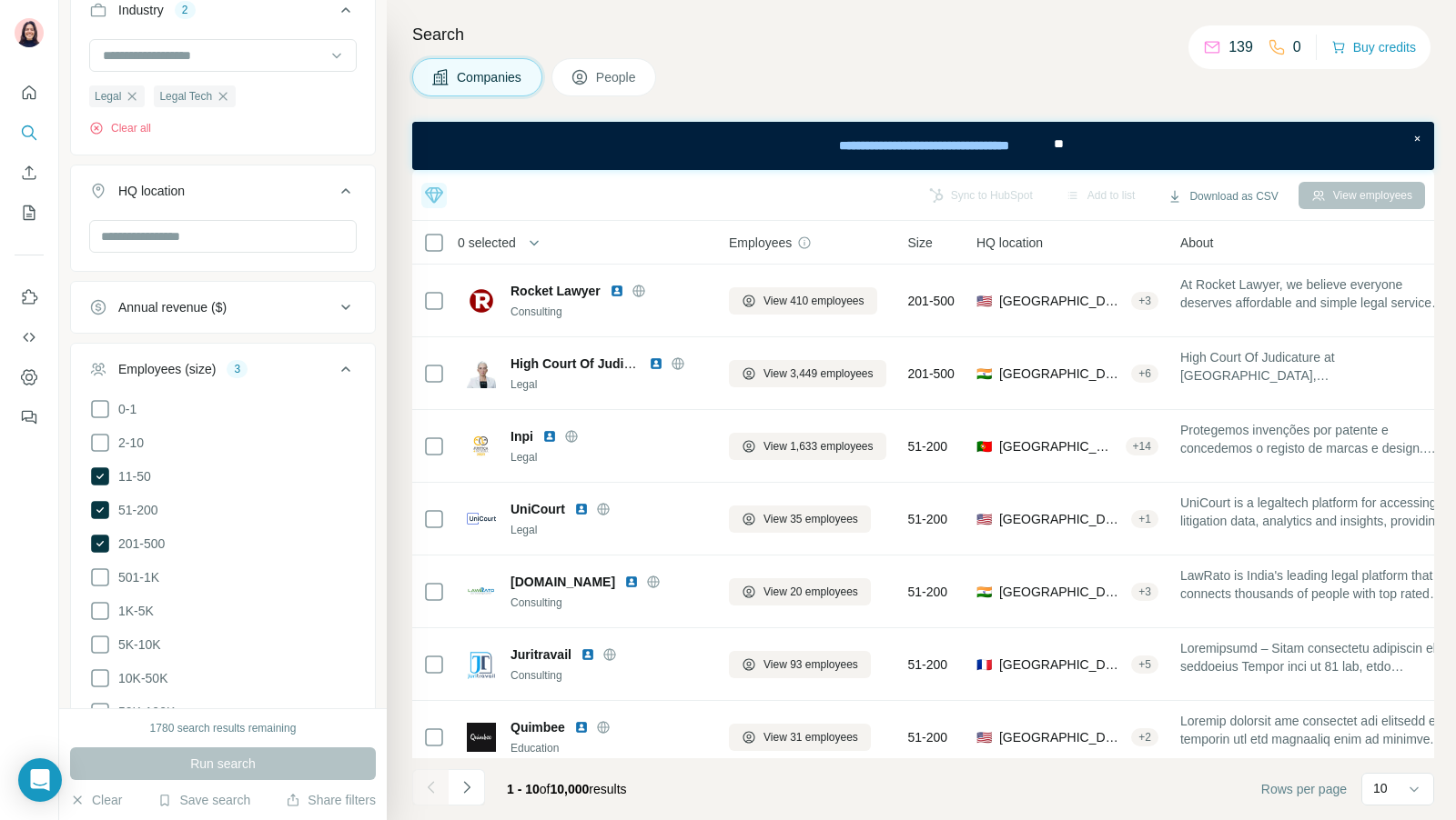
click at [616, 86] on button "People" at bounding box center [604, 78] width 105 height 38
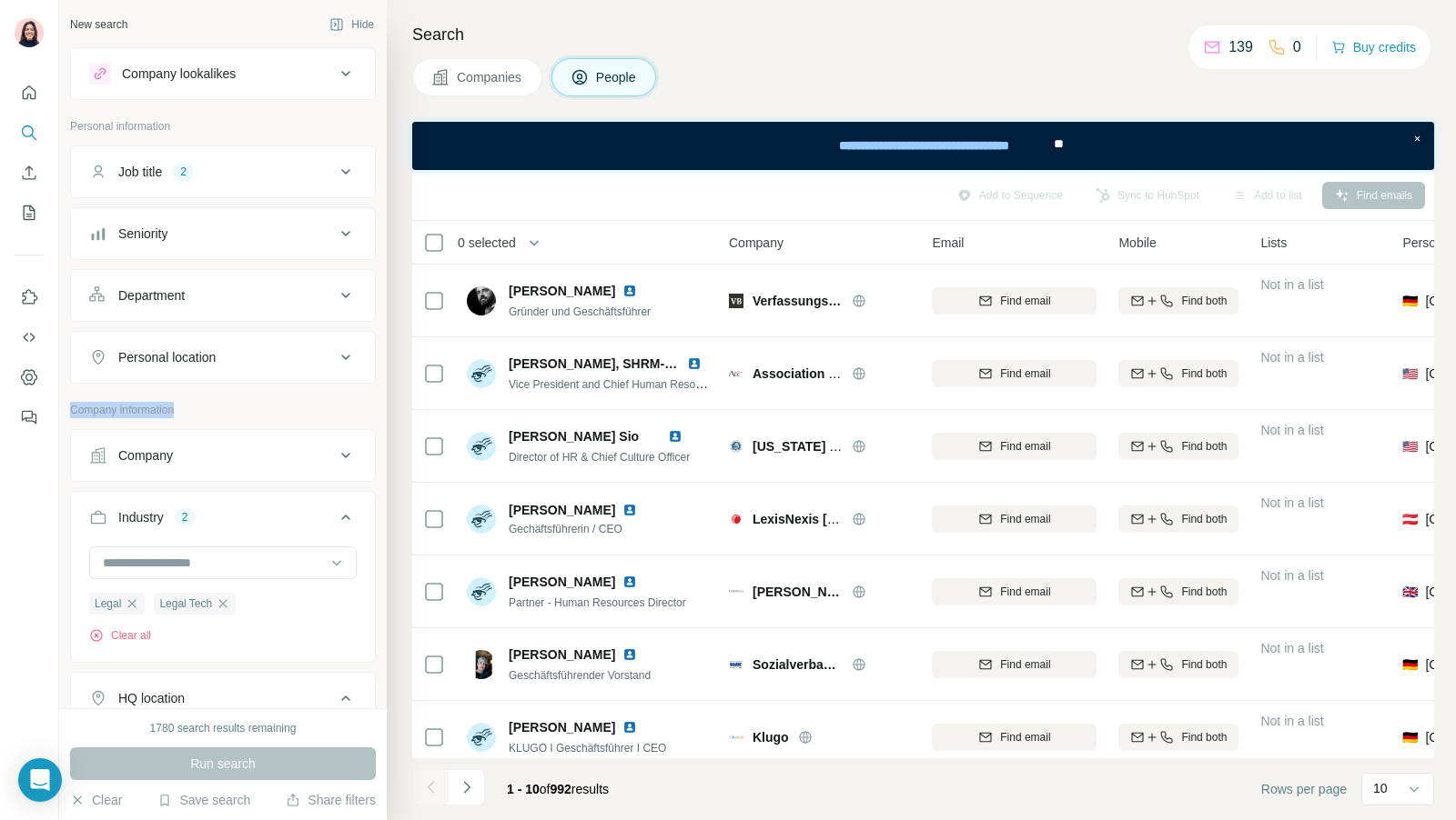
drag, startPoint x: 72, startPoint y: 407, endPoint x: 187, endPoint y: 420, distance: 115.7
click at [187, 420] on div "Company information" at bounding box center [222, 414] width 305 height 27
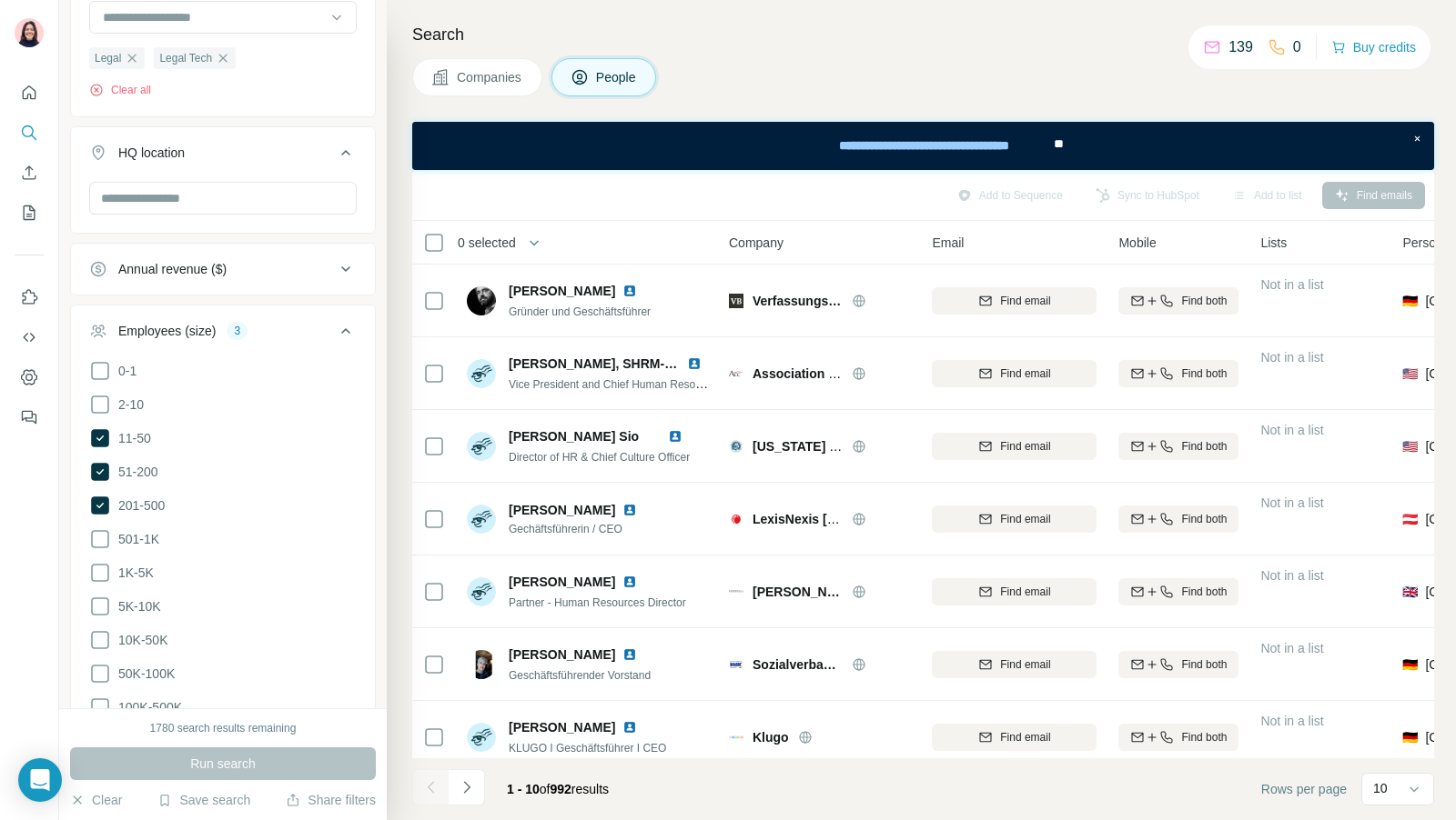
scroll to position [923, 0]
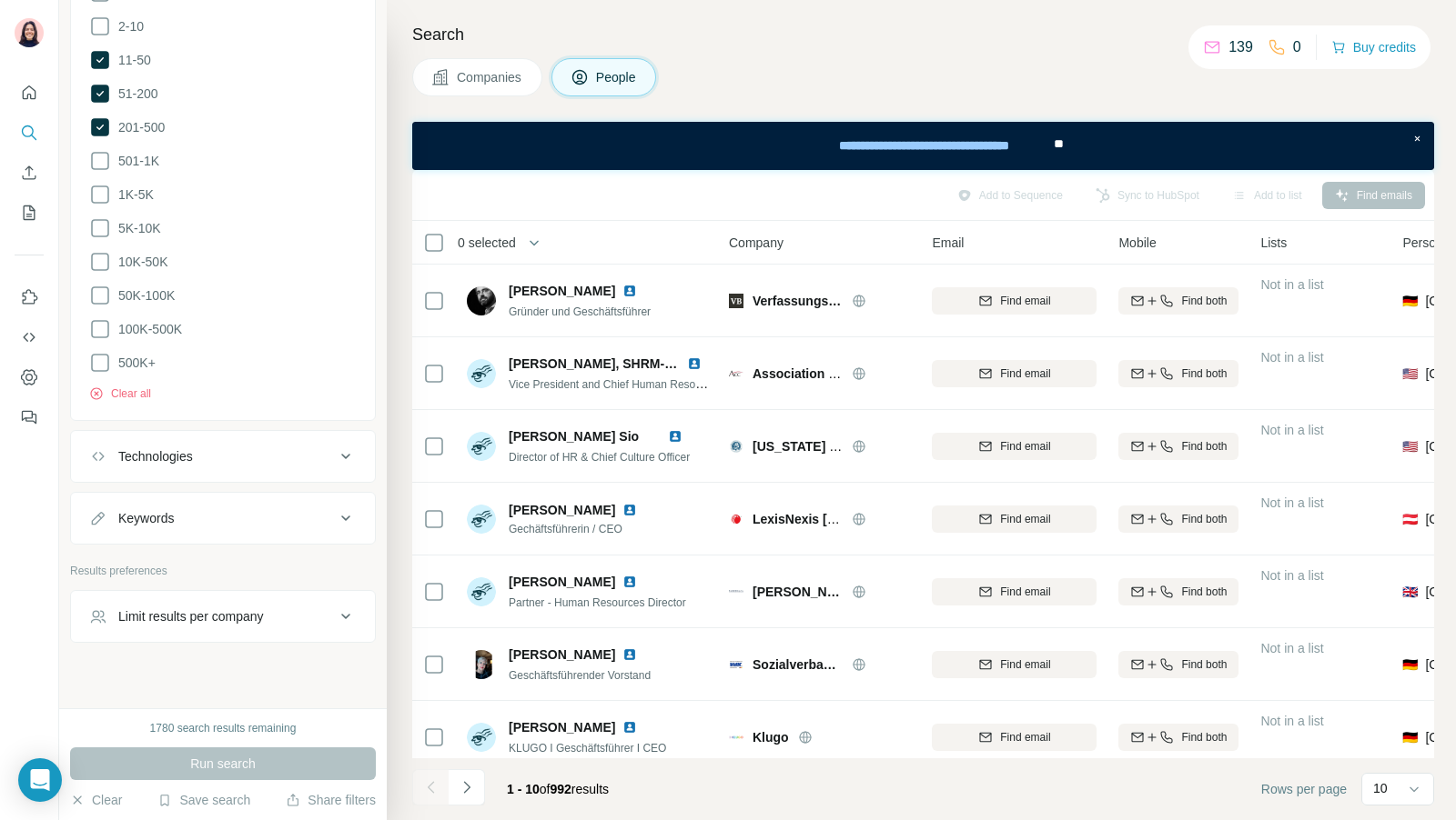
click at [475, 99] on div "Search Companies People Add to Sequence Sync to HubSpot Add to list Find emails…" at bounding box center [921, 410] width 1069 height 820
click at [485, 81] on span "Companies" at bounding box center [489, 78] width 67 height 18
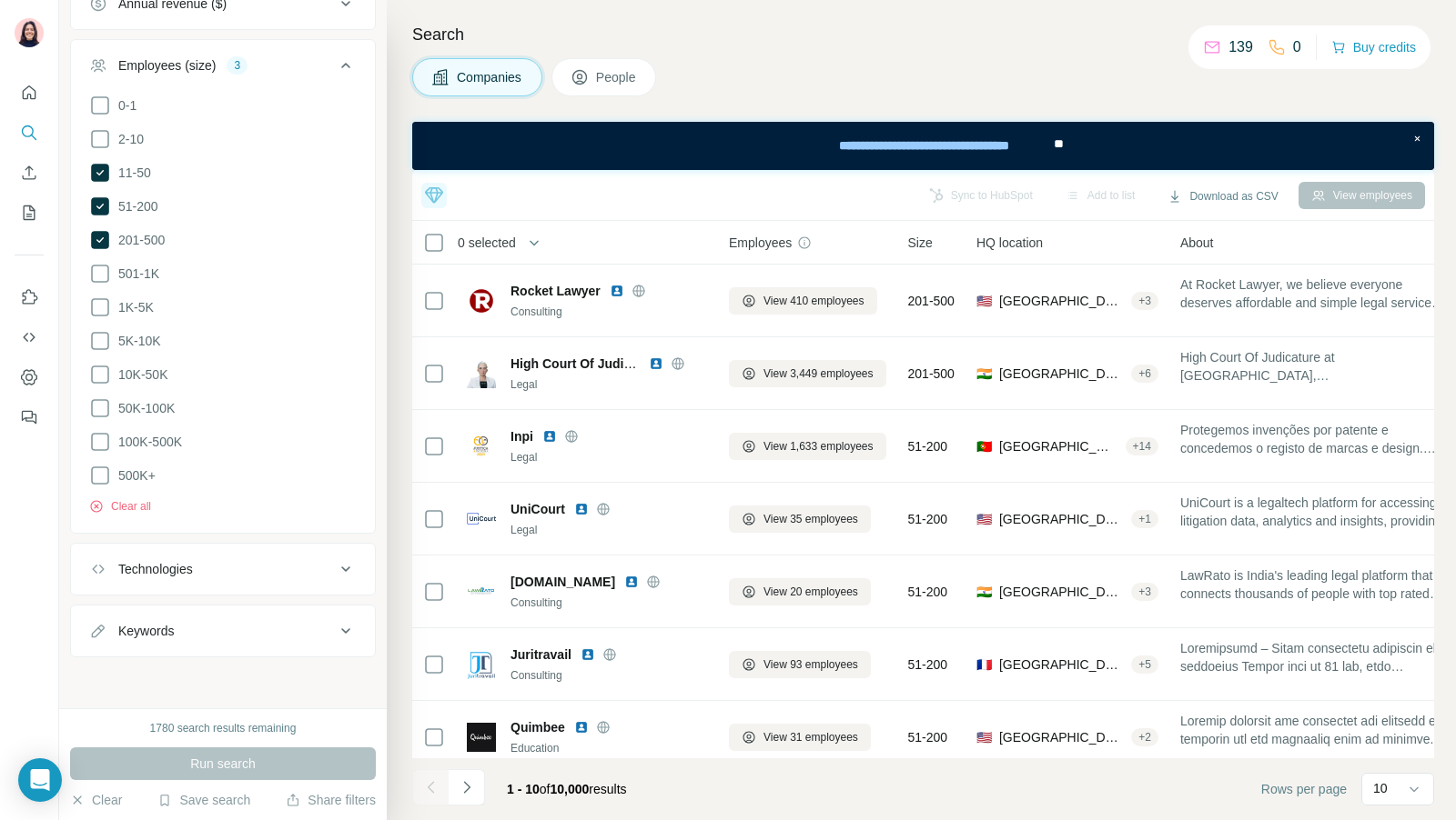
scroll to position [513, 0]
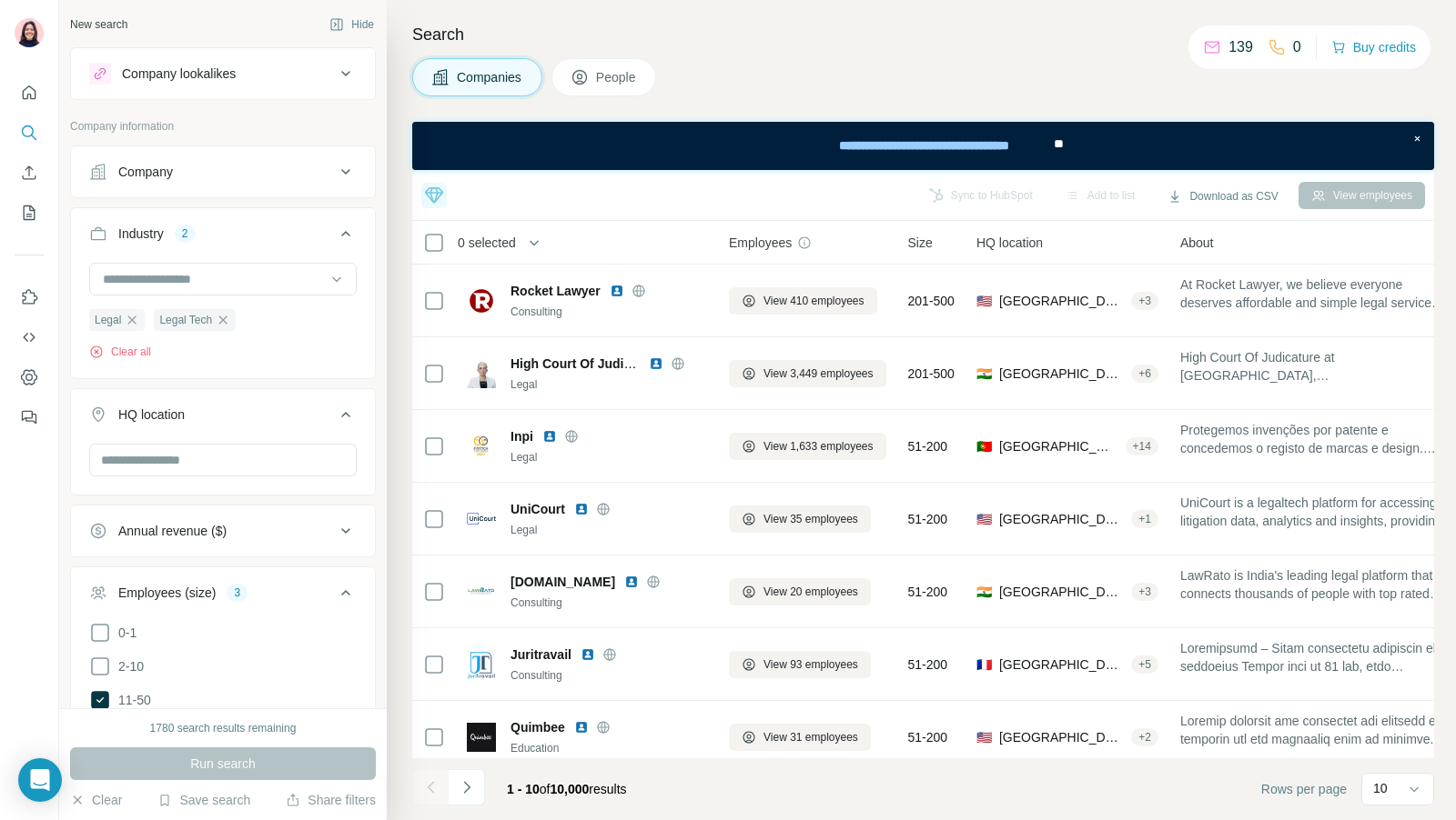
click at [622, 70] on span "People" at bounding box center [617, 78] width 42 height 18
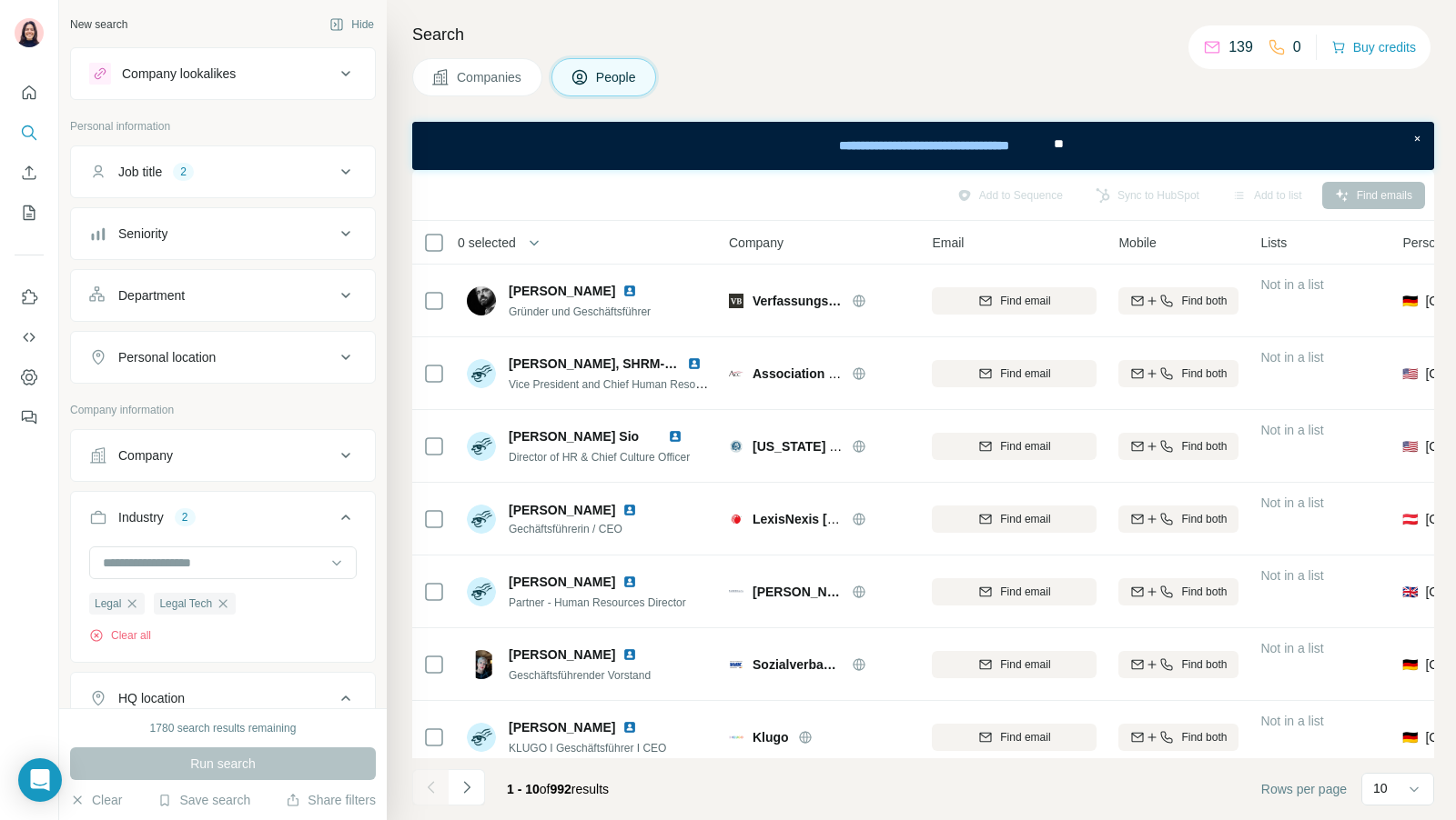
click at [139, 364] on button "Personal location" at bounding box center [223, 358] width 304 height 44
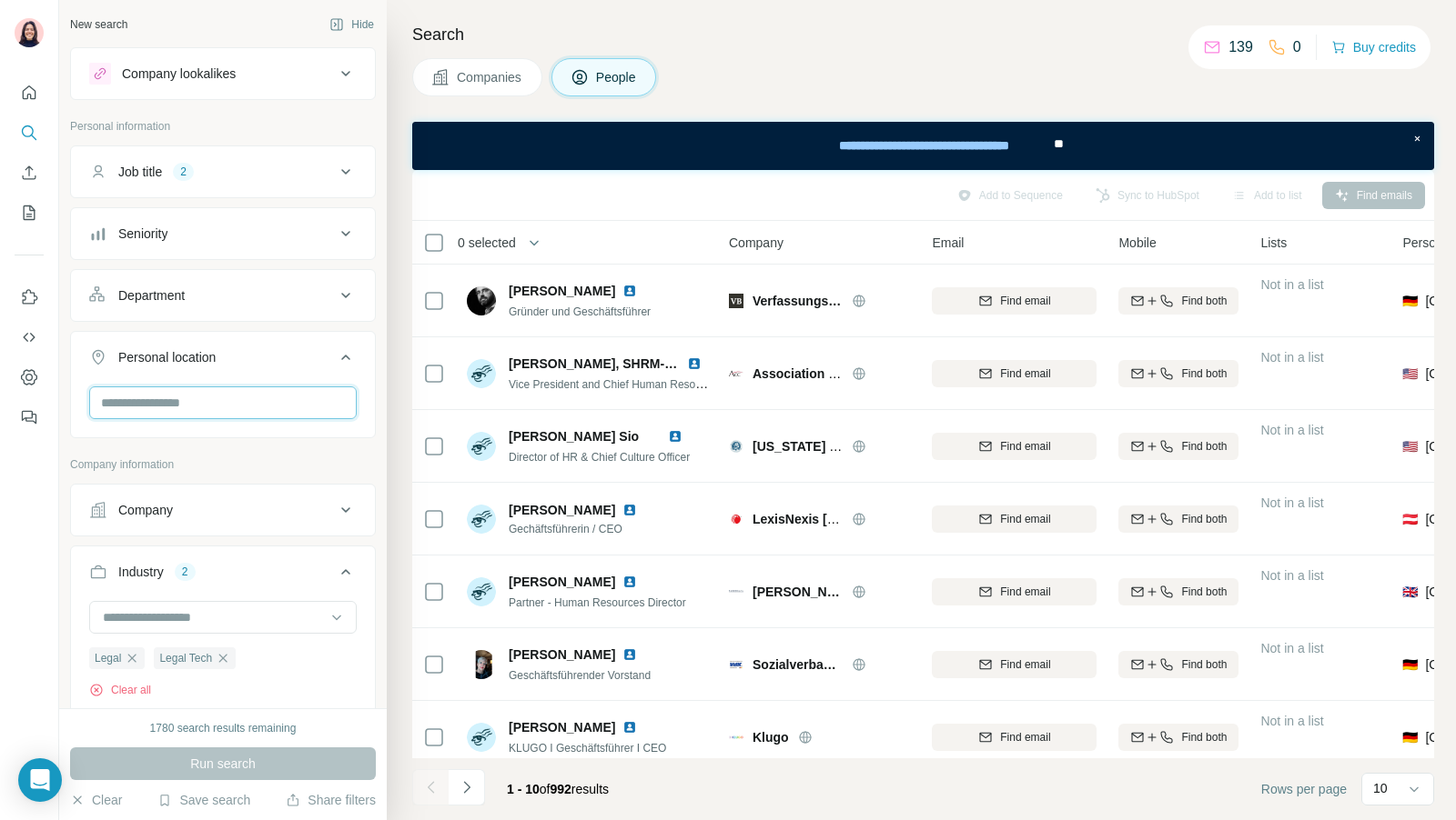
click at [137, 408] on input "text" at bounding box center [223, 403] width 268 height 33
type input "*****"
click at [164, 440] on label "🇳🇱 [GEOGRAPHIC_DATA]" at bounding box center [179, 447] width 152 height 22
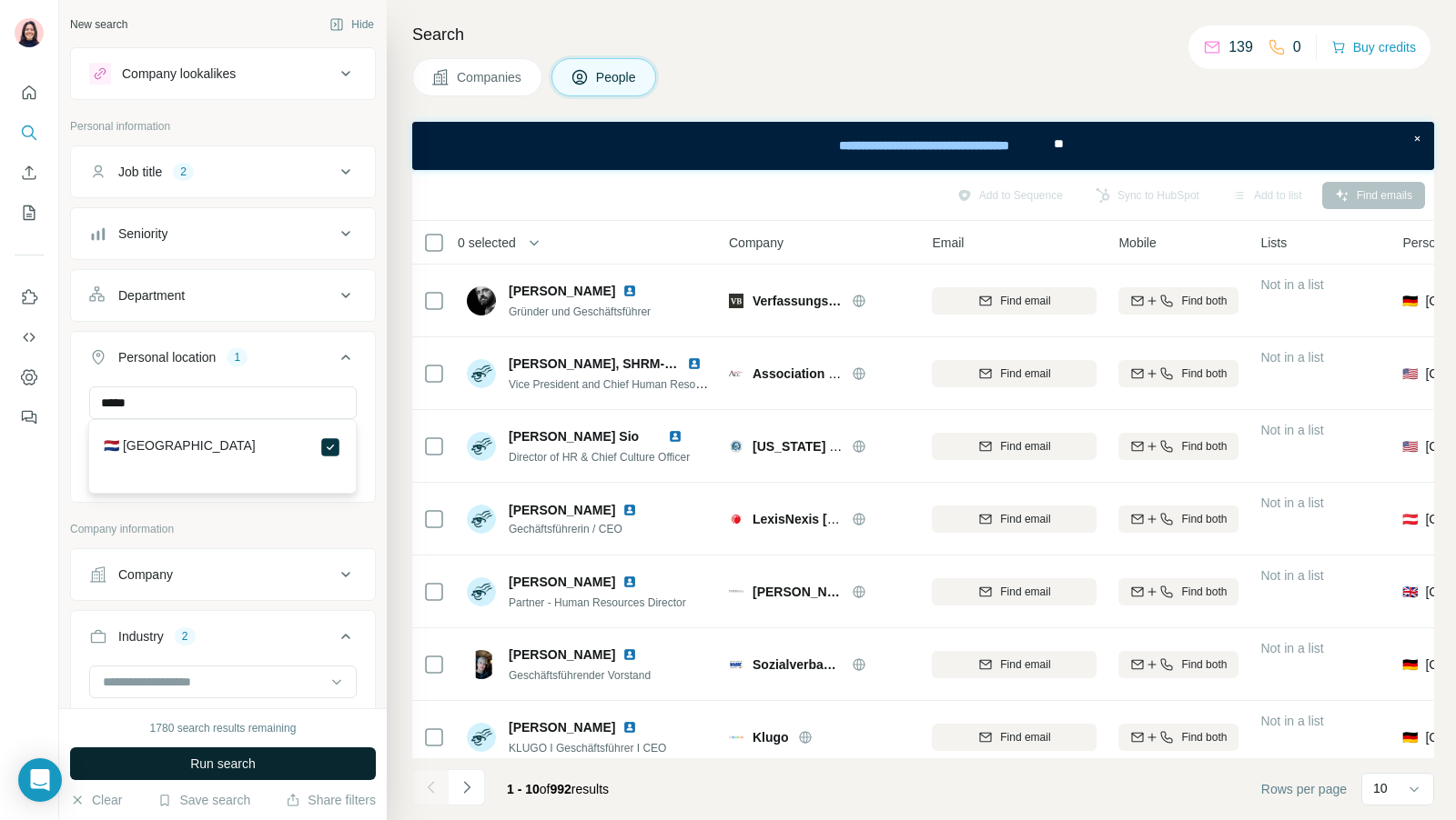
click at [286, 753] on button "Run search" at bounding box center [222, 763] width 305 height 33
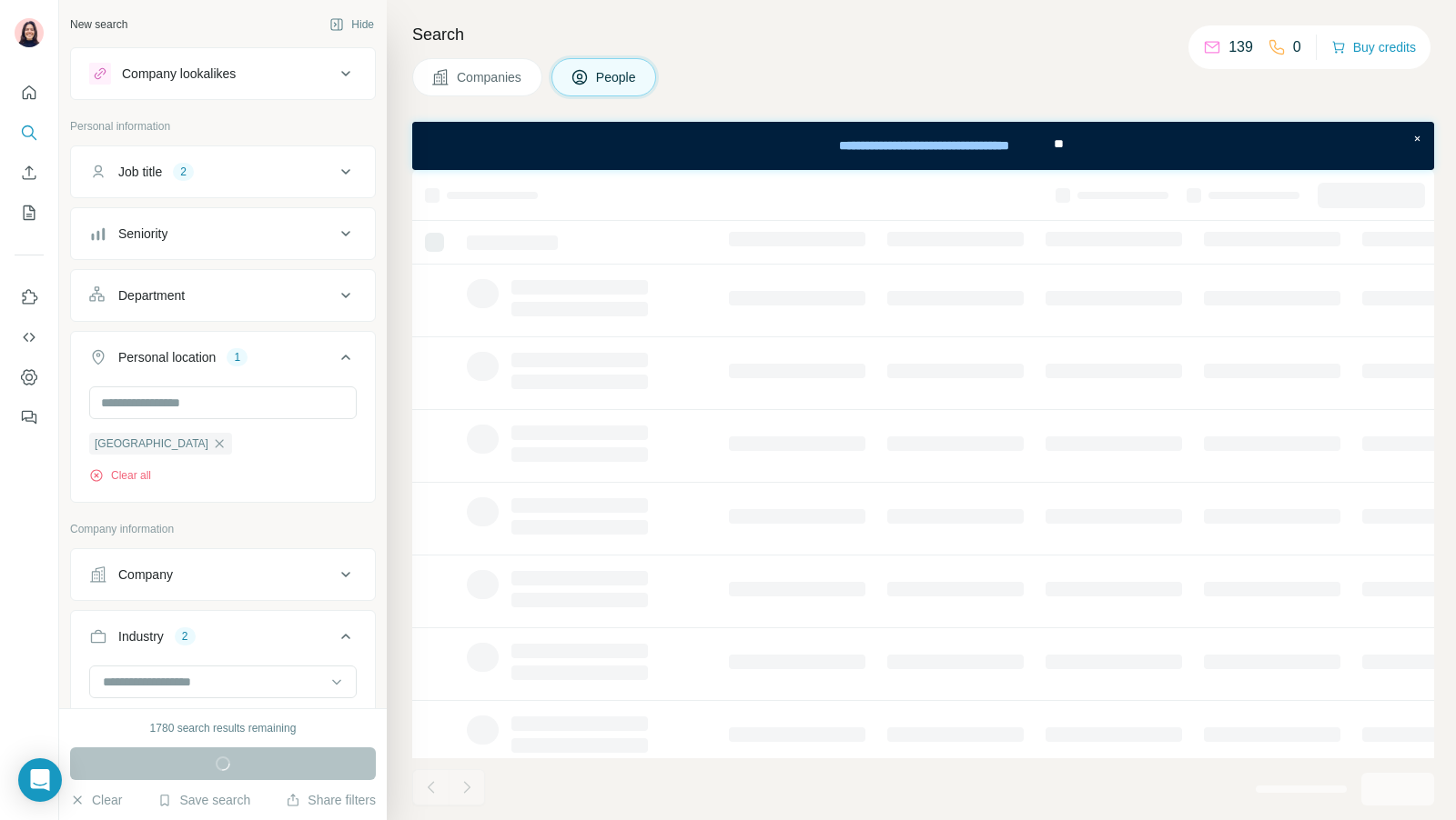
scroll to position [1107, 0]
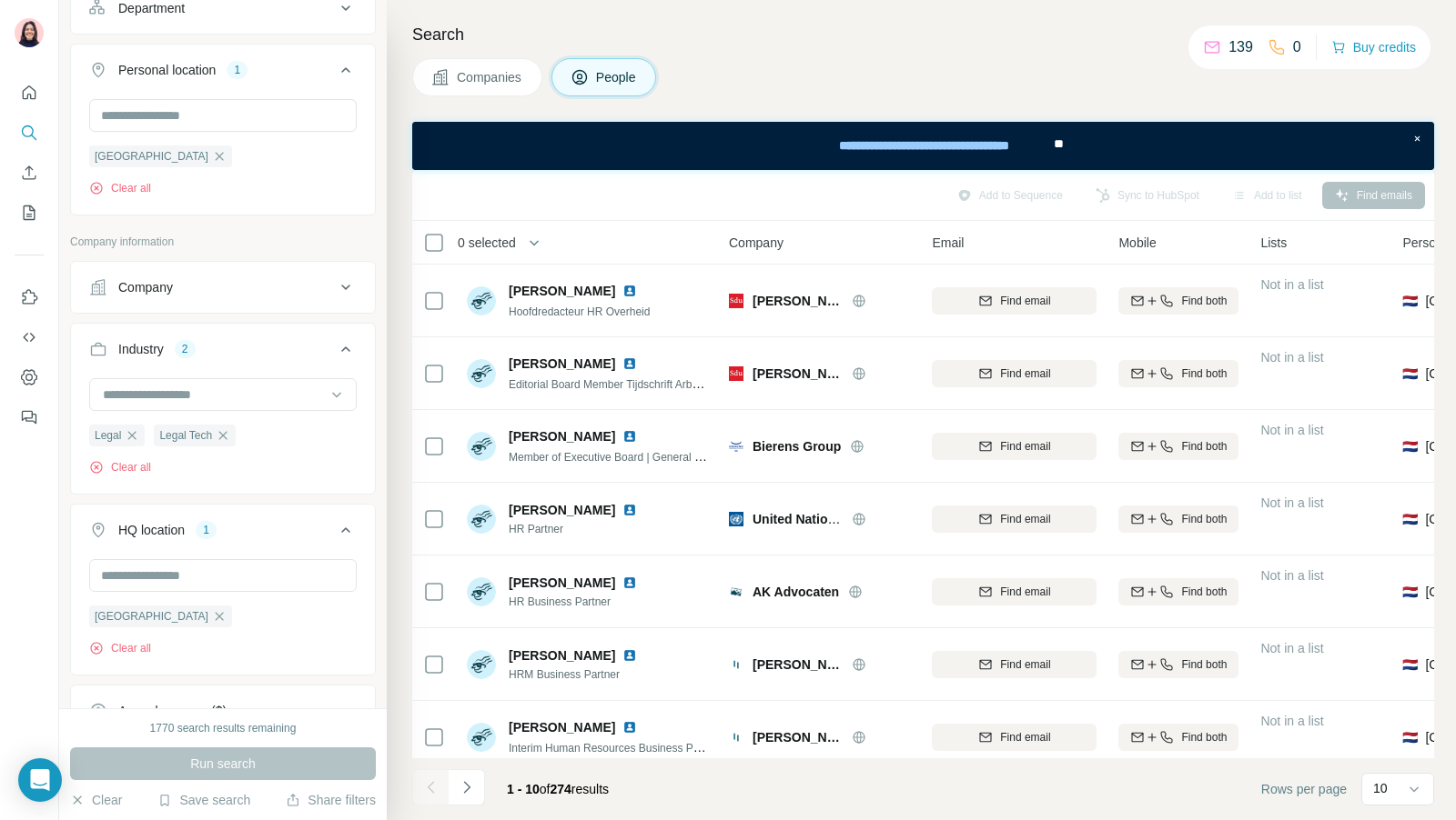
scroll to position [293, 0]
click at [212, 604] on icon "button" at bounding box center [219, 610] width 15 height 15
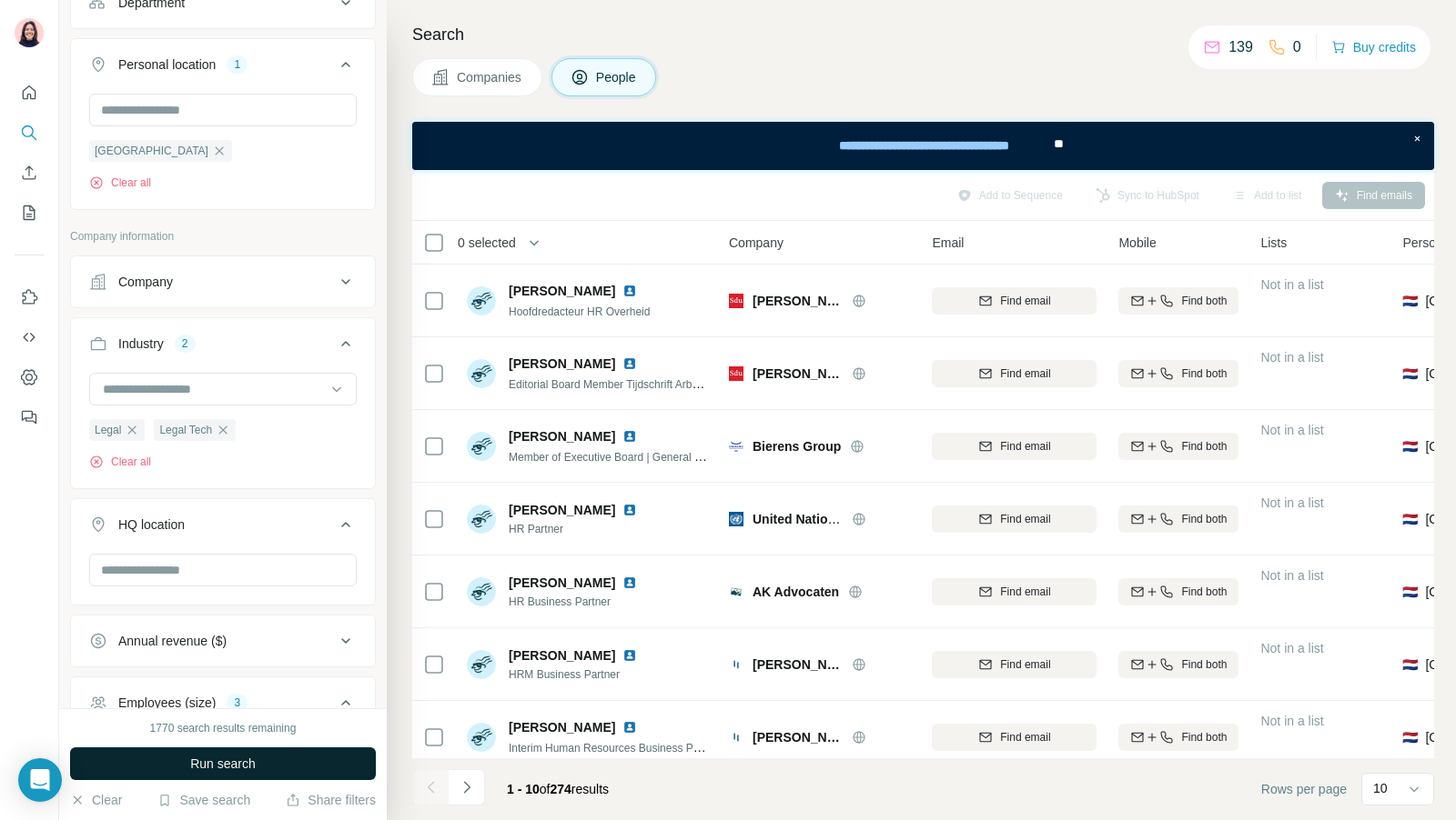
click at [246, 753] on button "Run search" at bounding box center [222, 763] width 305 height 33
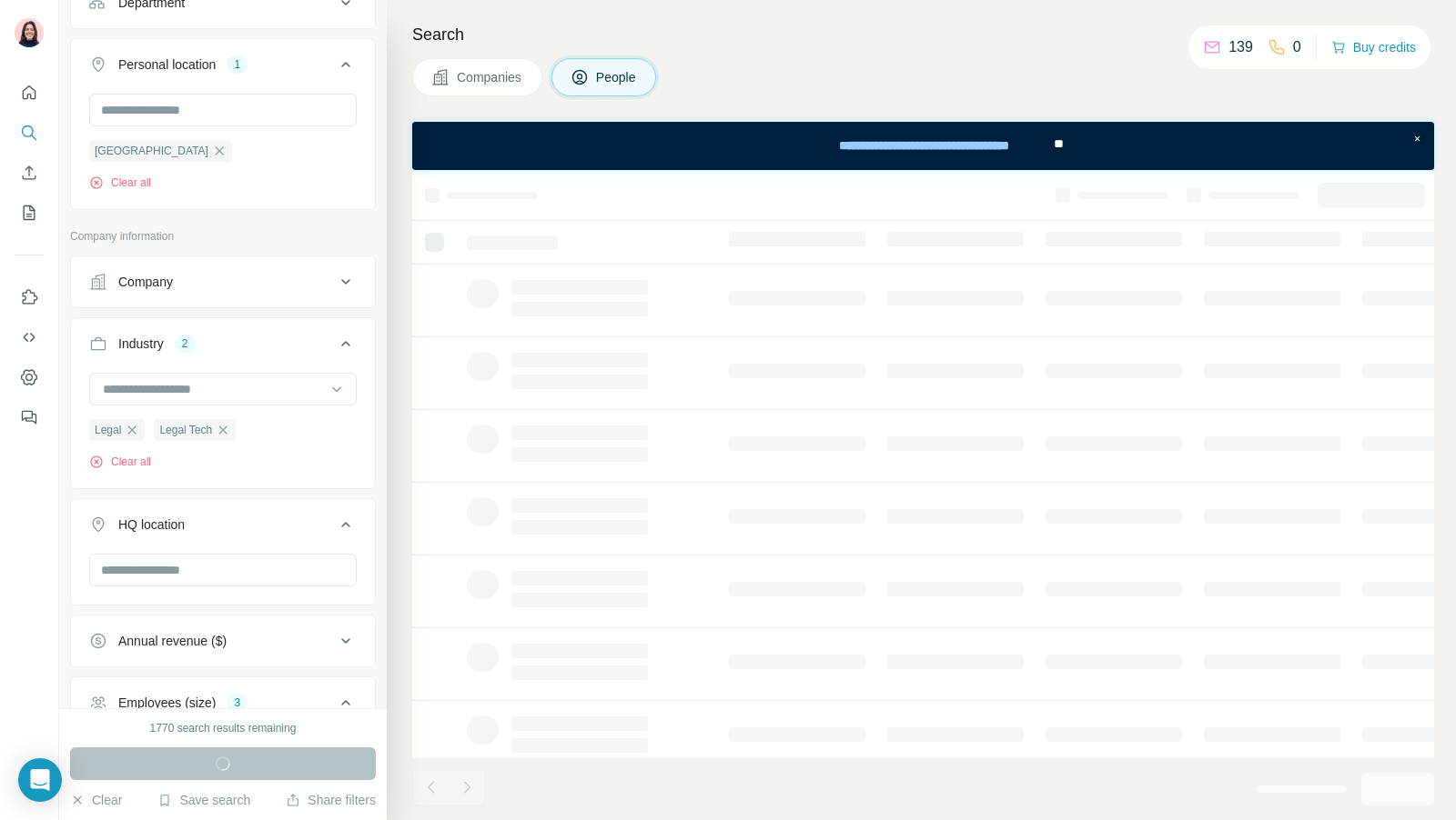
click at [251, 783] on div "1770 search results remaining Run search Clear Save search Share filters" at bounding box center [222, 764] width 327 height 112
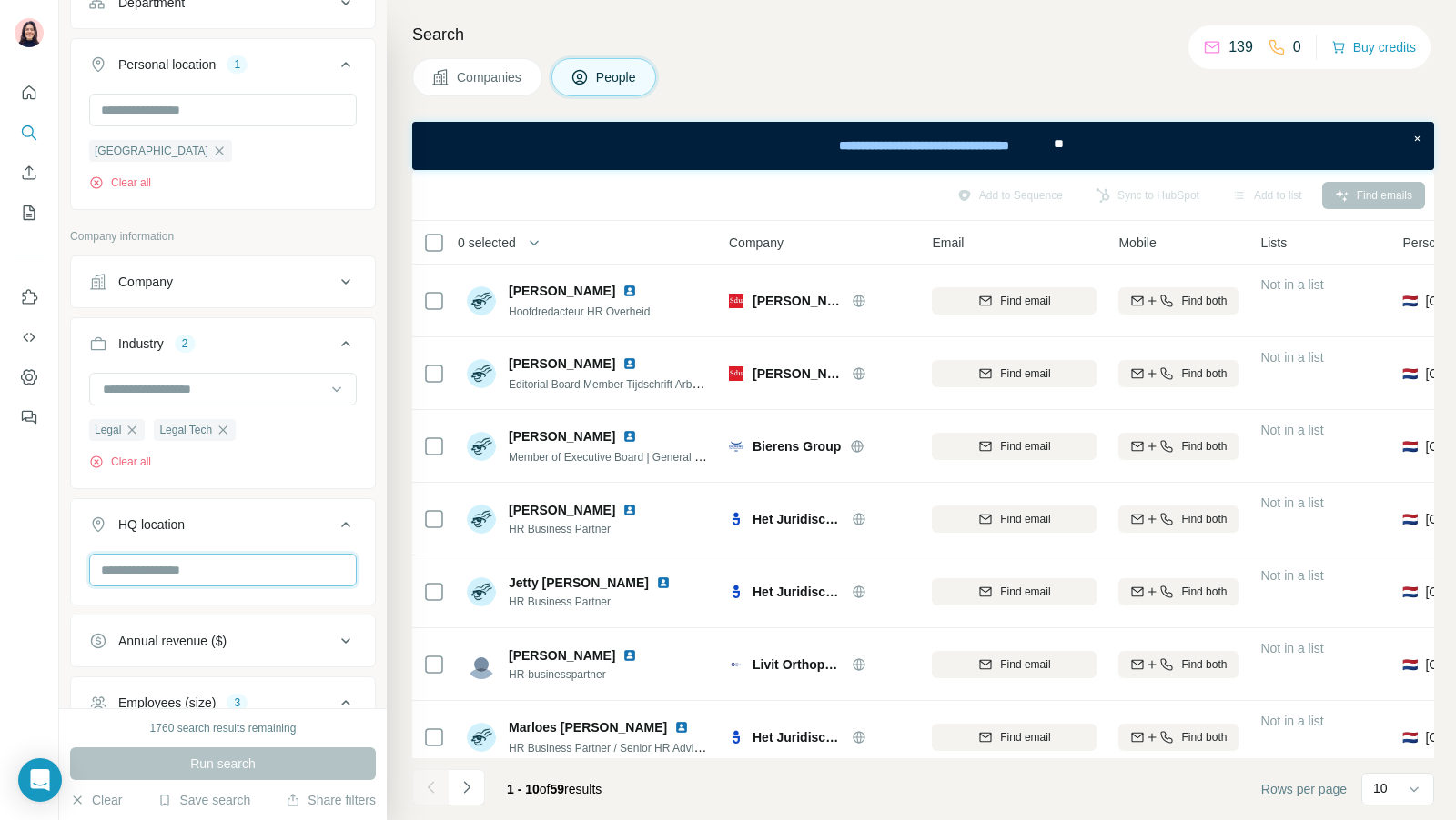
click at [205, 569] on input "text" at bounding box center [223, 570] width 268 height 33
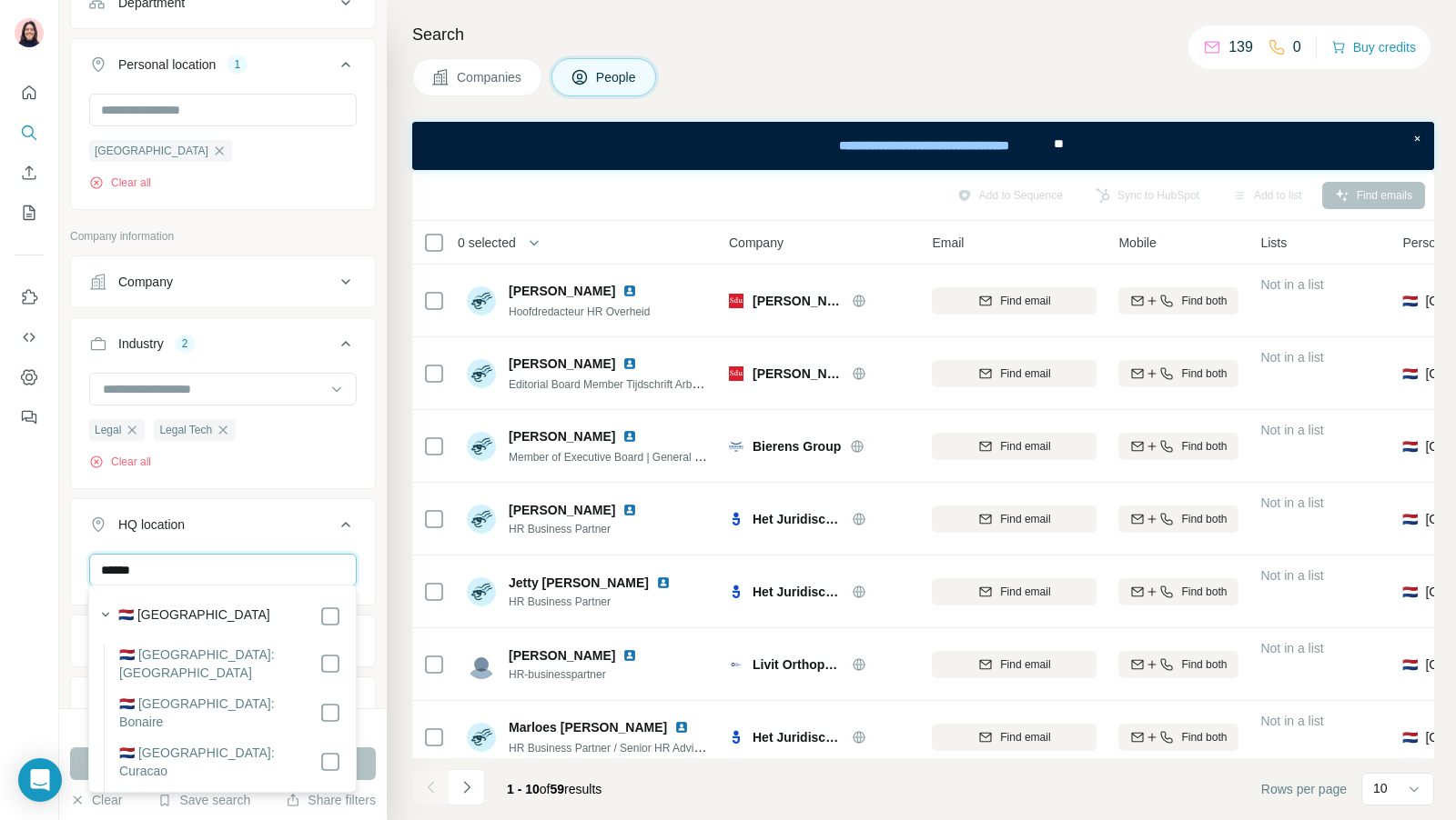
type input "******"
click at [195, 616] on label "🇳🇱 [GEOGRAPHIC_DATA]" at bounding box center [194, 616] width 152 height 22
click at [356, 765] on div "🇳🇱 Netherlands 🇳🇱 Netherlands: Aruba 🇳🇱 Netherlands: Bonaire 🇳🇱 Netherlands: Cu…" at bounding box center [223, 688] width 269 height 208
click at [373, 767] on button "Run search" at bounding box center [222, 763] width 305 height 33
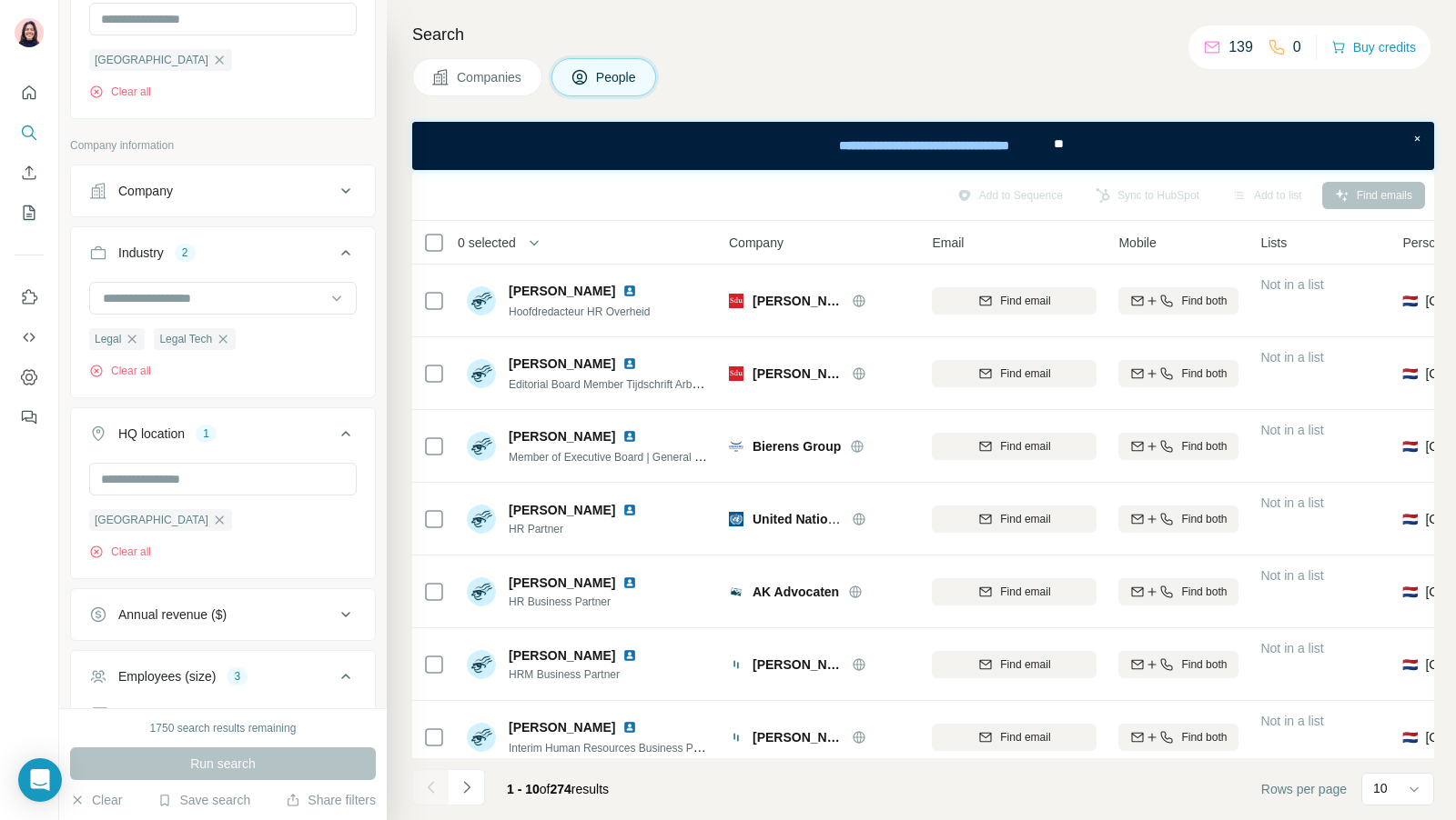
scroll to position [438, 0]
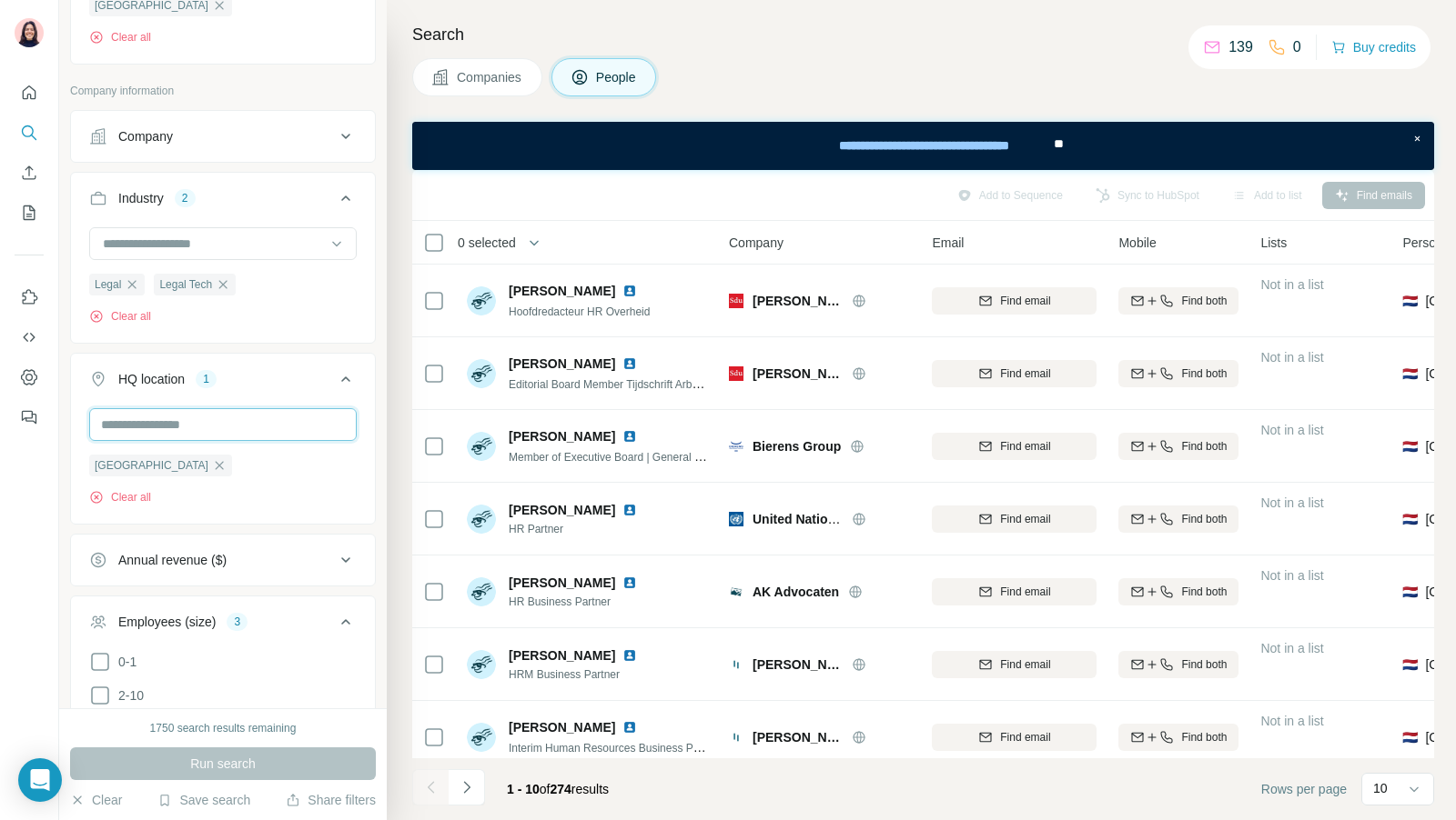
click at [204, 413] on input "text" at bounding box center [223, 424] width 268 height 33
type input "*"
type input "******"
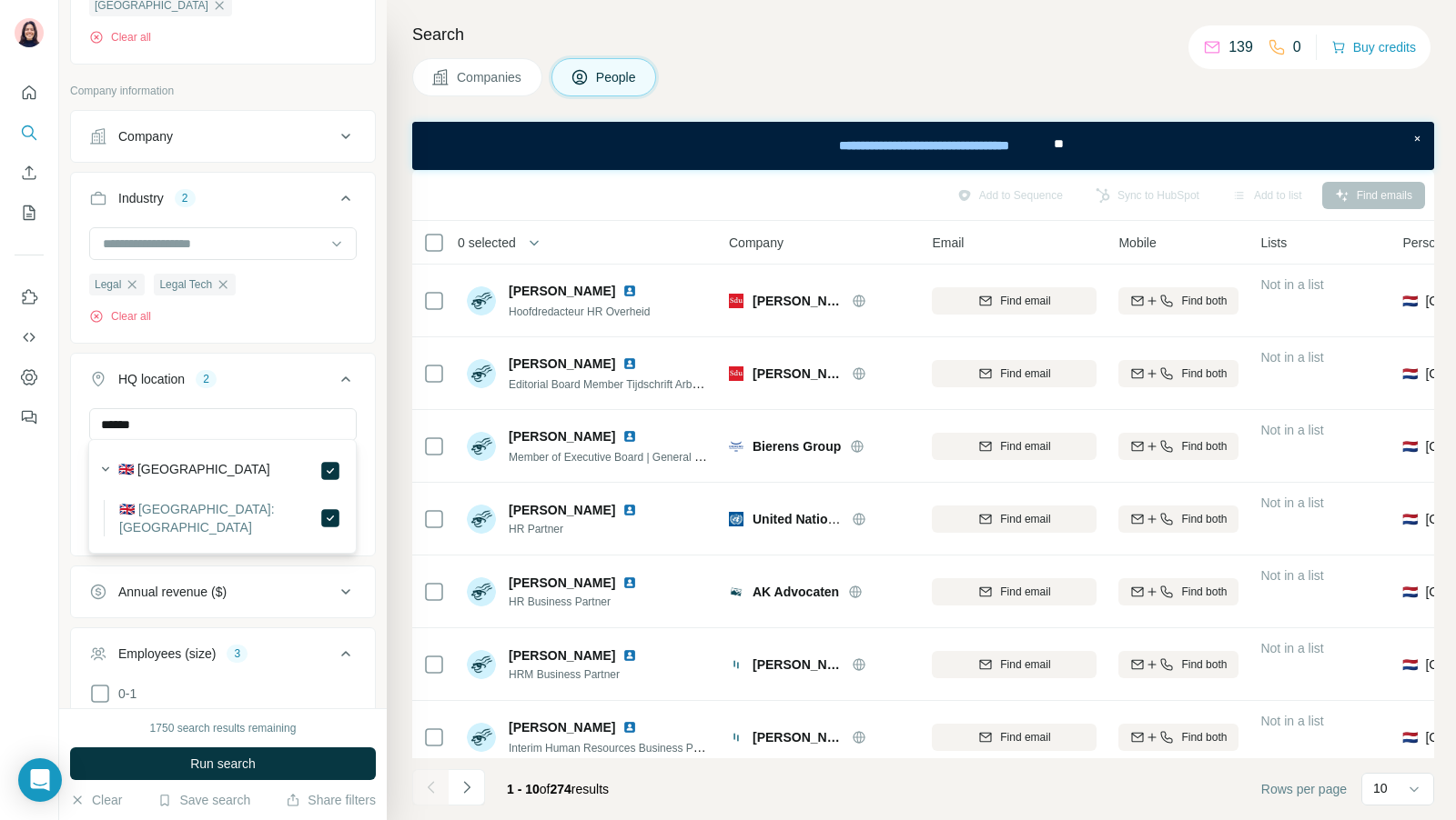
drag, startPoint x: 103, startPoint y: 797, endPoint x: 203, endPoint y: 415, distance: 394.9
click at [103, 796] on button "Clear" at bounding box center [95, 800] width 52 height 18
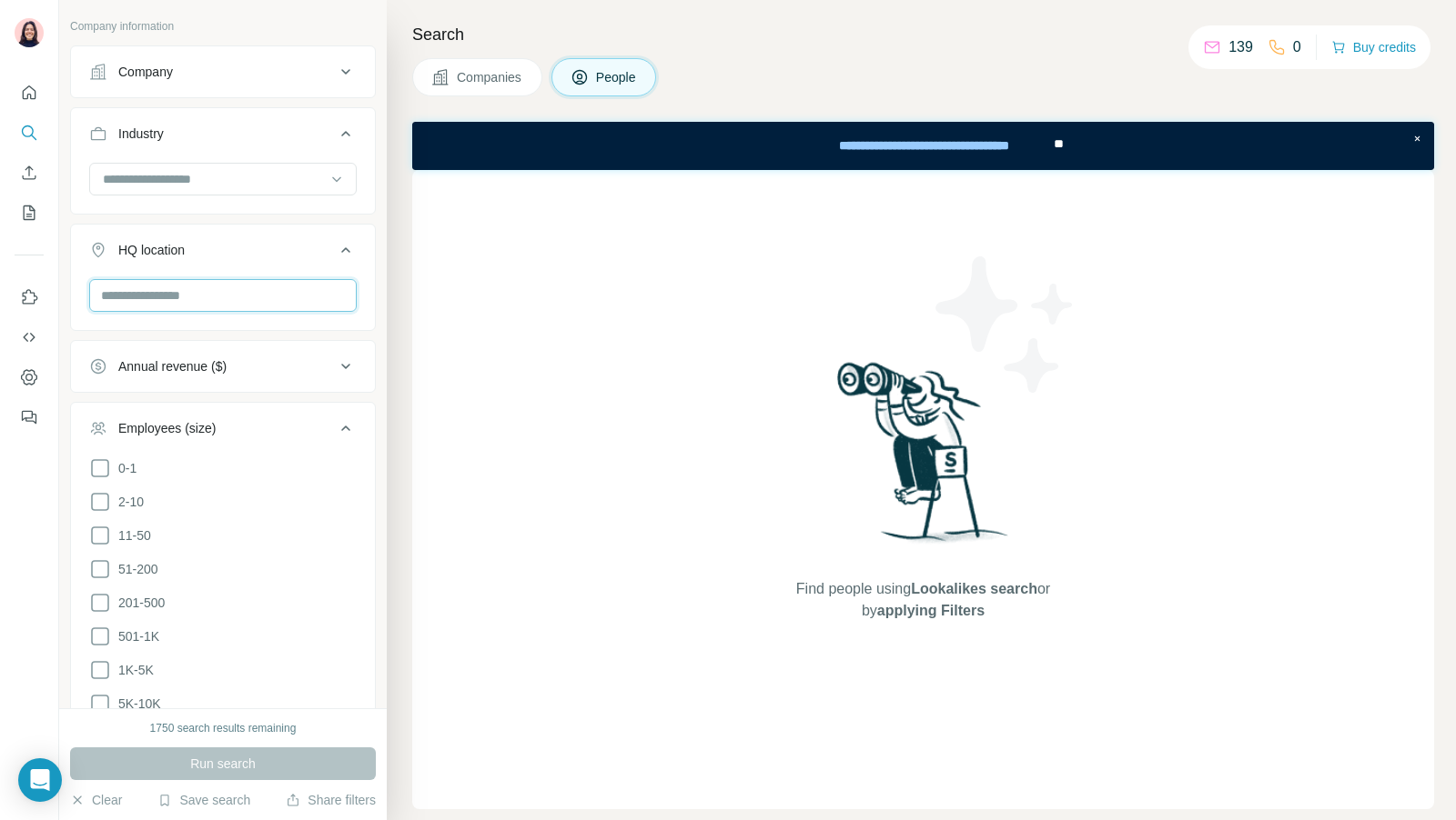
click at [188, 289] on input "text" at bounding box center [223, 295] width 268 height 33
type input "******"
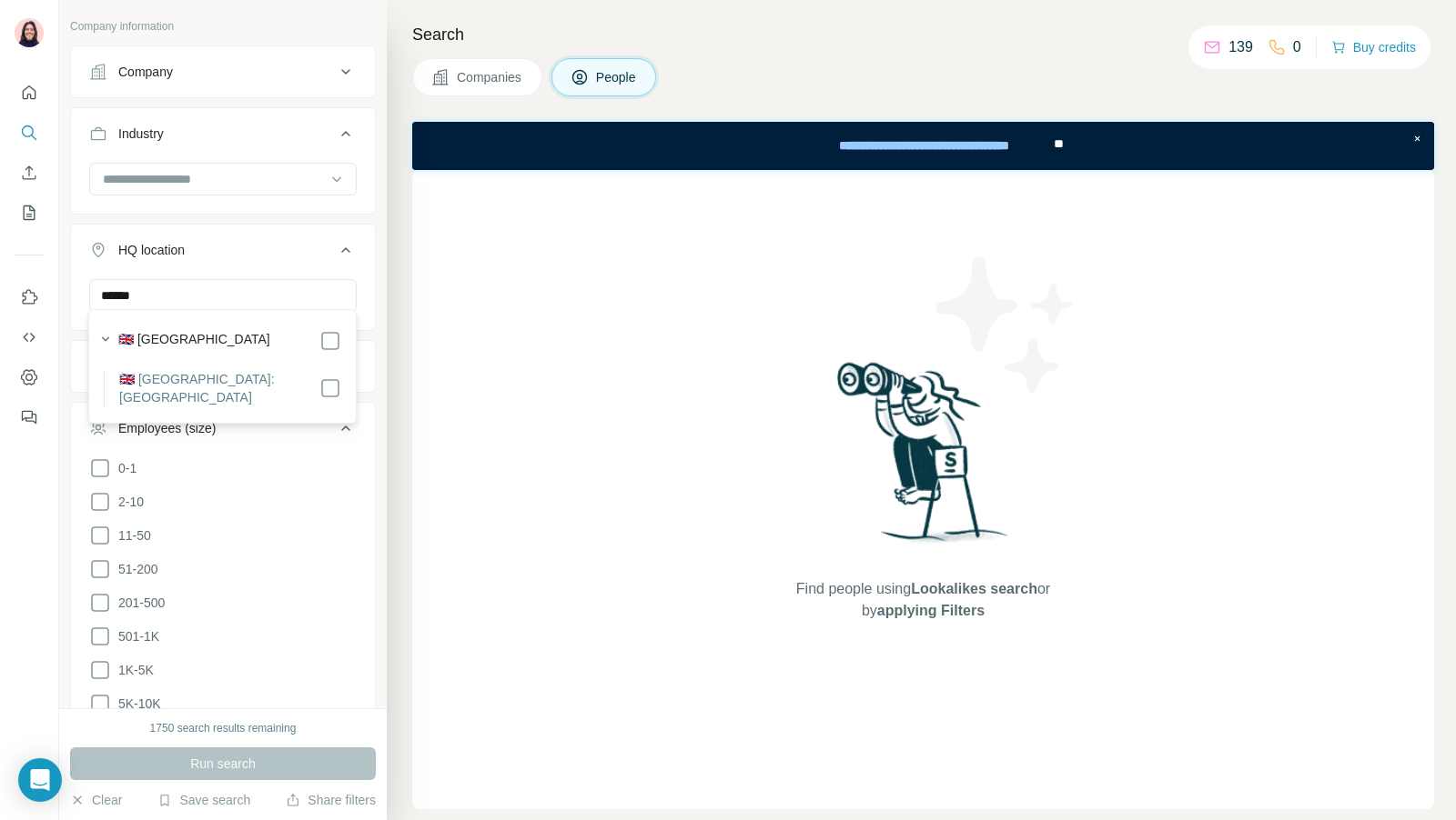
click at [198, 332] on label "🇬🇧 [GEOGRAPHIC_DATA]" at bounding box center [194, 341] width 152 height 22
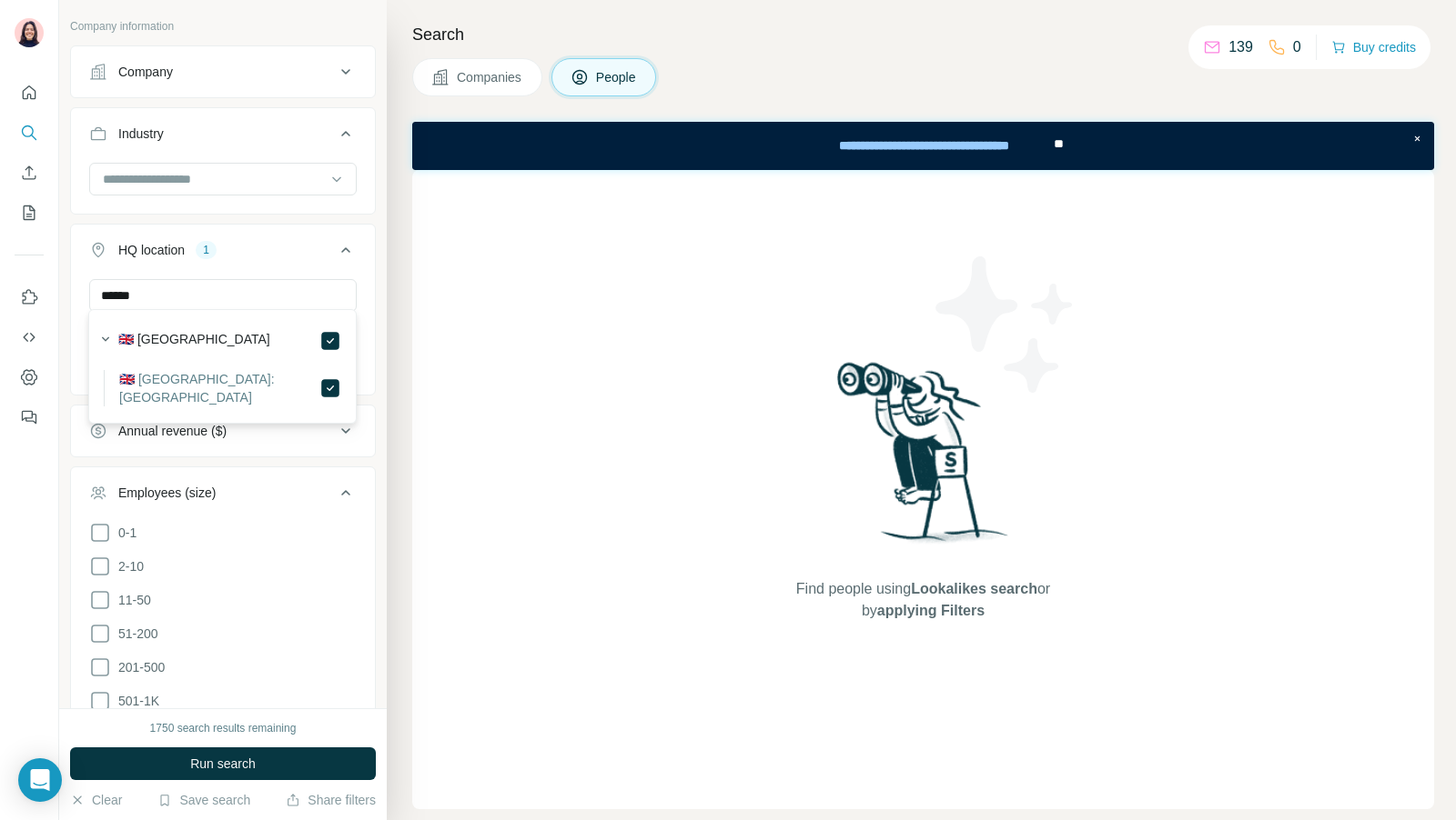
click at [178, 768] on button "Run search" at bounding box center [222, 763] width 305 height 33
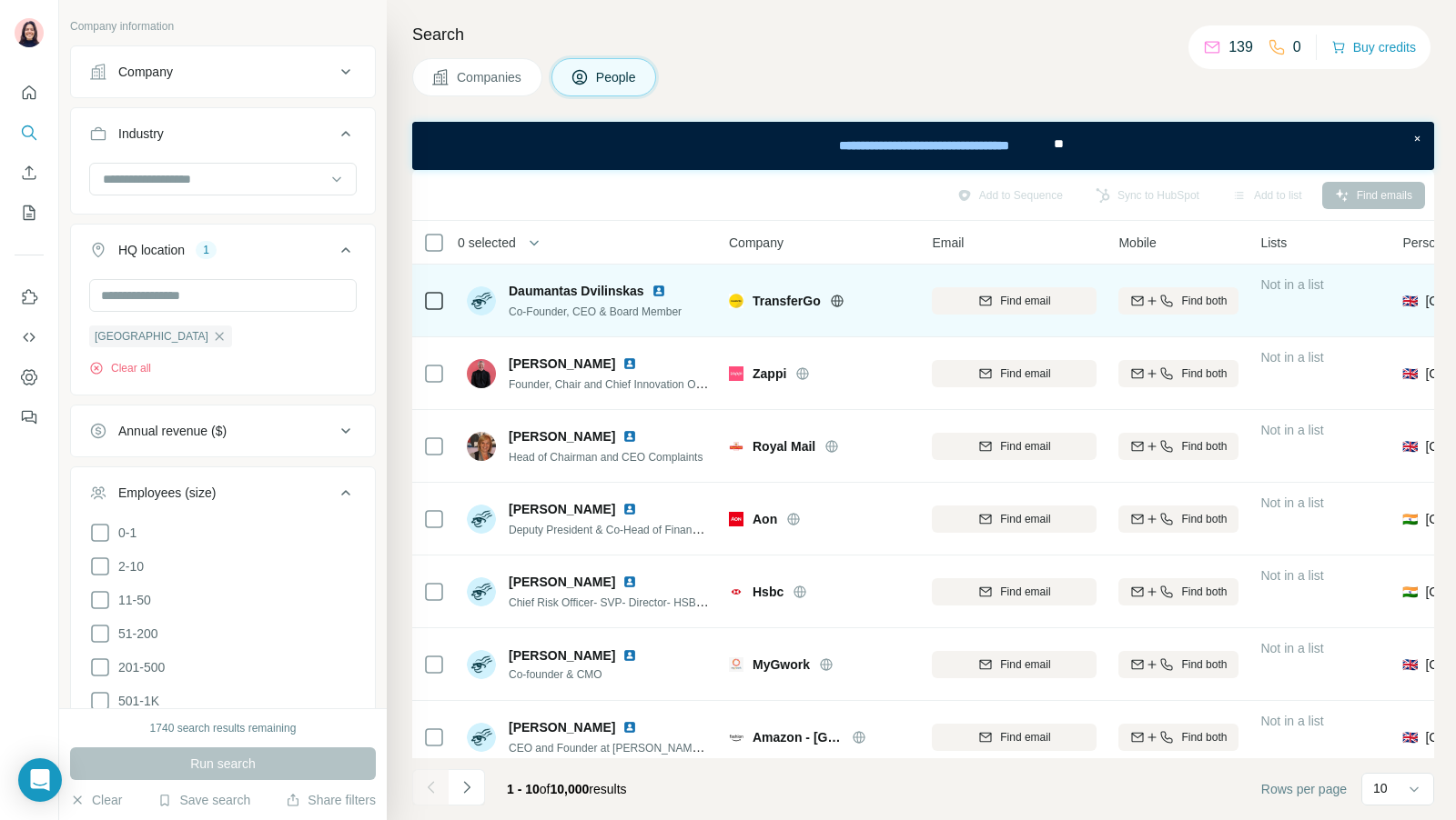
scroll to position [0, 587]
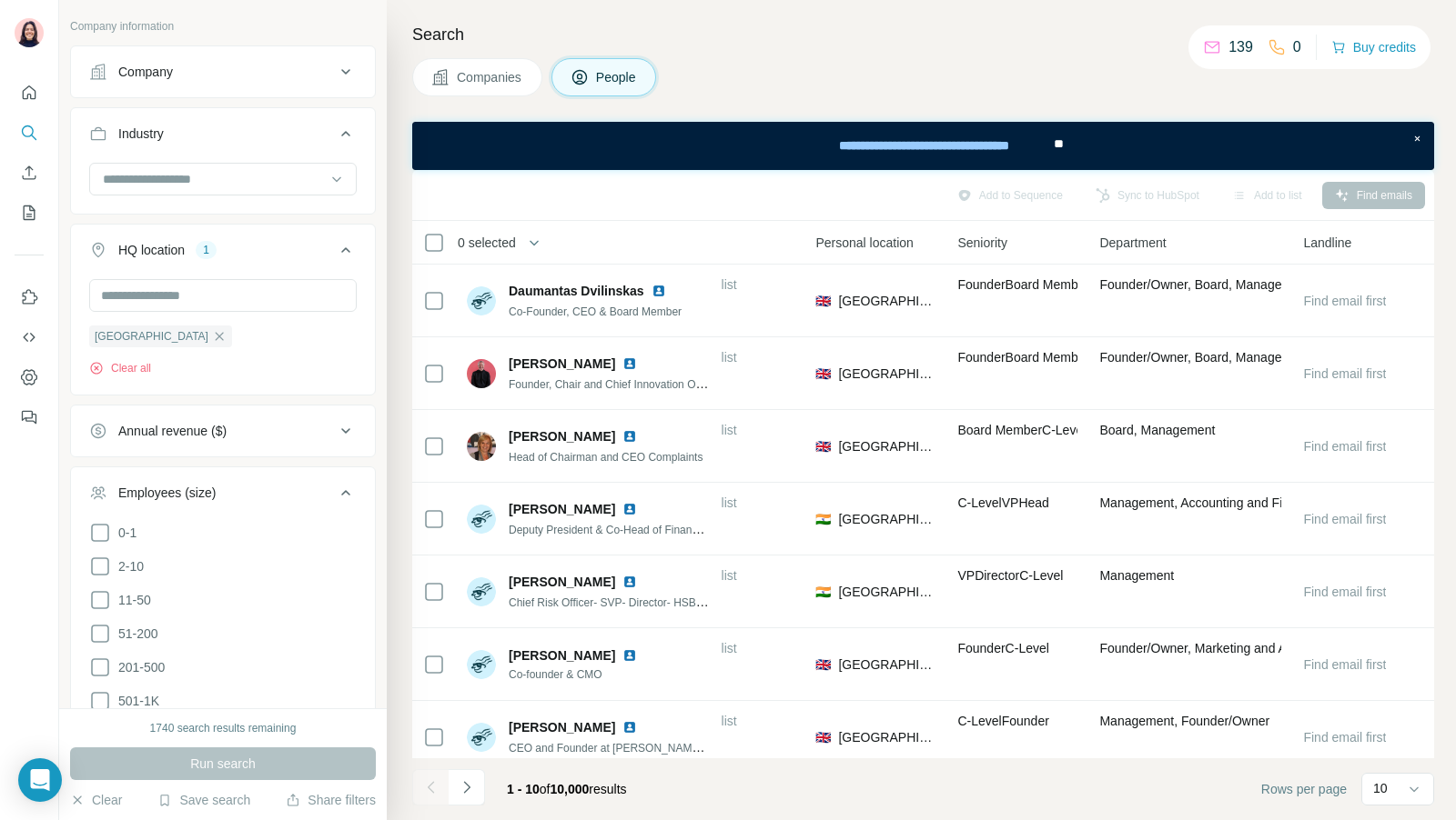
click at [468, 82] on span "Companies" at bounding box center [489, 78] width 67 height 18
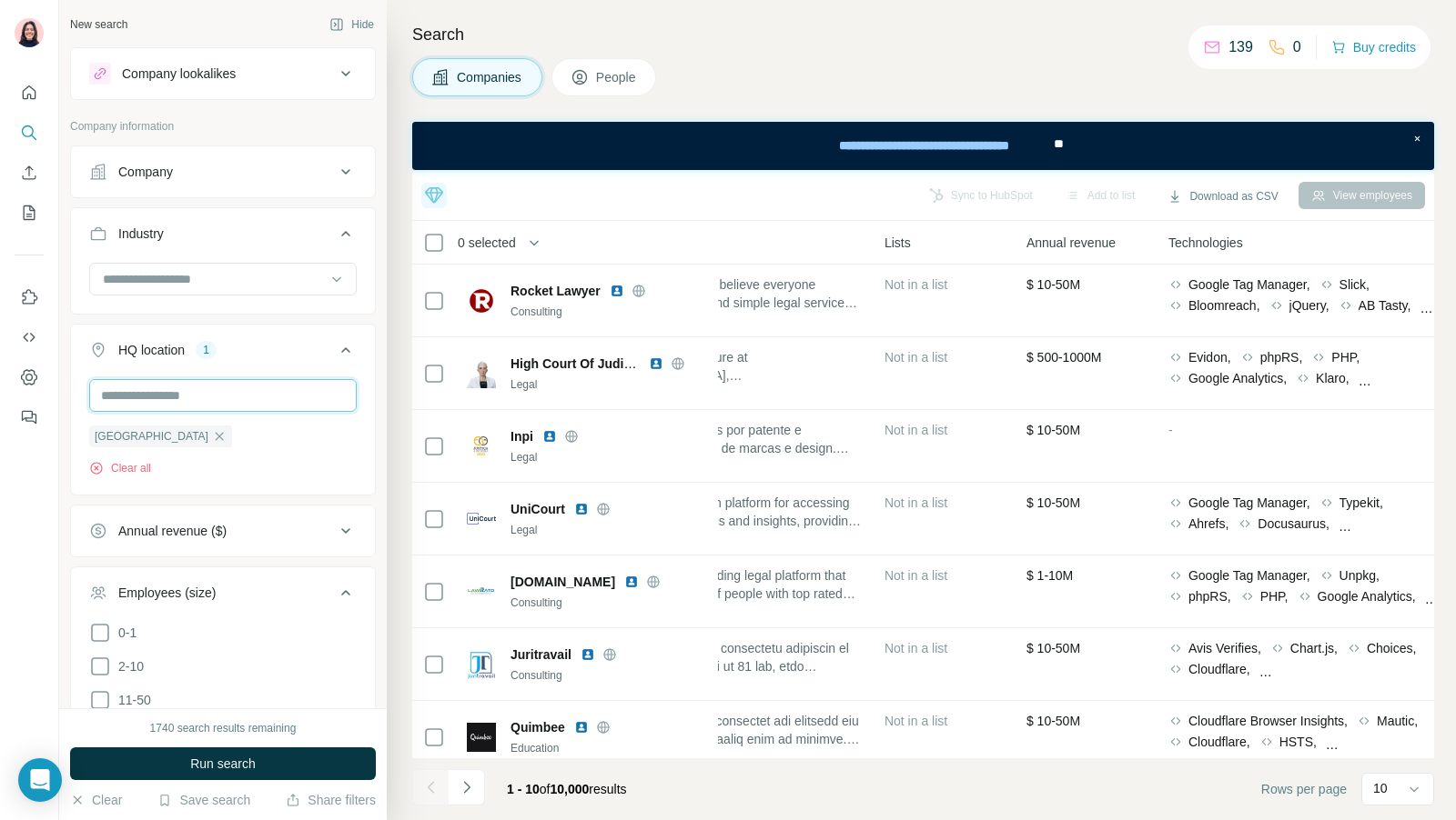
click at [190, 391] on input "text" at bounding box center [223, 395] width 268 height 33
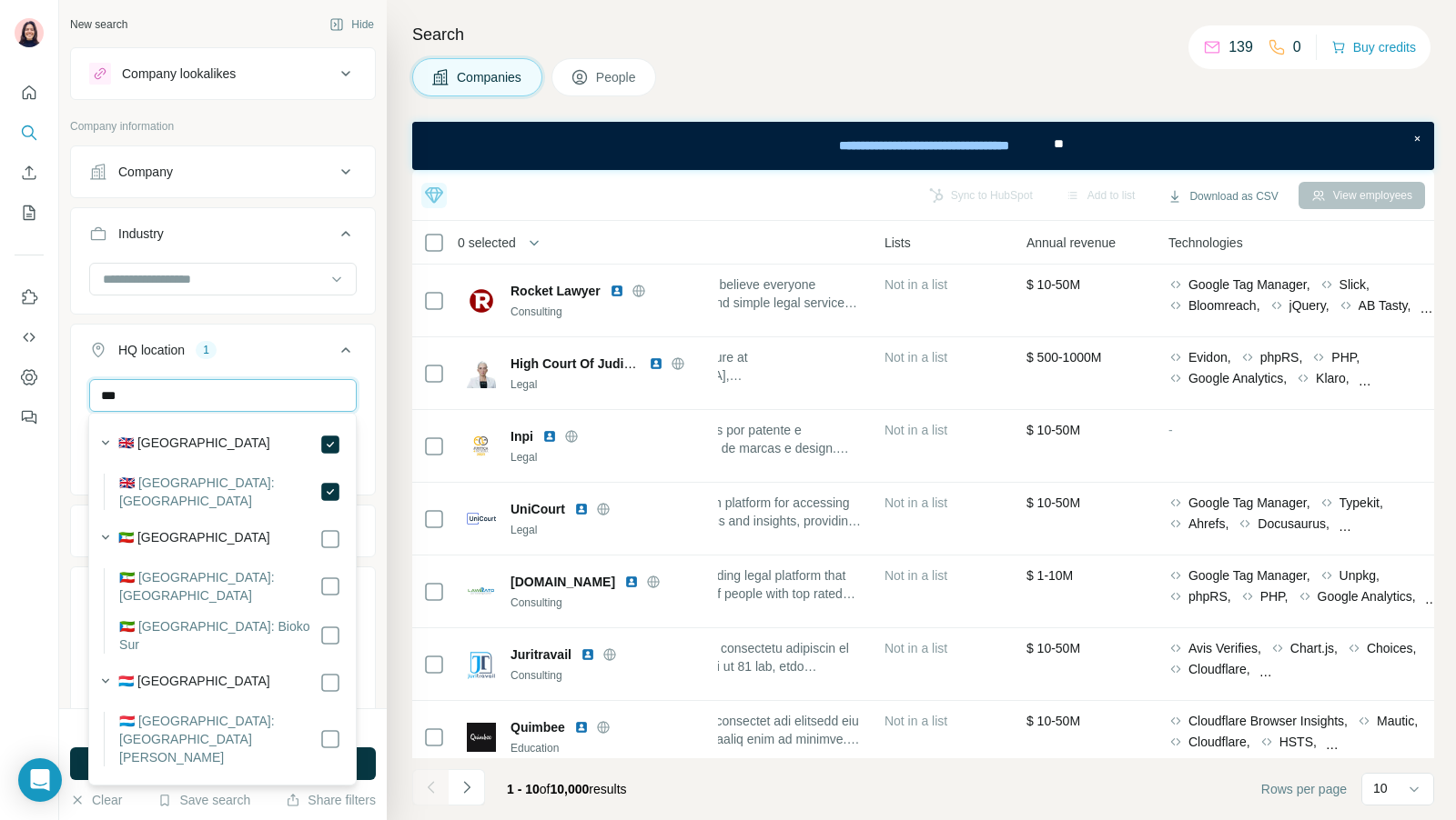
type input "***"
click at [389, 418] on div "Search Companies People Top 5 companies you should reach out to today Vivid Sea…" at bounding box center [921, 410] width 1069 height 820
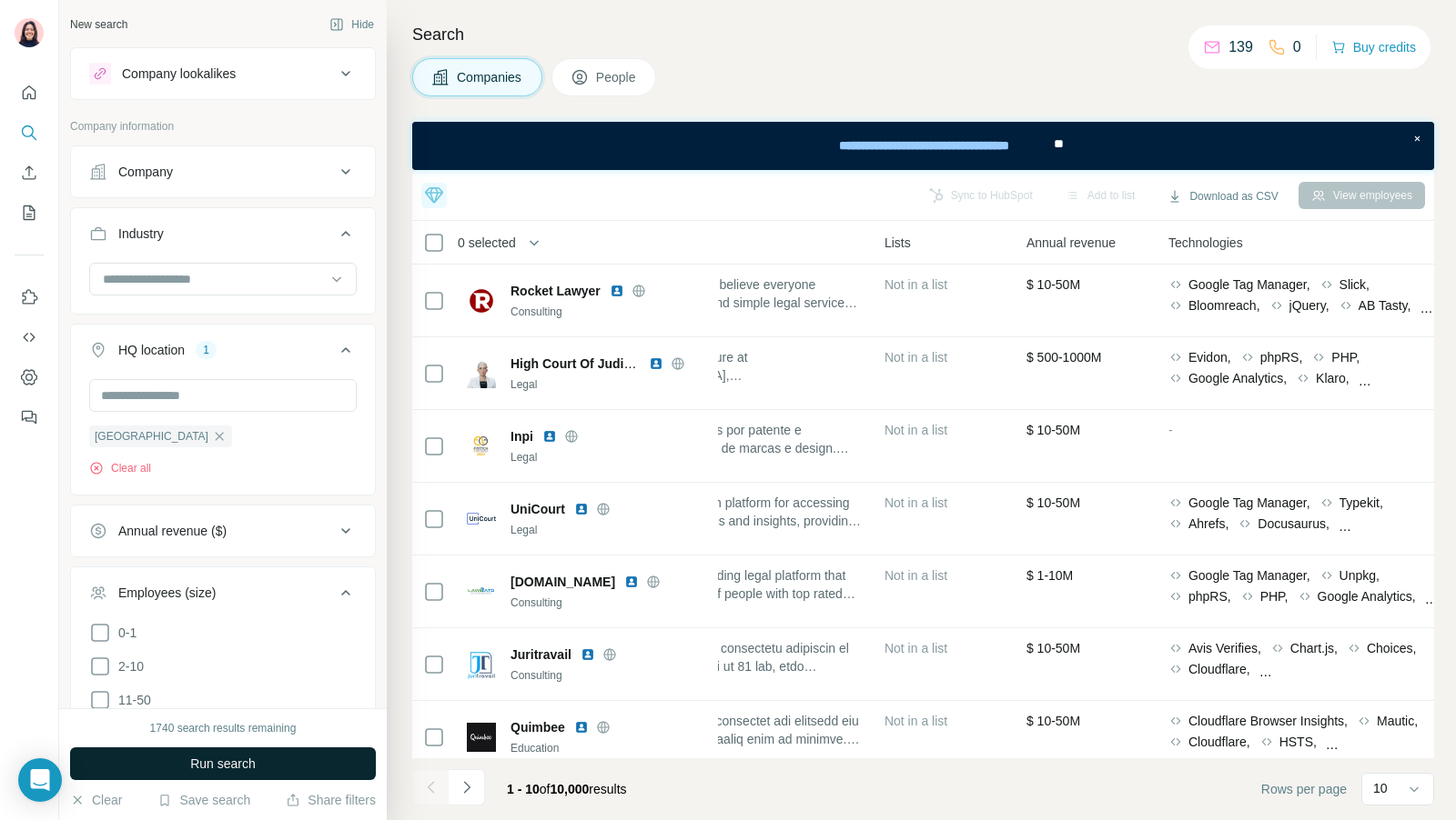
click at [341, 765] on button "Run search" at bounding box center [222, 763] width 305 height 33
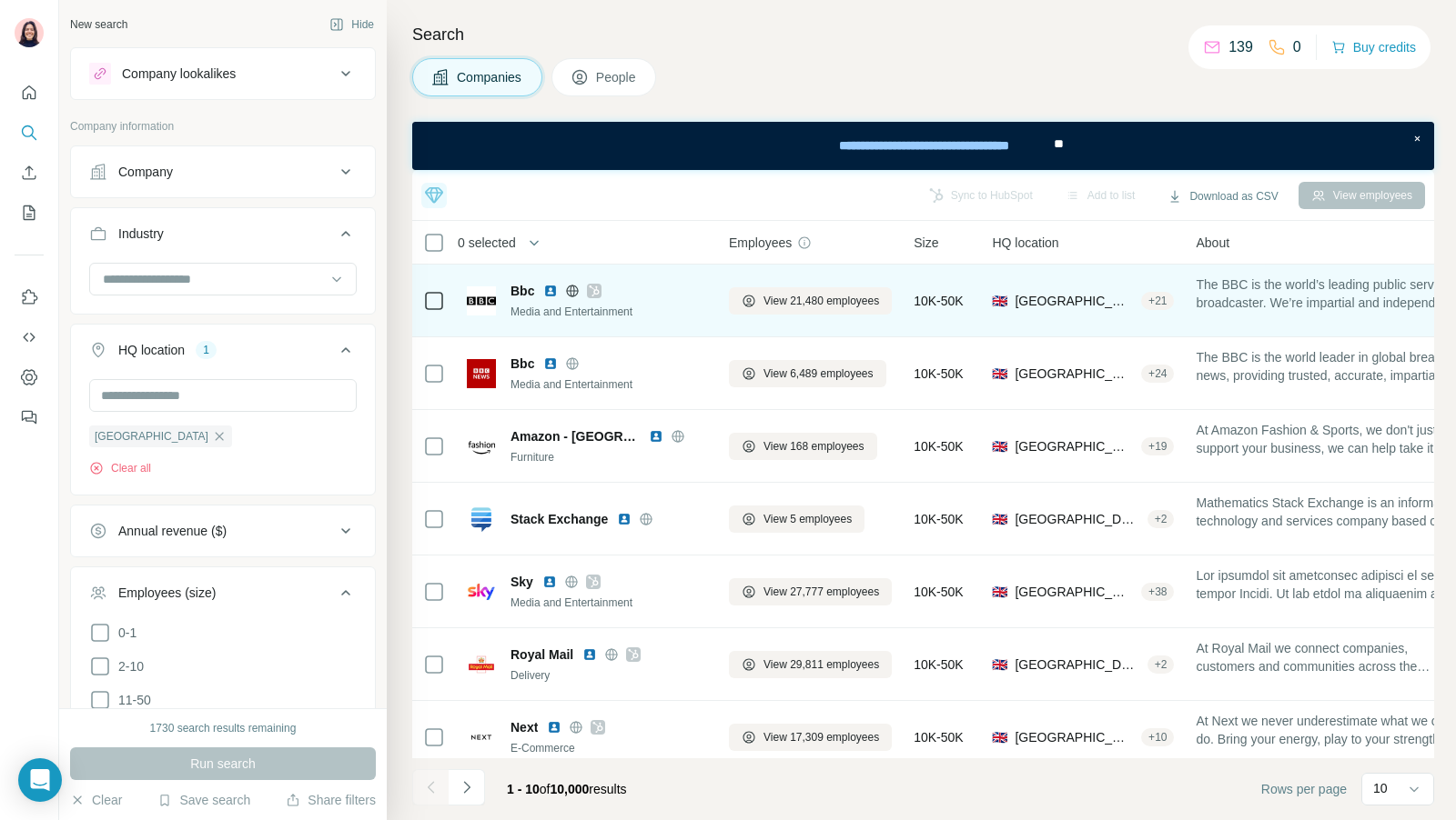
click at [1085, 303] on span "[GEOGRAPHIC_DATA], [GEOGRAPHIC_DATA]" at bounding box center [1074, 301] width 119 height 18
click at [1168, 302] on div "+ 21" at bounding box center [1157, 301] width 33 height 16
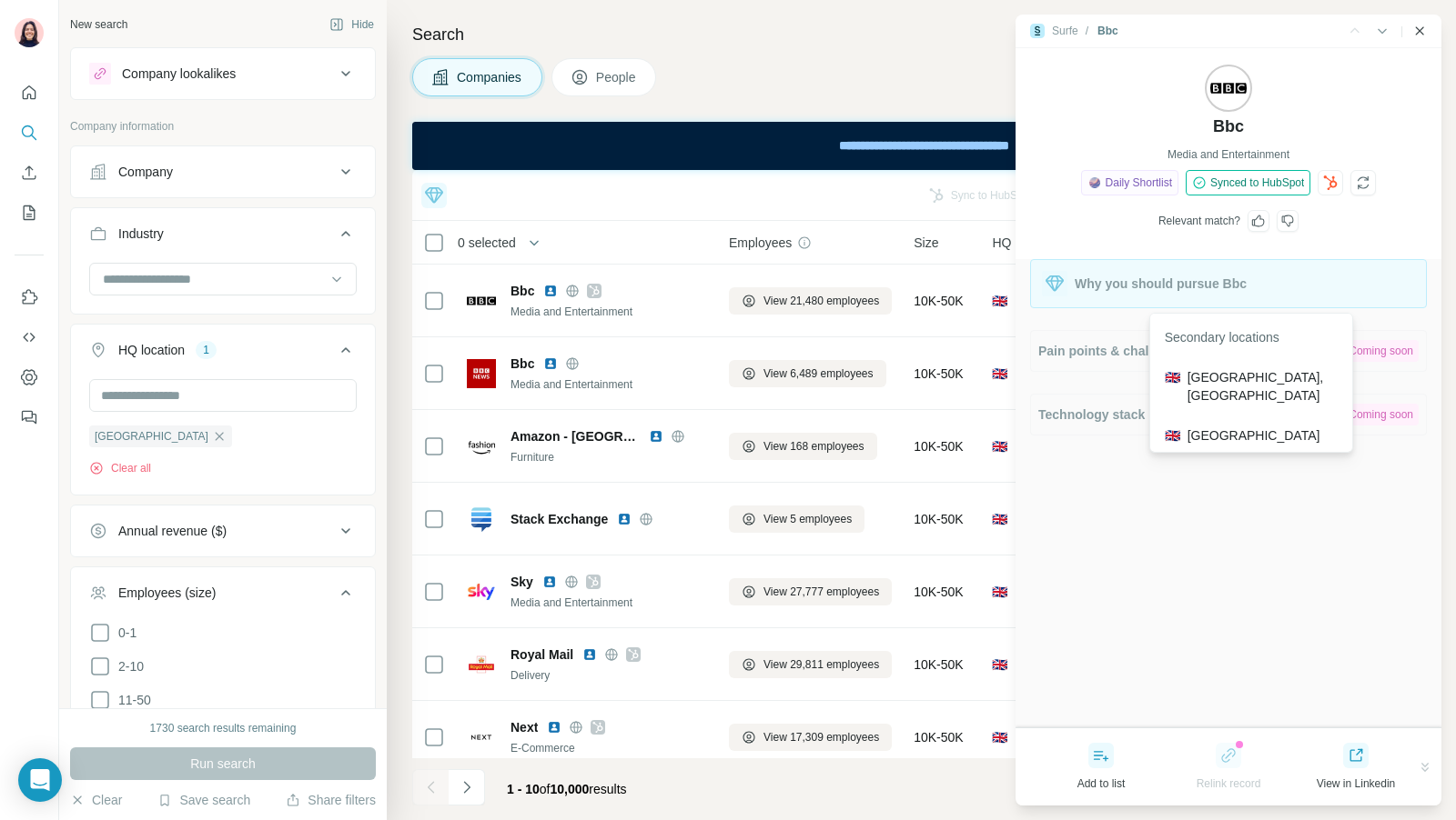
click at [1419, 35] on icon "Close side panel" at bounding box center [1419, 31] width 15 height 15
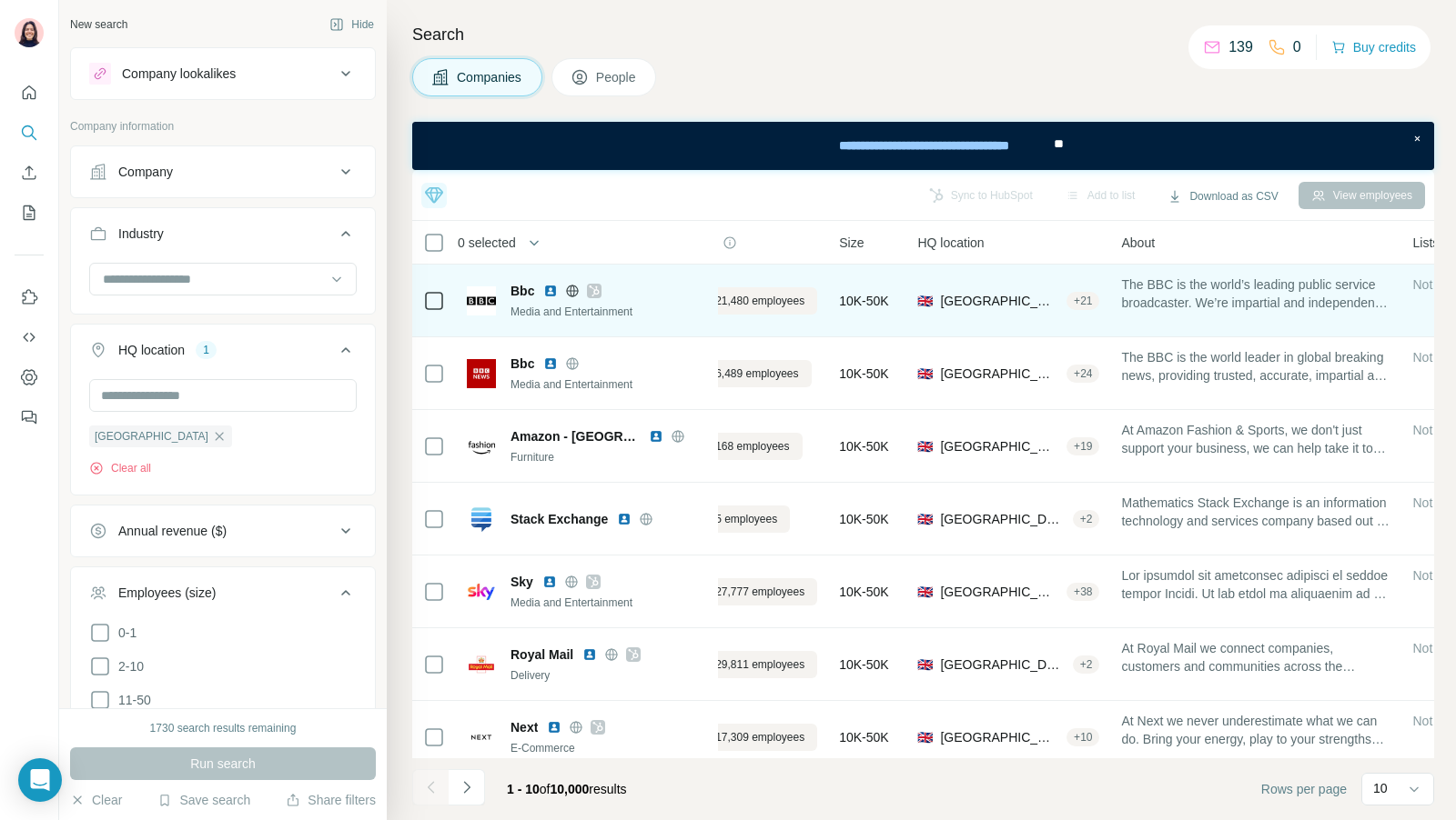
scroll to position [0, 92]
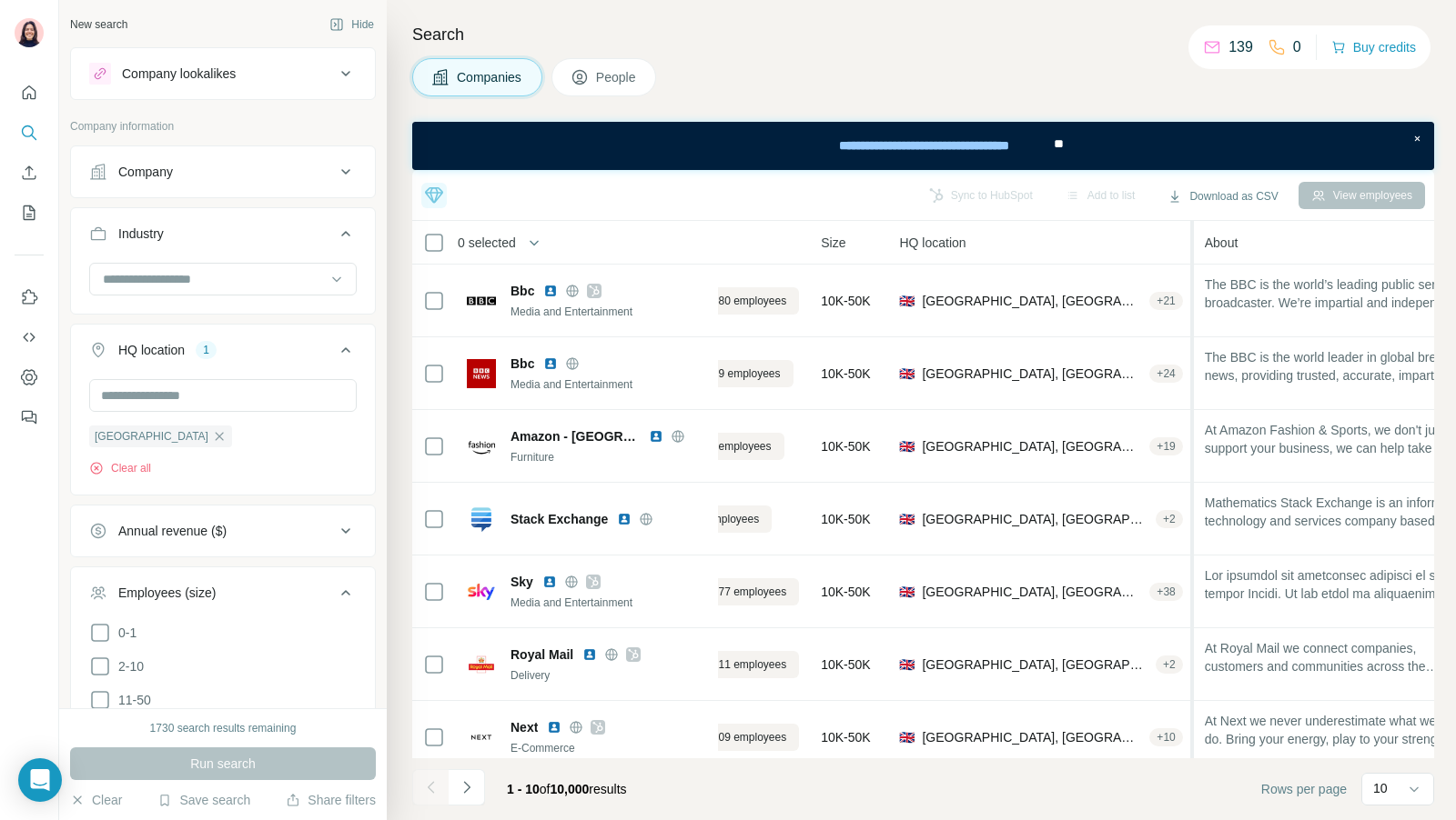
drag, startPoint x: 1096, startPoint y: 244, endPoint x: 1201, endPoint y: 246, distance: 105.0
click at [0, 0] on tr "0 selected Companies Employees Size HQ location About Lists Annual revenue Tech…" at bounding box center [0, 0] width 0 height 0
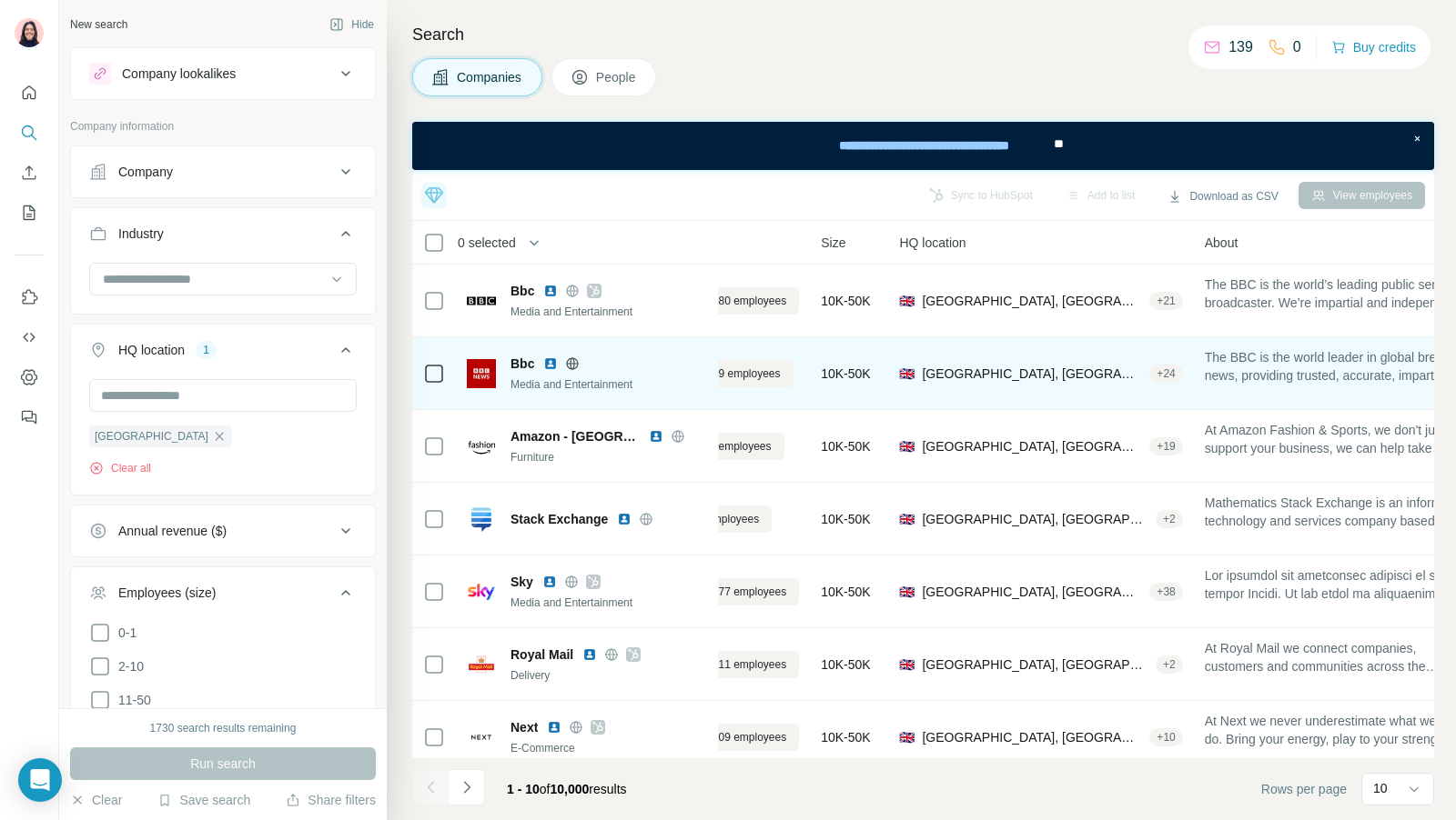
click at [1149, 371] on div "+ 24" at bounding box center [1165, 374] width 33 height 16
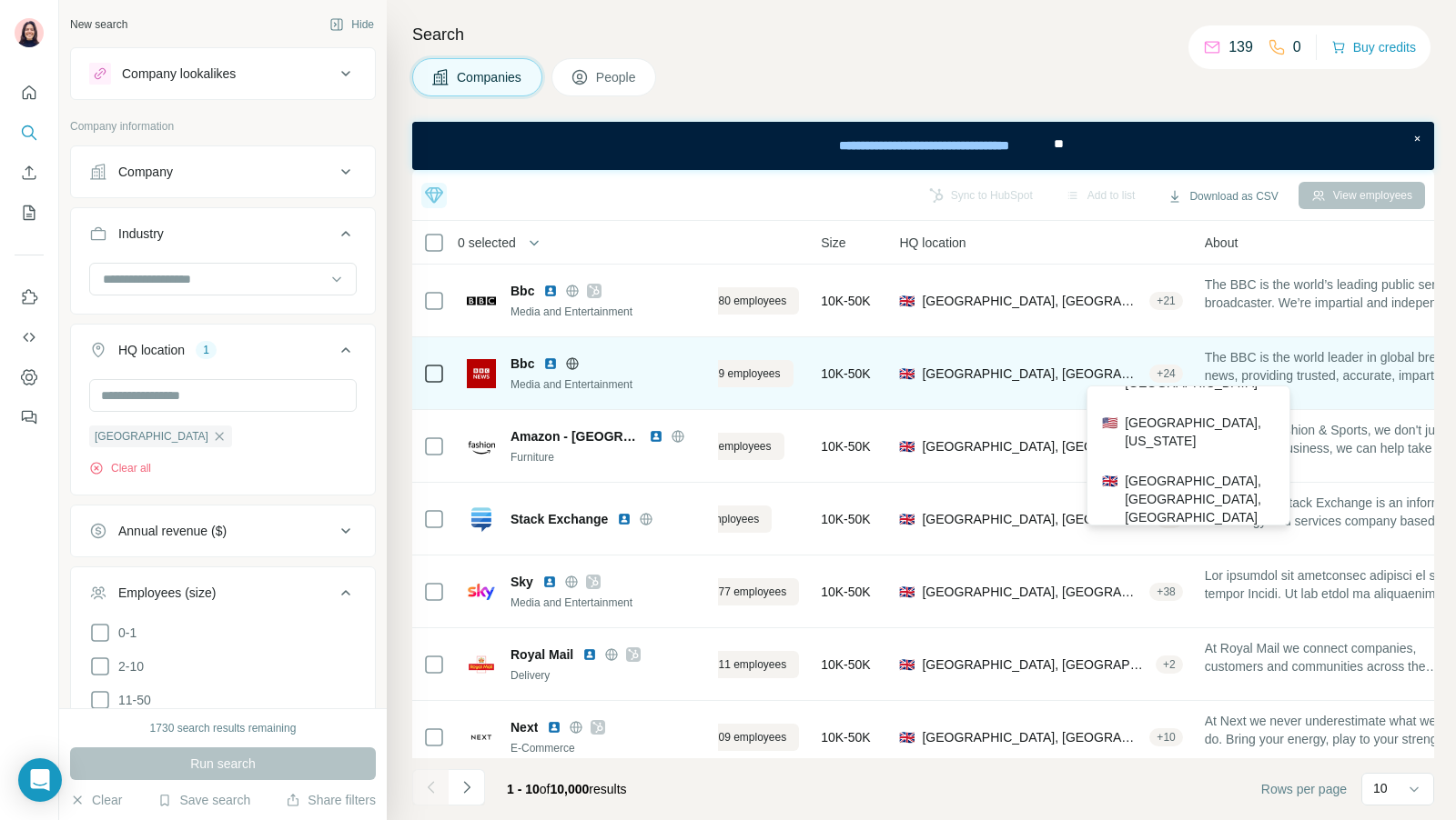
scroll to position [1119, 0]
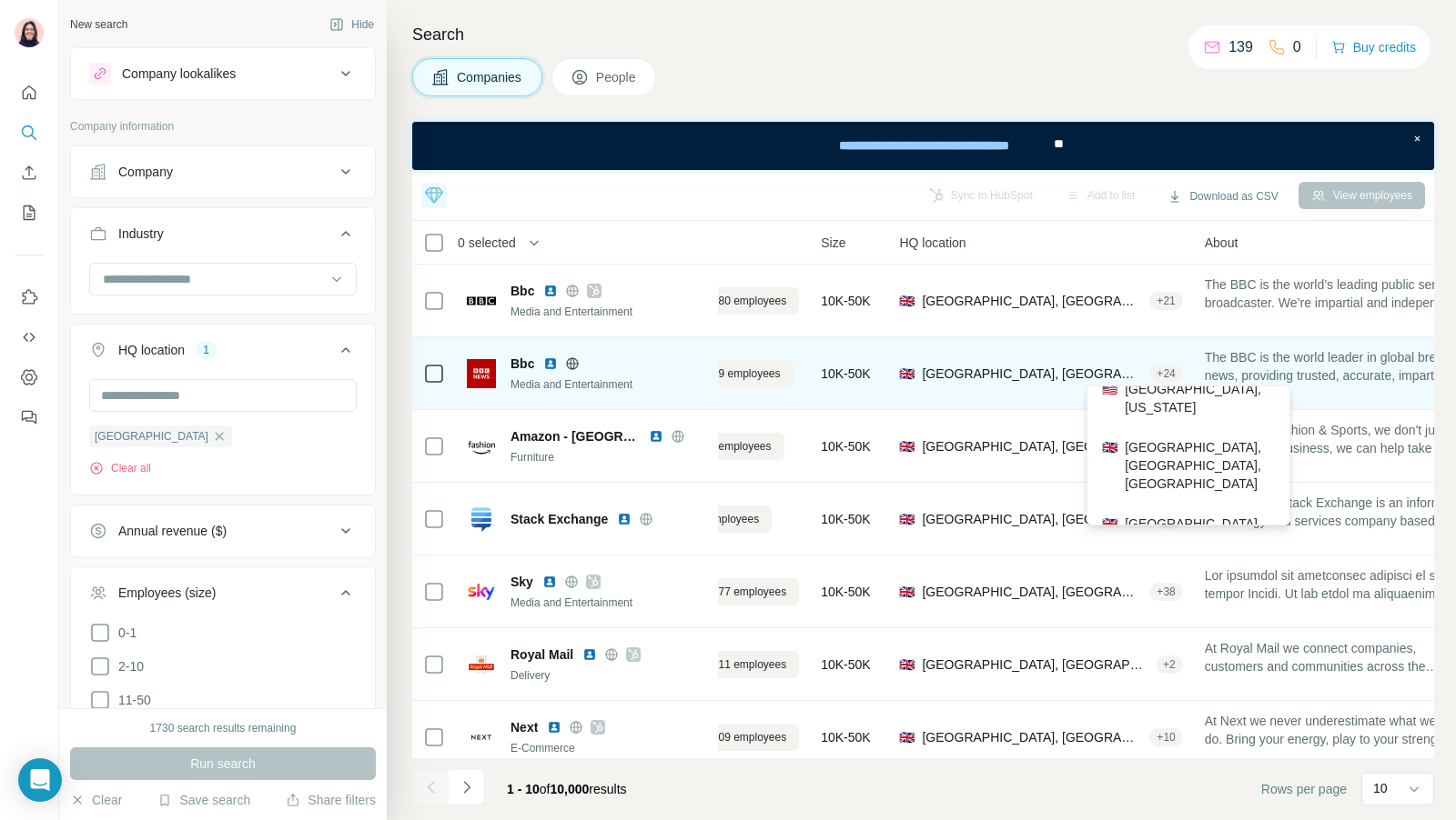
click at [750, 351] on div "View 6,489 employees" at bounding box center [717, 373] width 163 height 50
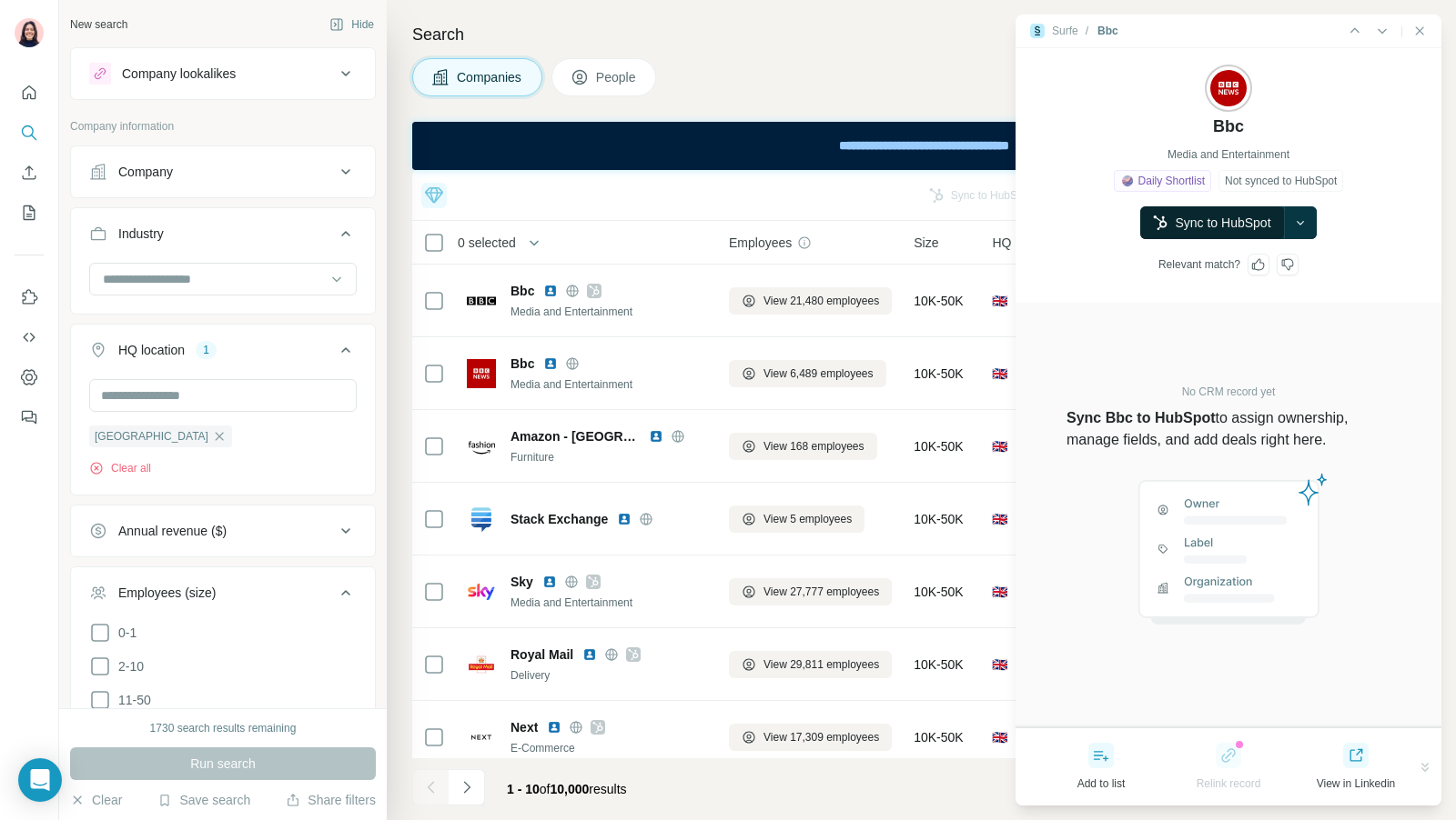
scroll to position [1119, 0]
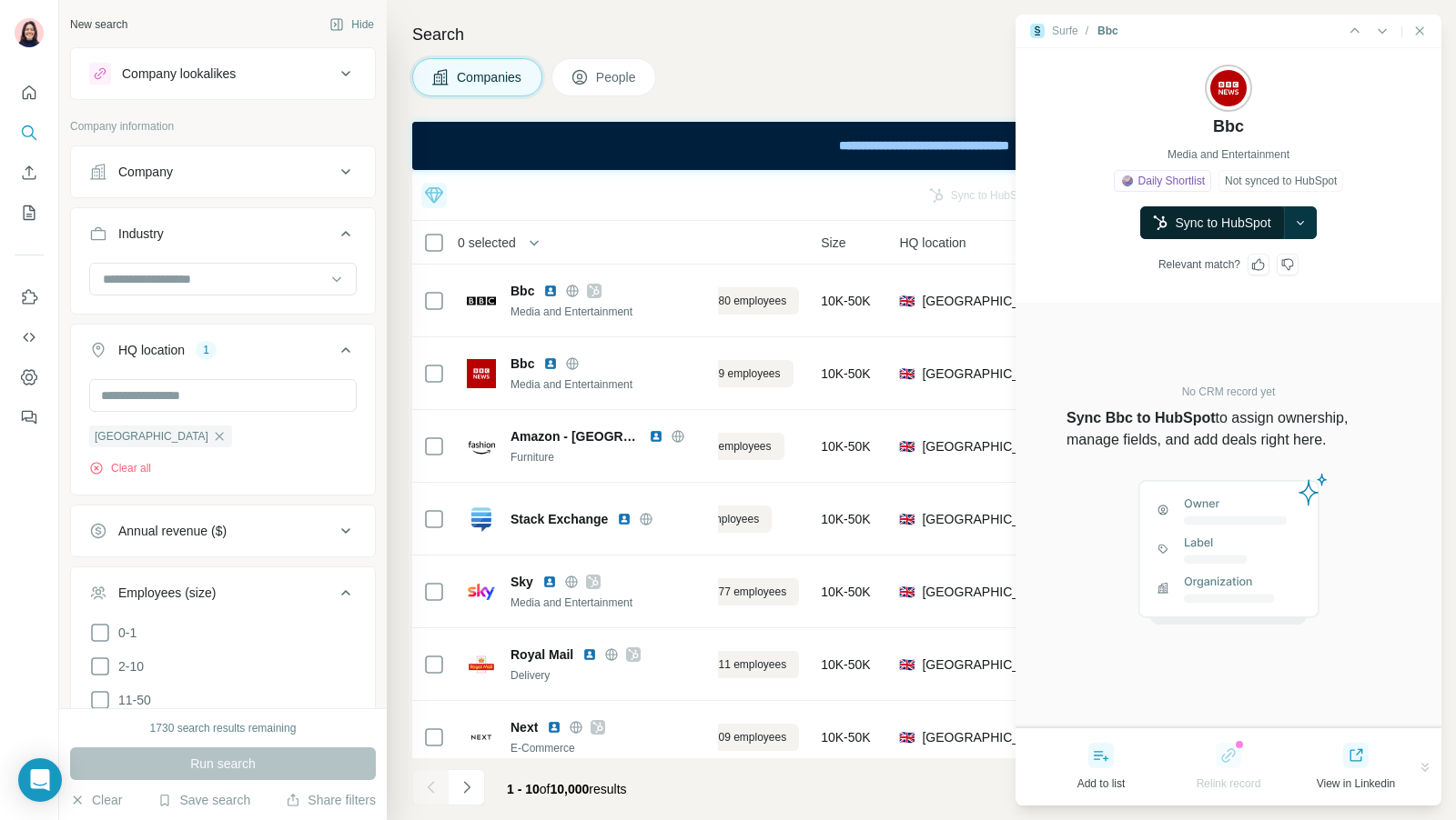
drag, startPoint x: 0, startPoint y: 0, endPoint x: 1234, endPoint y: 221, distance: 1253.6
click at [1234, 221] on button "Sync to HubSpot" at bounding box center [1211, 223] width 143 height 33
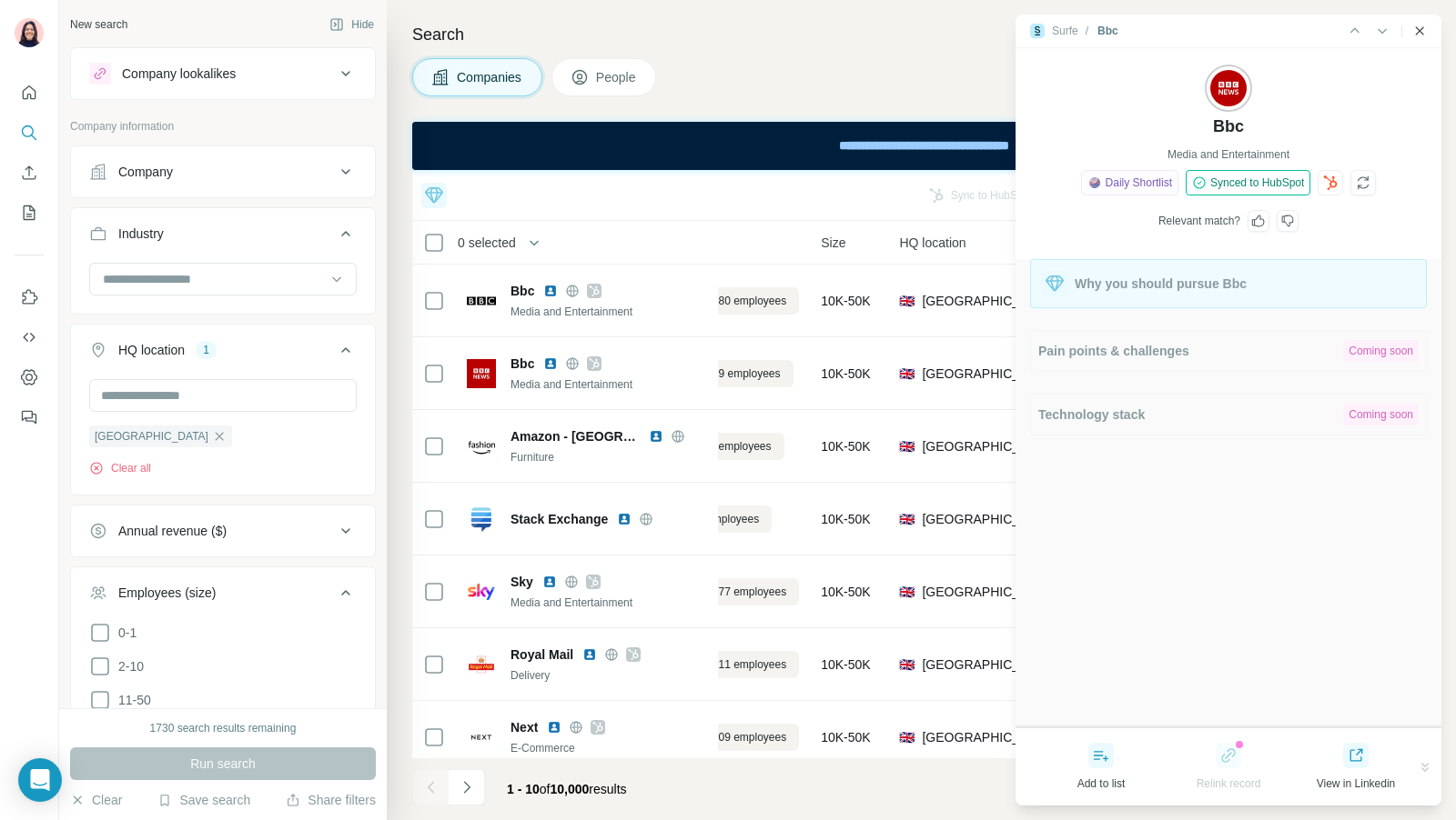
click at [1419, 30] on icon "Close side panel" at bounding box center [1419, 31] width 8 height 8
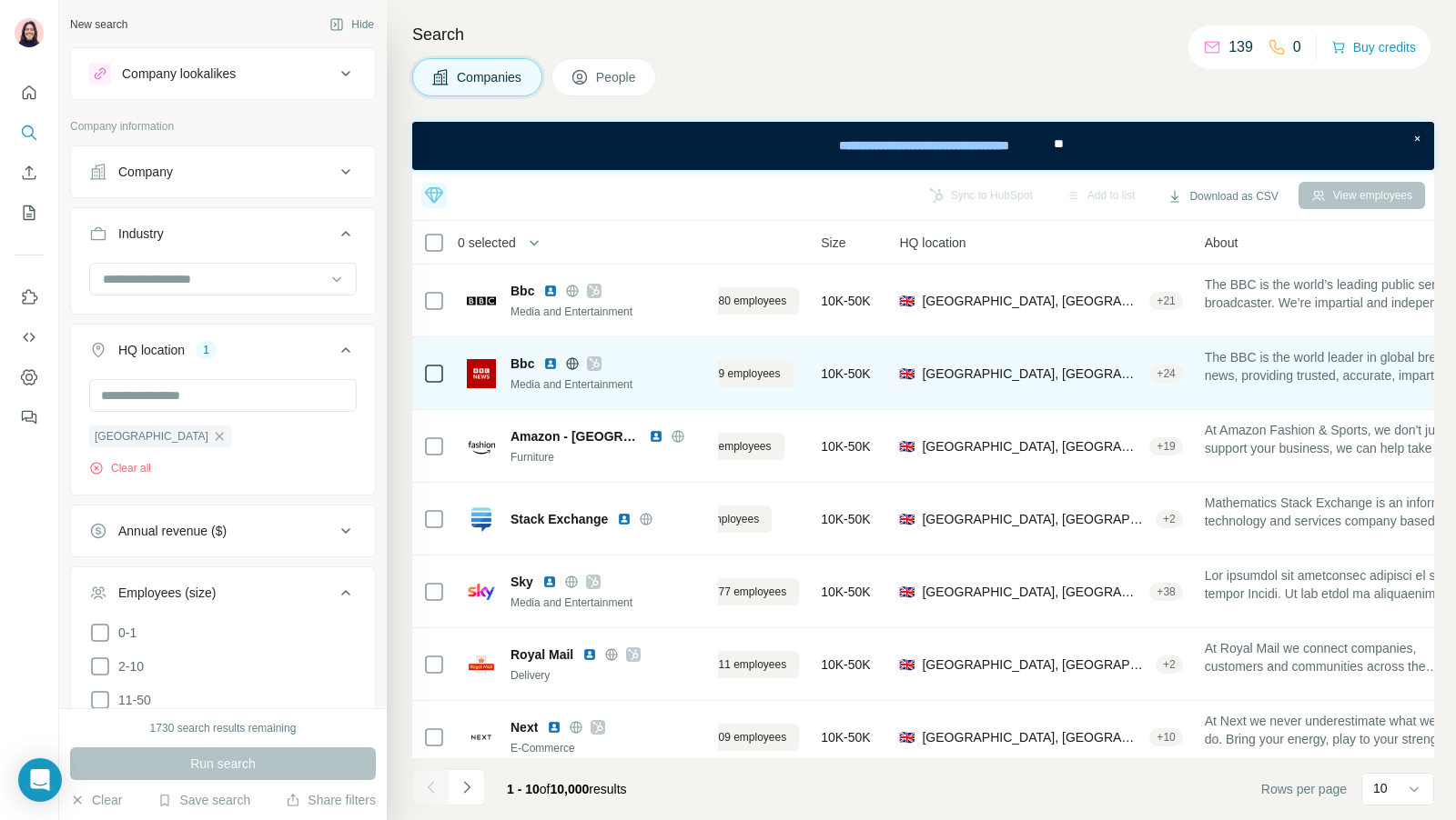
scroll to position [0, 0]
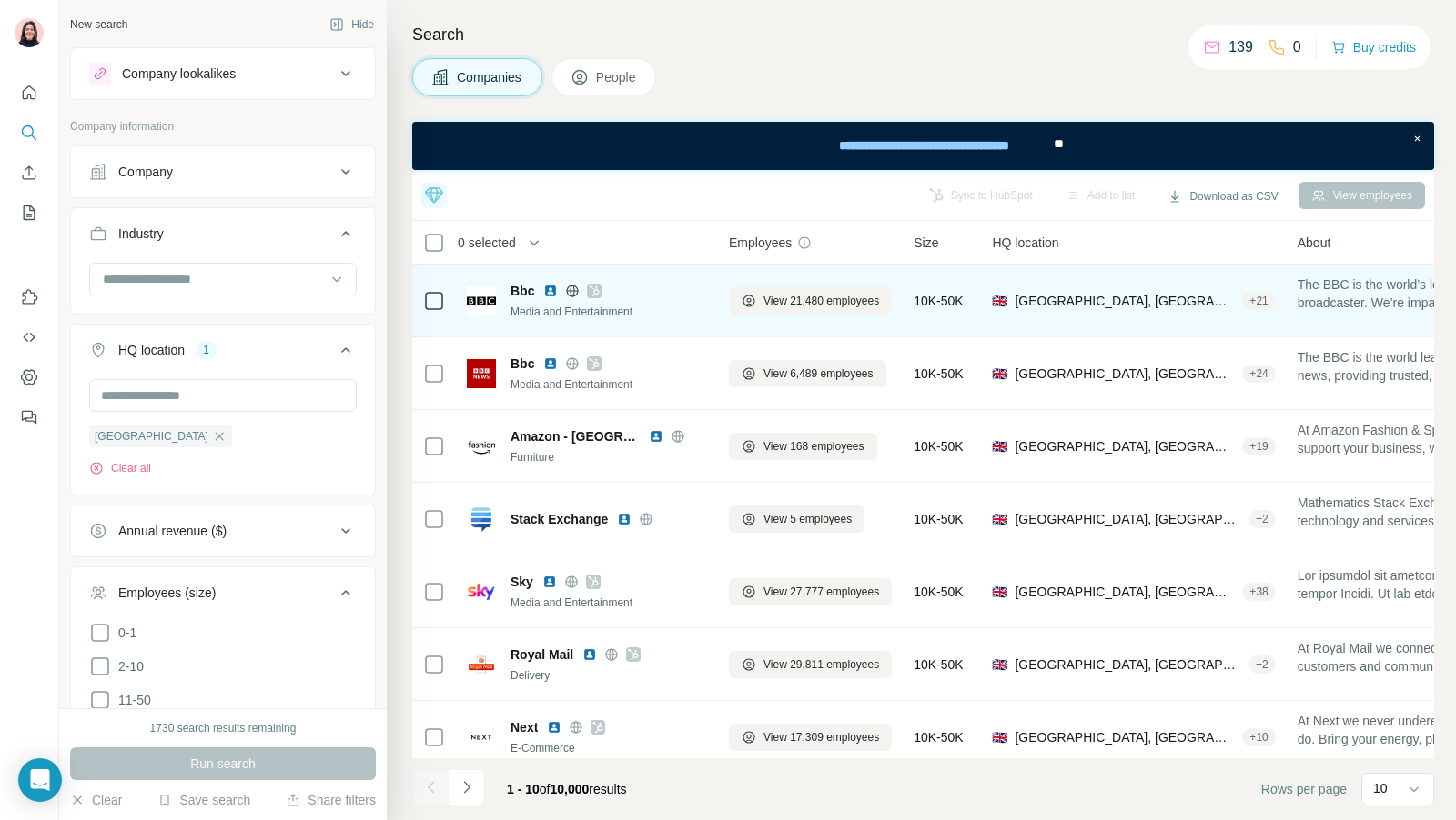
click at [1242, 301] on div "+ 21" at bounding box center [1258, 301] width 33 height 16
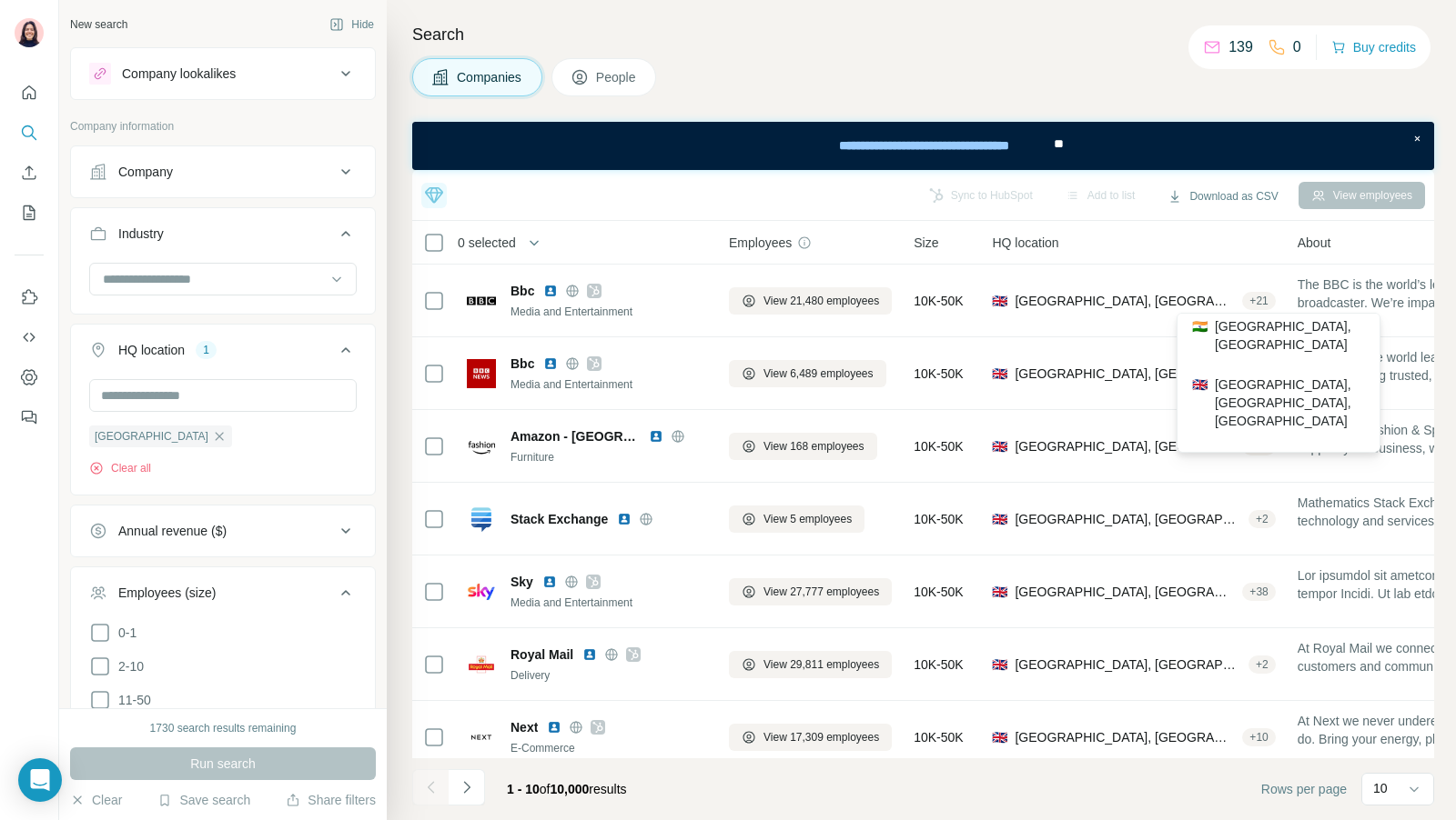
scroll to position [944, 0]
